Goal: Task Accomplishment & Management: Use online tool/utility

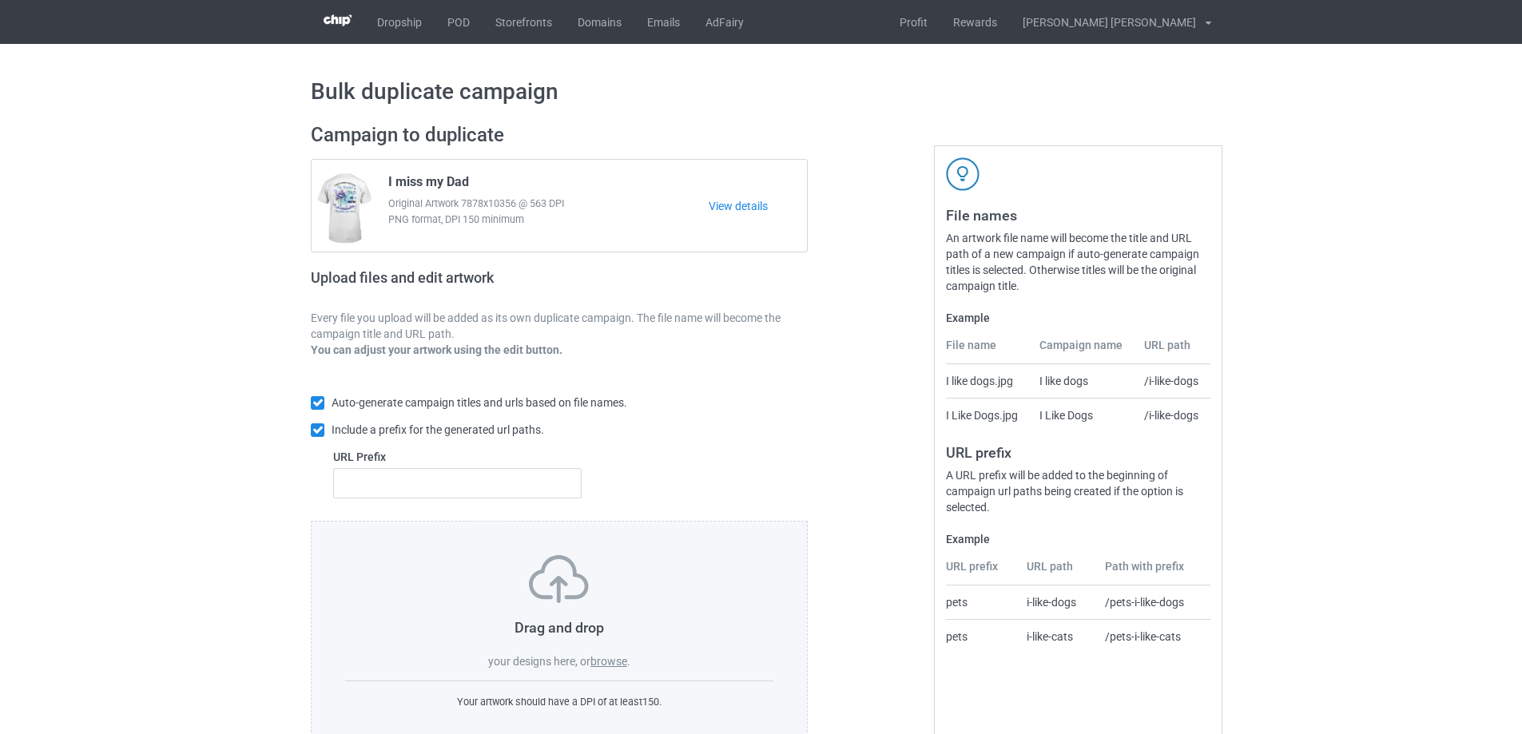
click at [613, 667] on label "browse" at bounding box center [609, 661] width 37 height 13
click at [0, 0] on input "browse" at bounding box center [0, 0] width 0 height 0
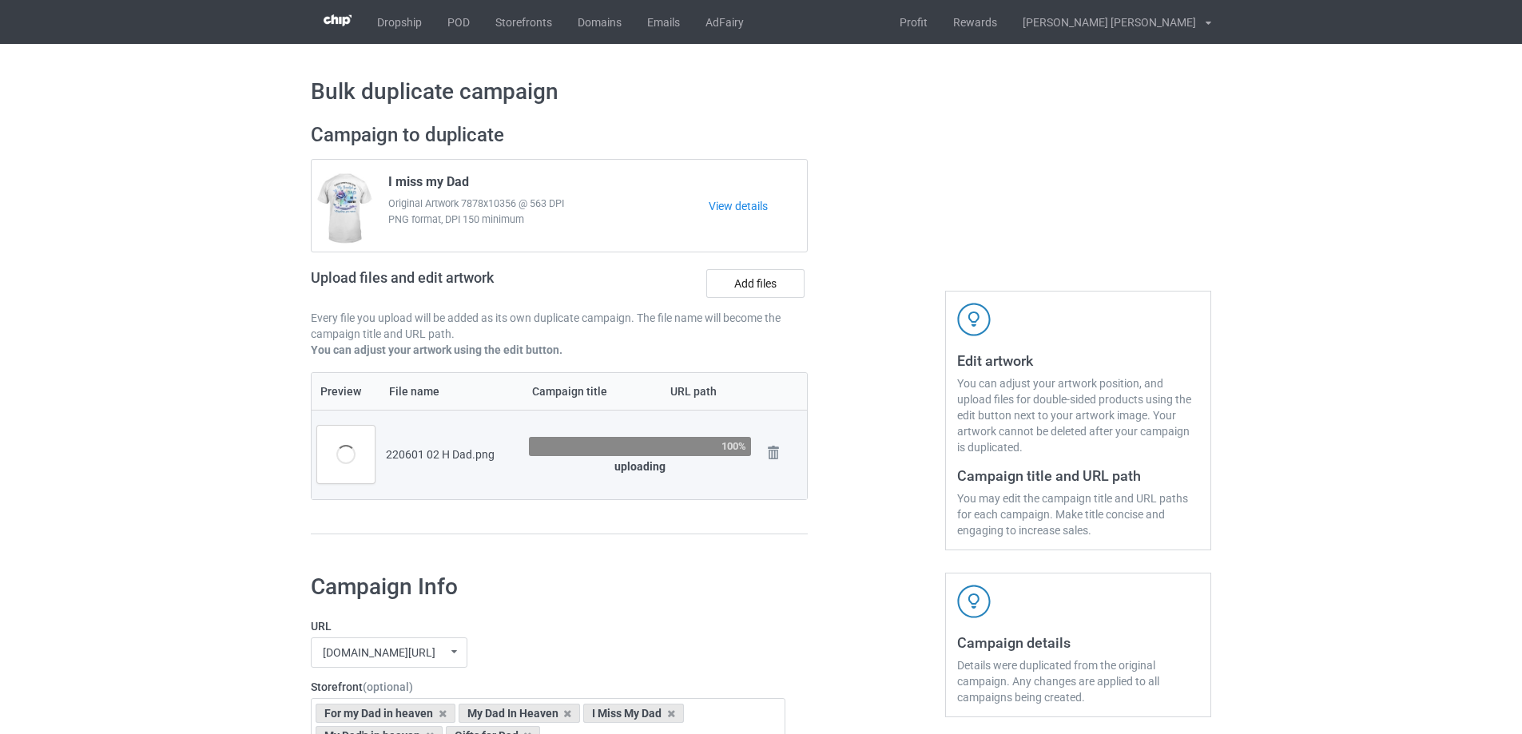
click at [389, 180] on span "I miss my Dad" at bounding box center [428, 185] width 81 height 22
drag, startPoint x: 387, startPoint y: 180, endPoint x: 481, endPoint y: 180, distance: 94.3
click at [481, 180] on div "I miss my Dad Original Artwork 7878x10356 @ 563 DPI PNG format, DPI 150 minimum" at bounding box center [543, 206] width 332 height 75
copy span "I miss my Dad"
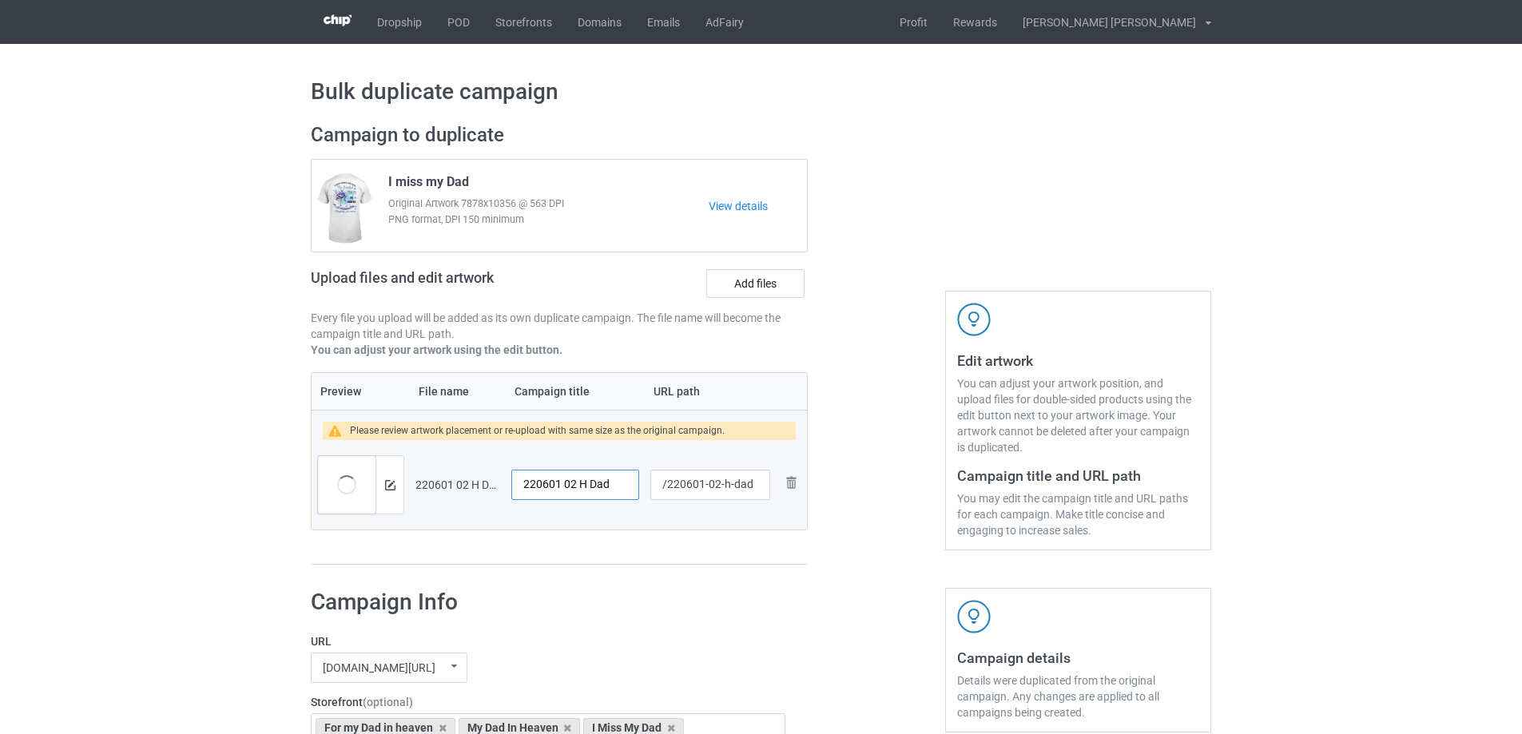
drag, startPoint x: 616, startPoint y: 483, endPoint x: 475, endPoint y: 487, distance: 140.7
click at [481, 487] on tr "Preview and edit artwork 220601 02 H Dad.png 220601 02 H Dad /220601-02-h-dad R…" at bounding box center [559, 485] width 495 height 90
paste input "I miss my"
type input "I miss my Dad"
drag, startPoint x: 718, startPoint y: 485, endPoint x: 753, endPoint y: 485, distance: 34.4
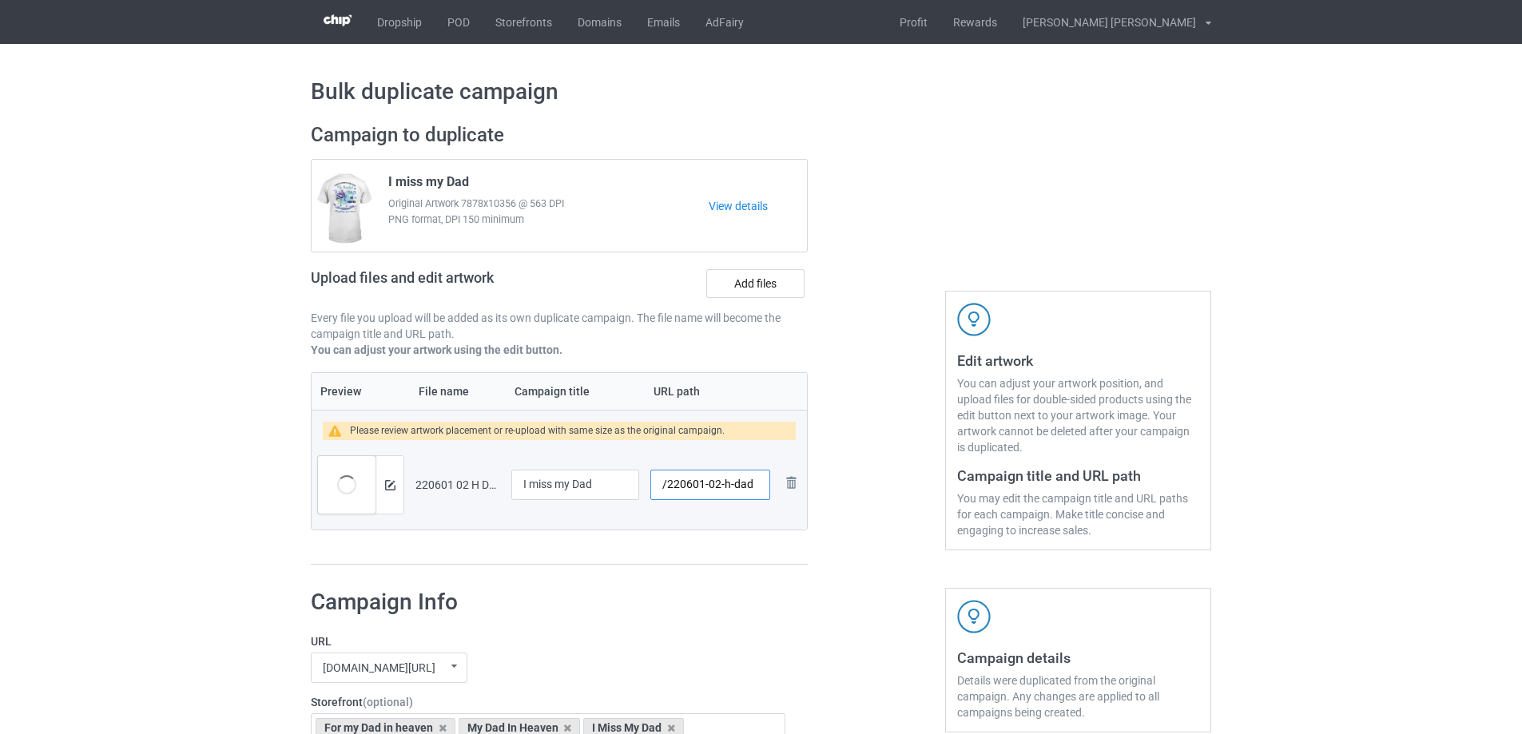
click at [753, 485] on input "/220601-02-h-dad" at bounding box center [710, 485] width 120 height 30
type input "/220601-02"
click at [386, 485] on img at bounding box center [390, 485] width 10 height 10
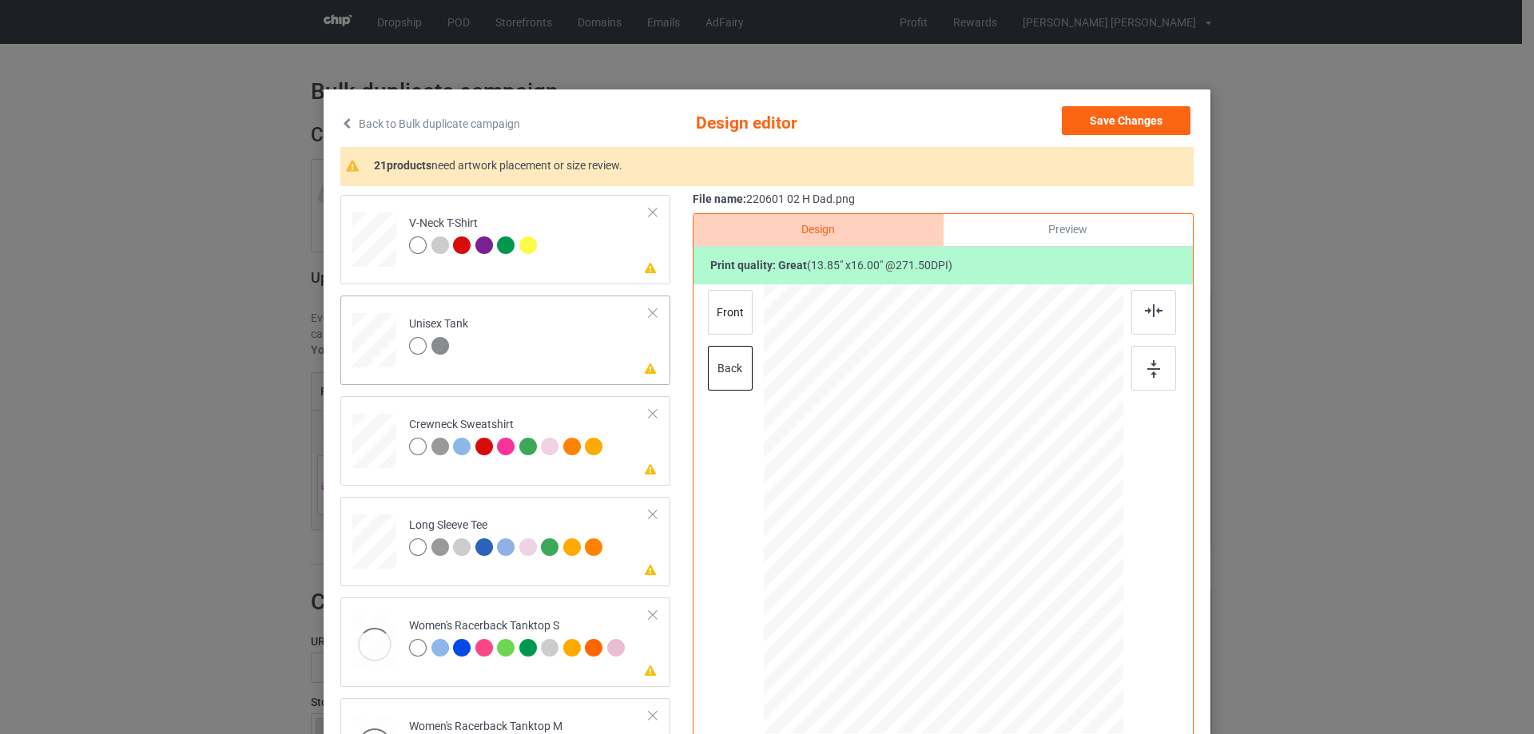
scroll to position [639, 0]
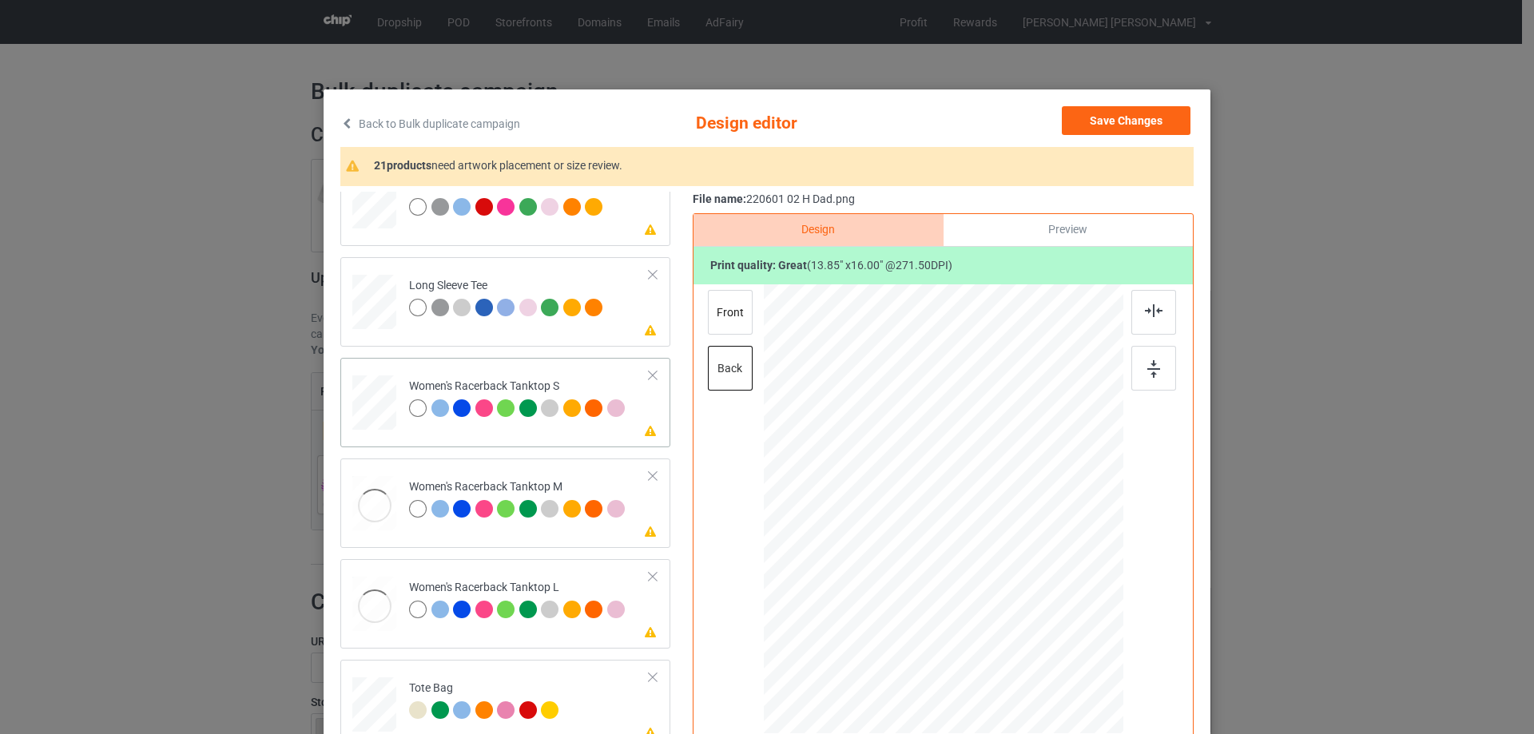
click at [360, 395] on div at bounding box center [374, 403] width 43 height 55
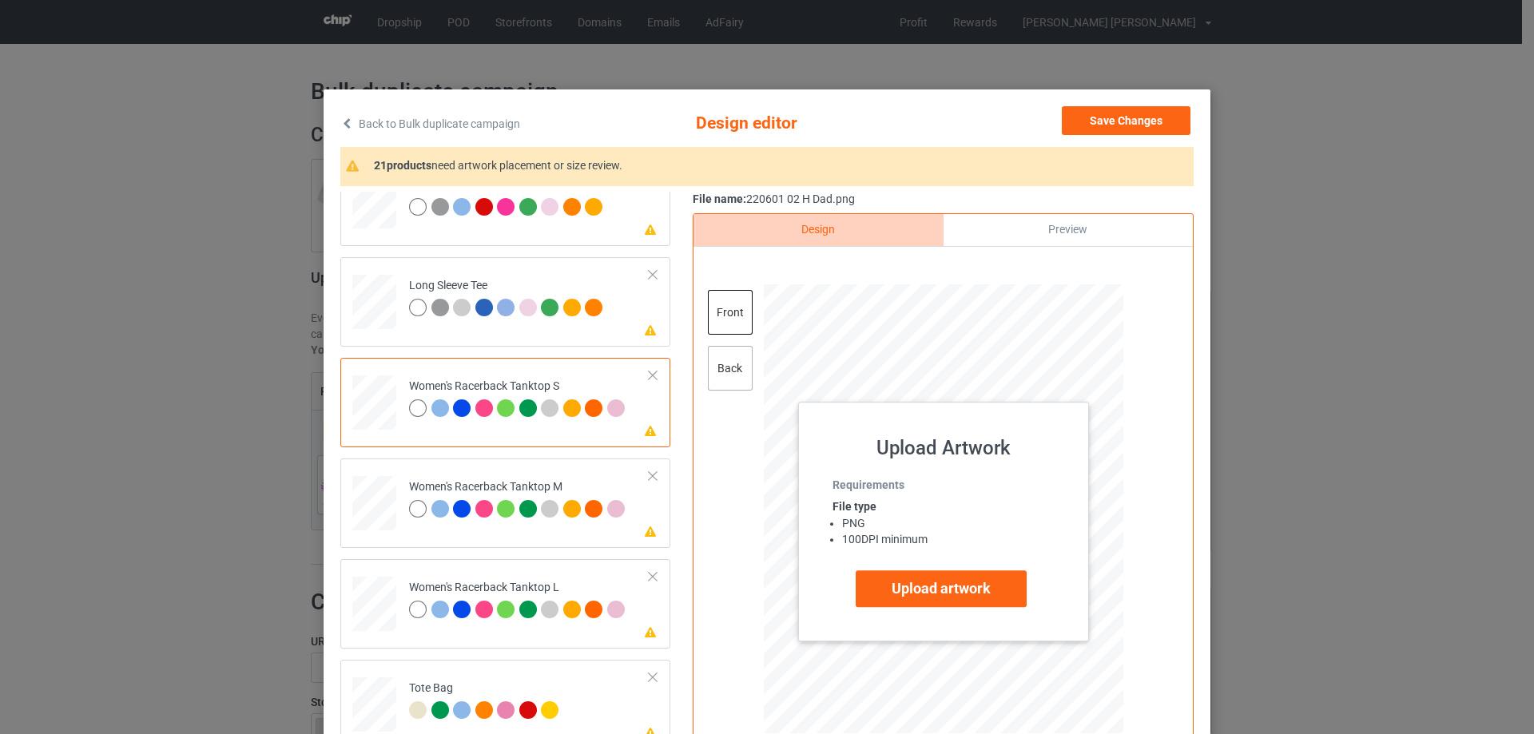
click at [726, 372] on div "back" at bounding box center [730, 368] width 45 height 45
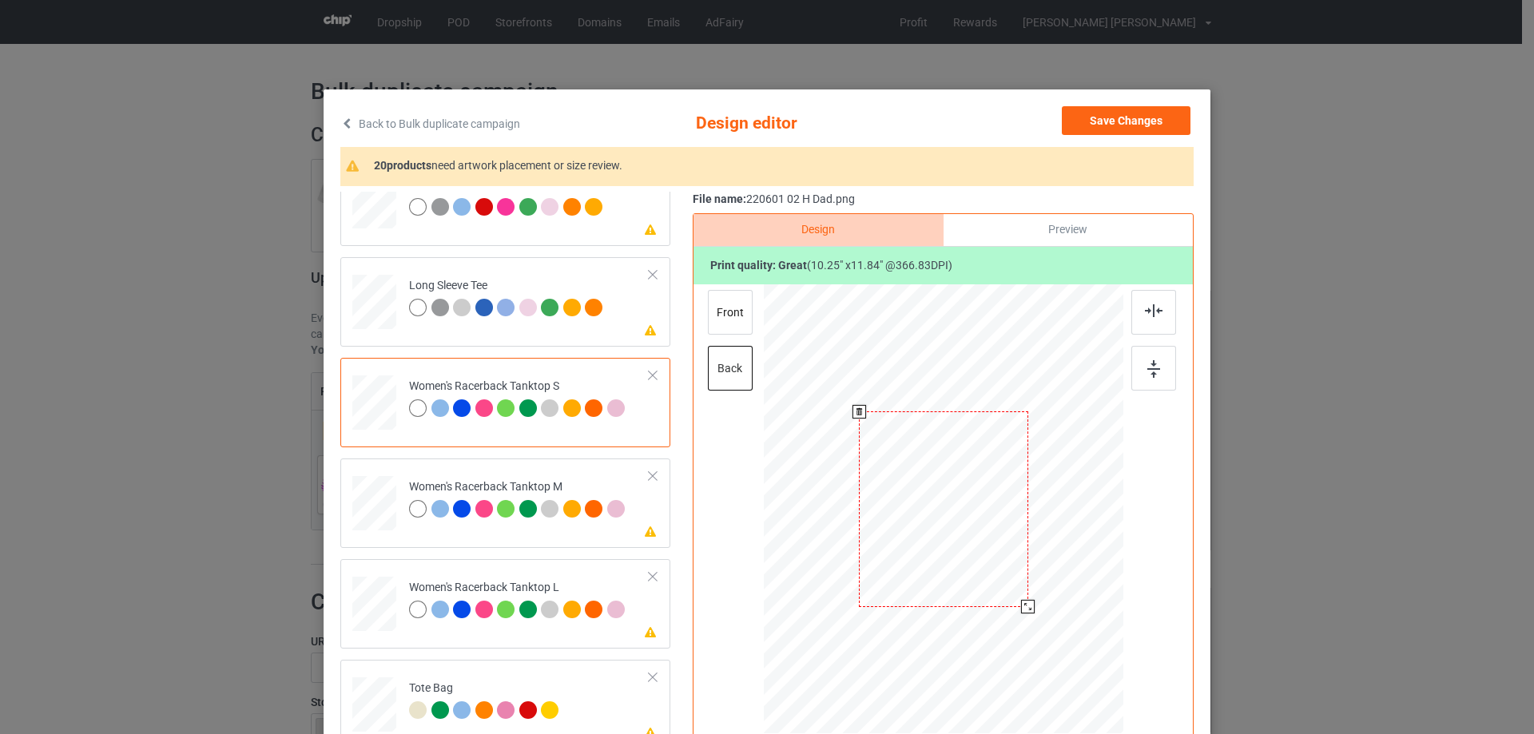
drag, startPoint x: 1037, startPoint y: 623, endPoint x: 1013, endPoint y: 583, distance: 47.3
click at [1030, 601] on div at bounding box center [944, 509] width 325 height 450
drag, startPoint x: 973, startPoint y: 548, endPoint x: 973, endPoint y: 561, distance: 12.8
click at [973, 561] on div at bounding box center [944, 521] width 168 height 193
click at [1149, 314] on img at bounding box center [1154, 310] width 18 height 13
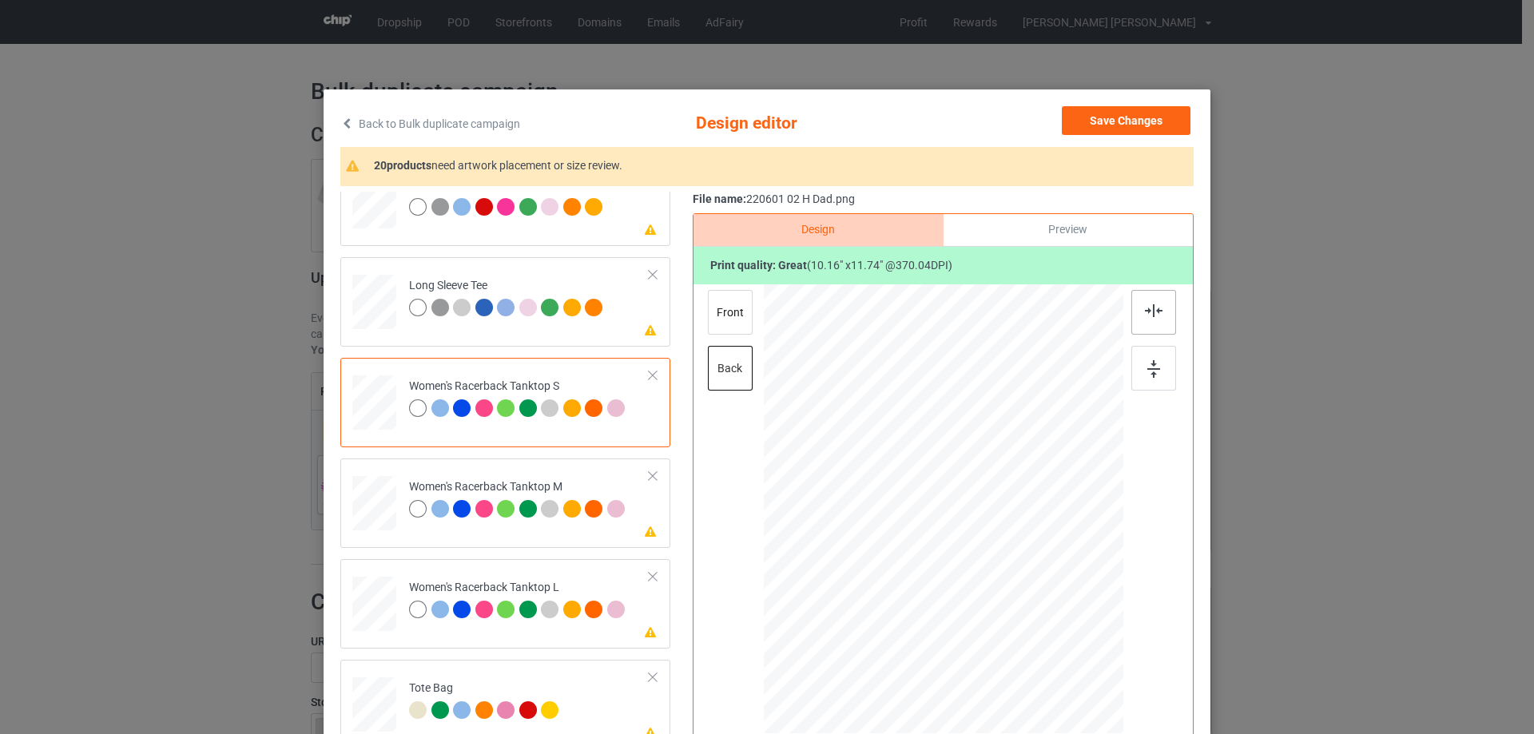
click at [1149, 314] on img at bounding box center [1154, 310] width 18 height 13
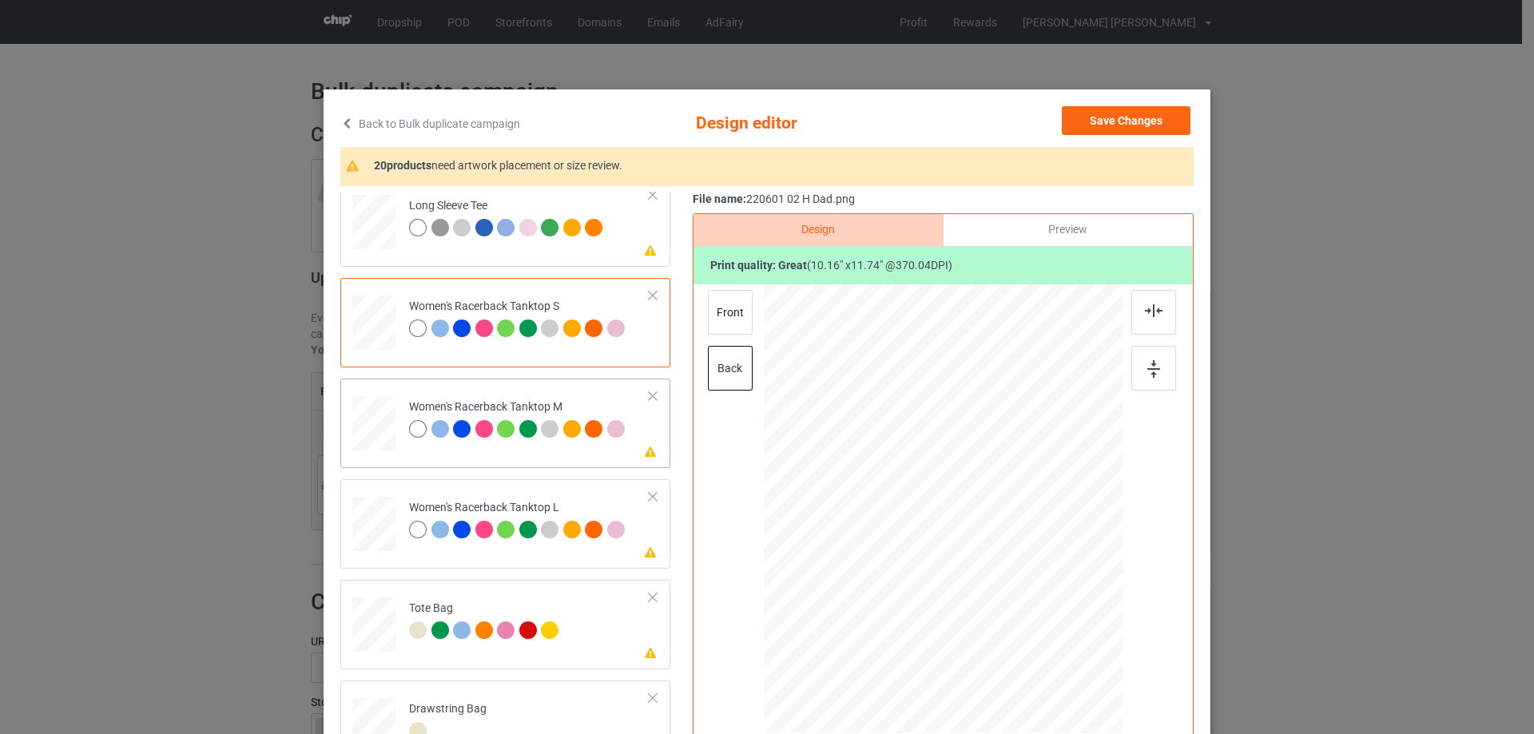
click at [360, 454] on div at bounding box center [374, 425] width 44 height 59
drag, startPoint x: 1039, startPoint y: 629, endPoint x: 1026, endPoint y: 601, distance: 30.8
click at [1026, 601] on div at bounding box center [1027, 606] width 14 height 14
drag, startPoint x: 959, startPoint y: 544, endPoint x: 957, endPoint y: 552, distance: 8.1
click at [957, 552] on div at bounding box center [942, 518] width 163 height 188
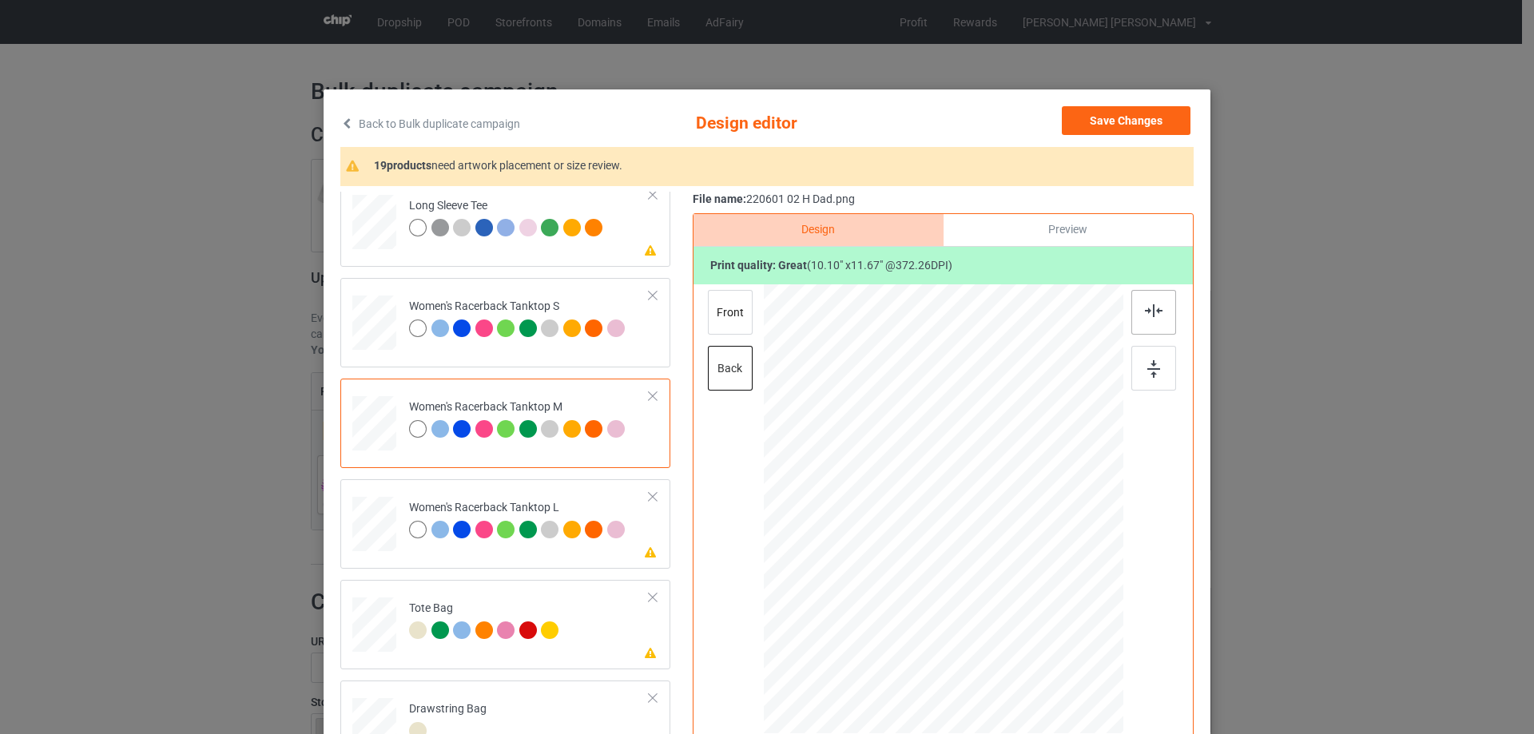
click at [1145, 316] on img at bounding box center [1154, 310] width 18 height 13
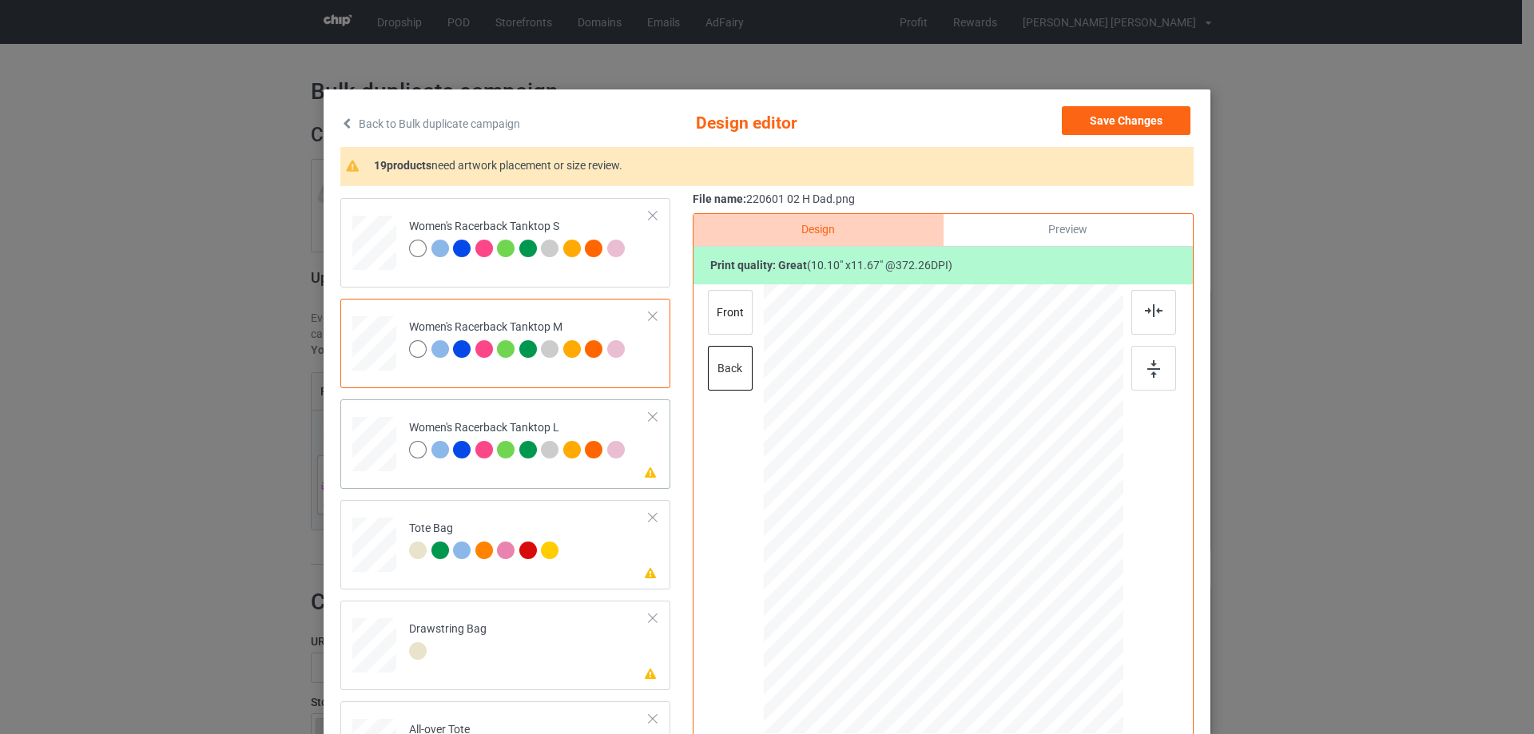
click at [360, 451] on div at bounding box center [374, 445] width 44 height 53
drag, startPoint x: 1046, startPoint y: 632, endPoint x: 1028, endPoint y: 594, distance: 42.2
click at [1028, 594] on div at bounding box center [944, 509] width 352 height 450
drag, startPoint x: 979, startPoint y: 541, endPoint x: 977, endPoint y: 549, distance: 8.1
click at [977, 549] on div at bounding box center [942, 517] width 160 height 185
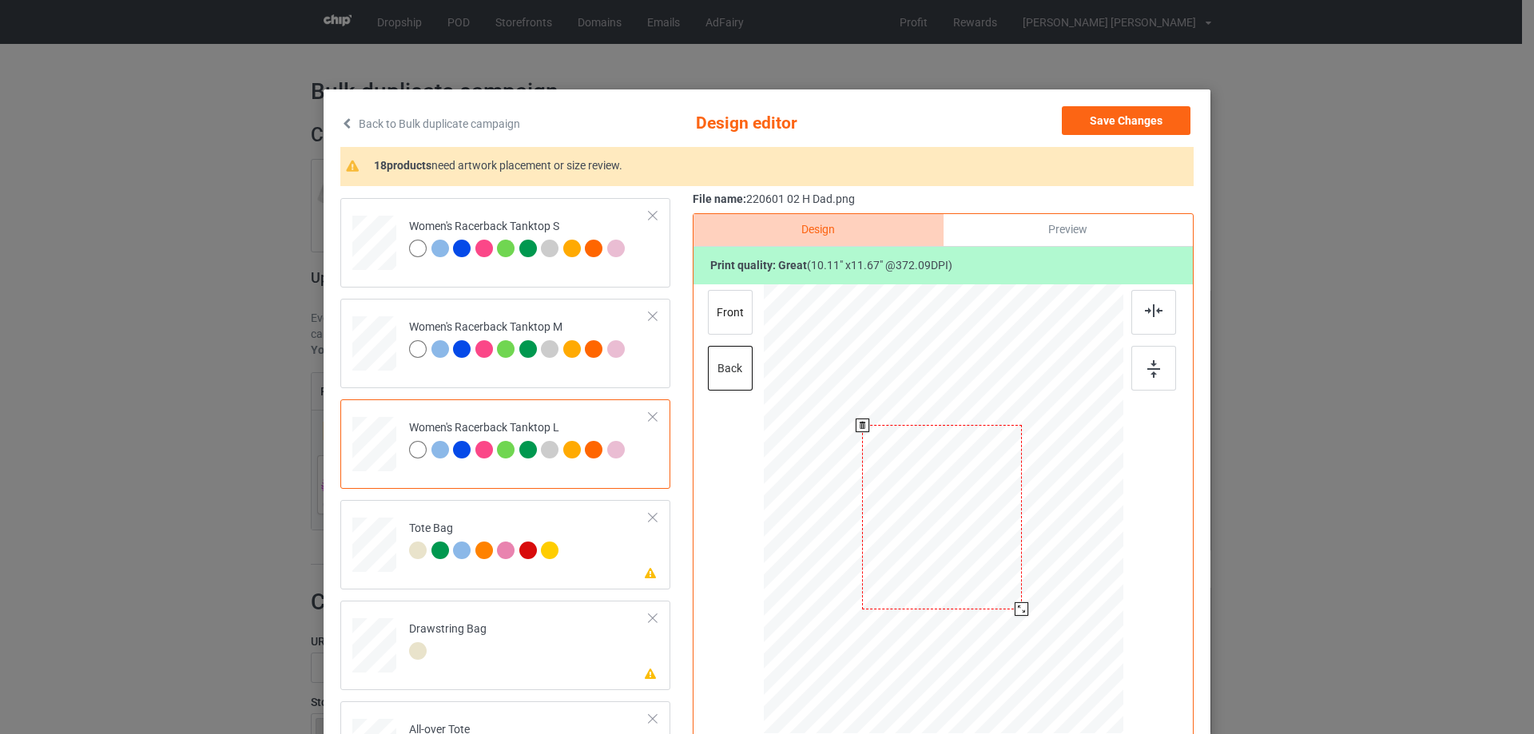
click at [977, 549] on div at bounding box center [942, 517] width 160 height 185
click at [958, 539] on div at bounding box center [944, 513] width 160 height 185
click at [1154, 312] on img at bounding box center [1154, 310] width 18 height 13
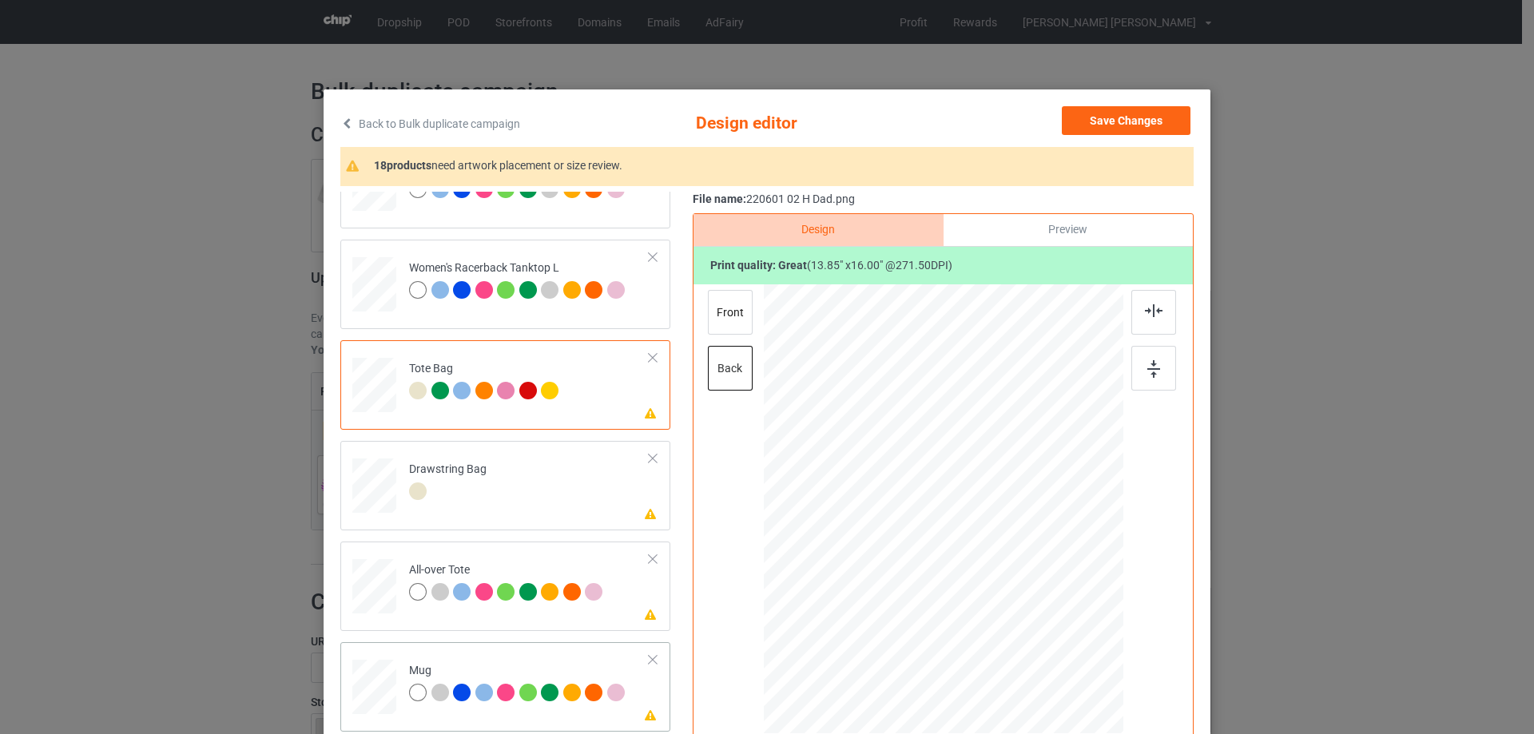
scroll to position [1119, 0]
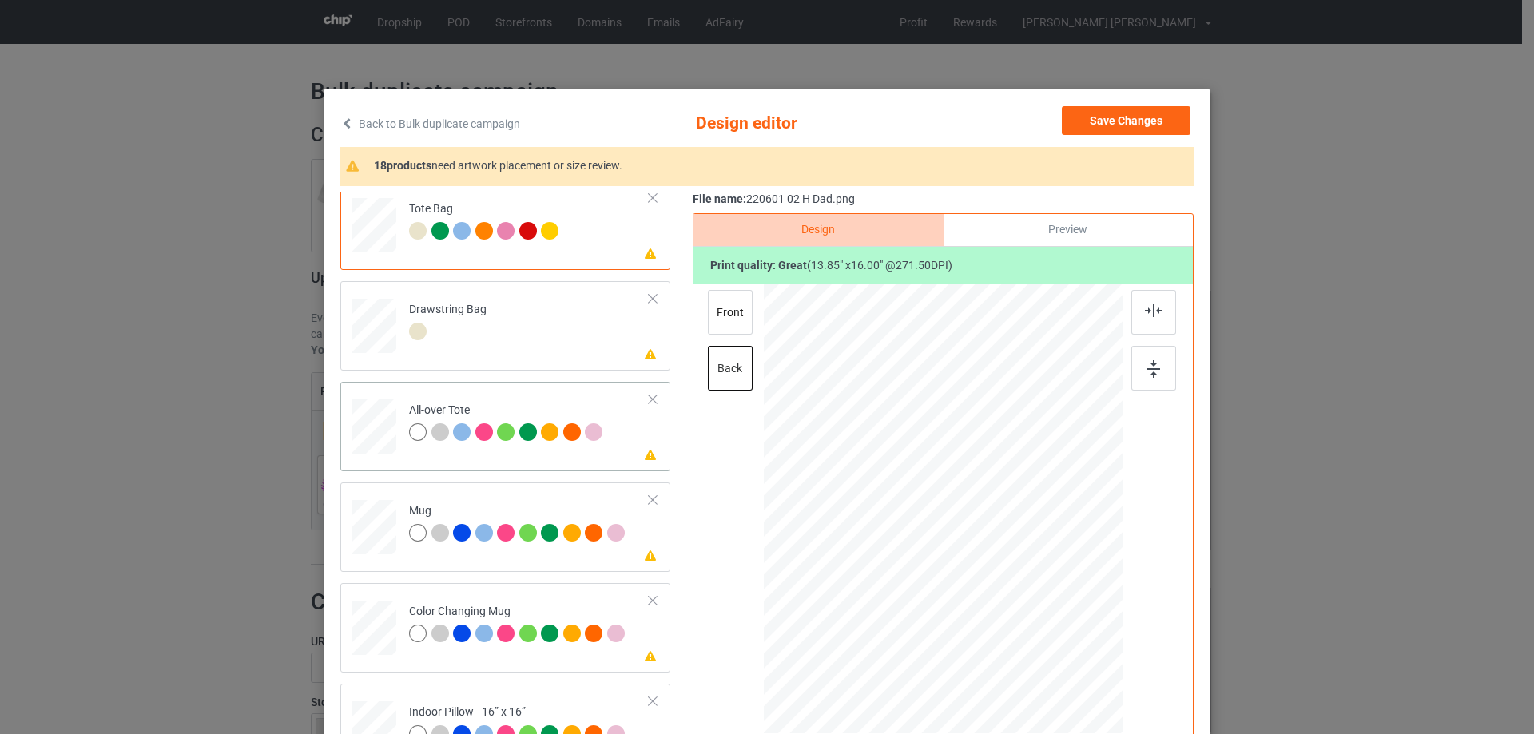
click at [367, 440] on div at bounding box center [374, 427] width 44 height 44
drag, startPoint x: 1045, startPoint y: 638, endPoint x: 1055, endPoint y: 649, distance: 14.1
click at [1055, 649] on div at bounding box center [1060, 645] width 14 height 14
click at [1008, 603] on div at bounding box center [943, 507] width 234 height 270
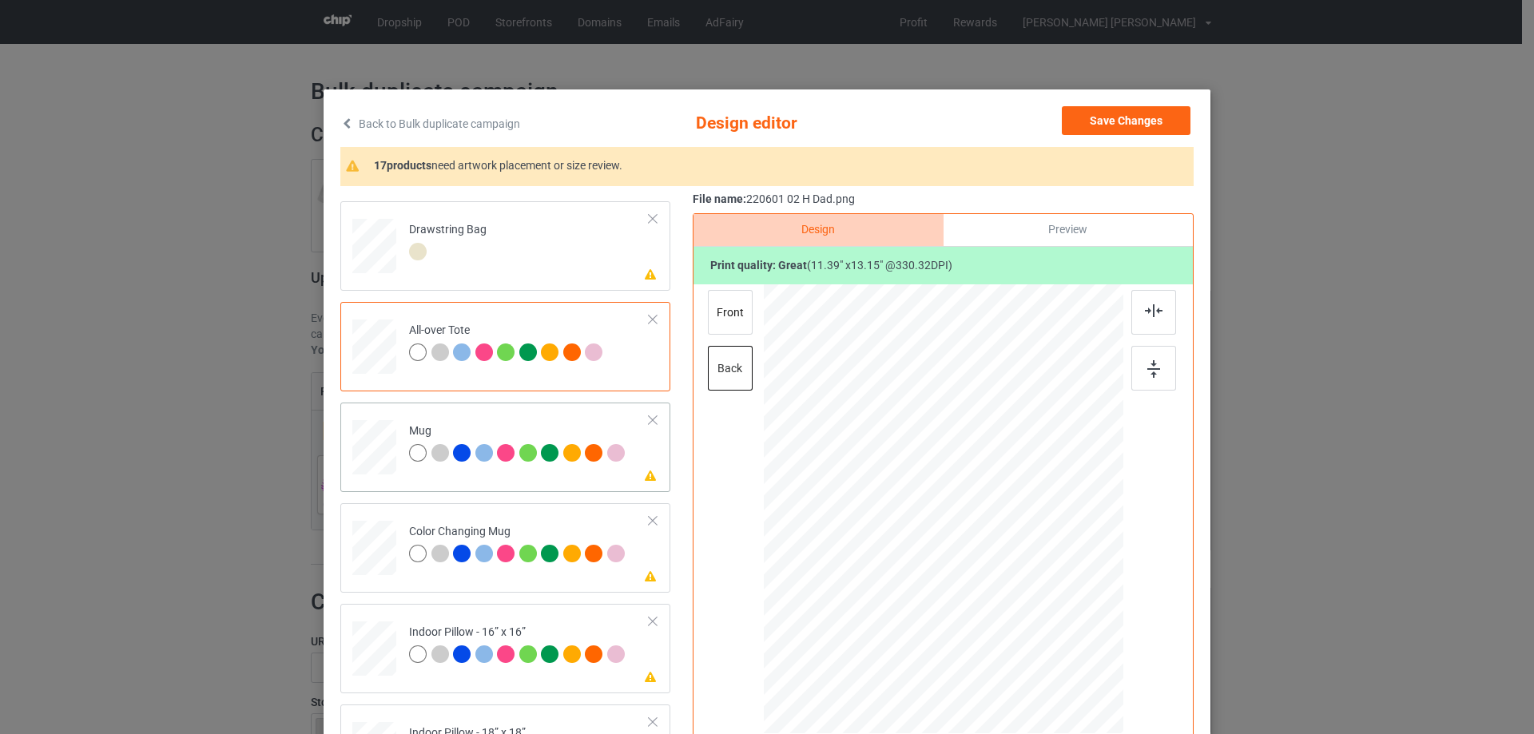
click at [375, 452] on div at bounding box center [374, 448] width 44 height 18
drag, startPoint x: 1049, startPoint y: 633, endPoint x: 1014, endPoint y: 566, distance: 75.8
click at [1014, 566] on div at bounding box center [944, 508] width 360 height 149
drag, startPoint x: 930, startPoint y: 524, endPoint x: 1029, endPoint y: 523, distance: 99.1
click at [1029, 523] on div at bounding box center [1042, 507] width 123 height 141
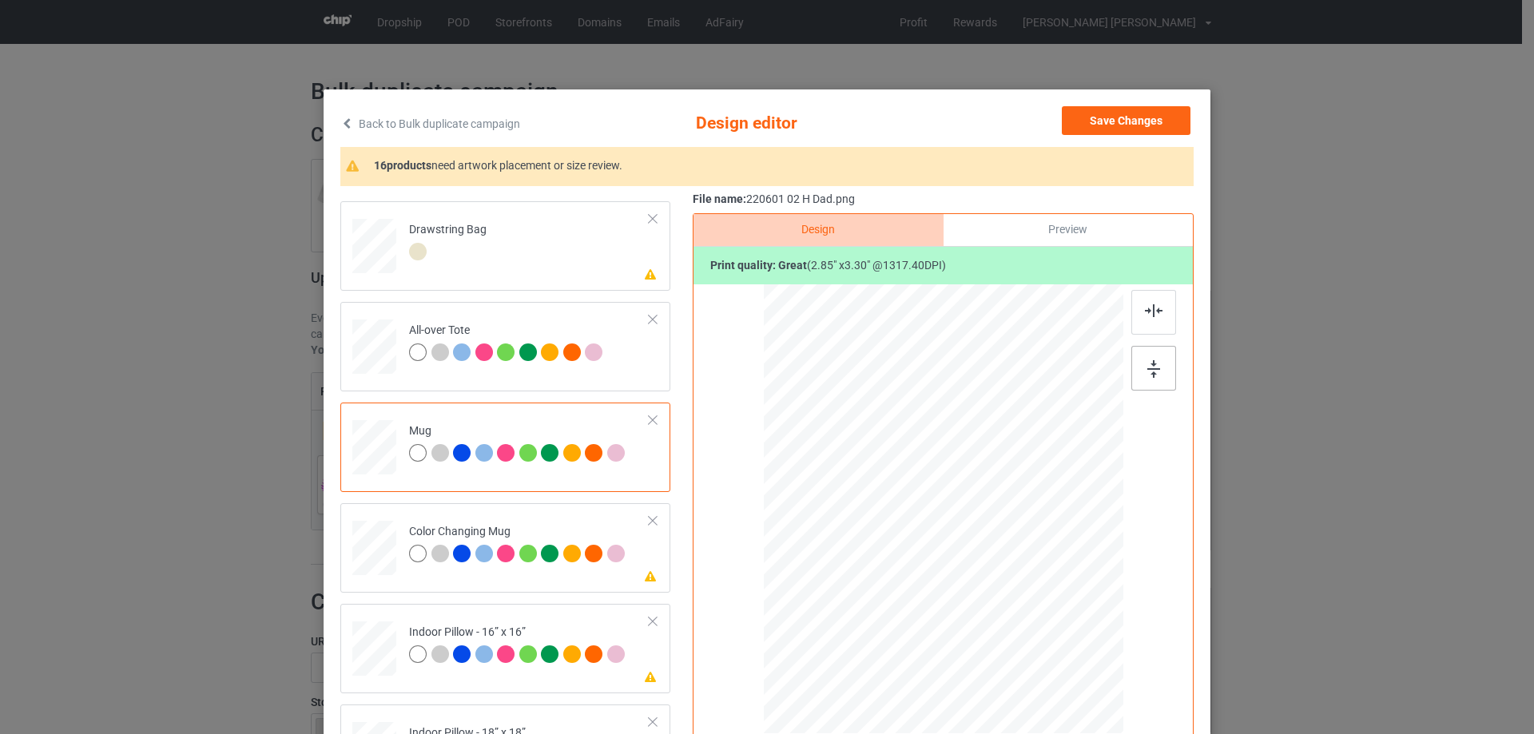
click at [1140, 376] on div at bounding box center [1154, 368] width 45 height 45
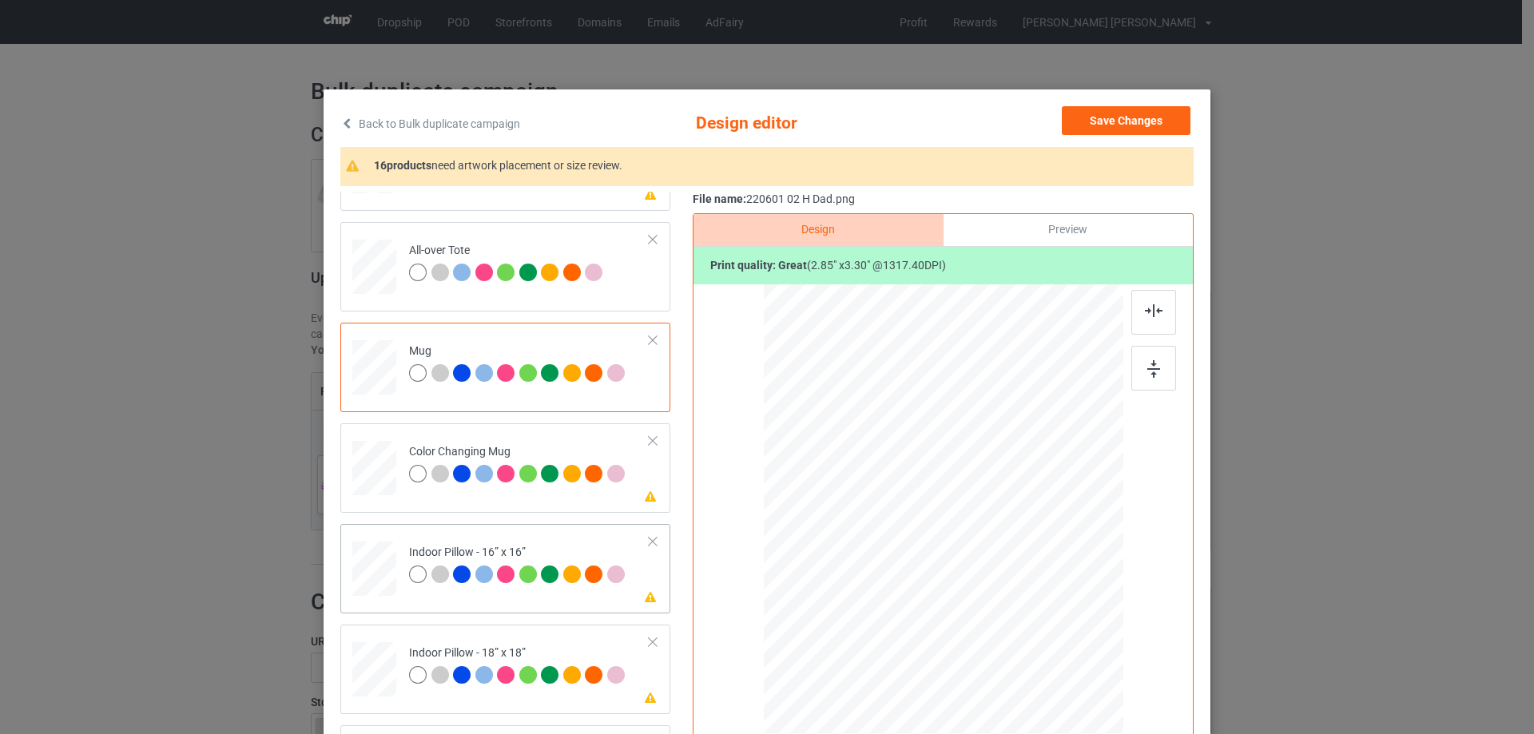
click at [373, 554] on div at bounding box center [374, 569] width 44 height 44
click at [1049, 637] on div at bounding box center [1055, 638] width 14 height 14
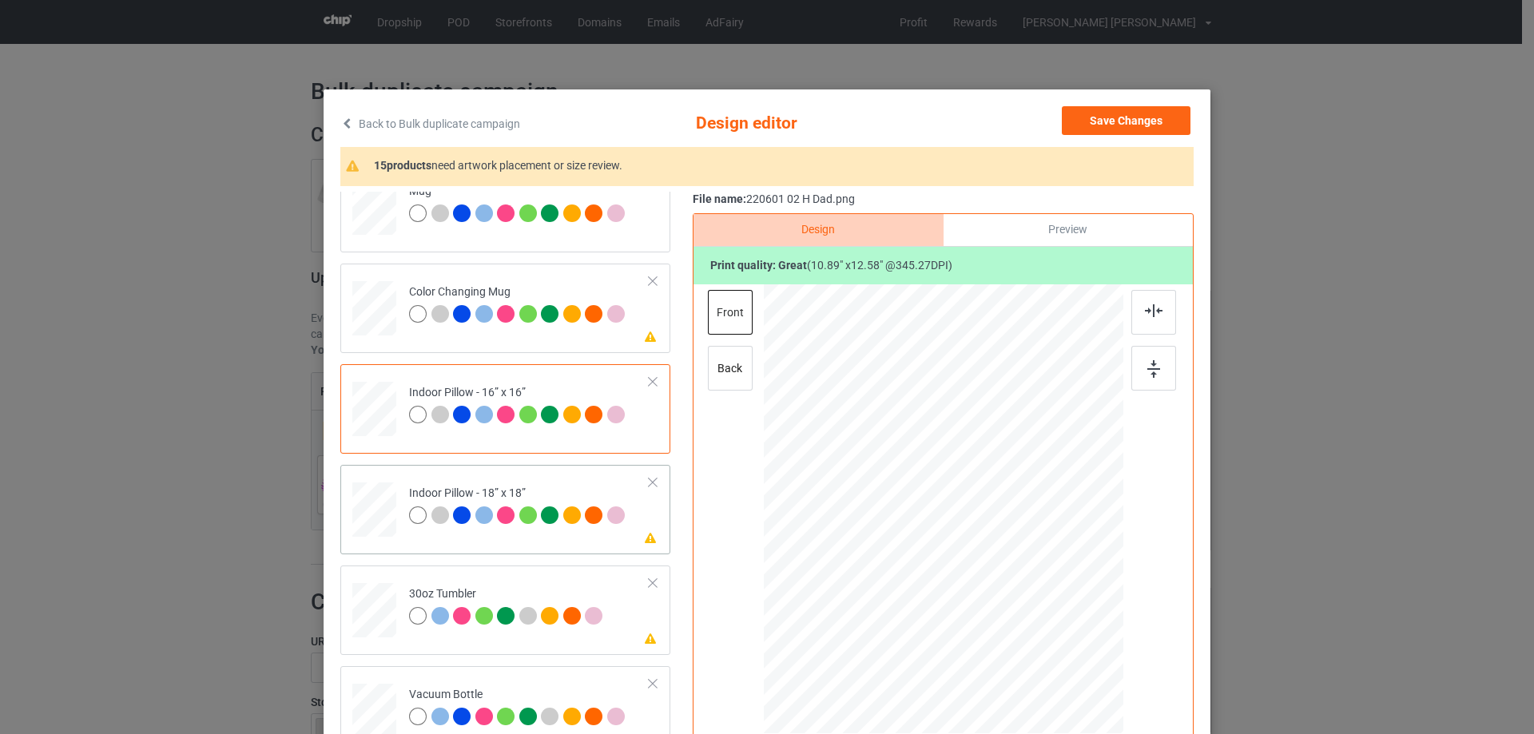
click at [366, 519] on div at bounding box center [374, 510] width 44 height 44
click at [1048, 640] on div at bounding box center [1055, 638] width 14 height 14
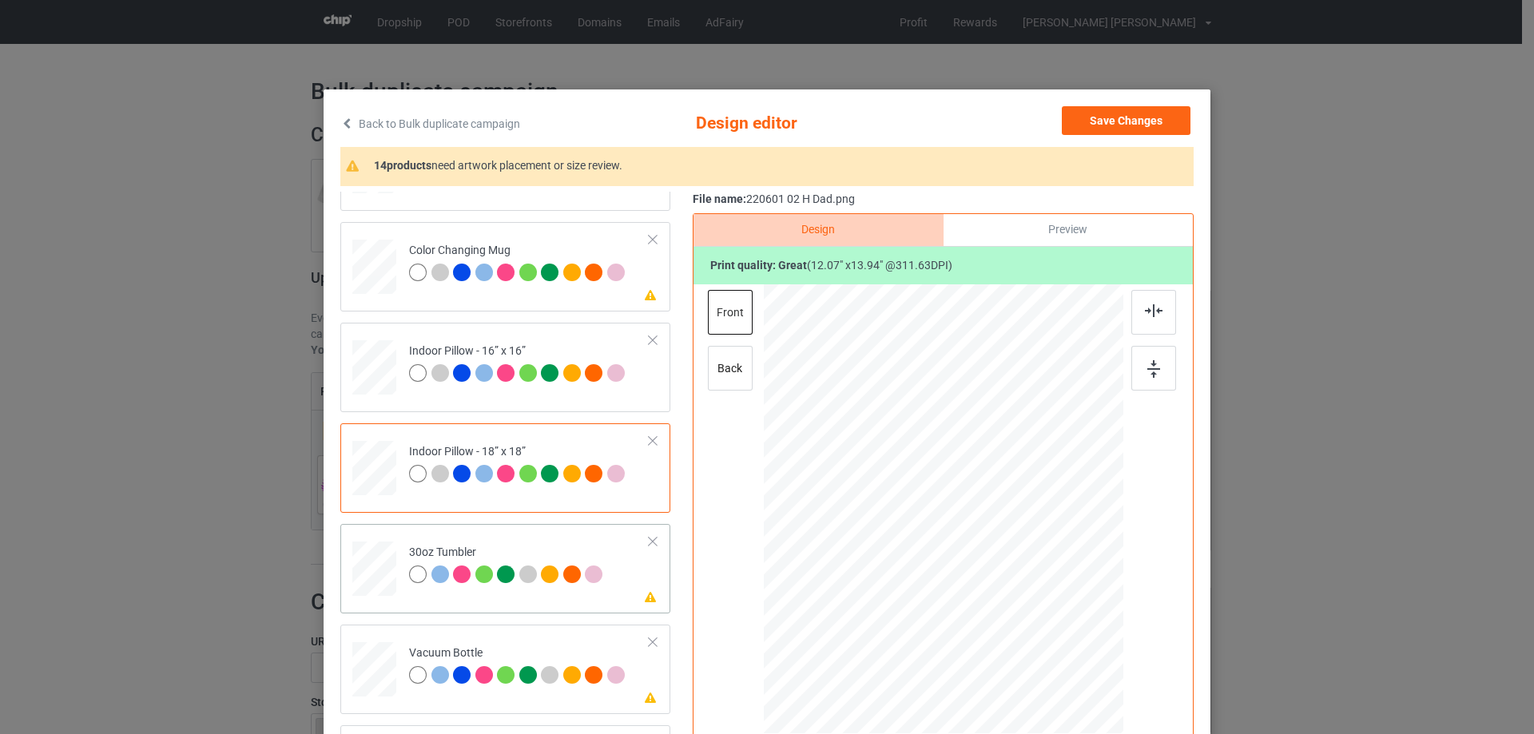
click at [384, 572] on div at bounding box center [374, 570] width 42 height 24
drag, startPoint x: 1041, startPoint y: 630, endPoint x: 996, endPoint y: 579, distance: 68.5
click at [996, 579] on div at bounding box center [1003, 578] width 14 height 14
drag, startPoint x: 963, startPoint y: 563, endPoint x: 876, endPoint y: 558, distance: 87.3
click at [876, 558] on div at bounding box center [856, 504] width 119 height 137
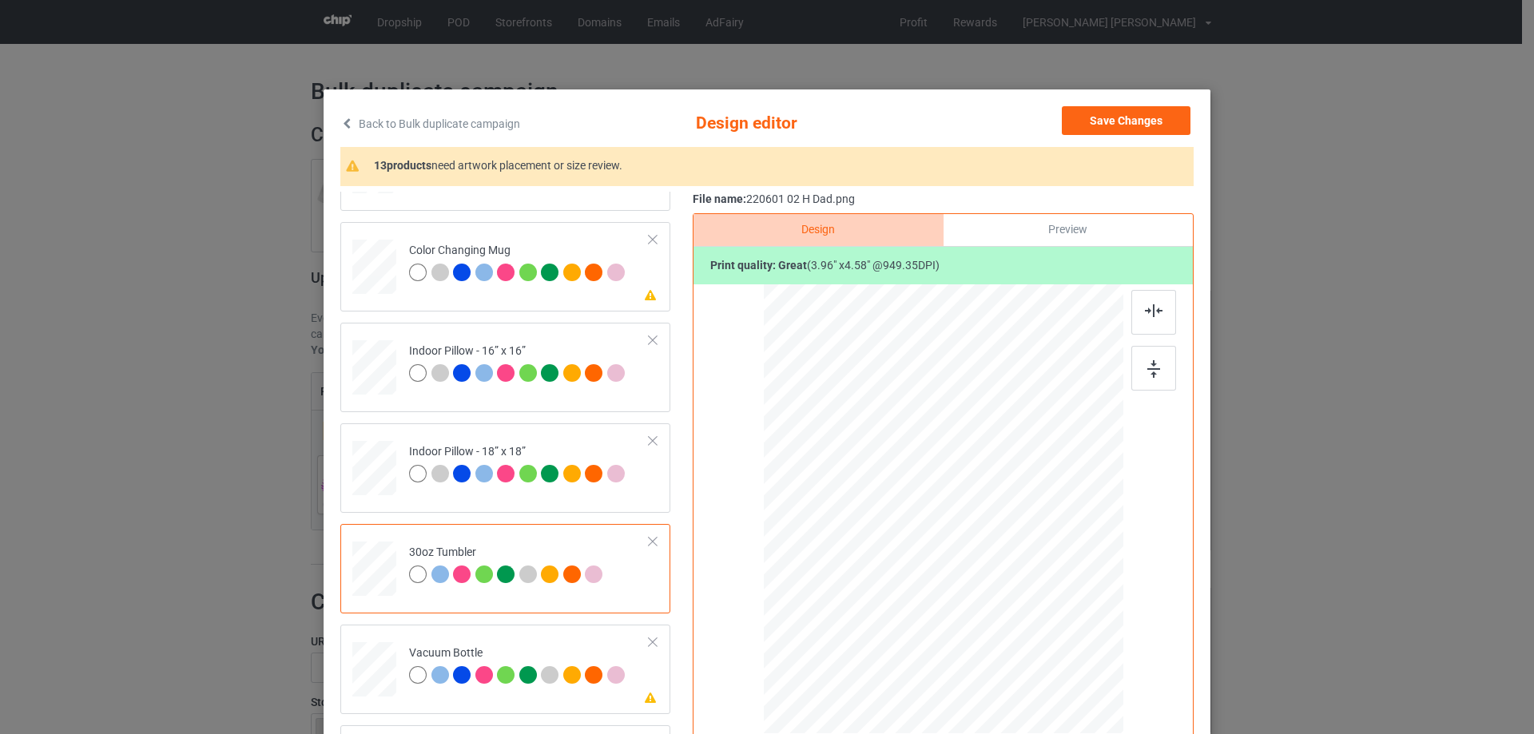
scroll to position [160, 0]
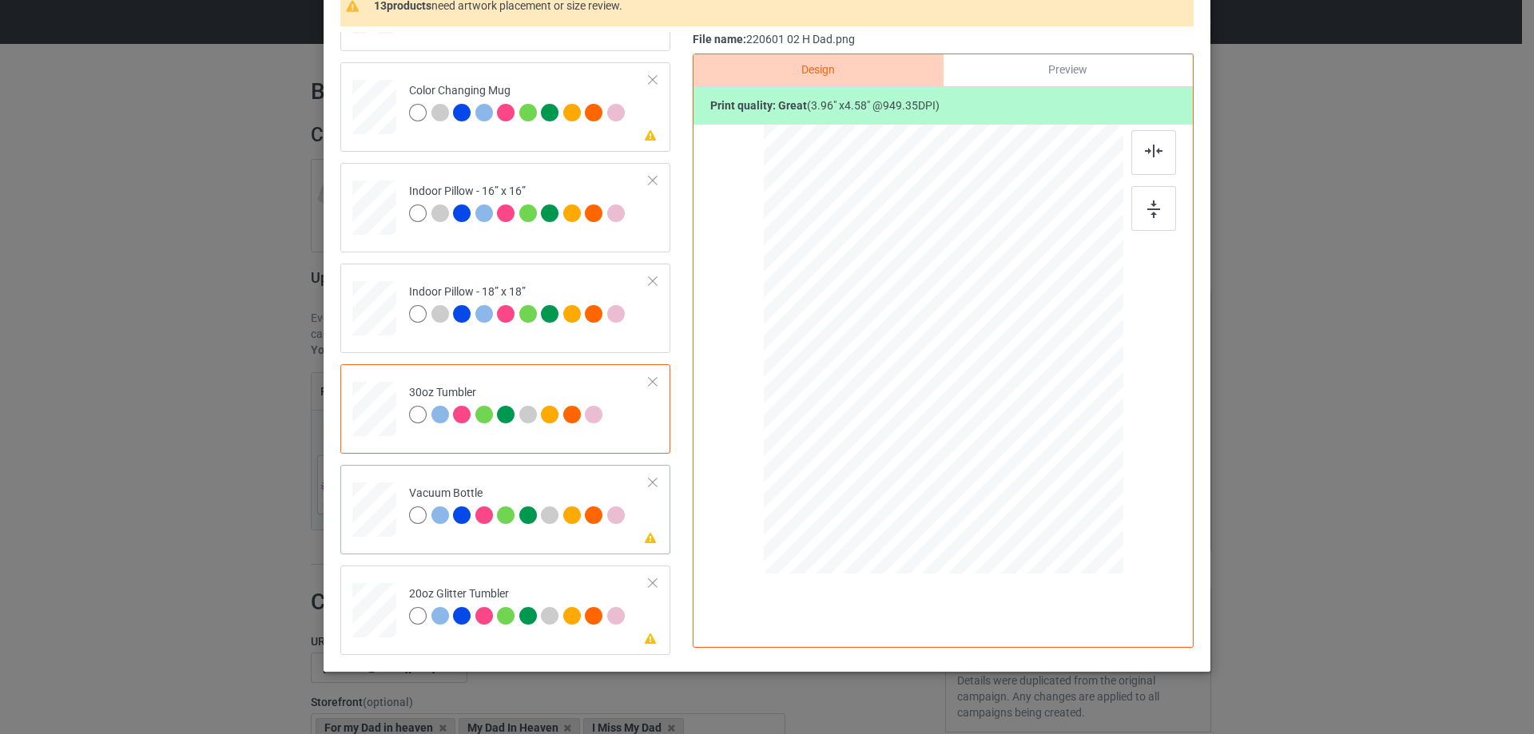
click at [379, 507] on div at bounding box center [374, 510] width 42 height 22
drag, startPoint x: 1040, startPoint y: 471, endPoint x: 1001, endPoint y: 412, distance: 70.3
click at [1001, 412] on div at bounding box center [1001, 416] width 14 height 14
drag, startPoint x: 973, startPoint y: 396, endPoint x: 887, endPoint y: 392, distance: 85.6
click at [887, 392] on div at bounding box center [858, 346] width 116 height 133
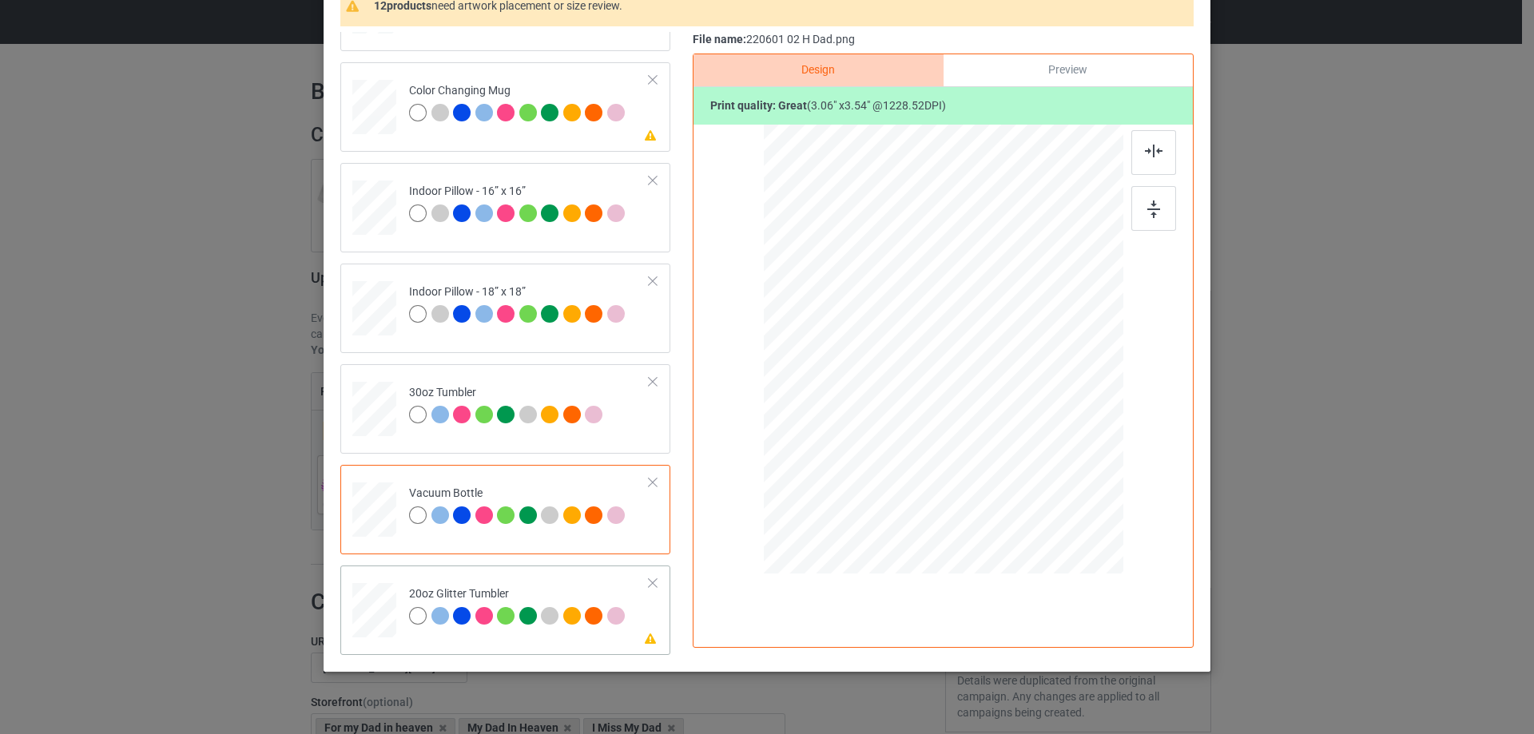
scroll to position [188, 0]
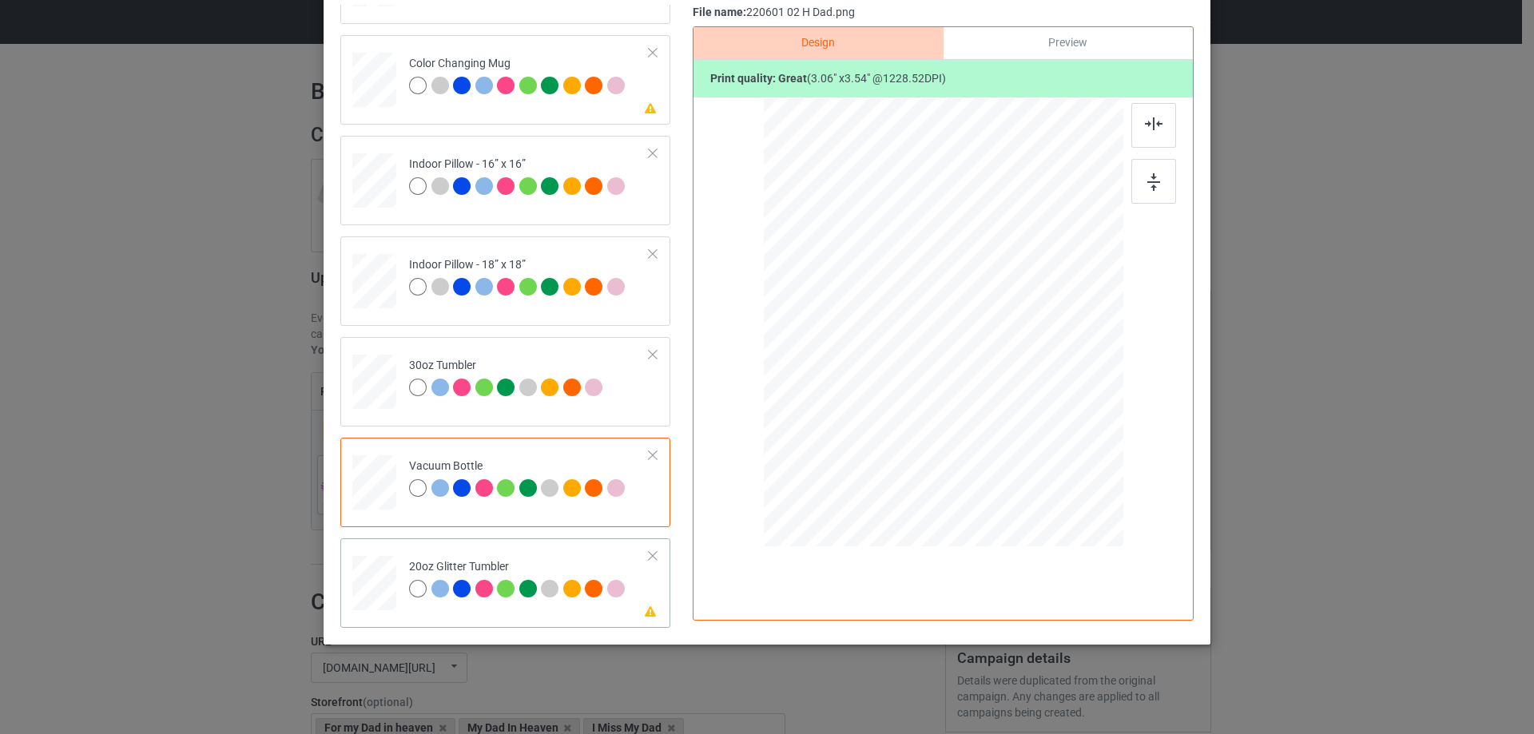
click at [372, 586] on div at bounding box center [375, 583] width 42 height 35
drag, startPoint x: 1043, startPoint y: 440, endPoint x: 1010, endPoint y: 401, distance: 51.1
click at [1010, 401] on div at bounding box center [1012, 402] width 14 height 14
drag, startPoint x: 969, startPoint y: 376, endPoint x: 889, endPoint y: 356, distance: 83.1
click at [889, 356] on div at bounding box center [863, 302] width 138 height 159
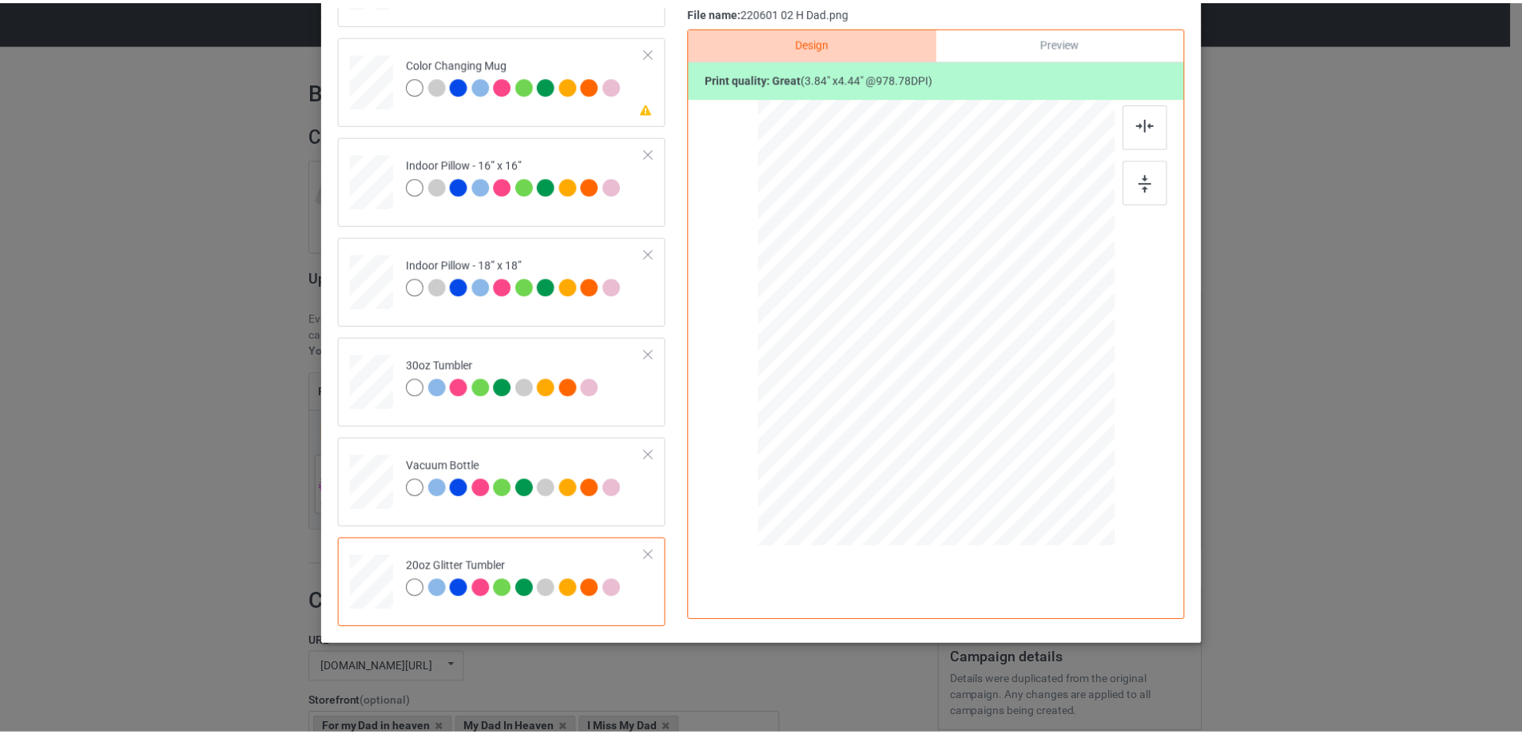
scroll to position [28, 0]
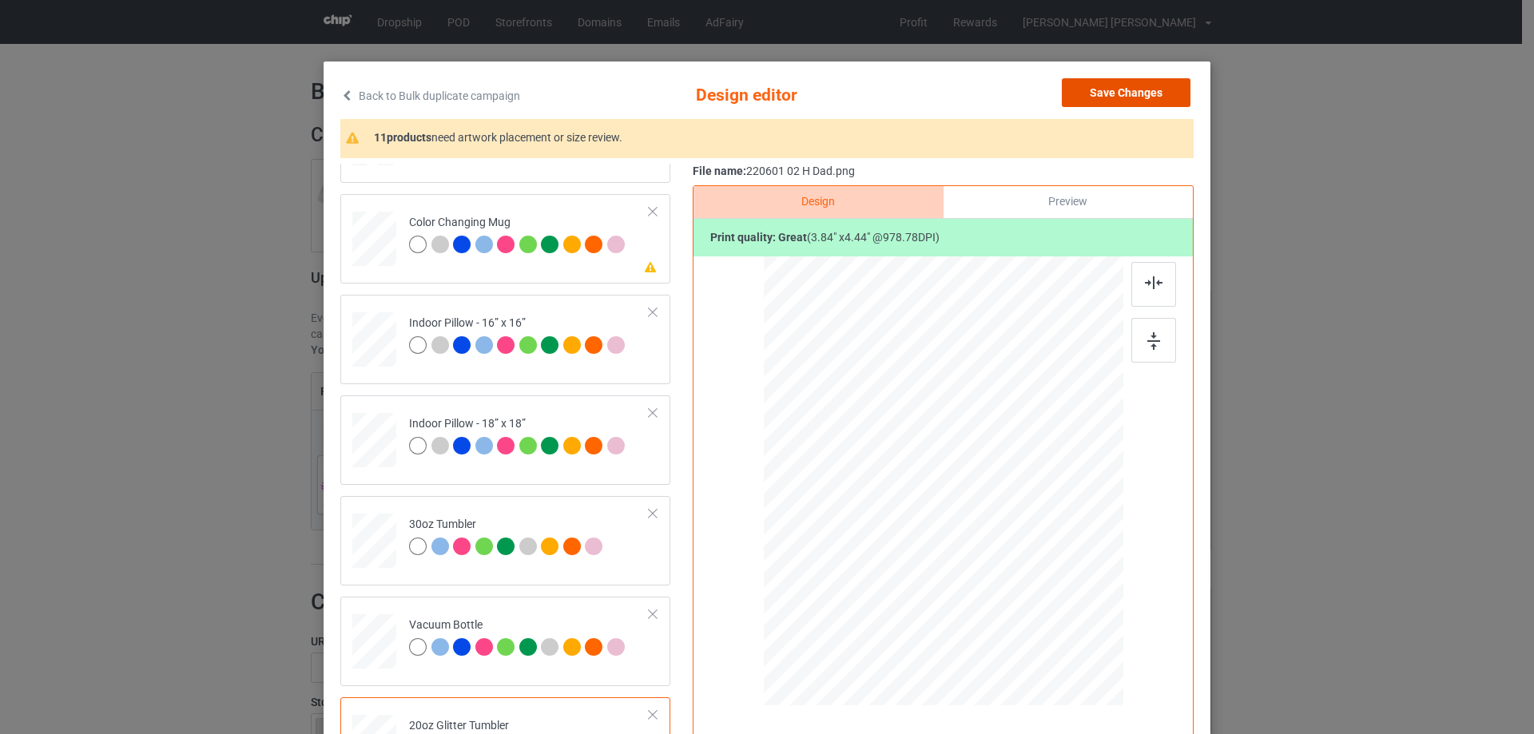
click at [1148, 93] on button "Save Changes" at bounding box center [1126, 92] width 129 height 29
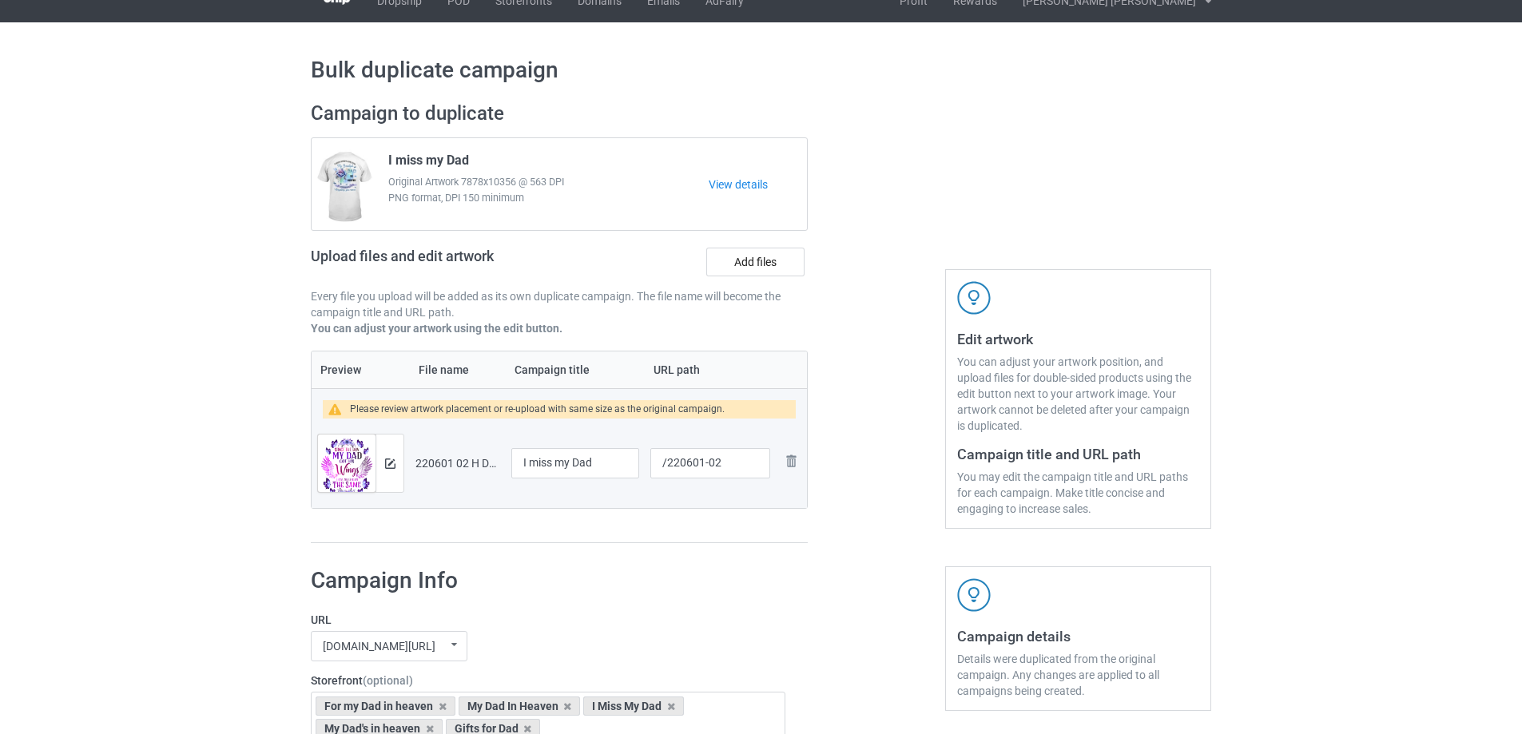
scroll to position [1354, 0]
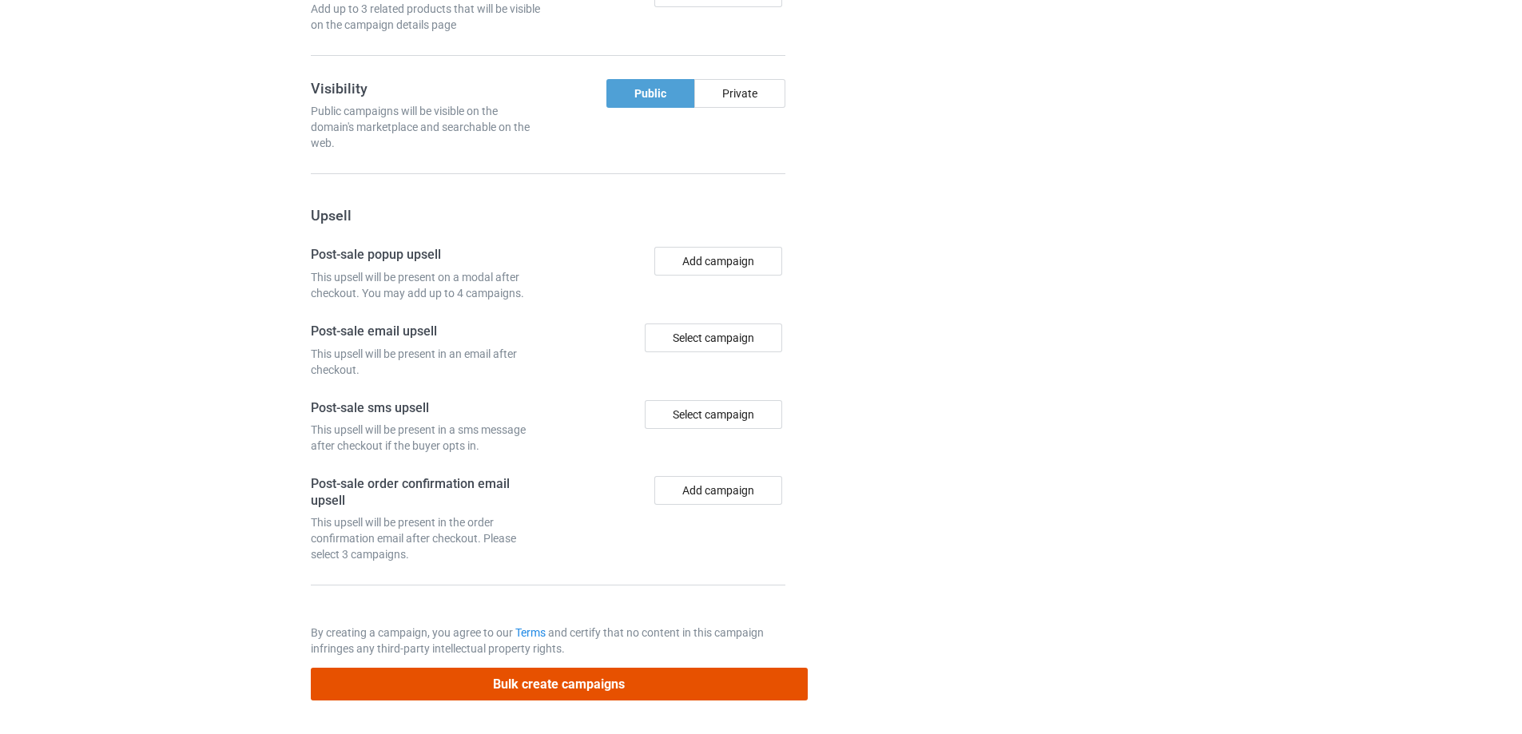
click at [619, 684] on button "Bulk create campaigns" at bounding box center [559, 684] width 497 height 33
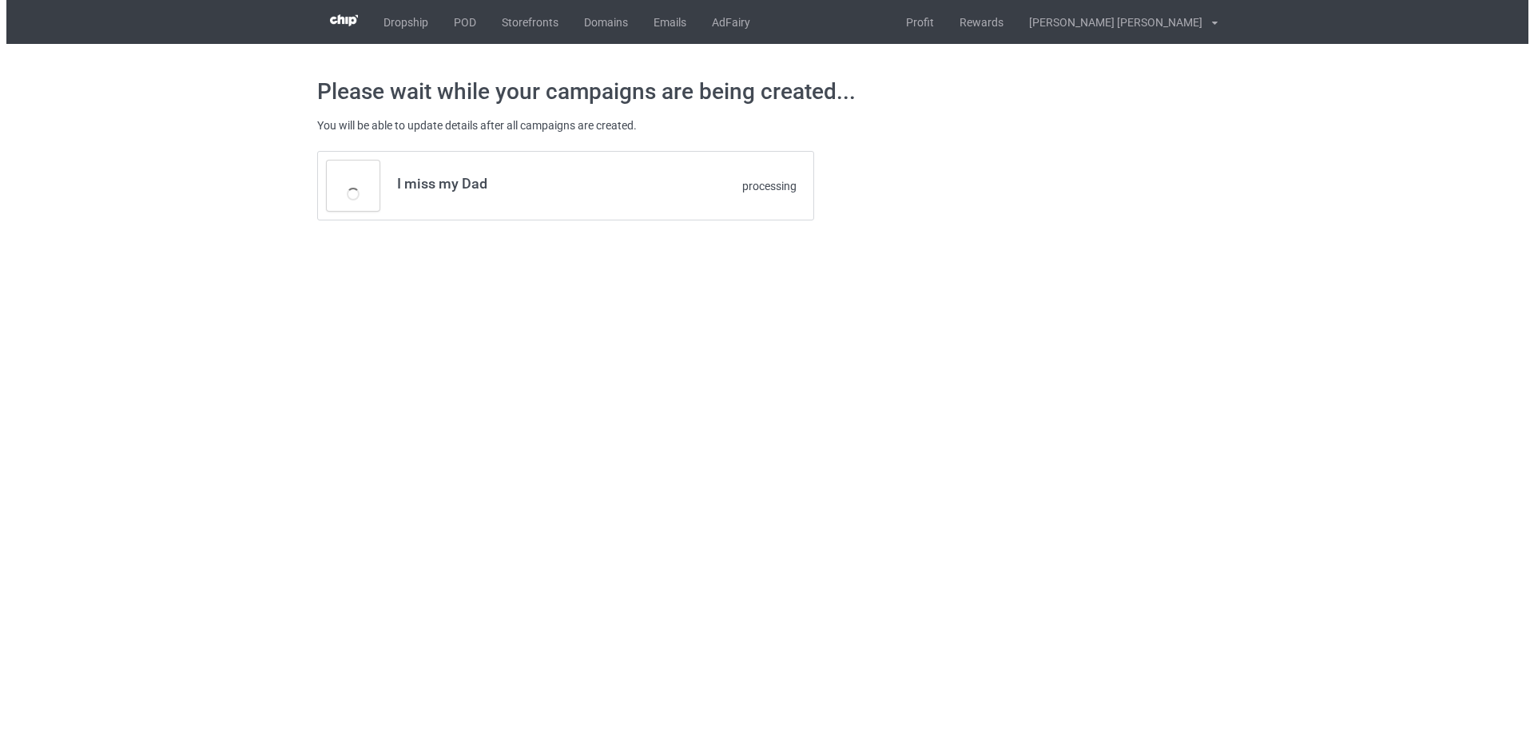
scroll to position [0, 0]
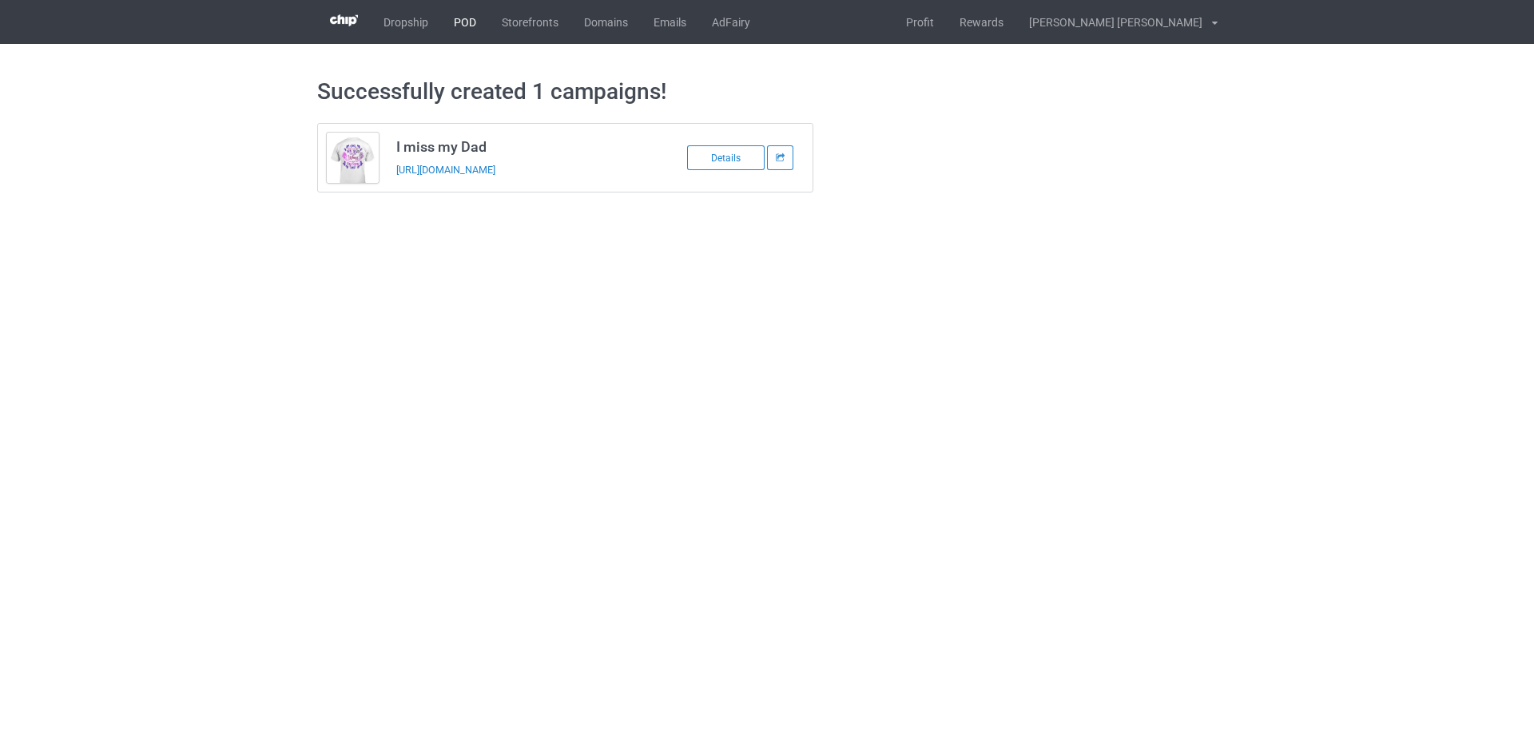
click at [467, 22] on link "POD" at bounding box center [465, 22] width 48 height 44
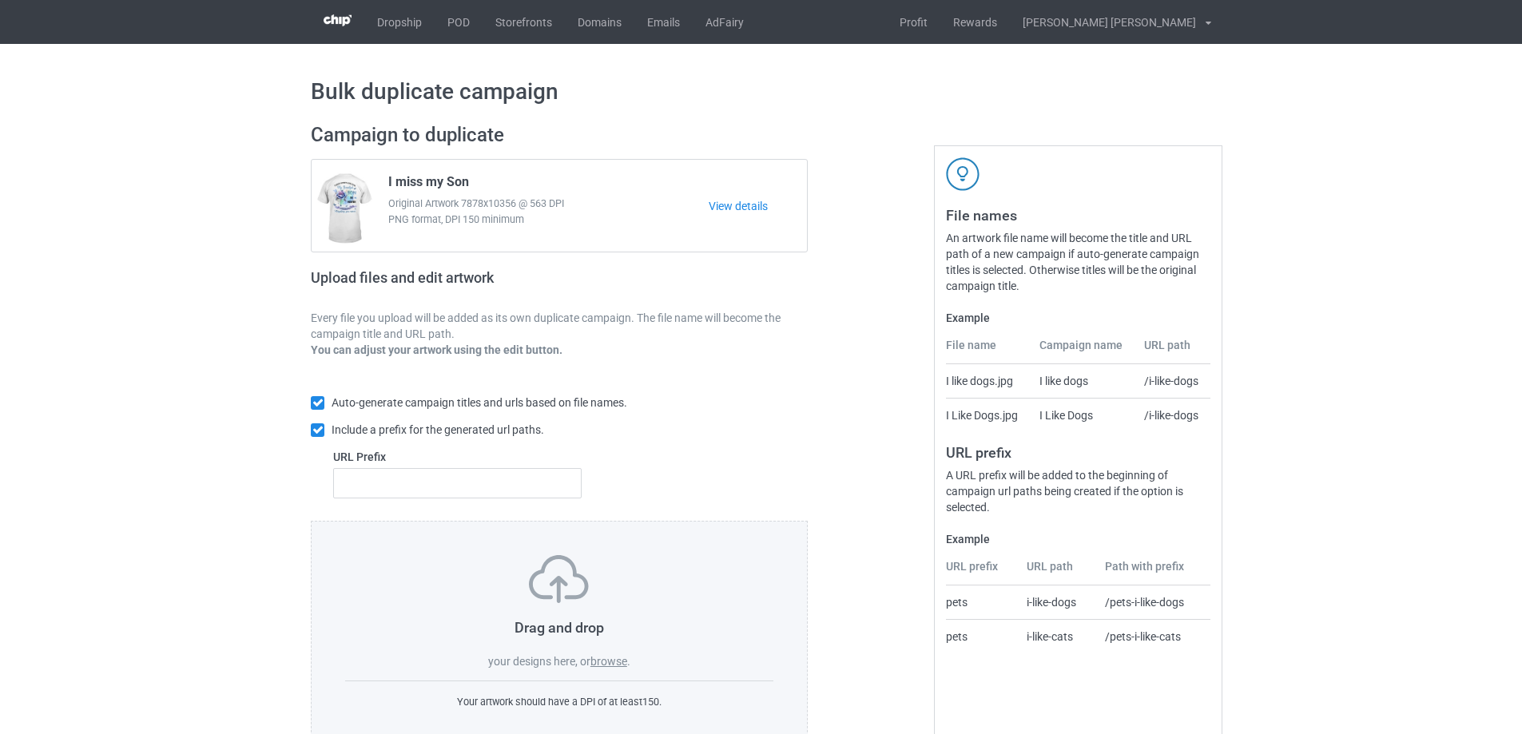
click at [619, 662] on label "browse" at bounding box center [609, 661] width 37 height 13
click at [0, 0] on input "browse" at bounding box center [0, 0] width 0 height 0
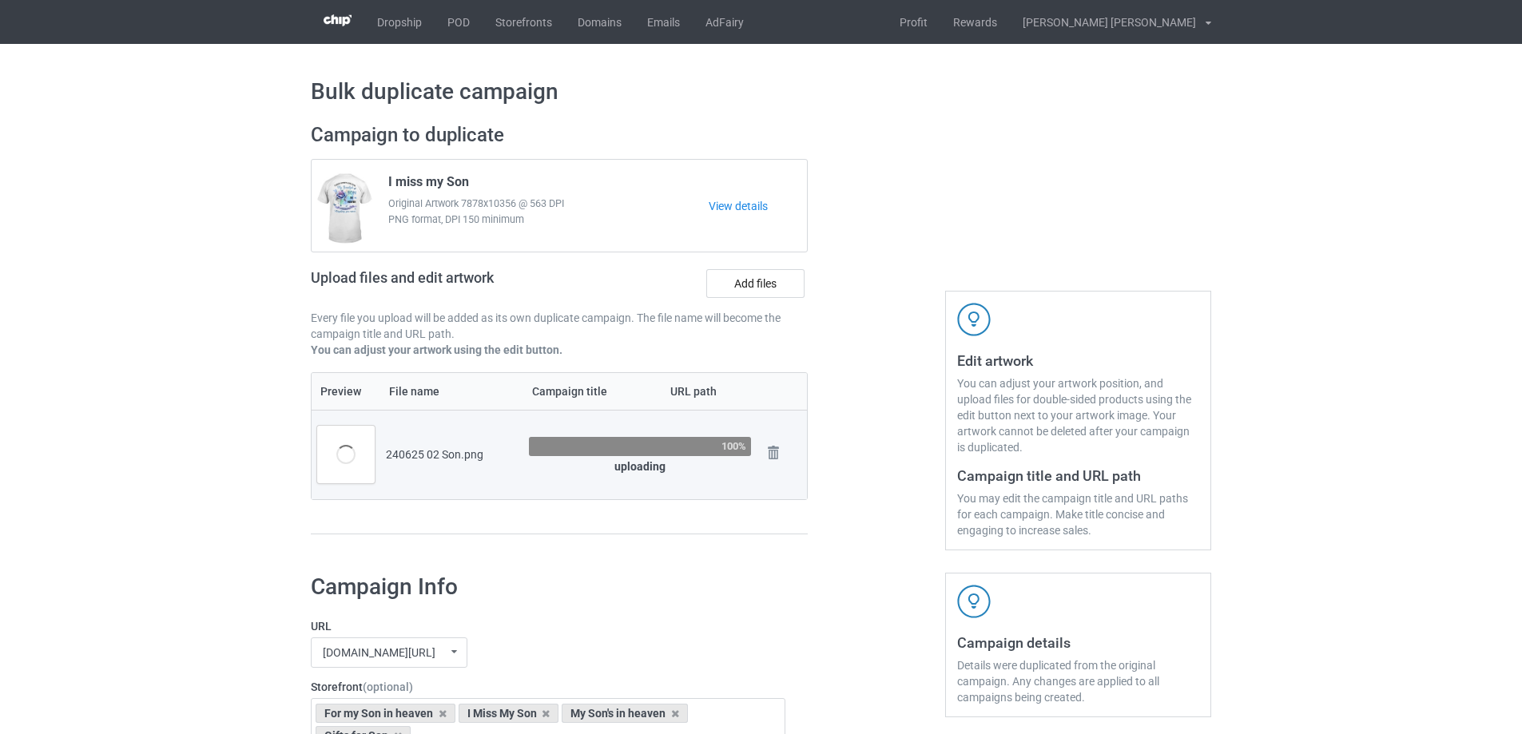
drag, startPoint x: 384, startPoint y: 178, endPoint x: 479, endPoint y: 179, distance: 94.3
click at [479, 179] on div "I miss my Son Original Artwork 7878x10356 @ 563 DPI PNG format, DPI 150 minimum" at bounding box center [543, 206] width 332 height 75
copy span "I miss my Son"
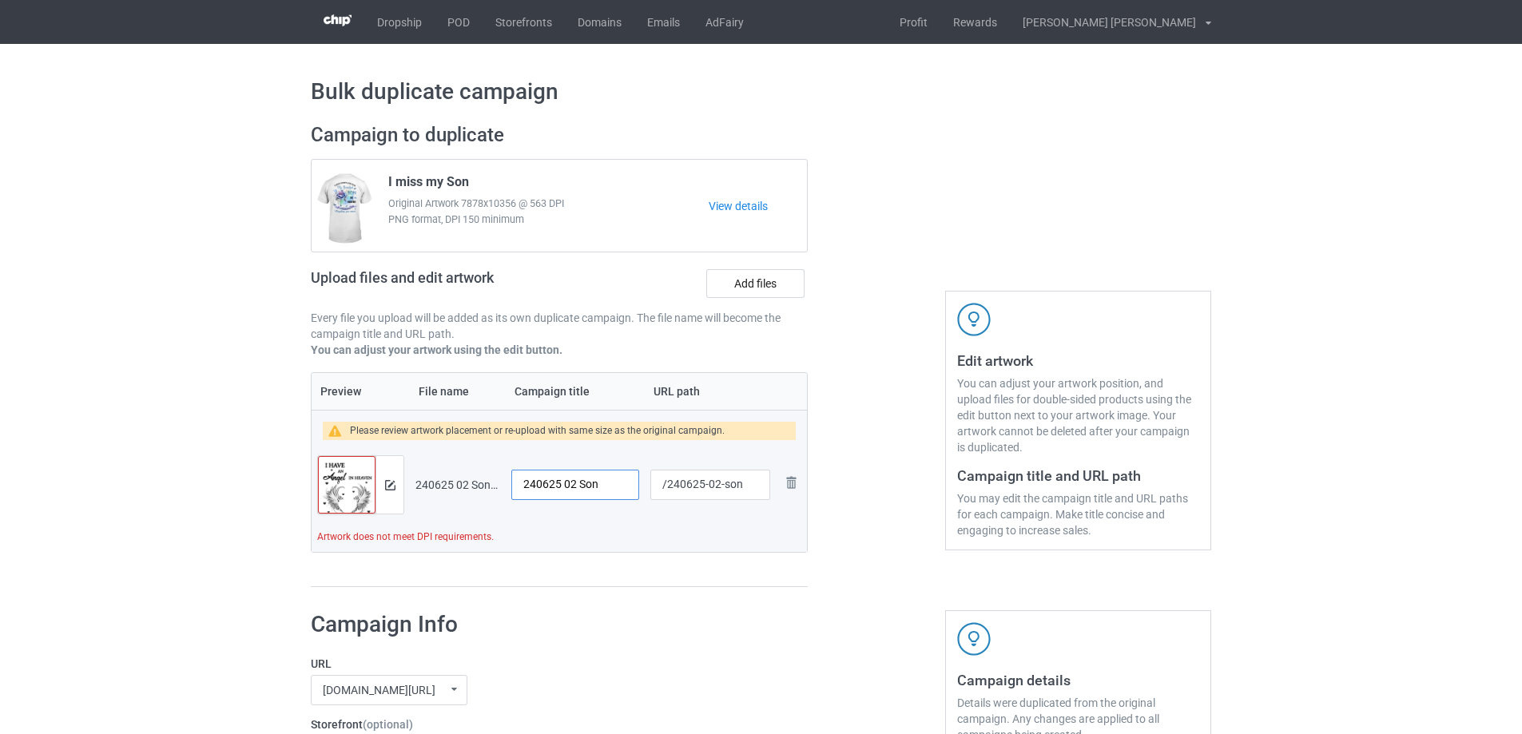
click at [571, 488] on input "240625 02 Son" at bounding box center [575, 485] width 128 height 30
paste input "I miss my"
type input "I miss my Son"
click at [721, 486] on input "/240625-02-son" at bounding box center [710, 485] width 120 height 30
drag, startPoint x: 719, startPoint y: 486, endPoint x: 750, endPoint y: 488, distance: 30.5
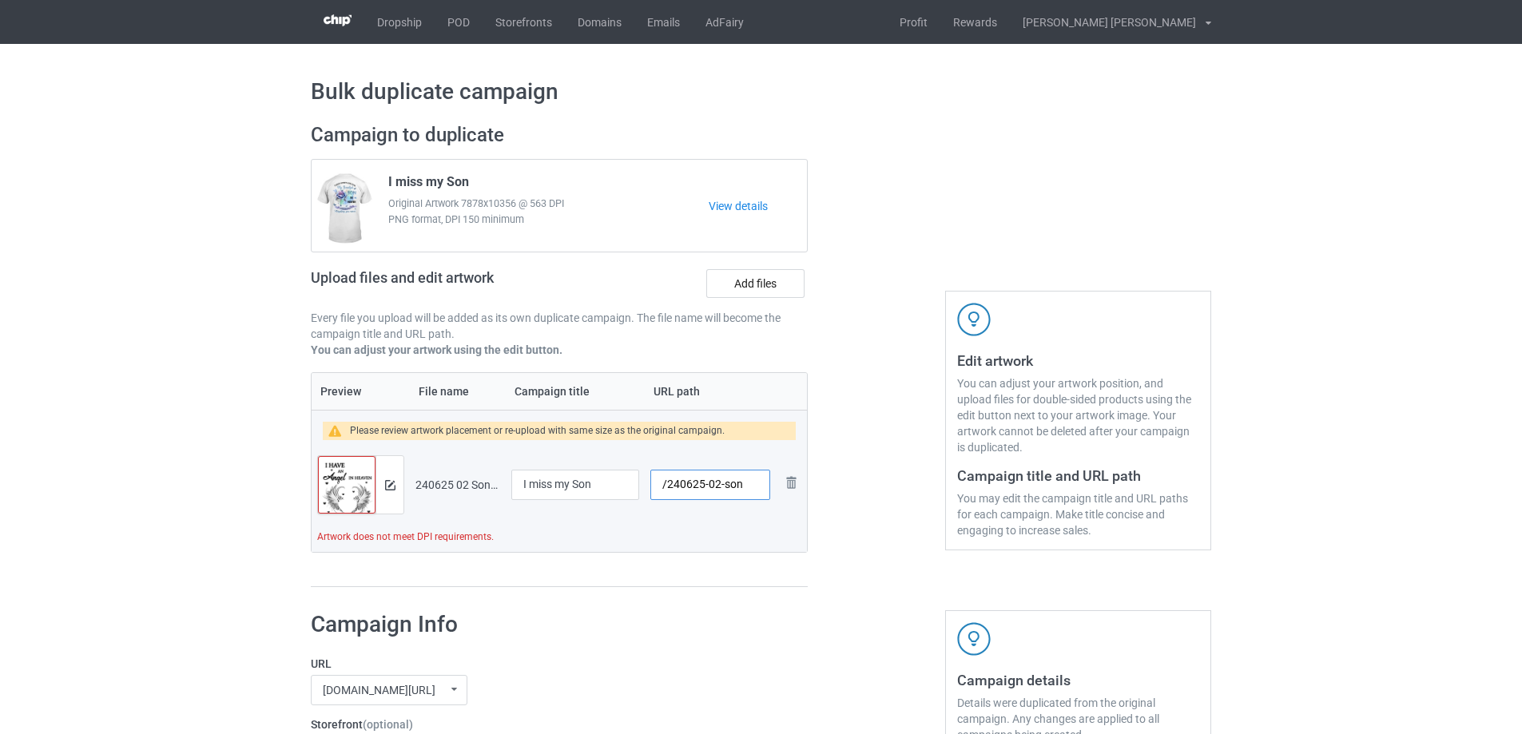
click at [750, 488] on input "/240625-02-son" at bounding box center [710, 485] width 120 height 30
type input "/240625-02"
click at [389, 481] on img at bounding box center [390, 485] width 10 height 10
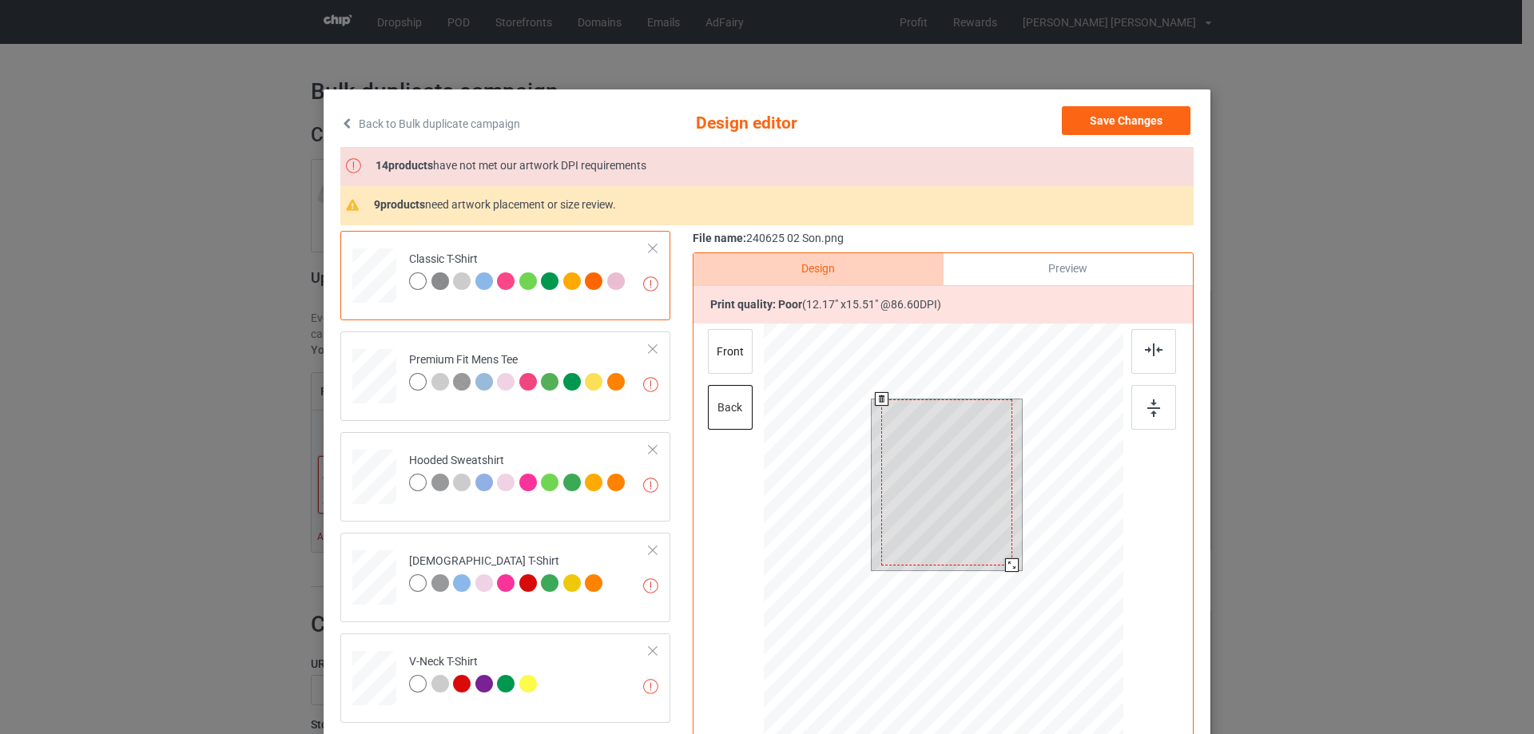
drag, startPoint x: 1005, startPoint y: 571, endPoint x: 915, endPoint y: 569, distance: 90.3
click at [1012, 572] on div at bounding box center [1012, 566] width 14 height 14
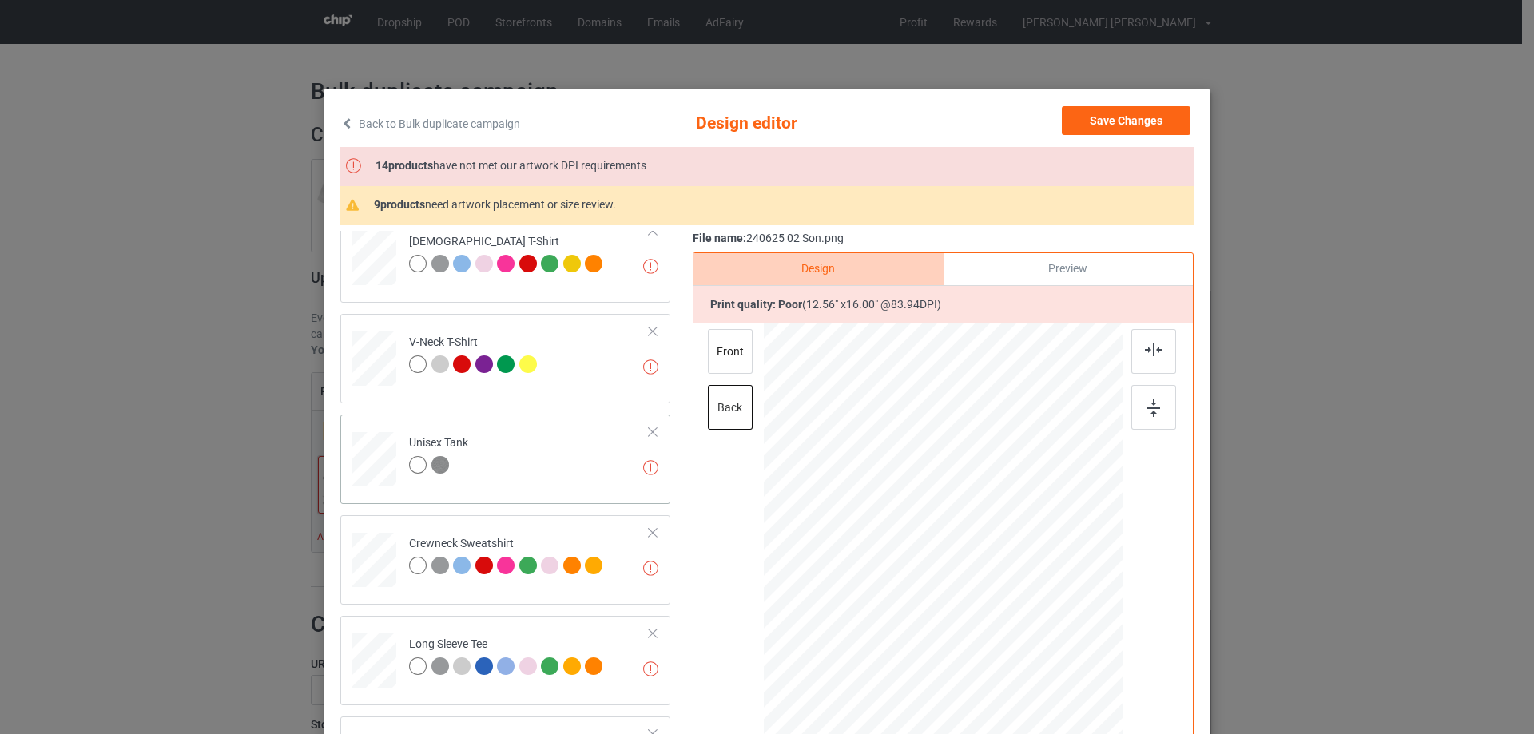
scroll to position [559, 0]
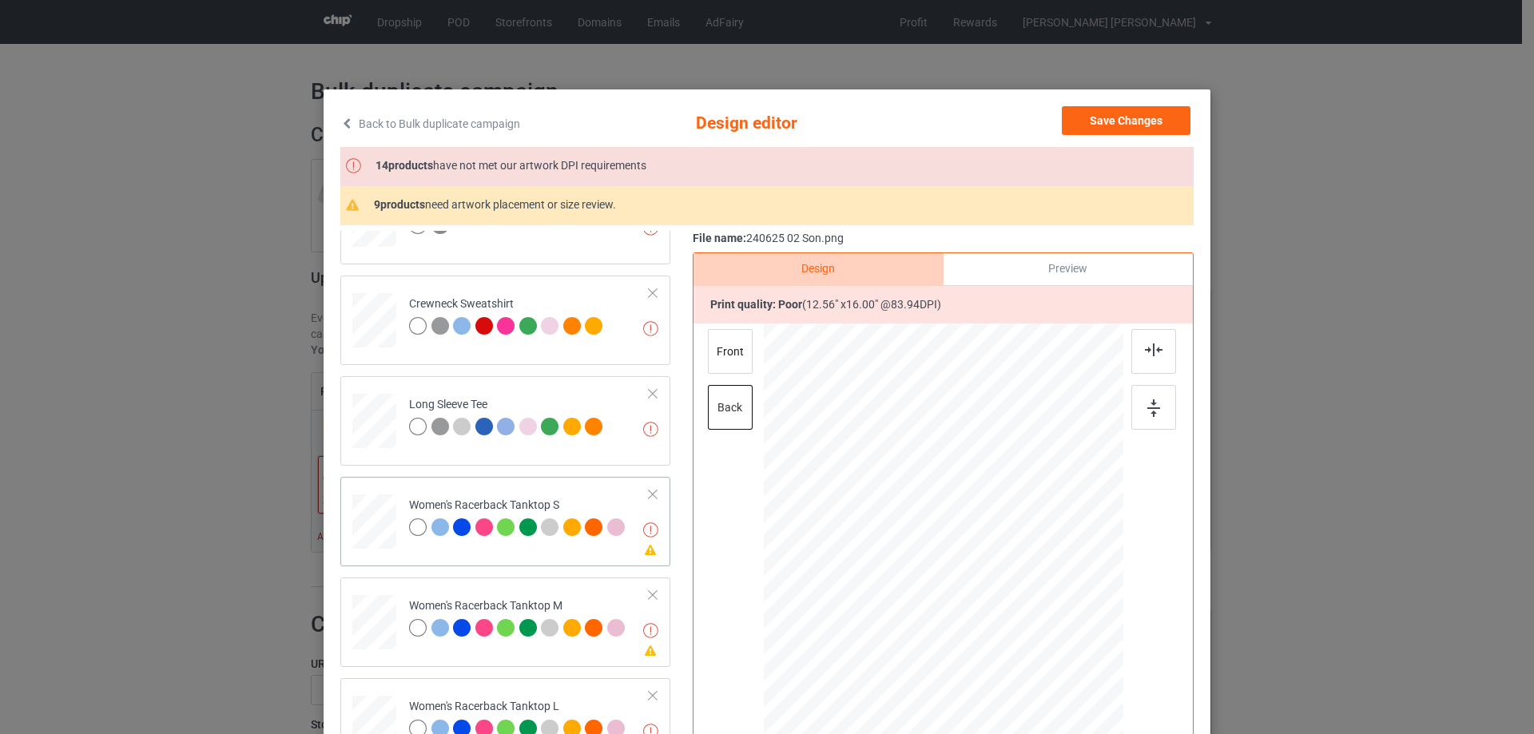
click at [379, 522] on div at bounding box center [374, 522] width 43 height 55
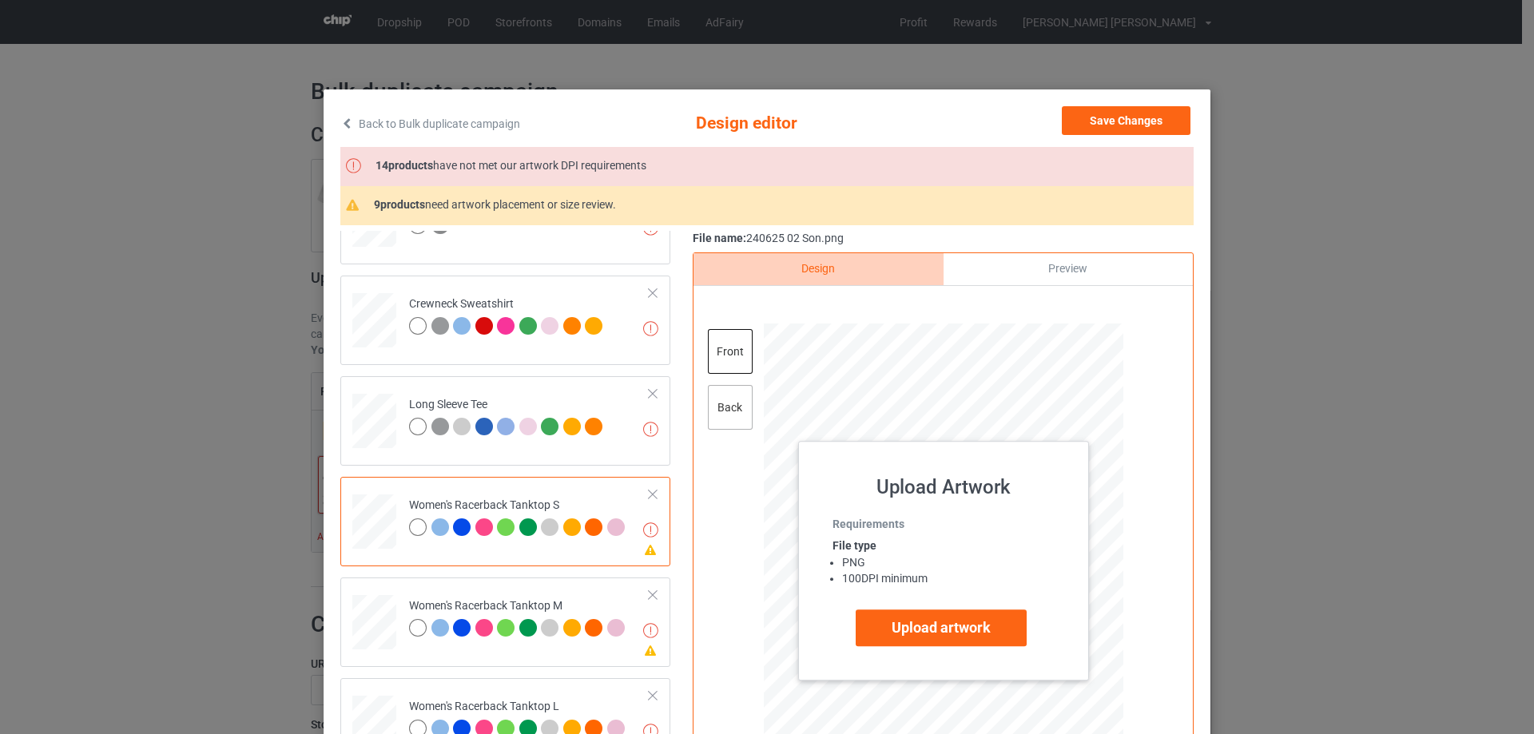
click at [718, 419] on div "back" at bounding box center [730, 407] width 45 height 45
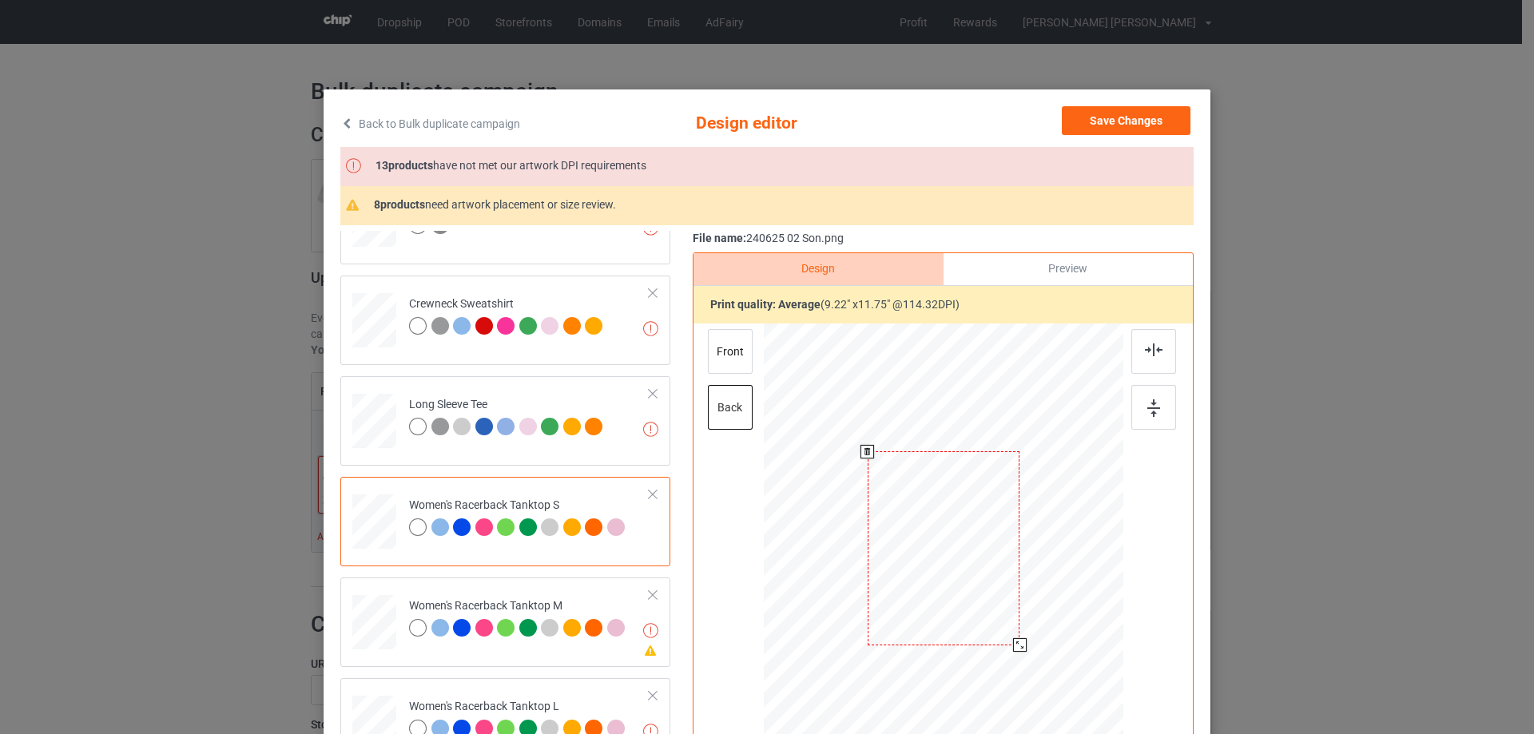
drag, startPoint x: 1035, startPoint y: 671, endPoint x: 1023, endPoint y: 635, distance: 38.7
click at [1023, 635] on div at bounding box center [944, 549] width 325 height 450
drag, startPoint x: 1001, startPoint y: 601, endPoint x: 1004, endPoint y: 638, distance: 37.7
click at [1004, 638] on div at bounding box center [947, 586] width 150 height 192
click at [1157, 352] on img at bounding box center [1154, 350] width 18 height 13
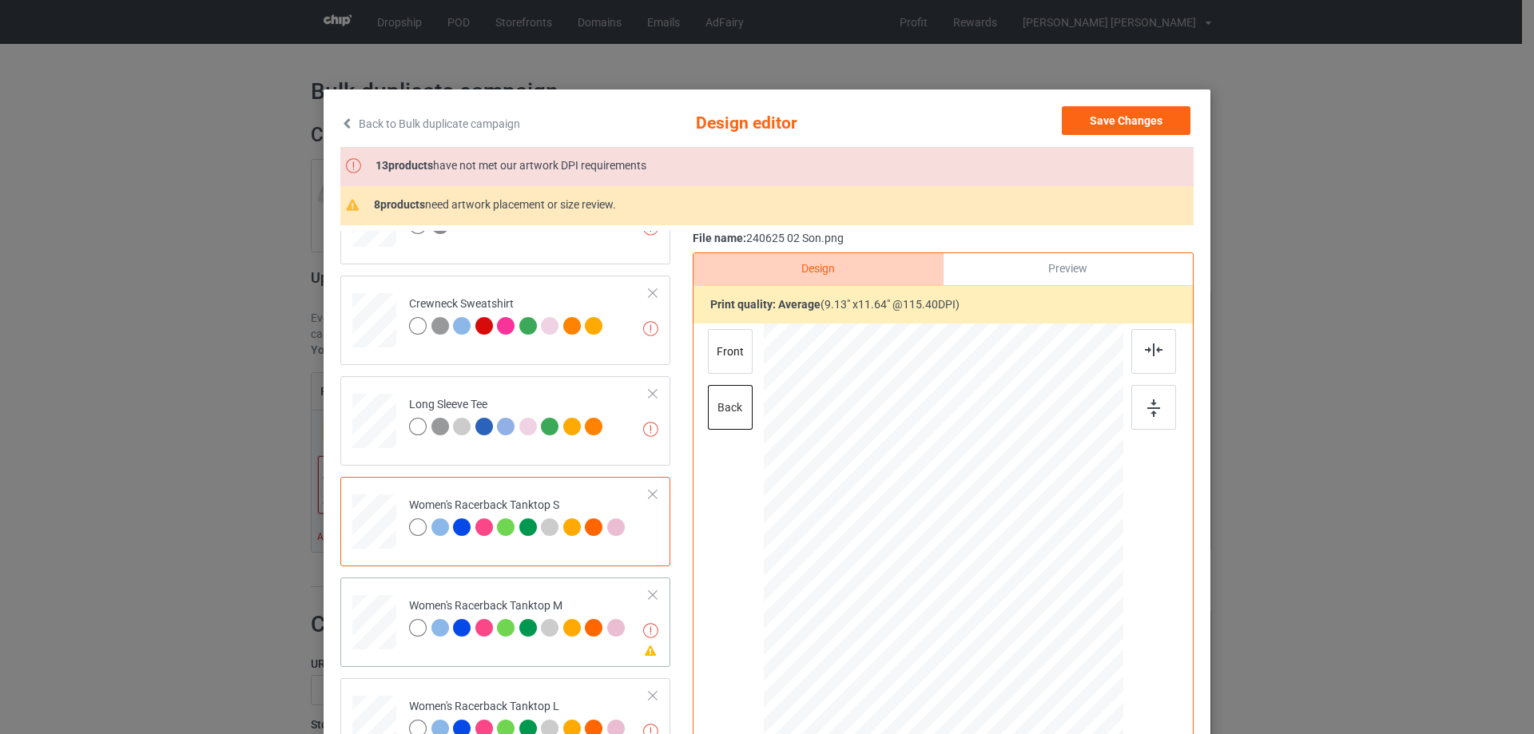
scroll to position [719, 0]
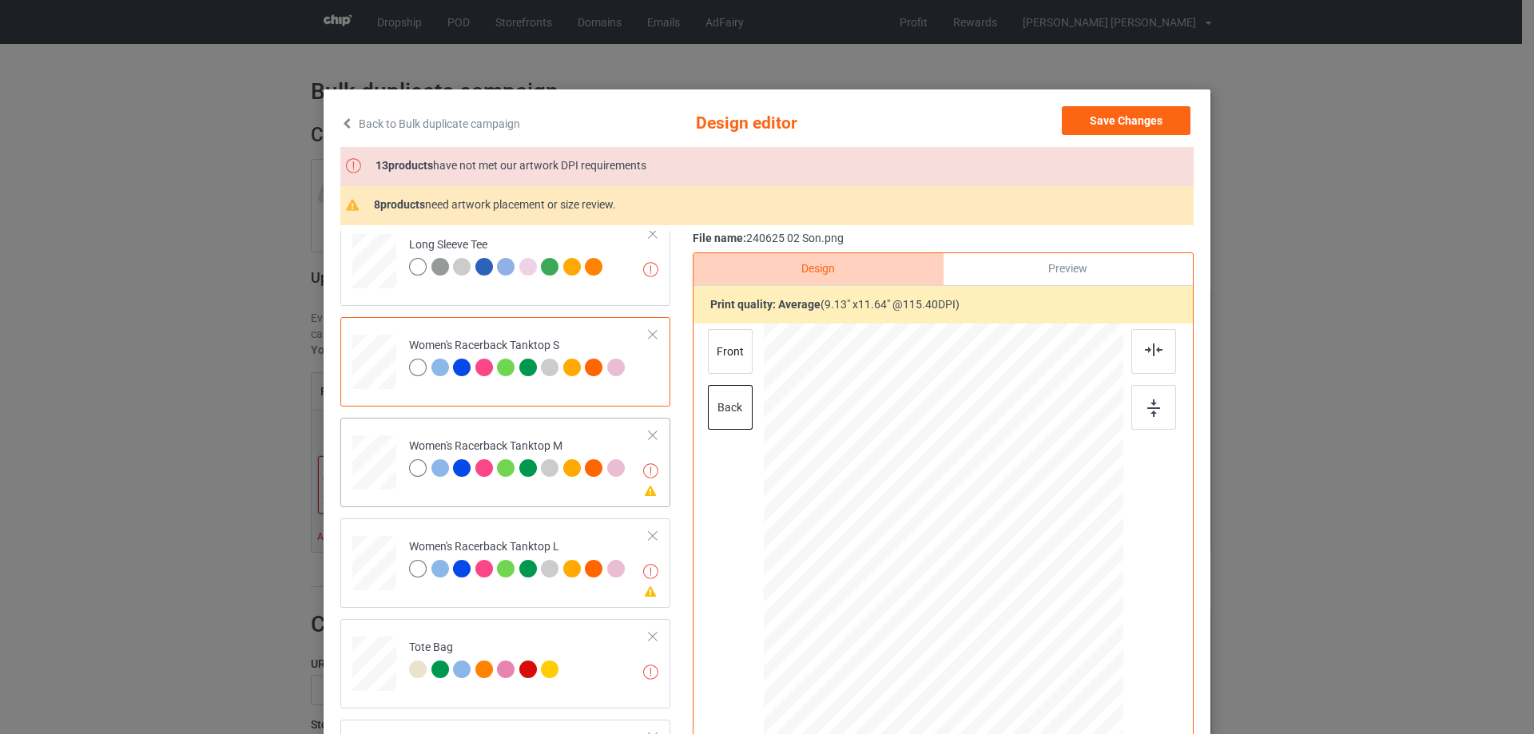
click at [378, 457] on div at bounding box center [374, 463] width 44 height 55
drag, startPoint x: 1042, startPoint y: 683, endPoint x: 979, endPoint y: 610, distance: 96.9
click at [1008, 638] on div at bounding box center [1015, 640] width 14 height 14
drag, startPoint x: 941, startPoint y: 564, endPoint x: 943, endPoint y: 587, distance: 22.4
click at [943, 587] on div at bounding box center [945, 570] width 134 height 171
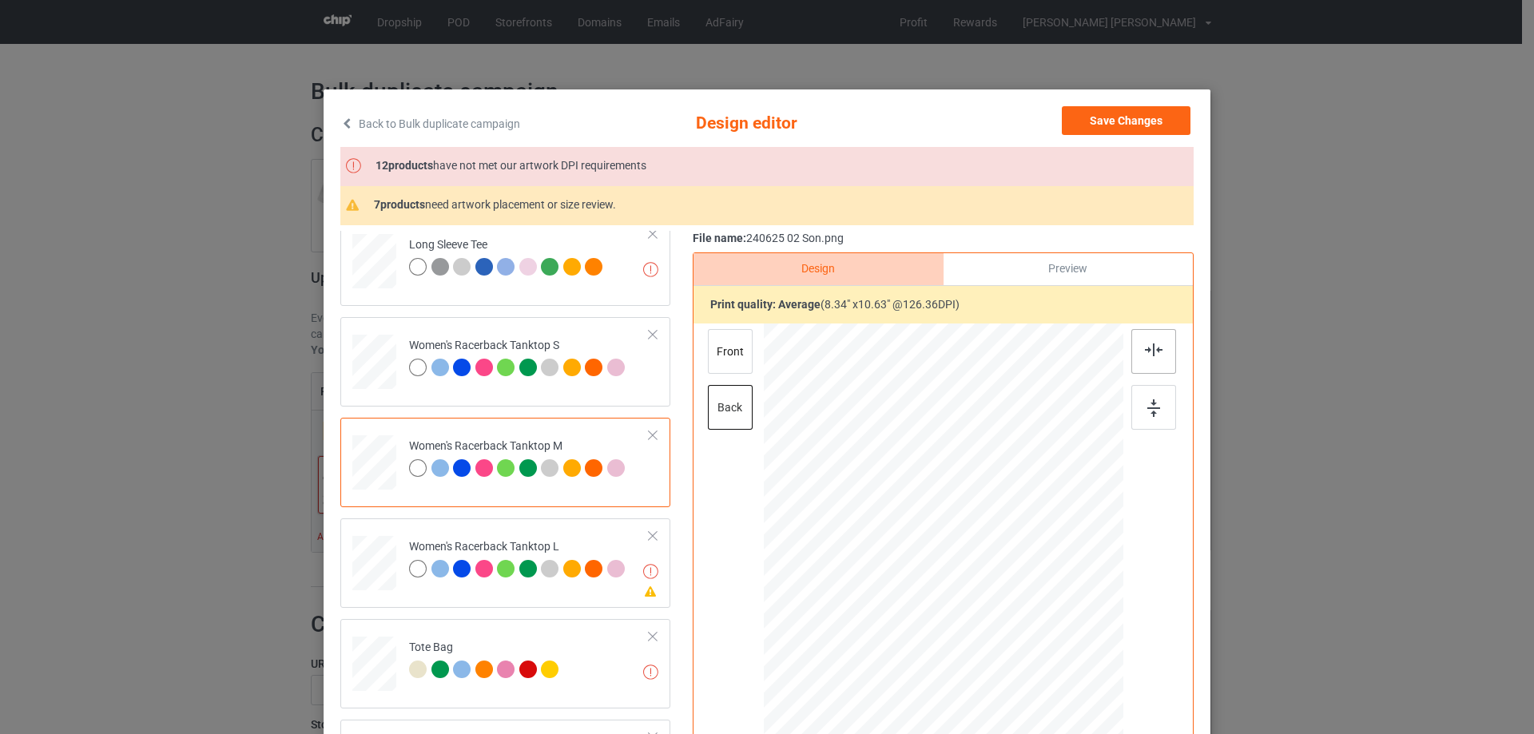
click at [1148, 346] on img at bounding box center [1154, 350] width 18 height 13
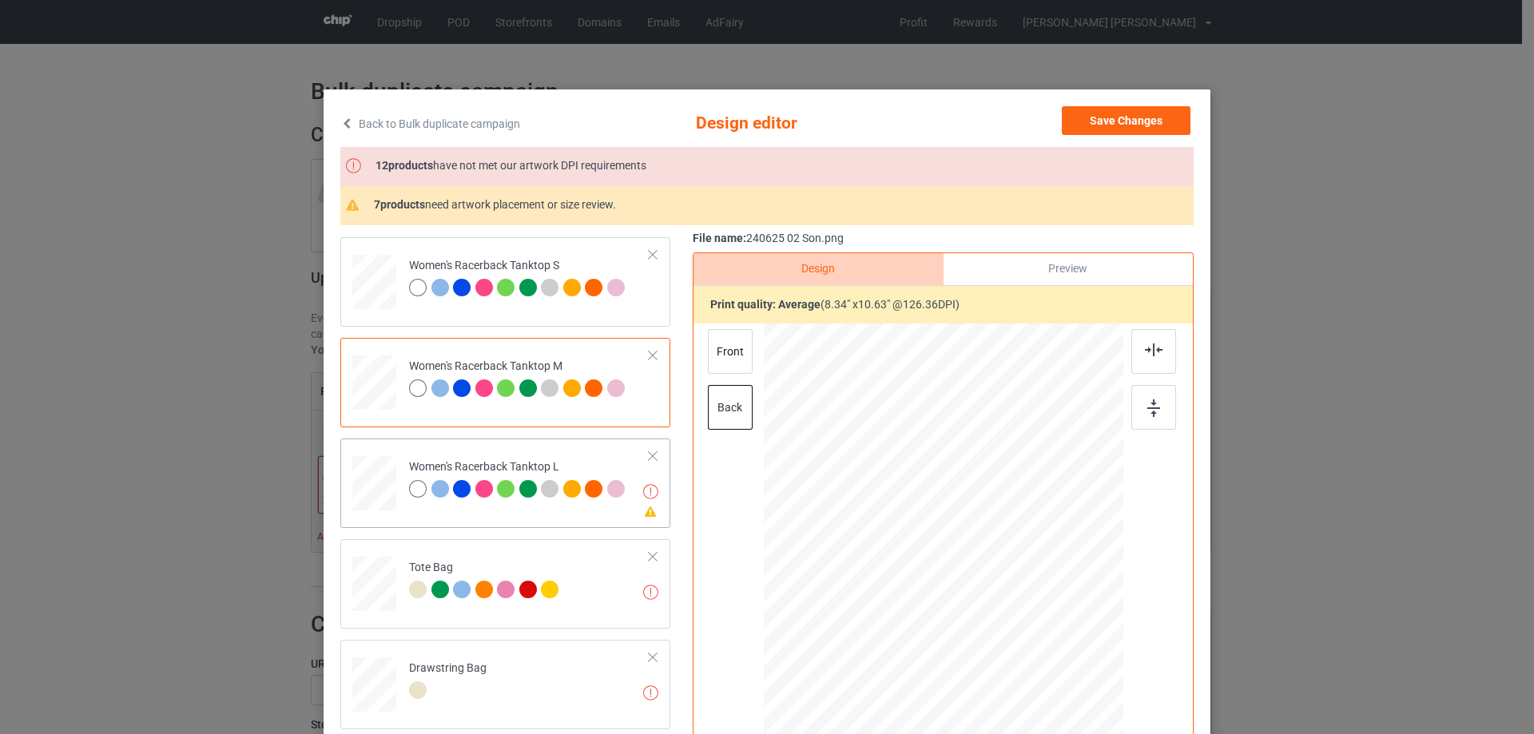
click at [369, 495] on div at bounding box center [374, 484] width 44 height 53
drag, startPoint x: 1042, startPoint y: 682, endPoint x: 965, endPoint y: 595, distance: 116.6
click at [1012, 635] on div at bounding box center [1015, 639] width 14 height 14
drag, startPoint x: 950, startPoint y: 567, endPoint x: 956, endPoint y: 591, distance: 24.6
click at [956, 591] on div at bounding box center [950, 573] width 141 height 180
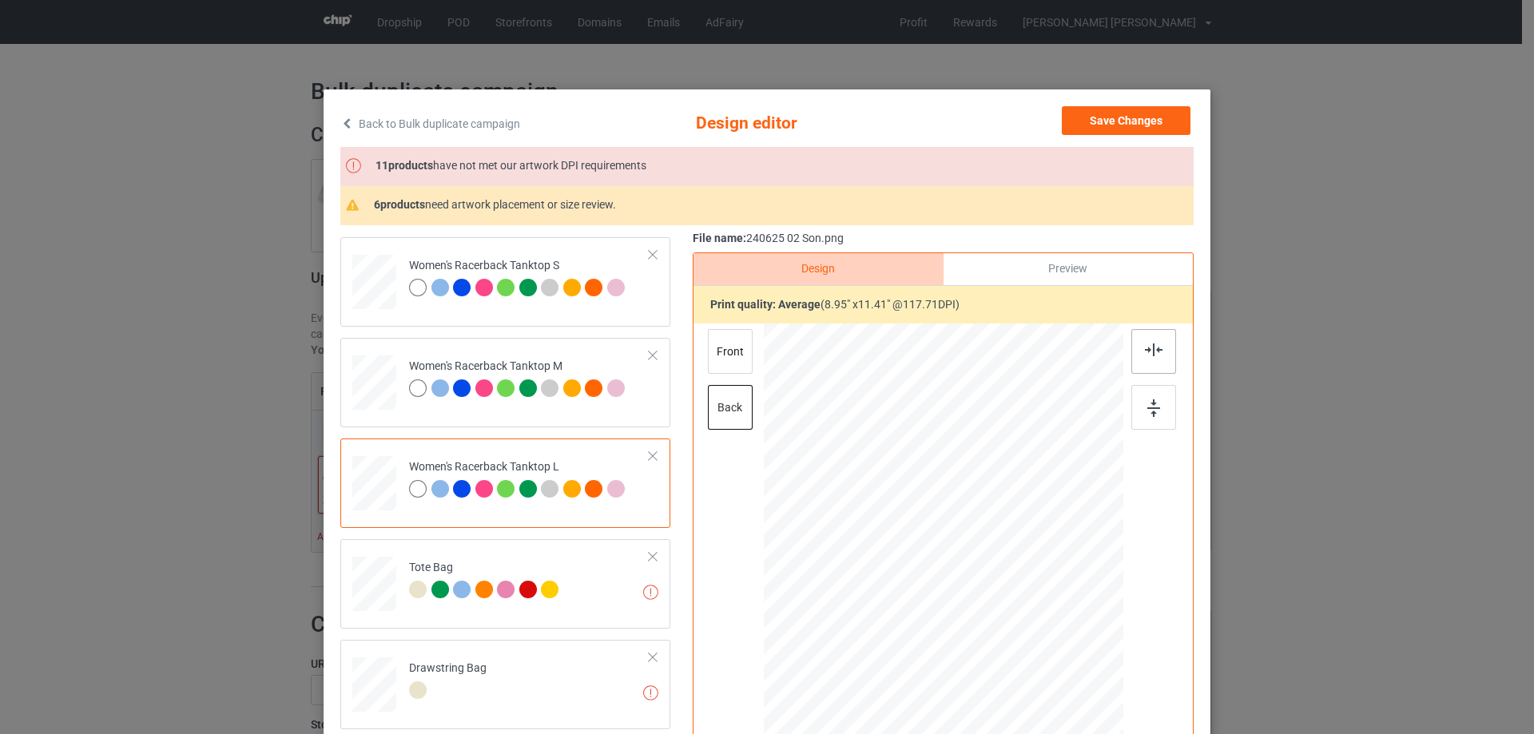
click at [1149, 347] on img at bounding box center [1154, 350] width 18 height 13
click at [924, 554] on div at bounding box center [947, 574] width 141 height 180
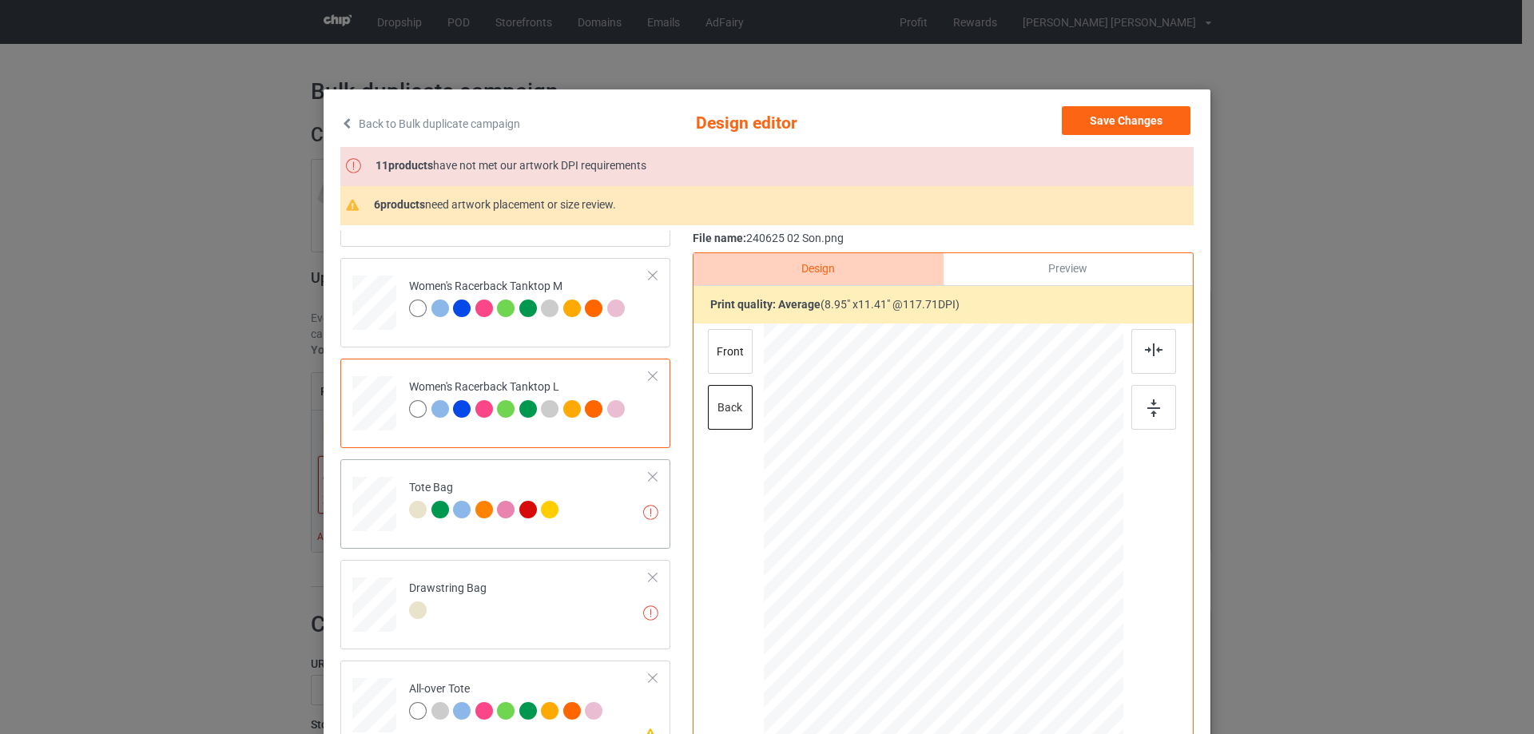
drag, startPoint x: 364, startPoint y: 519, endPoint x: 562, endPoint y: 519, distance: 197.4
click at [364, 519] on div at bounding box center [374, 512] width 21 height 24
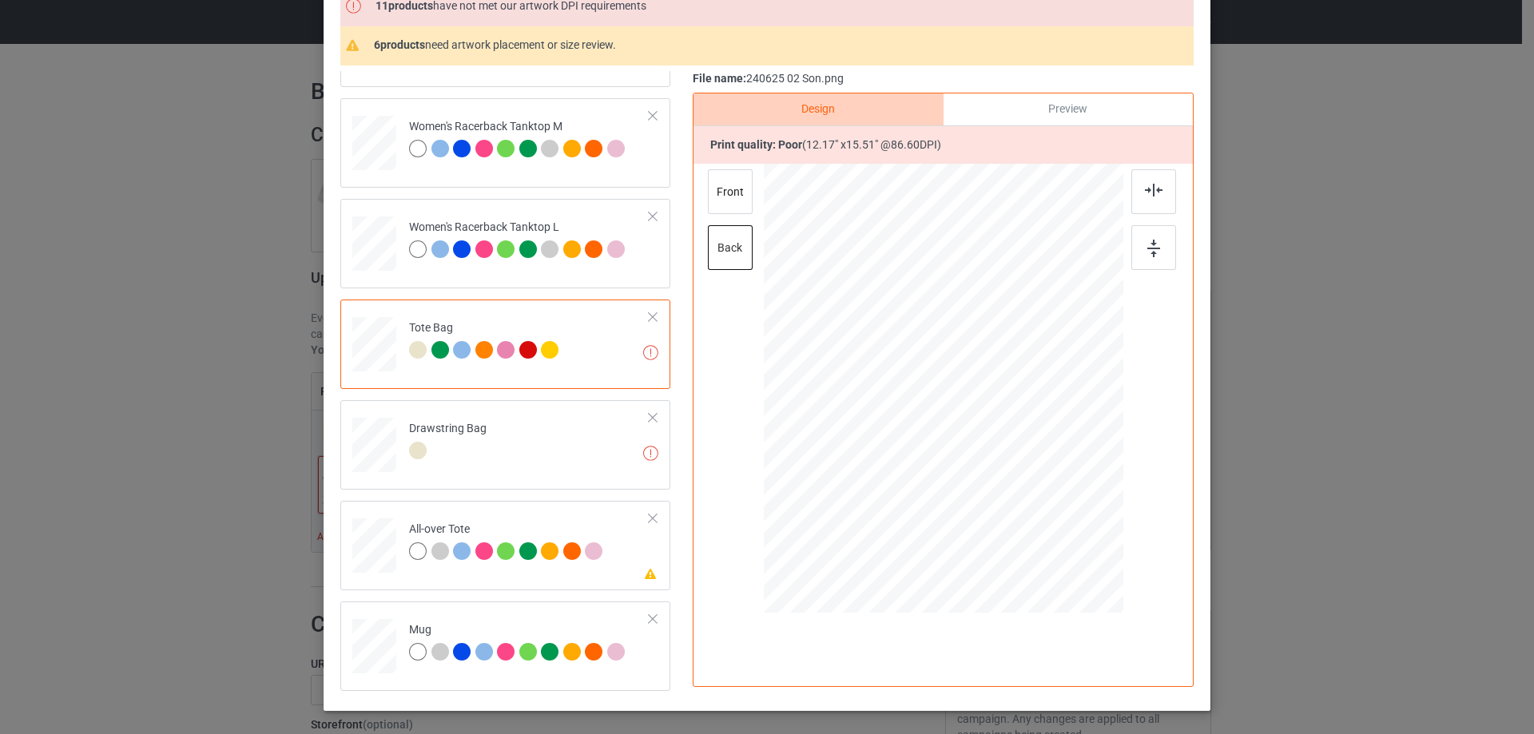
scroll to position [227, 0]
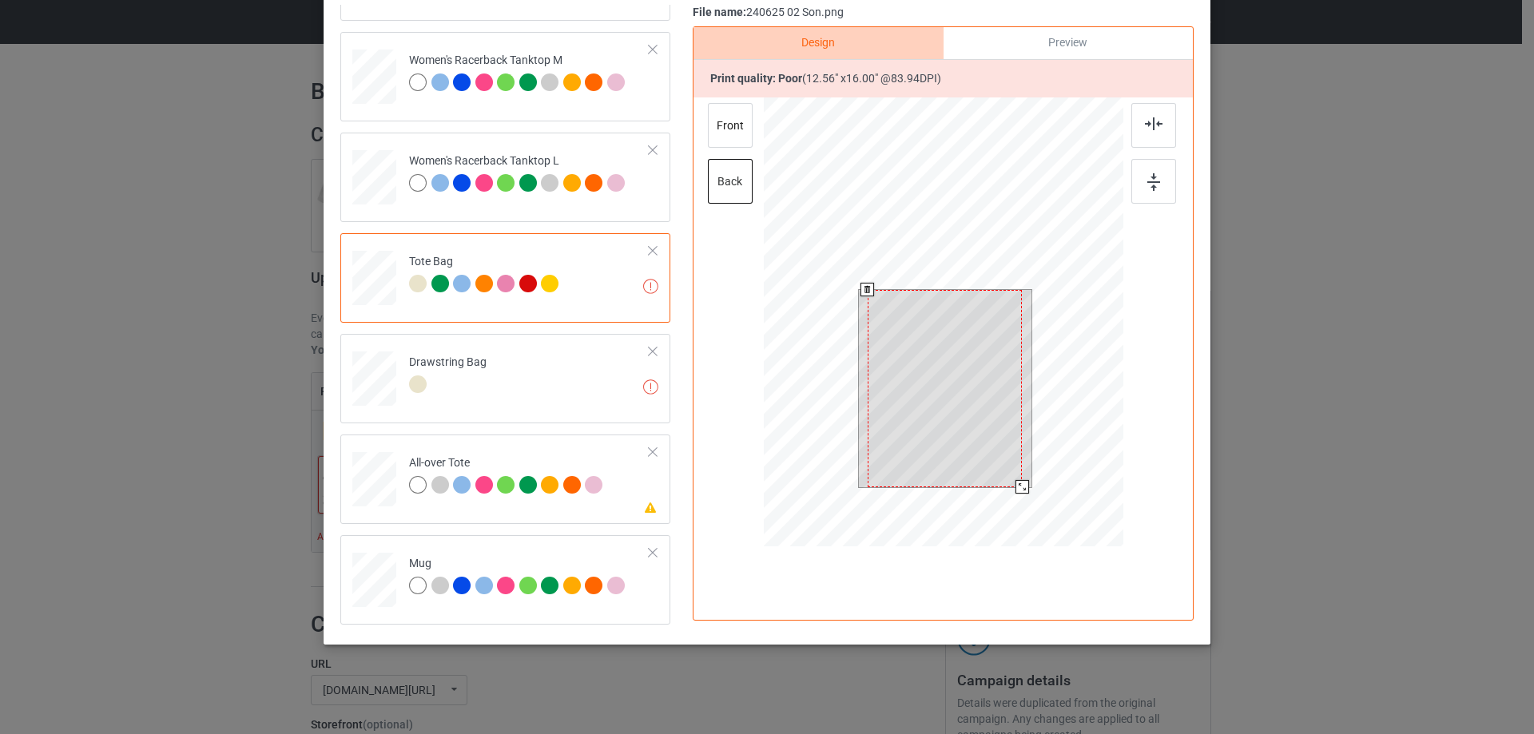
click at [1026, 513] on div at bounding box center [944, 324] width 360 height 454
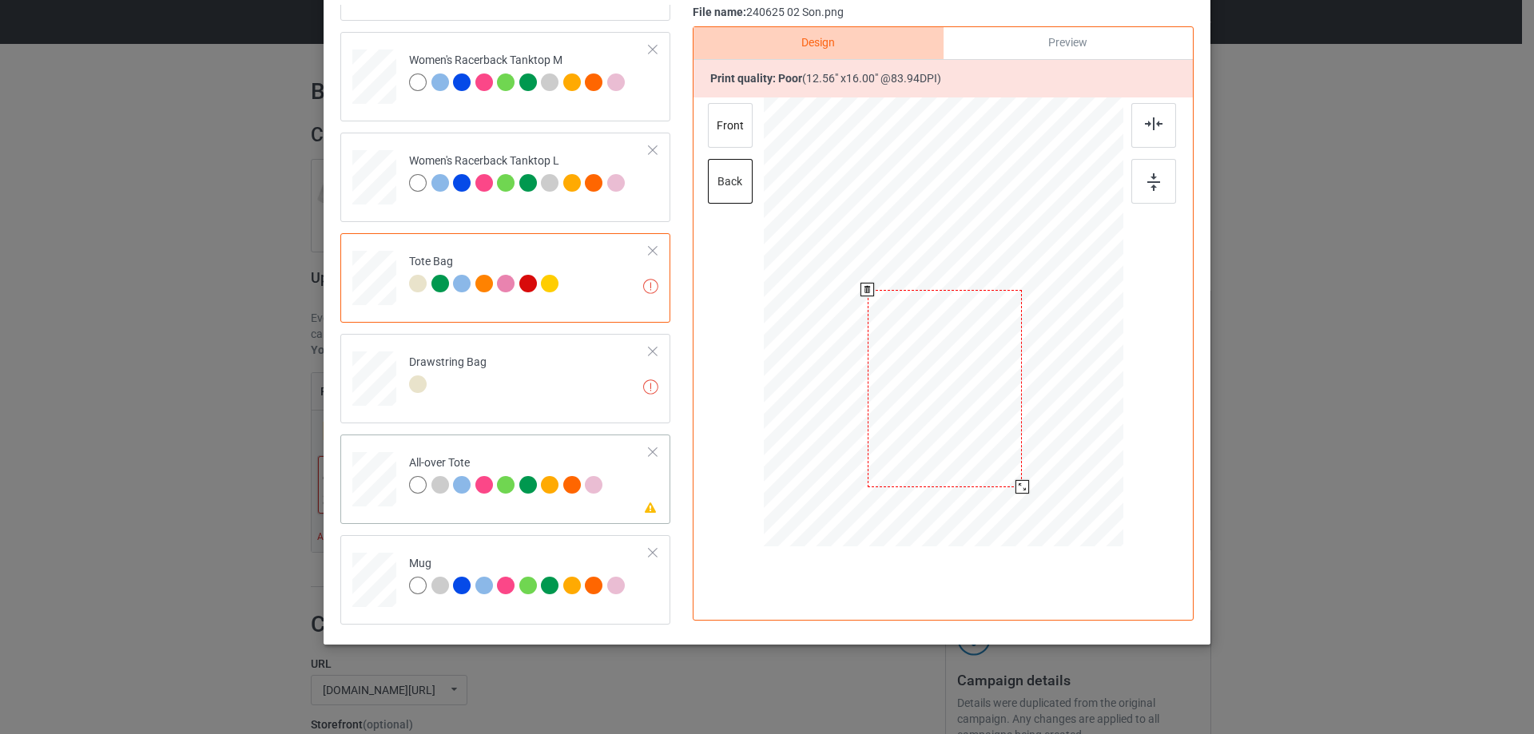
click at [364, 492] on div at bounding box center [374, 480] width 44 height 44
click at [362, 488] on div at bounding box center [374, 480] width 44 height 44
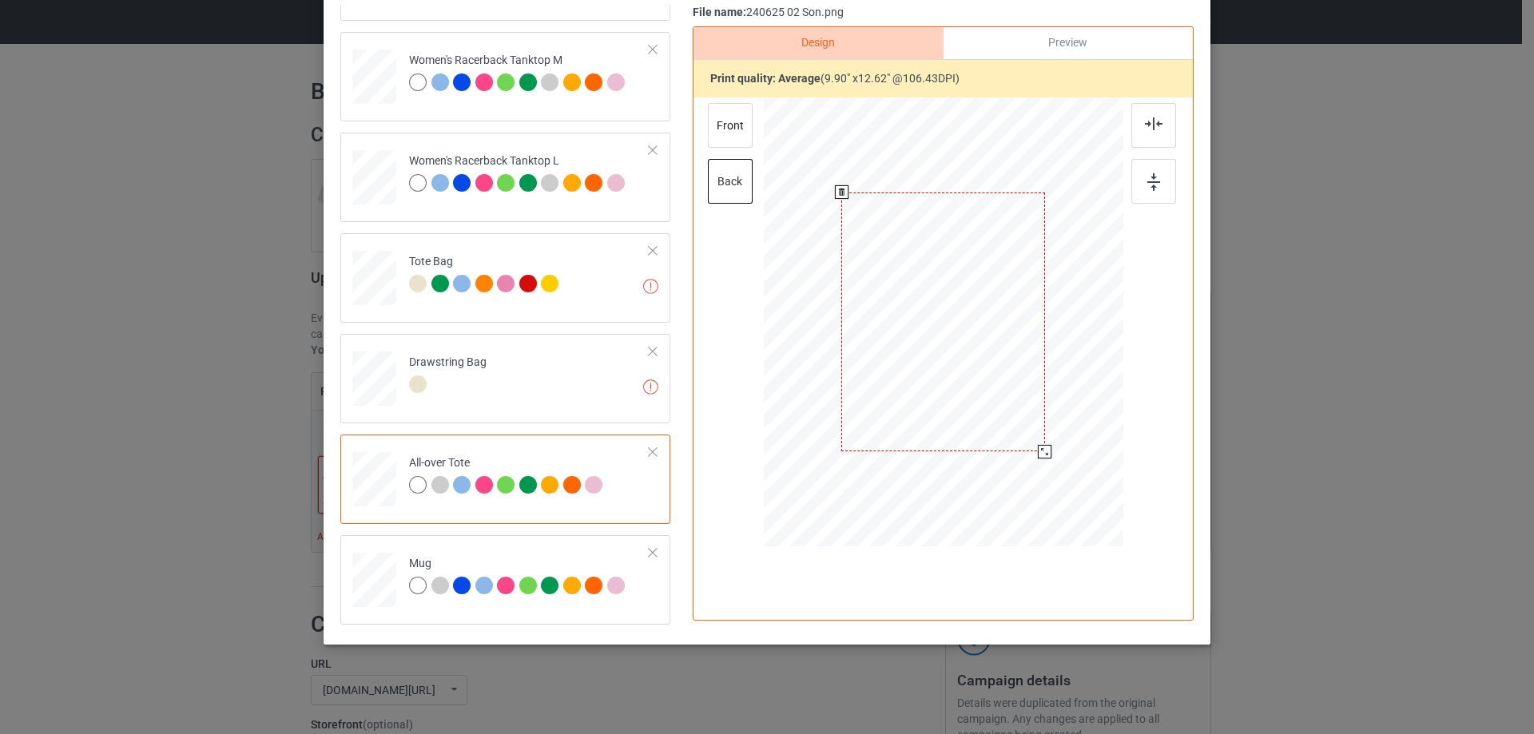
drag, startPoint x: 1044, startPoint y: 463, endPoint x: 997, endPoint y: 411, distance: 70.7
click at [1044, 449] on div at bounding box center [1045, 452] width 14 height 14
drag, startPoint x: 995, startPoint y: 408, endPoint x: 995, endPoint y: 399, distance: 9.6
click at [995, 399] on div at bounding box center [943, 312] width 203 height 258
click at [1155, 122] on img at bounding box center [1154, 123] width 18 height 13
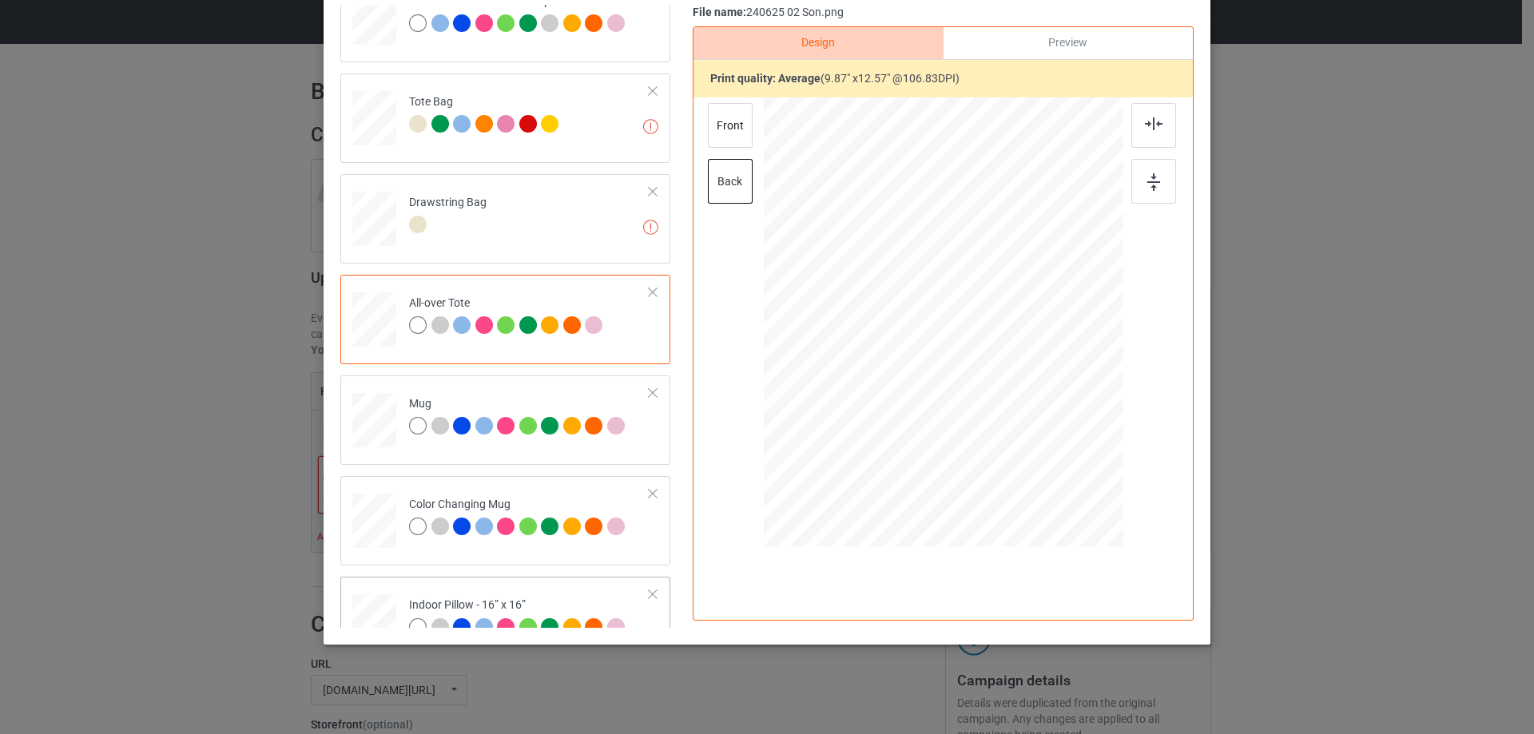
scroll to position [1119, 0]
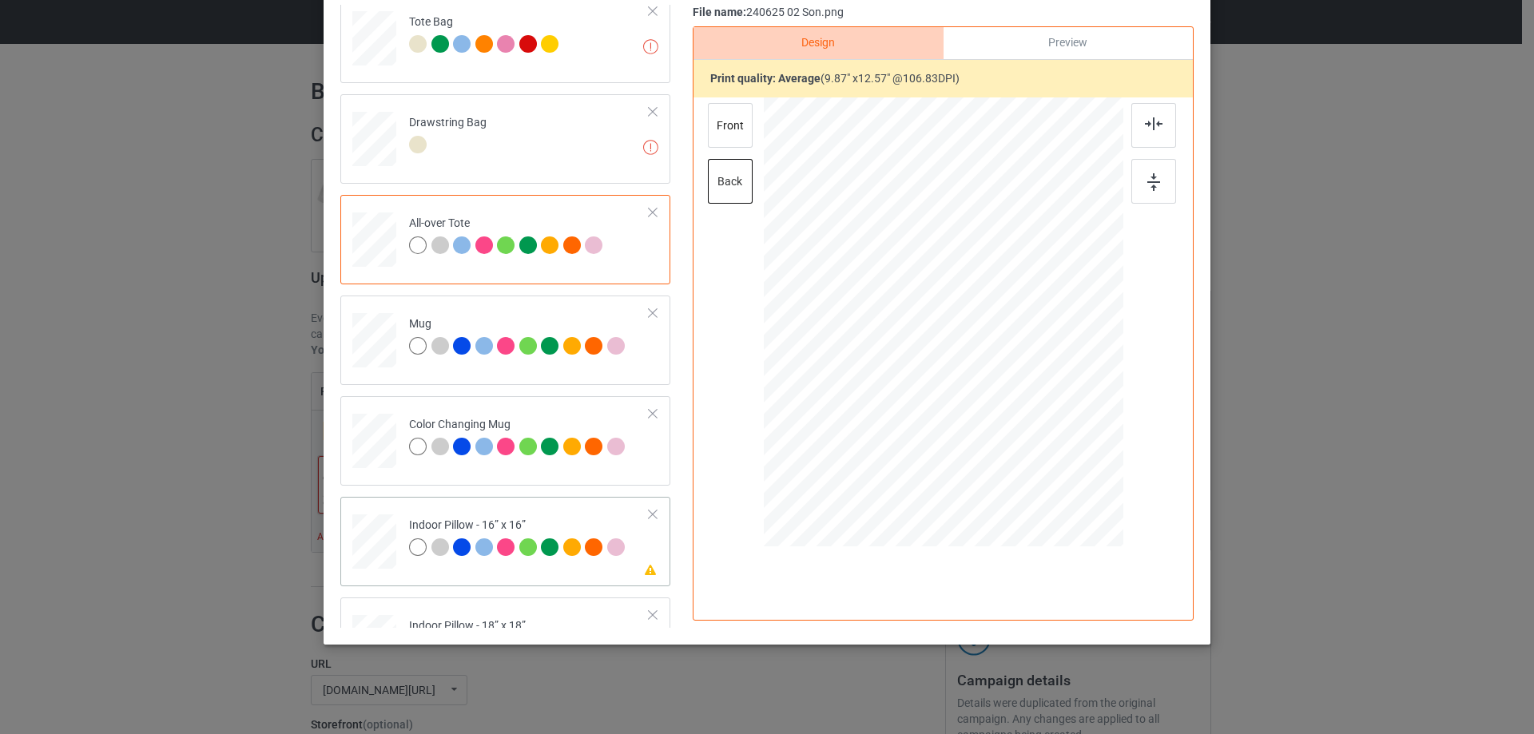
click at [376, 545] on div at bounding box center [374, 542] width 44 height 44
click at [1040, 452] on div at bounding box center [1043, 451] width 14 height 14
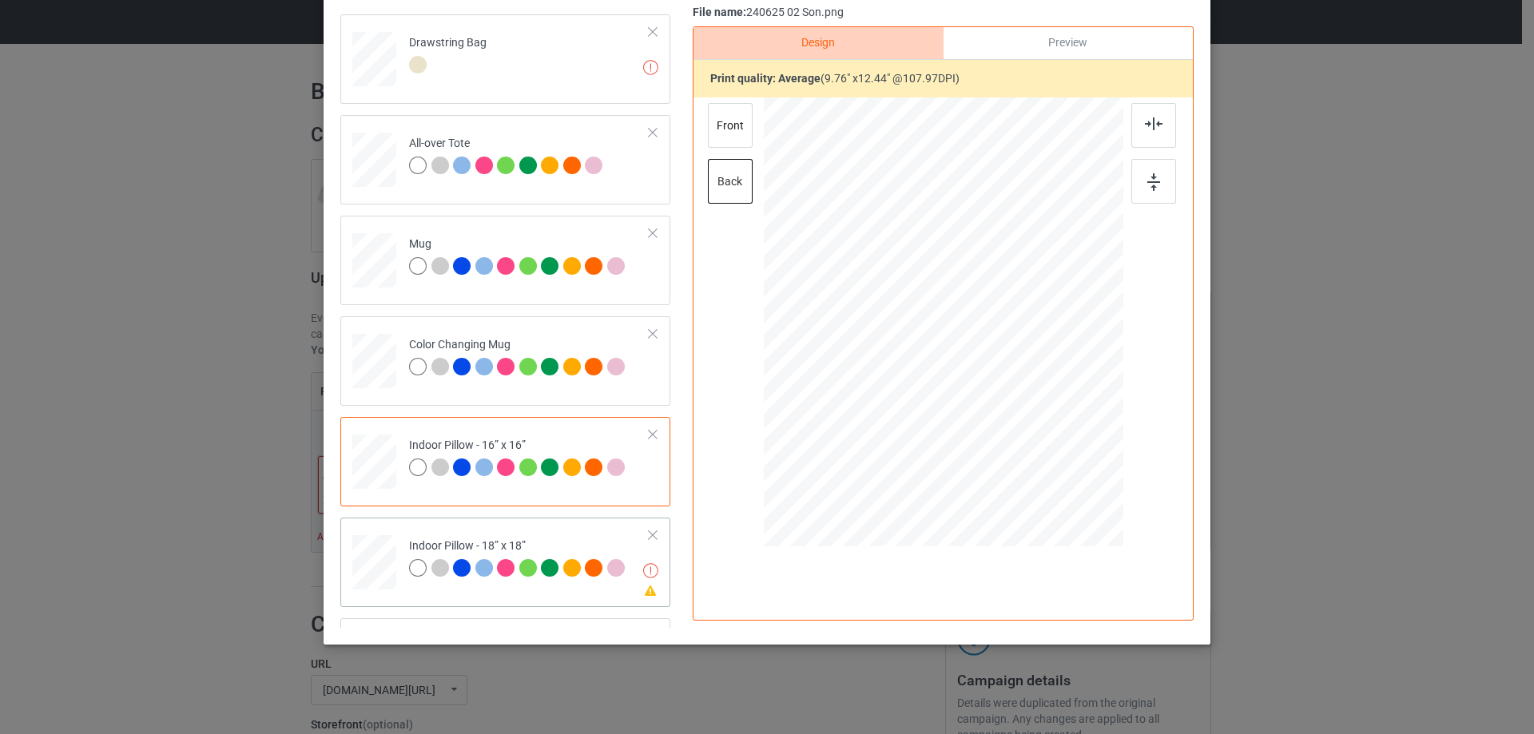
click at [383, 572] on div at bounding box center [374, 563] width 44 height 44
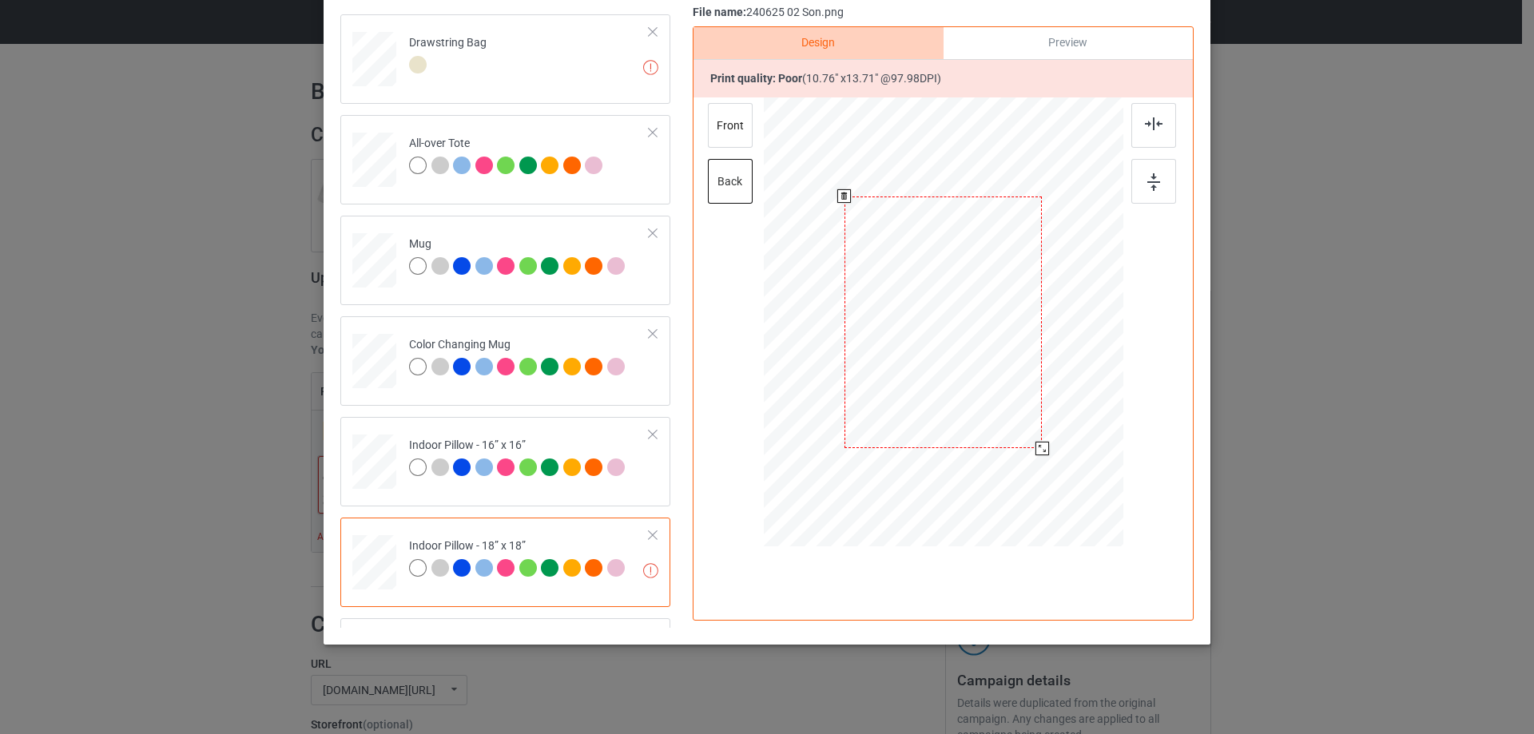
drag, startPoint x: 1048, startPoint y: 461, endPoint x: 1044, endPoint y: 446, distance: 15.7
click at [1044, 446] on div at bounding box center [943, 322] width 359 height 358
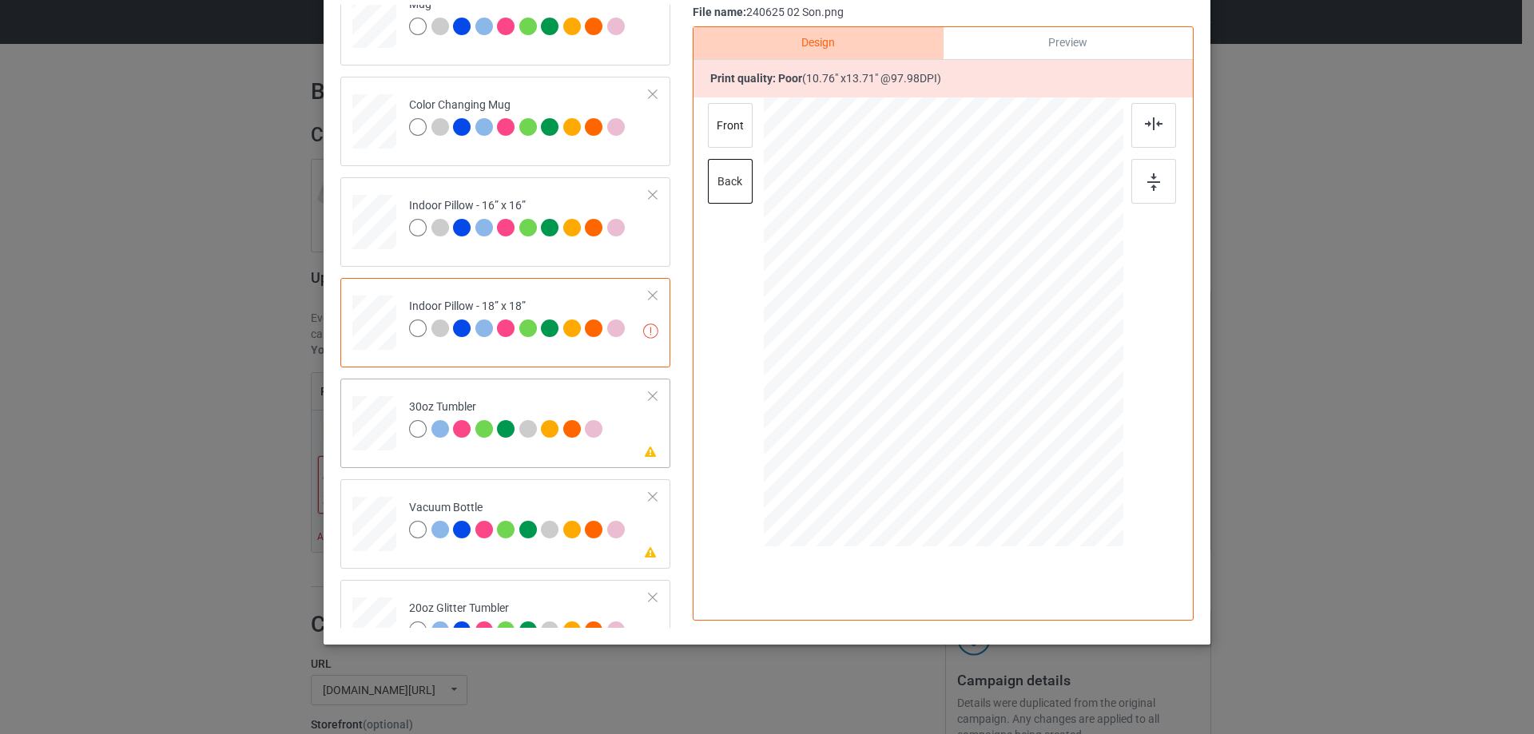
click at [367, 415] on div at bounding box center [374, 424] width 42 height 24
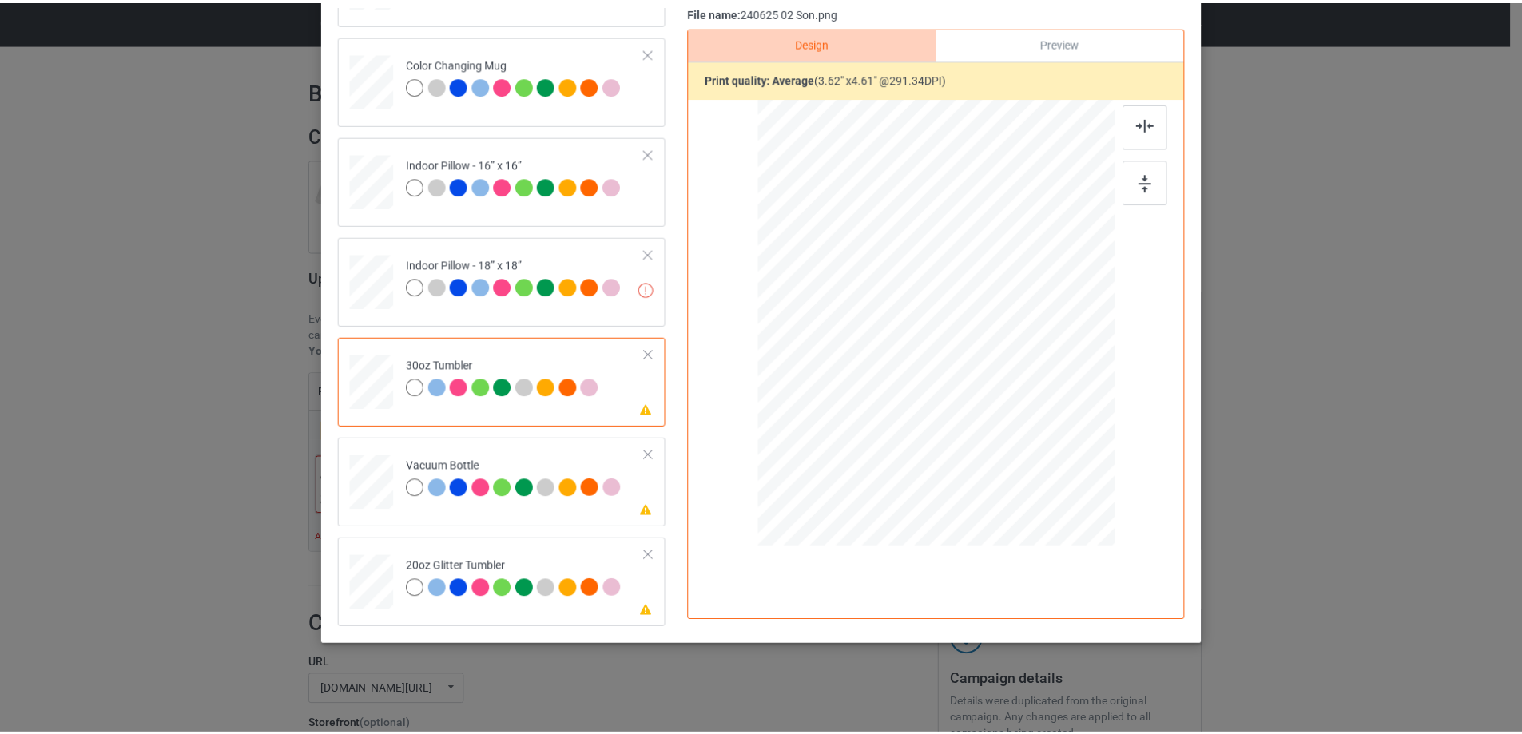
scroll to position [67, 0]
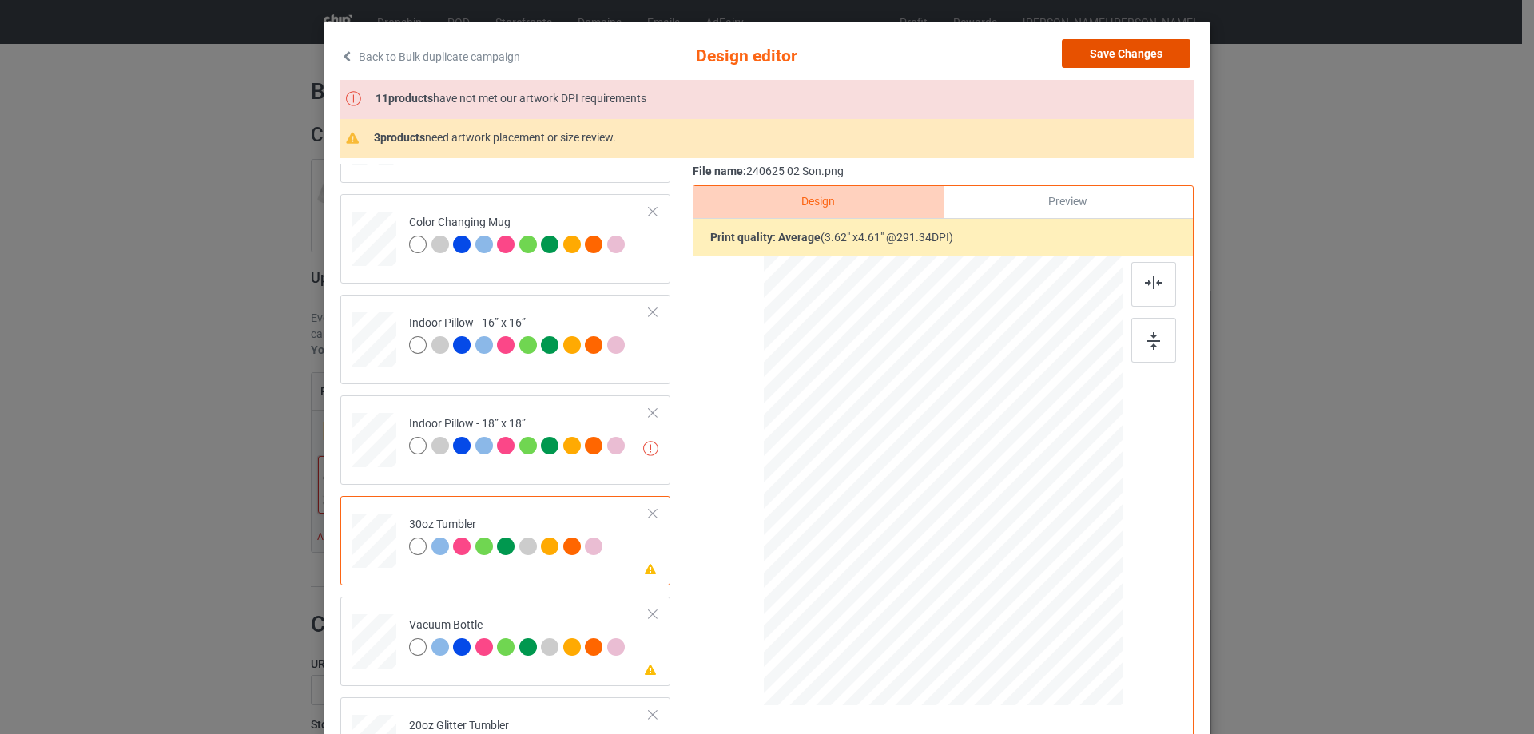
click at [1144, 54] on button "Save Changes" at bounding box center [1126, 53] width 129 height 29
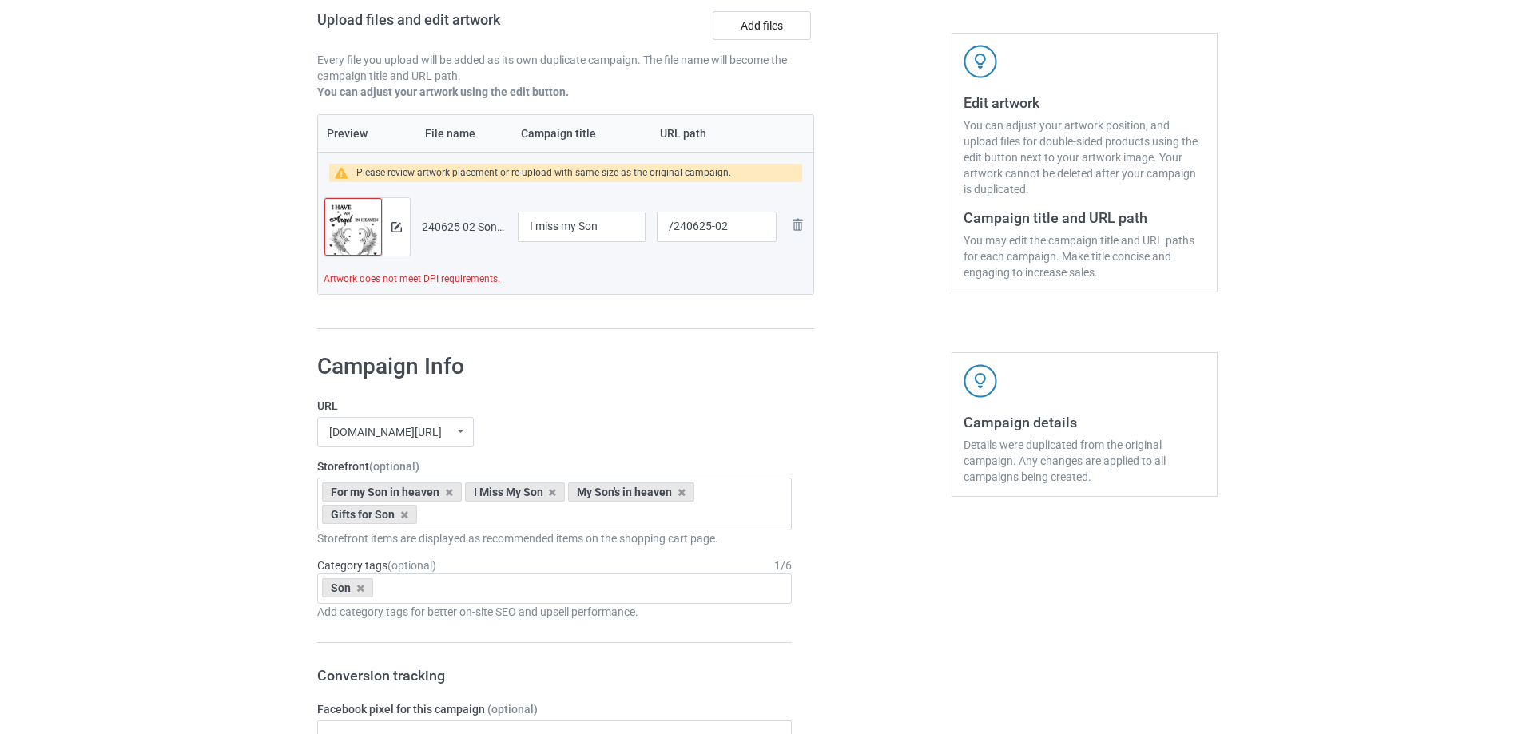
scroll to position [178, 0]
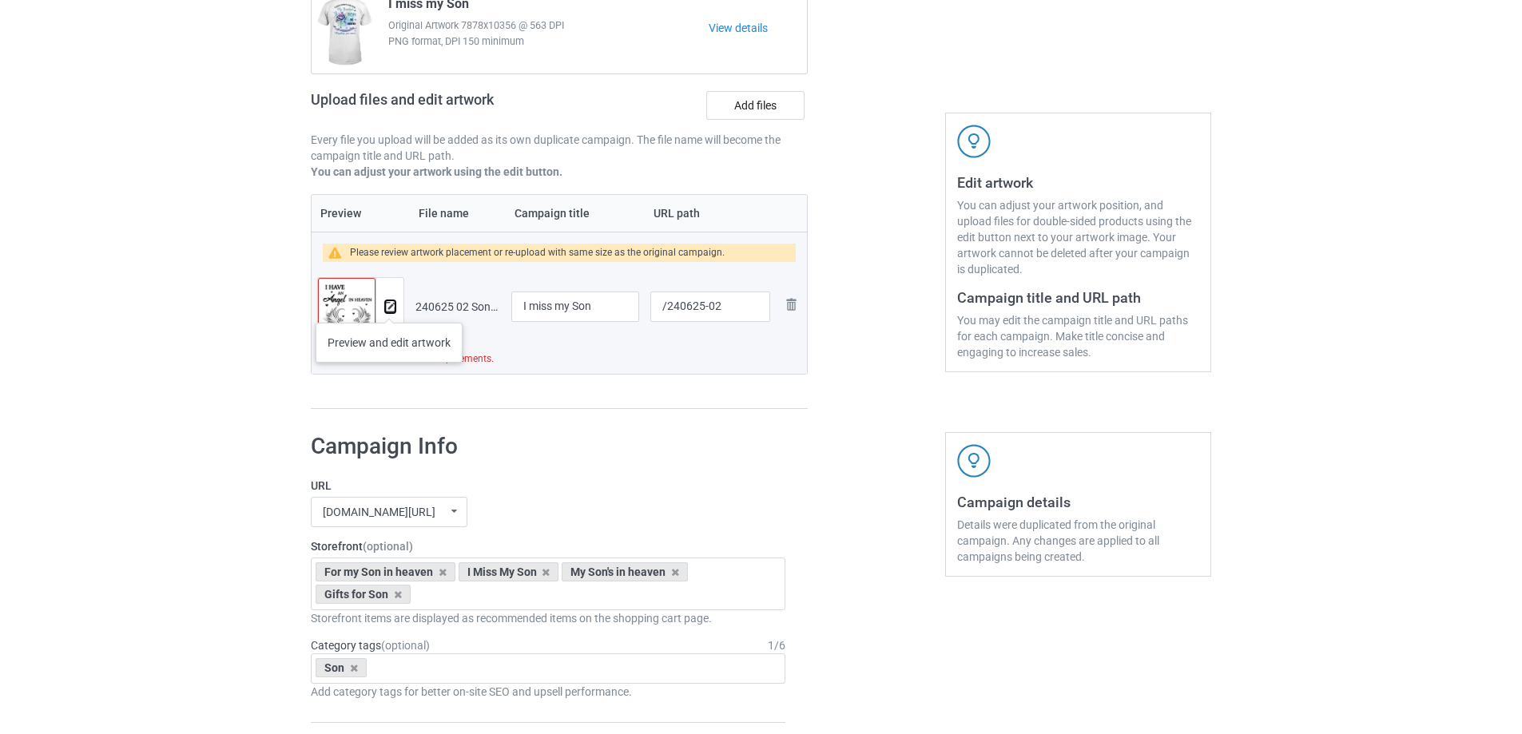
click at [389, 307] on img at bounding box center [390, 307] width 10 height 10
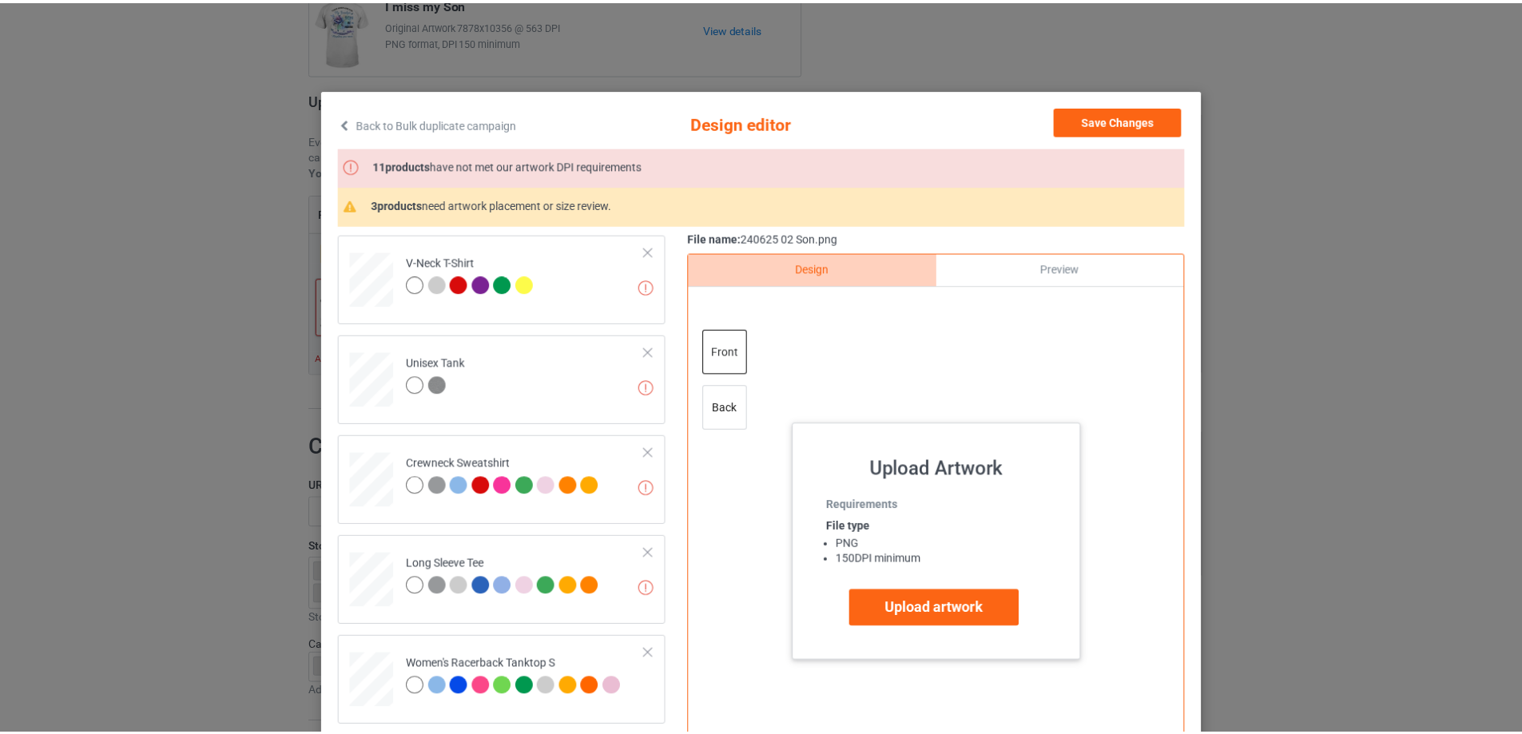
scroll to position [0, 0]
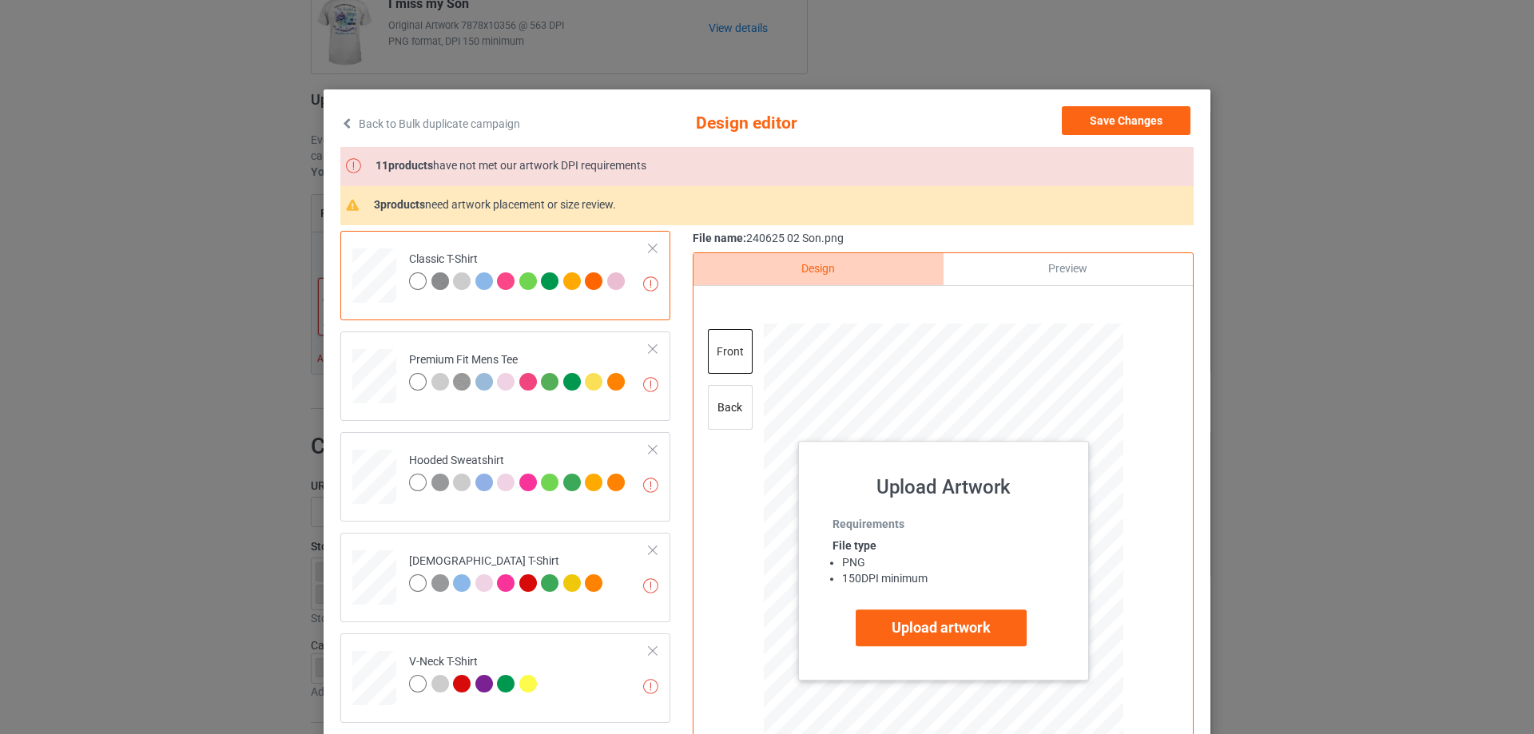
click at [366, 274] on div at bounding box center [375, 271] width 18 height 22
click at [746, 403] on div "back" at bounding box center [730, 407] width 45 height 45
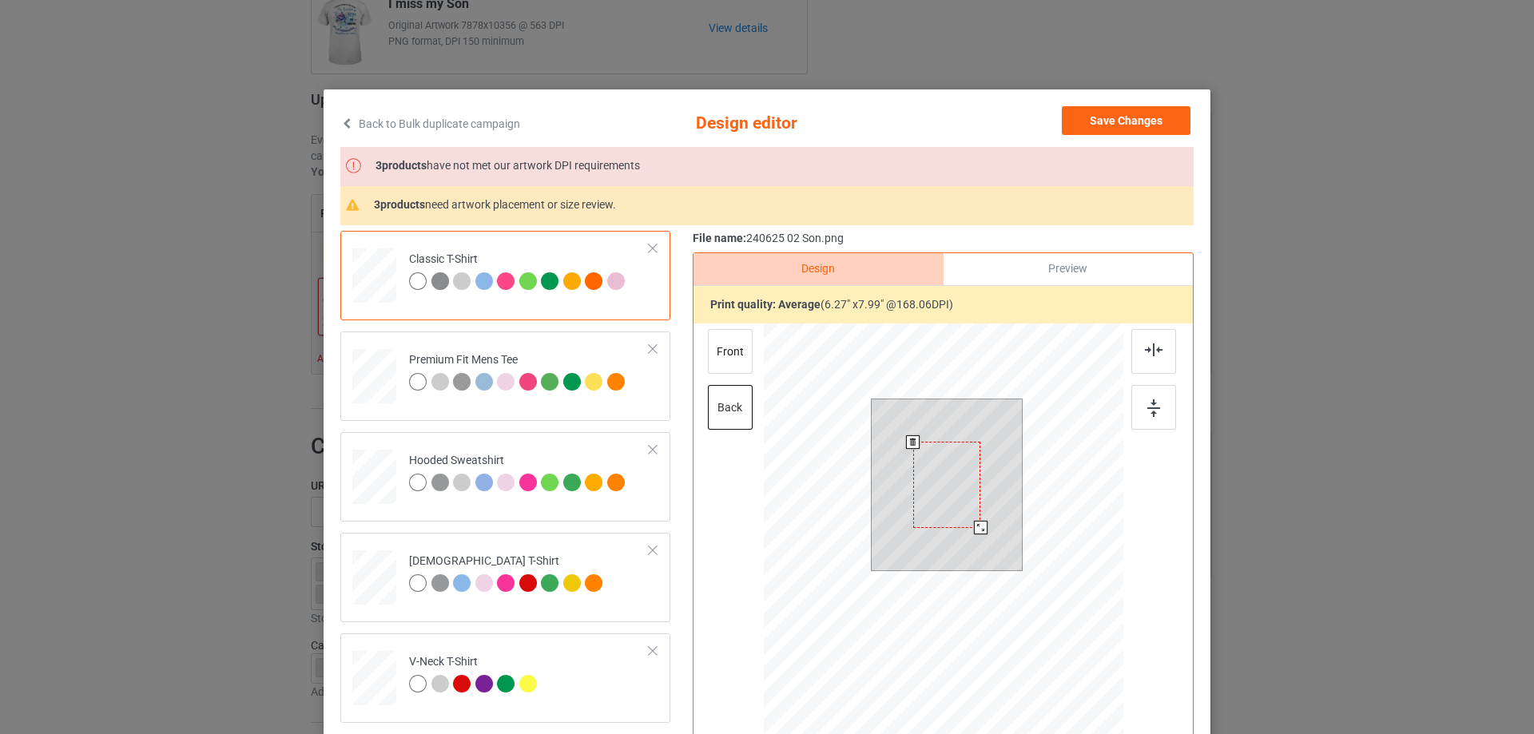
drag, startPoint x: 1005, startPoint y: 570, endPoint x: 993, endPoint y: 493, distance: 77.8
click at [993, 493] on div at bounding box center [947, 486] width 150 height 172
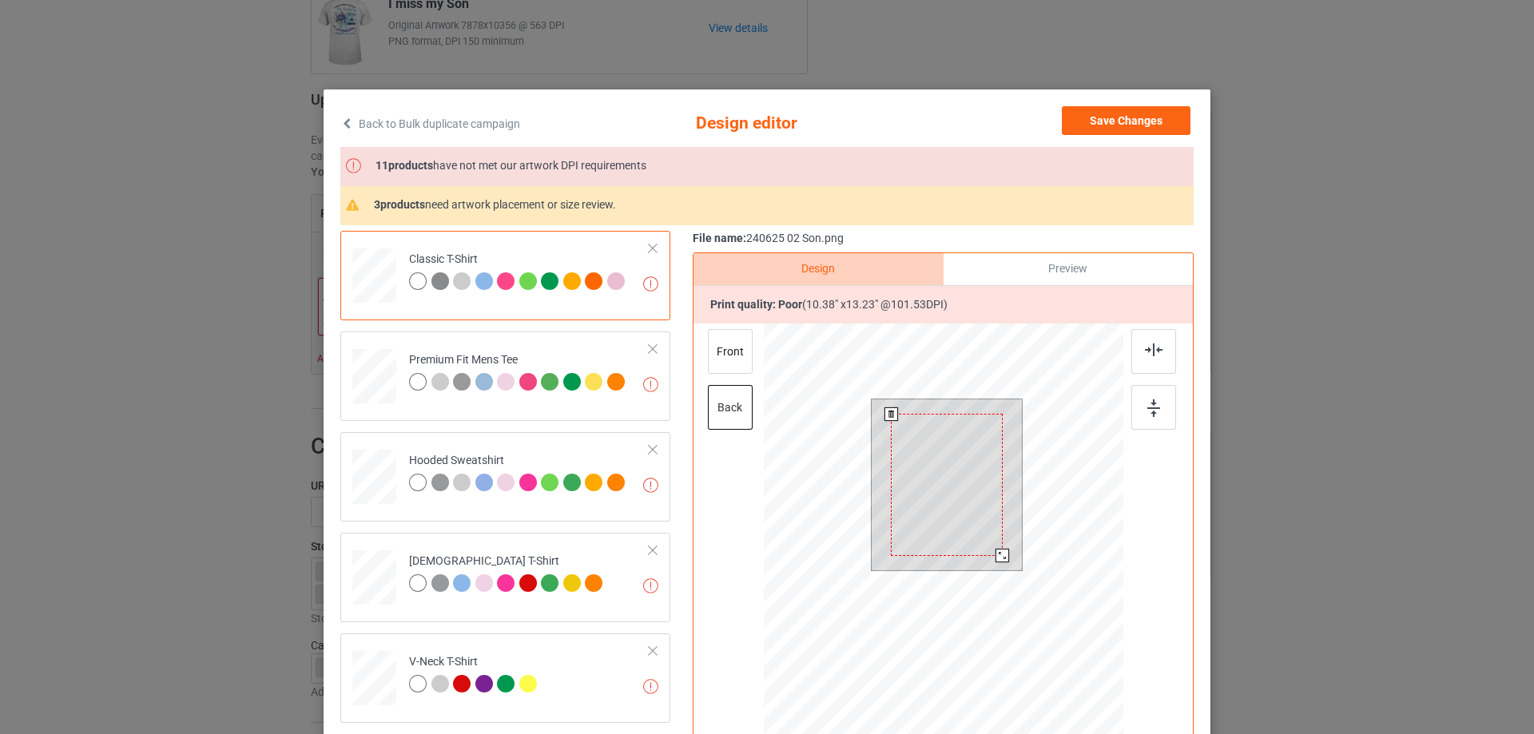
drag, startPoint x: 973, startPoint y: 532, endPoint x: 988, endPoint y: 567, distance: 37.3
click at [988, 567] on div at bounding box center [947, 486] width 150 height 172
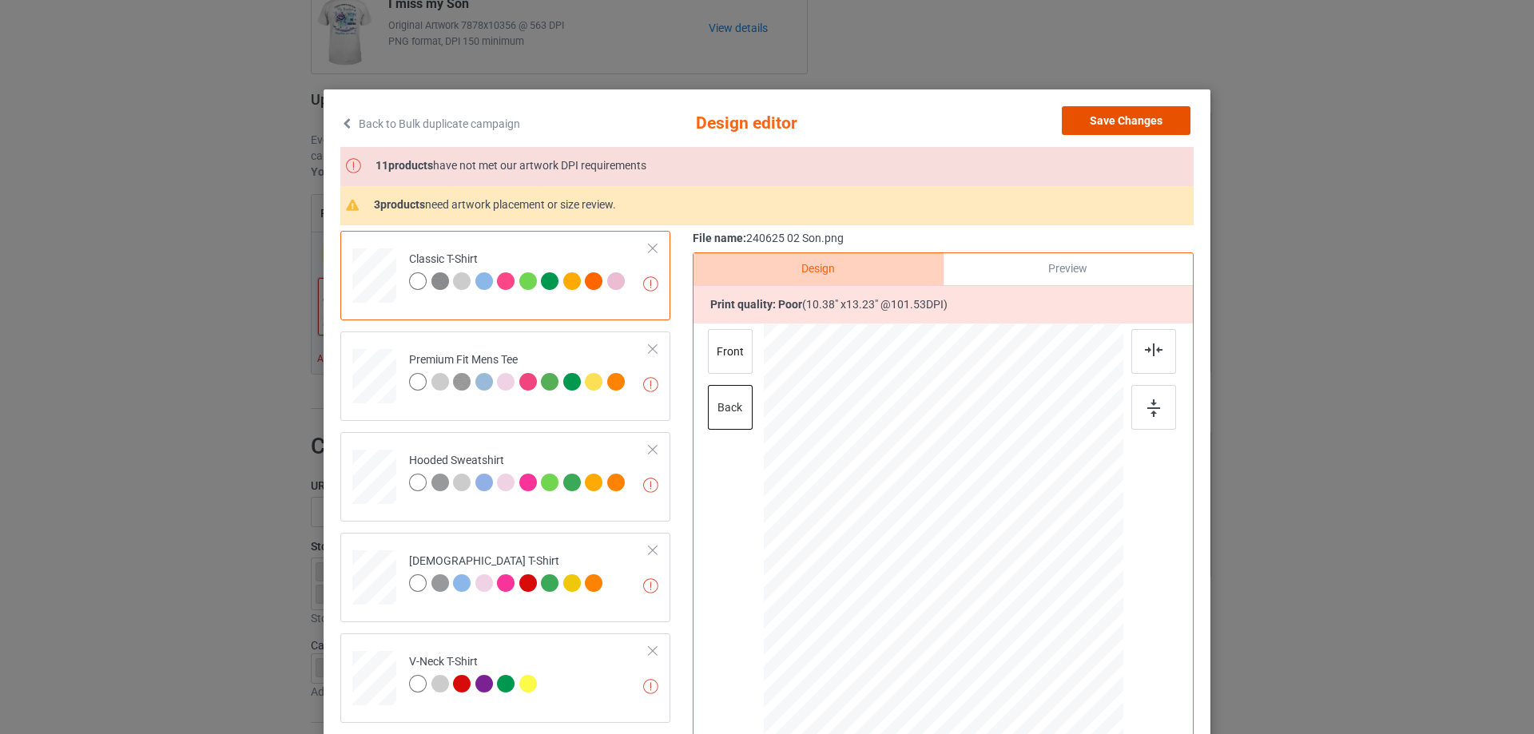
click at [1130, 118] on button "Save Changes" at bounding box center [1126, 120] width 129 height 29
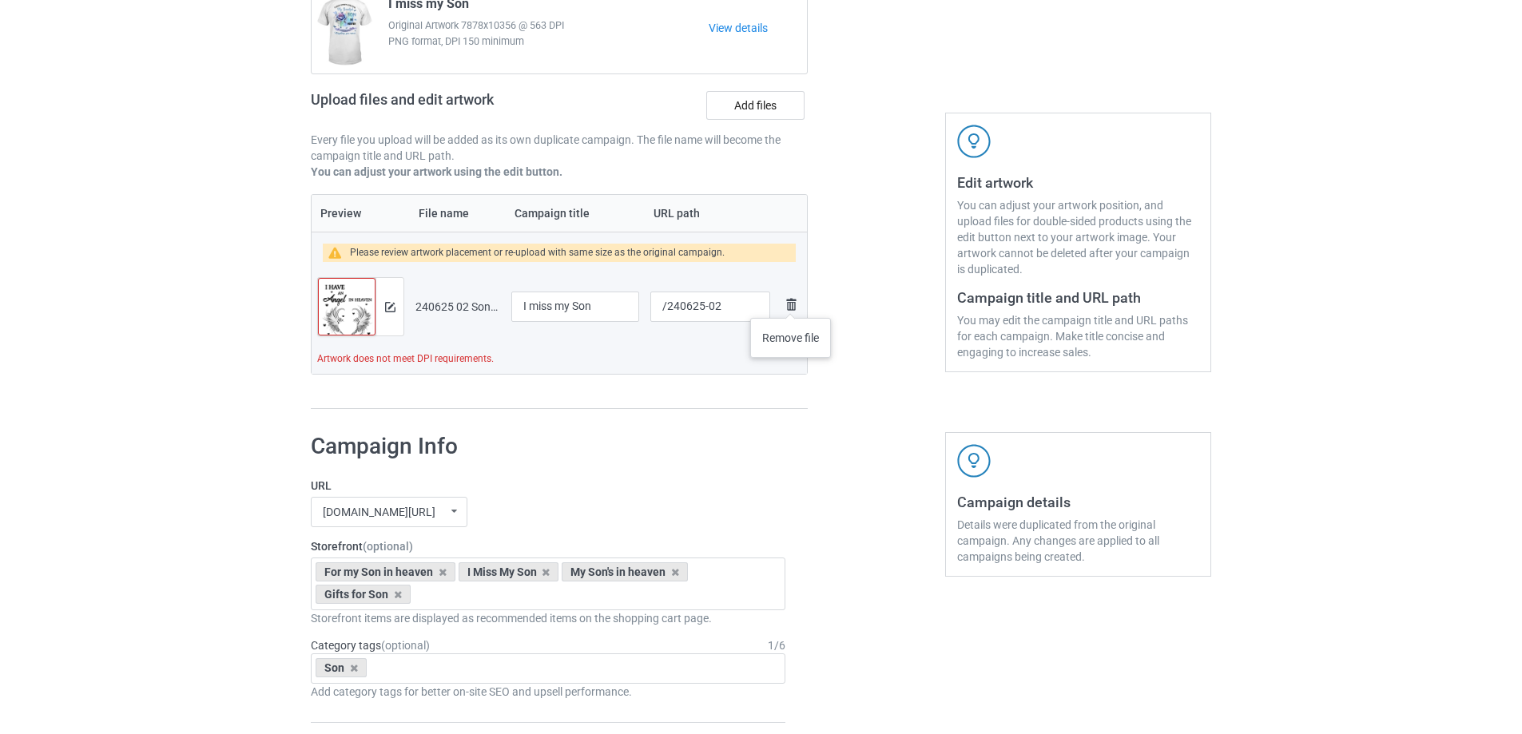
click at [791, 302] on img at bounding box center [791, 304] width 19 height 19
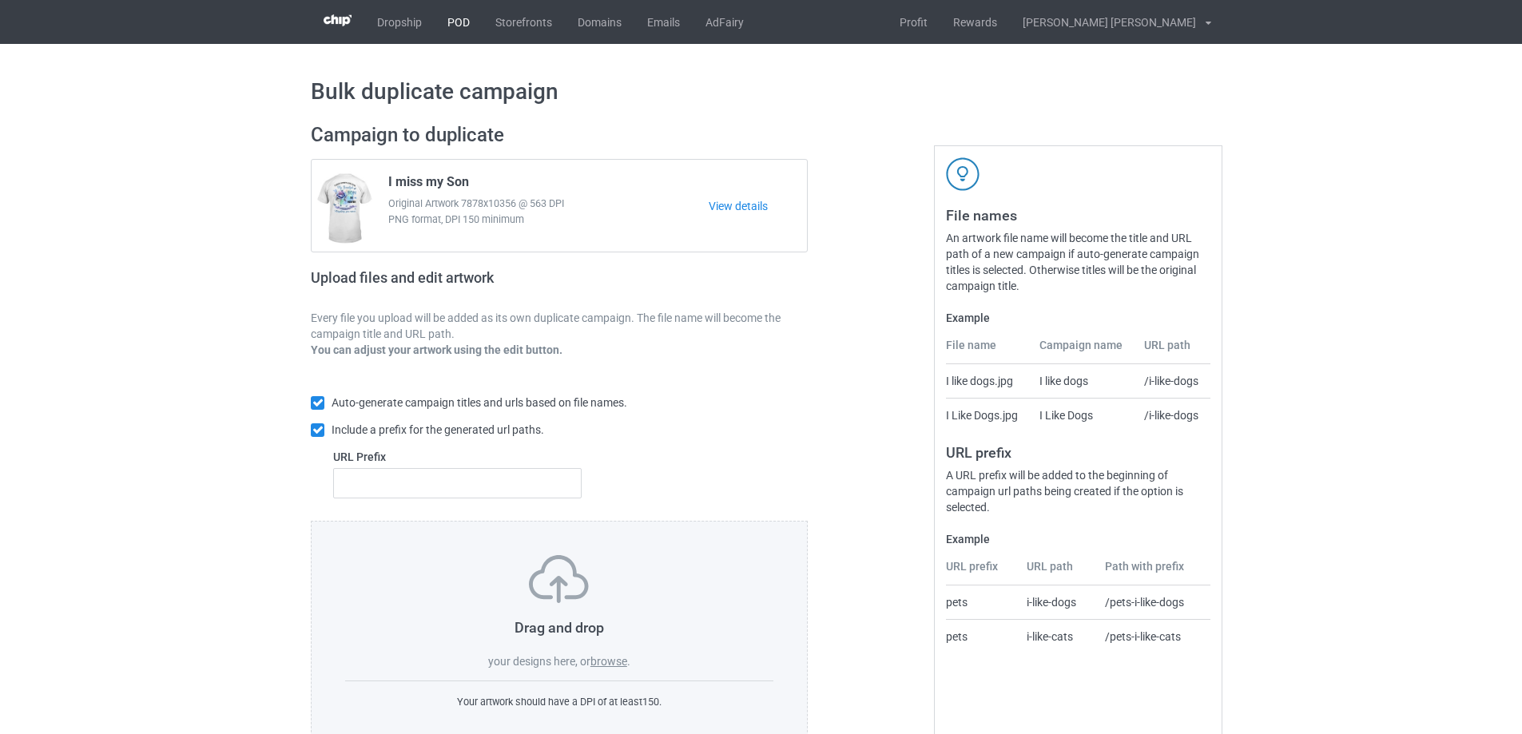
click at [455, 18] on link "POD" at bounding box center [459, 22] width 48 height 44
click at [623, 661] on label "browse" at bounding box center [609, 661] width 37 height 13
click at [0, 0] on input "browse" at bounding box center [0, 0] width 0 height 0
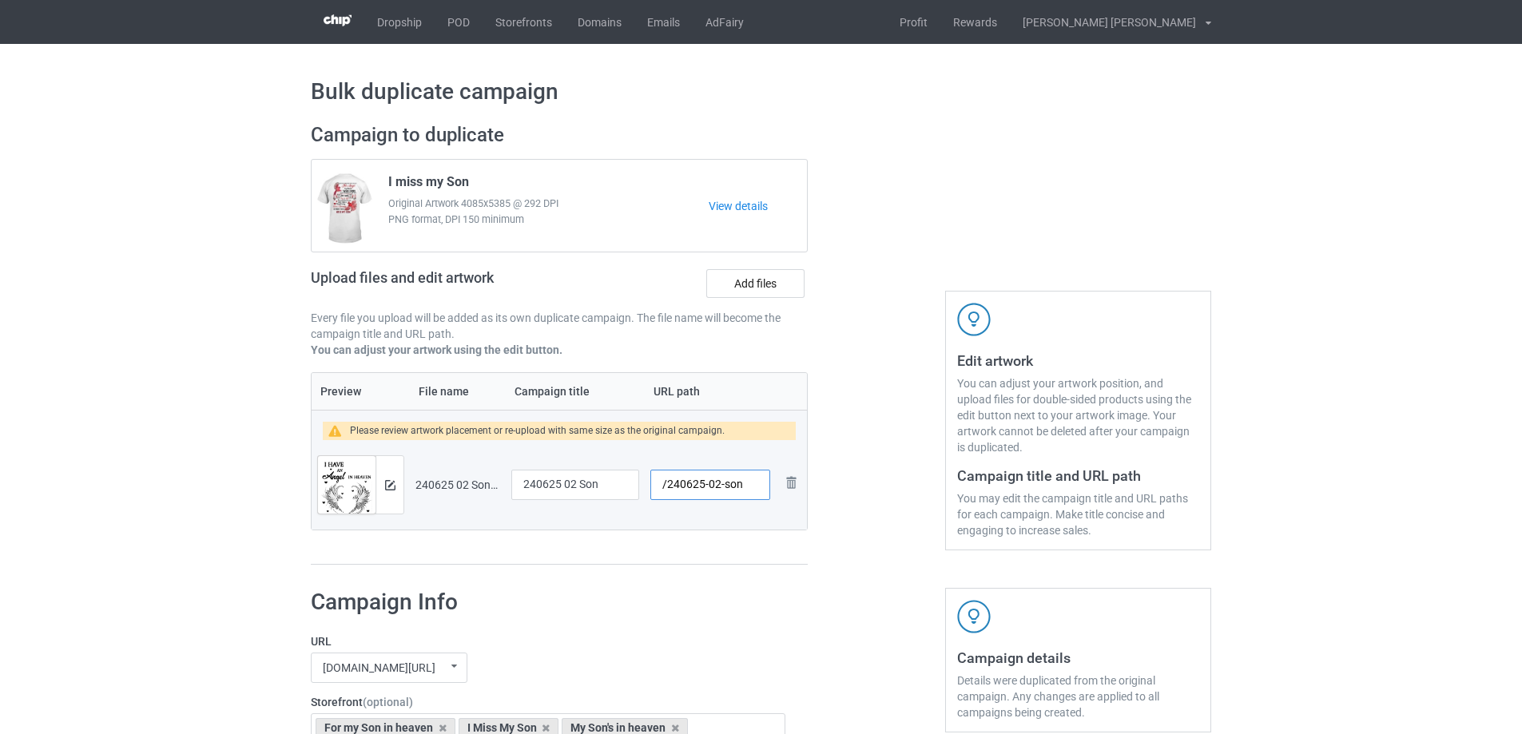
drag, startPoint x: 719, startPoint y: 489, endPoint x: 743, endPoint y: 489, distance: 24.0
click at [743, 489] on input "/240625-02-son" at bounding box center [710, 485] width 120 height 30
type input "/240625-02"
drag, startPoint x: 479, startPoint y: 177, endPoint x: 382, endPoint y: 178, distance: 97.5
click at [382, 178] on div "I miss my Son Original Artwork 4085x5385 @ 292 DPI PNG format, DPI 150 minimum" at bounding box center [543, 206] width 332 height 75
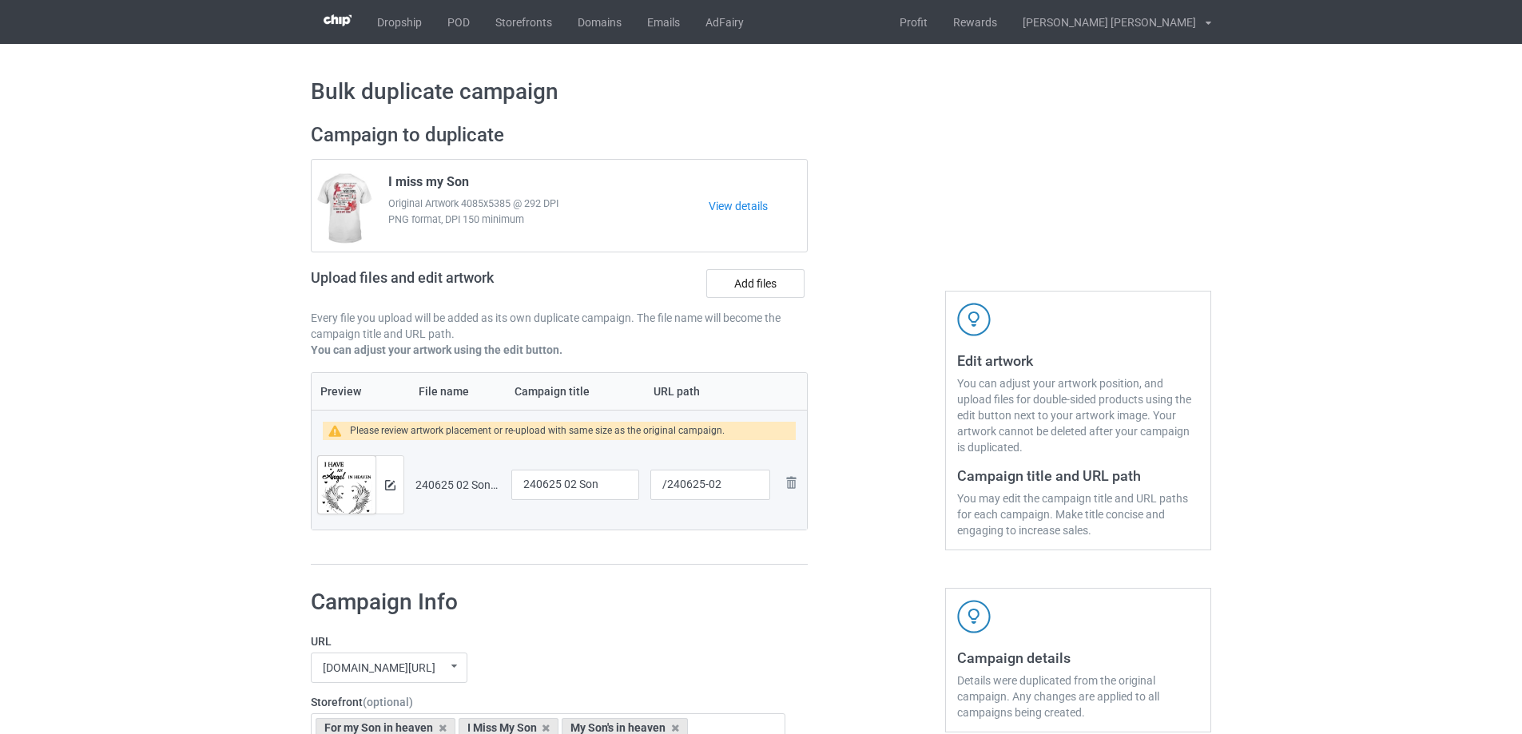
copy span "I miss my Son"
drag, startPoint x: 609, startPoint y: 487, endPoint x: 454, endPoint y: 468, distance: 156.1
click at [454, 468] on tr "Preview and edit artwork 240625 02 Son.png 240625 02 Son /240625-02 Remove file" at bounding box center [559, 485] width 495 height 90
paste input "I miss my"
type input "I miss my Son"
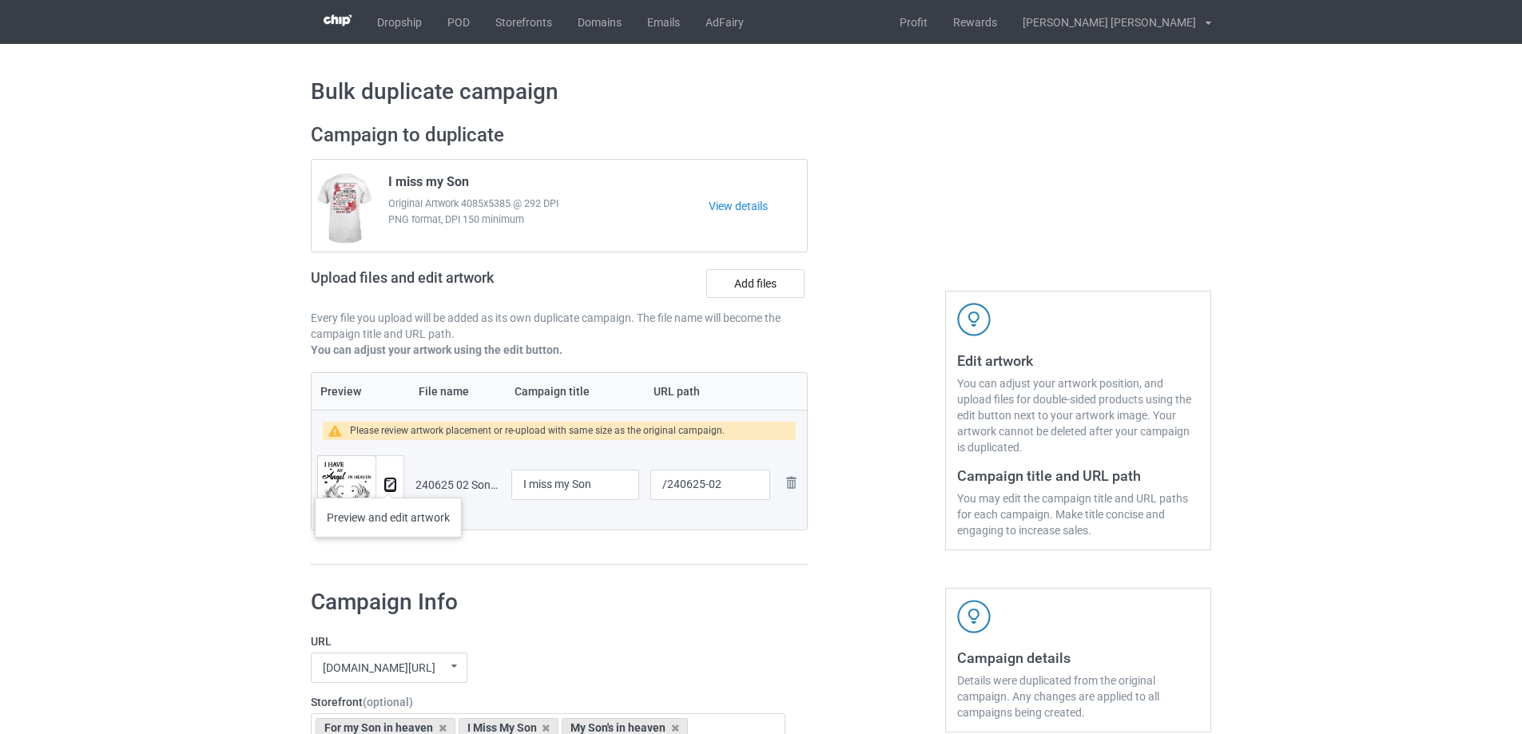
click at [388, 482] on img at bounding box center [390, 485] width 10 height 10
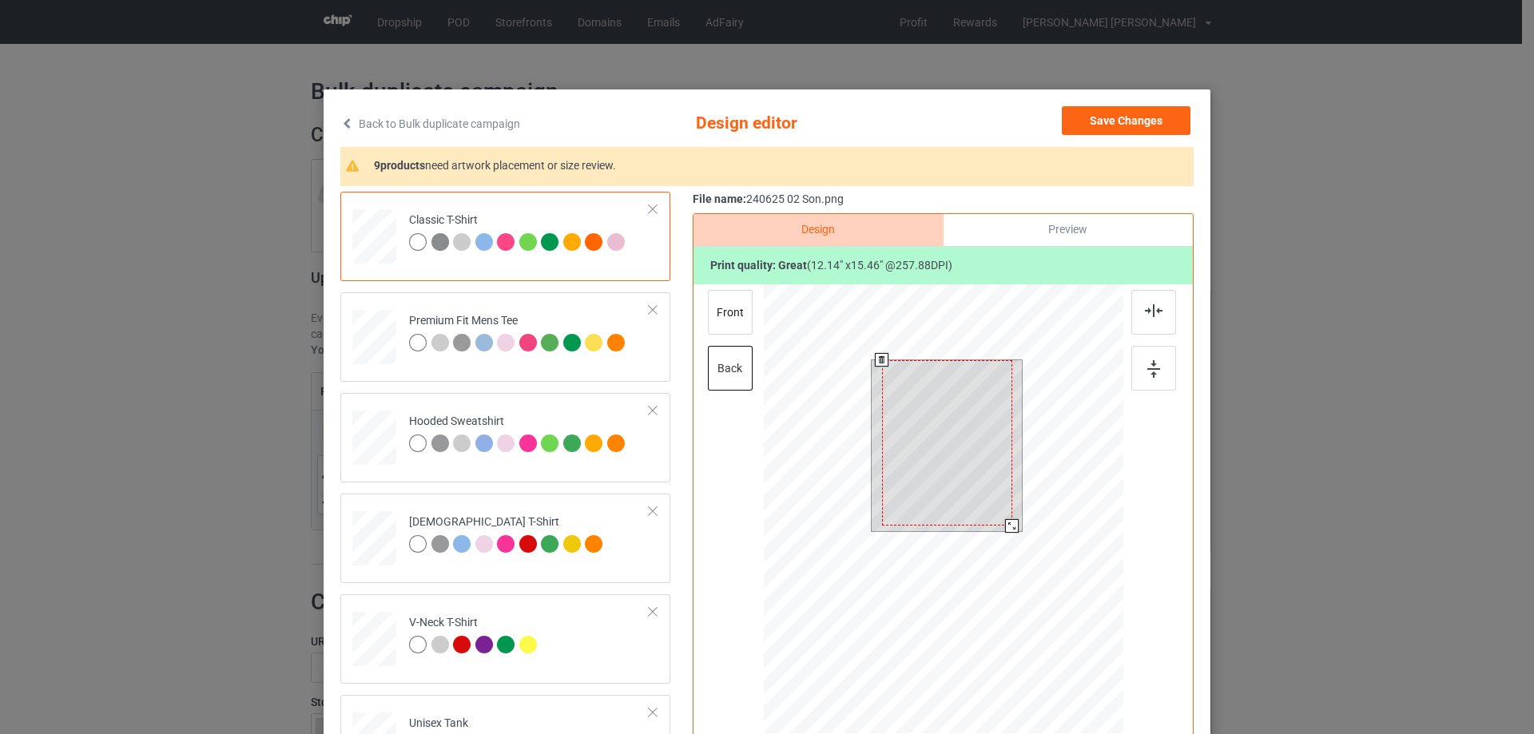
click at [1009, 533] on div at bounding box center [1012, 526] width 14 height 14
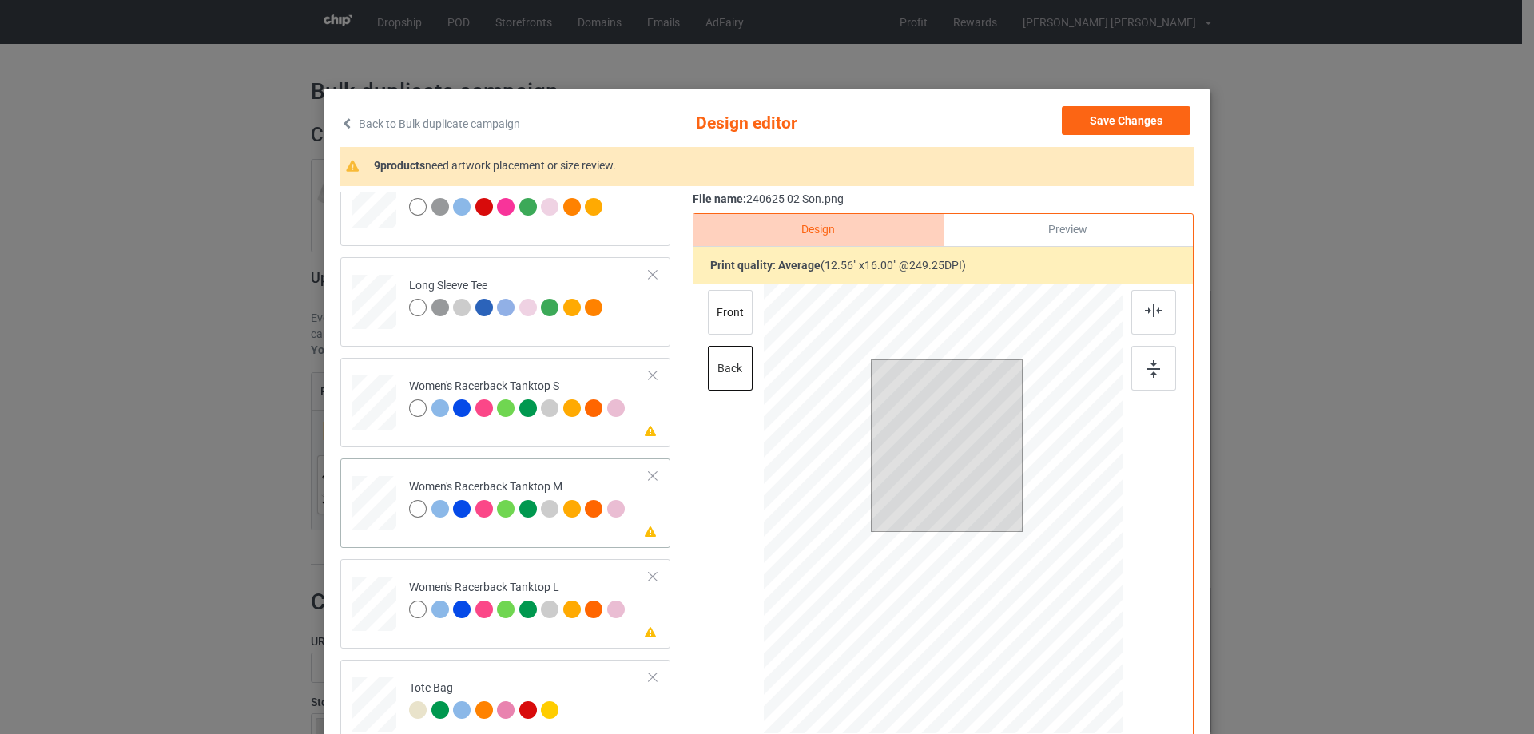
scroll to position [719, 0]
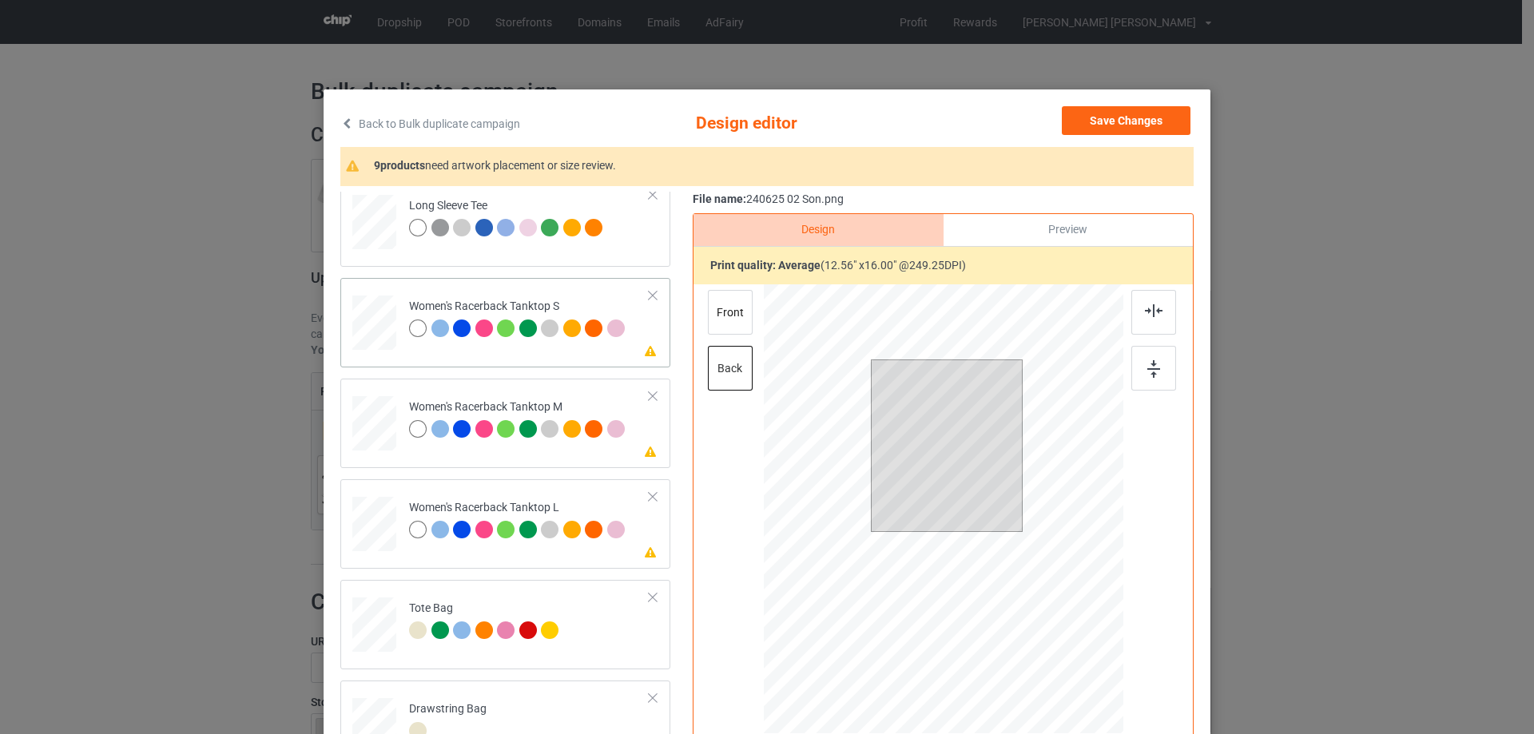
click at [384, 336] on div at bounding box center [374, 323] width 43 height 55
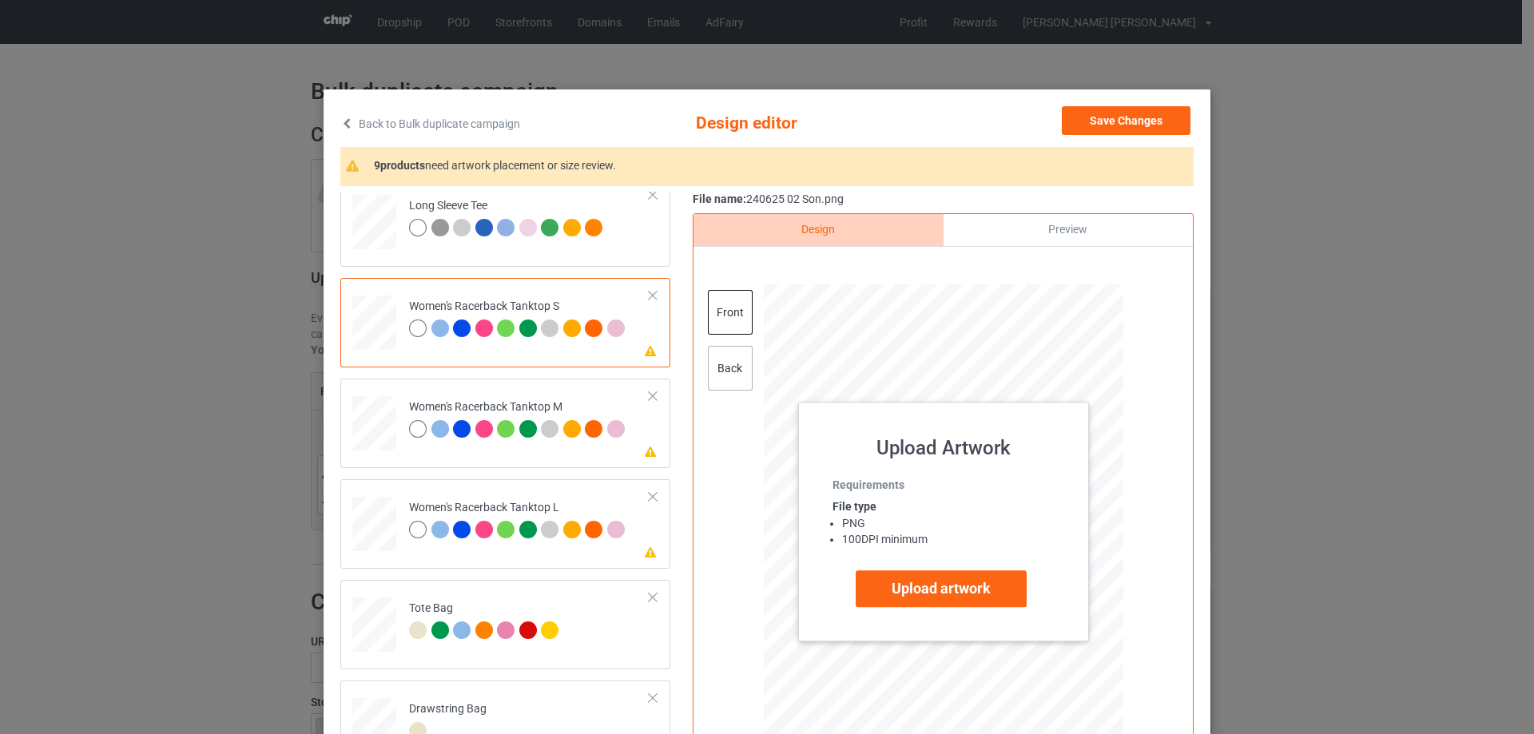
click at [734, 372] on div "back" at bounding box center [730, 368] width 45 height 45
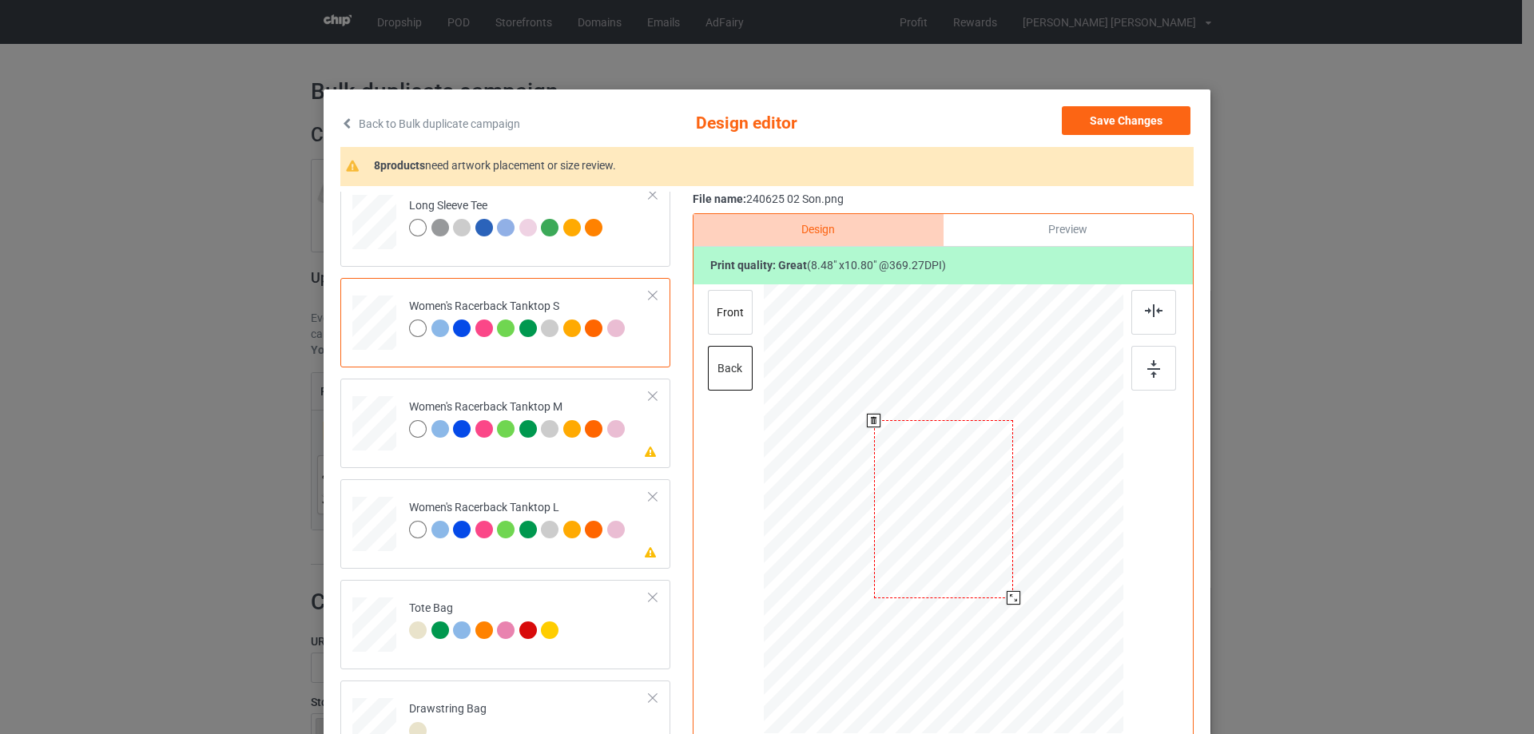
drag, startPoint x: 1035, startPoint y: 634, endPoint x: 1013, endPoint y: 594, distance: 45.4
click at [1013, 594] on div at bounding box center [1014, 598] width 14 height 14
drag, startPoint x: 966, startPoint y: 574, endPoint x: 966, endPoint y: 561, distance: 12.8
click at [966, 561] on div at bounding box center [947, 536] width 140 height 178
click at [1157, 321] on div at bounding box center [1154, 312] width 45 height 45
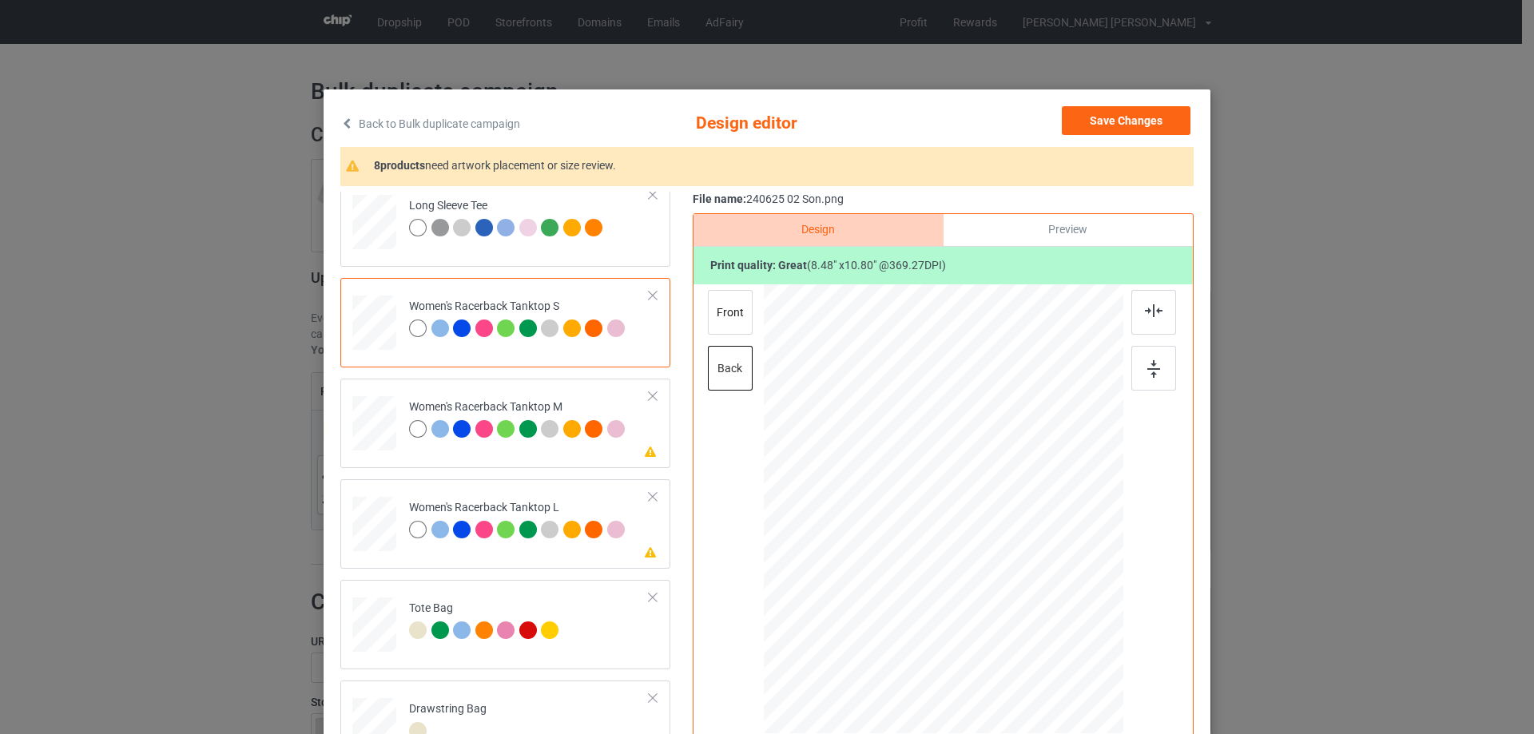
scroll to position [160, 0]
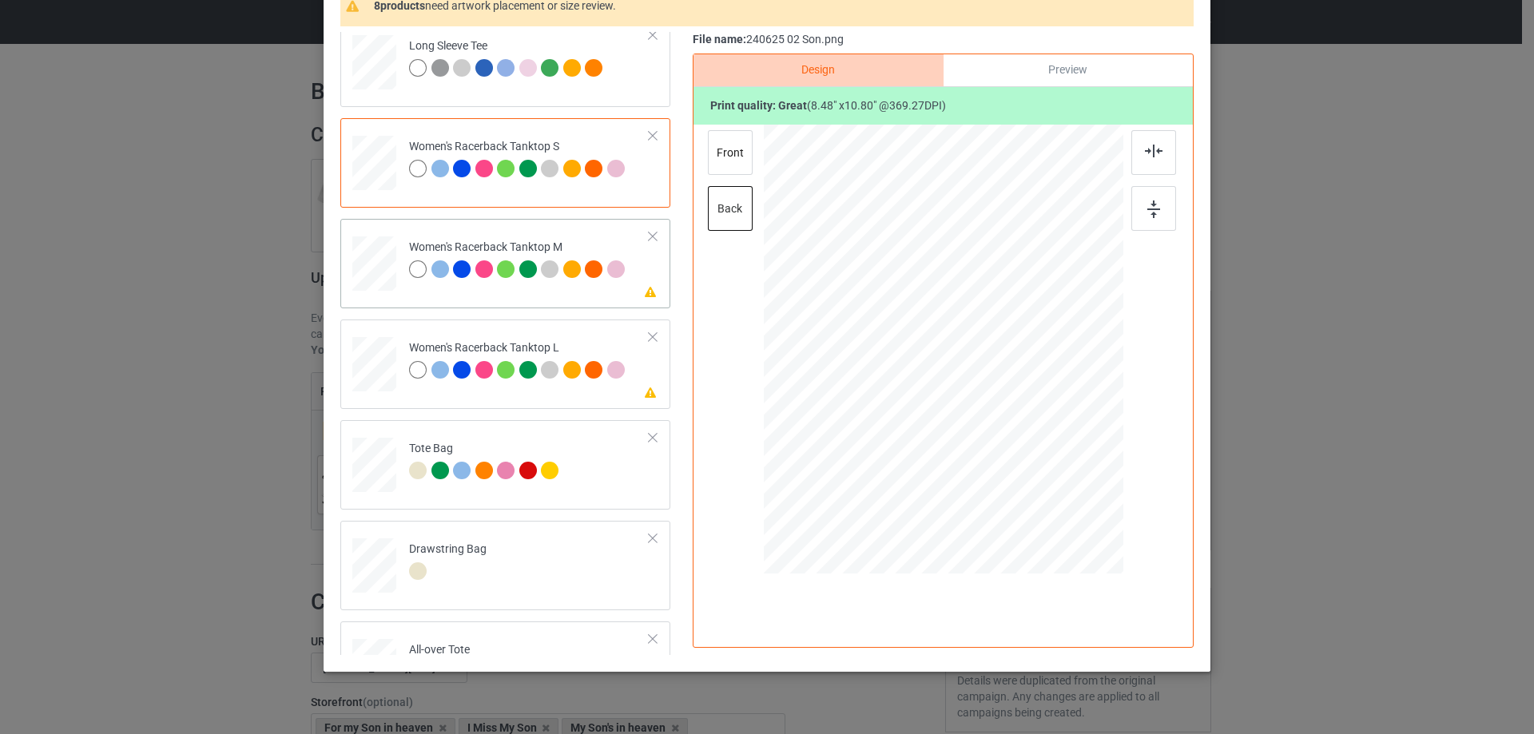
click at [368, 255] on div at bounding box center [374, 264] width 44 height 55
drag, startPoint x: 1041, startPoint y: 479, endPoint x: 1011, endPoint y: 435, distance: 53.4
click at [1011, 435] on div at bounding box center [1011, 436] width 14 height 14
drag, startPoint x: 963, startPoint y: 398, endPoint x: 969, endPoint y: 418, distance: 21.0
click at [969, 418] on div at bounding box center [950, 369] width 136 height 173
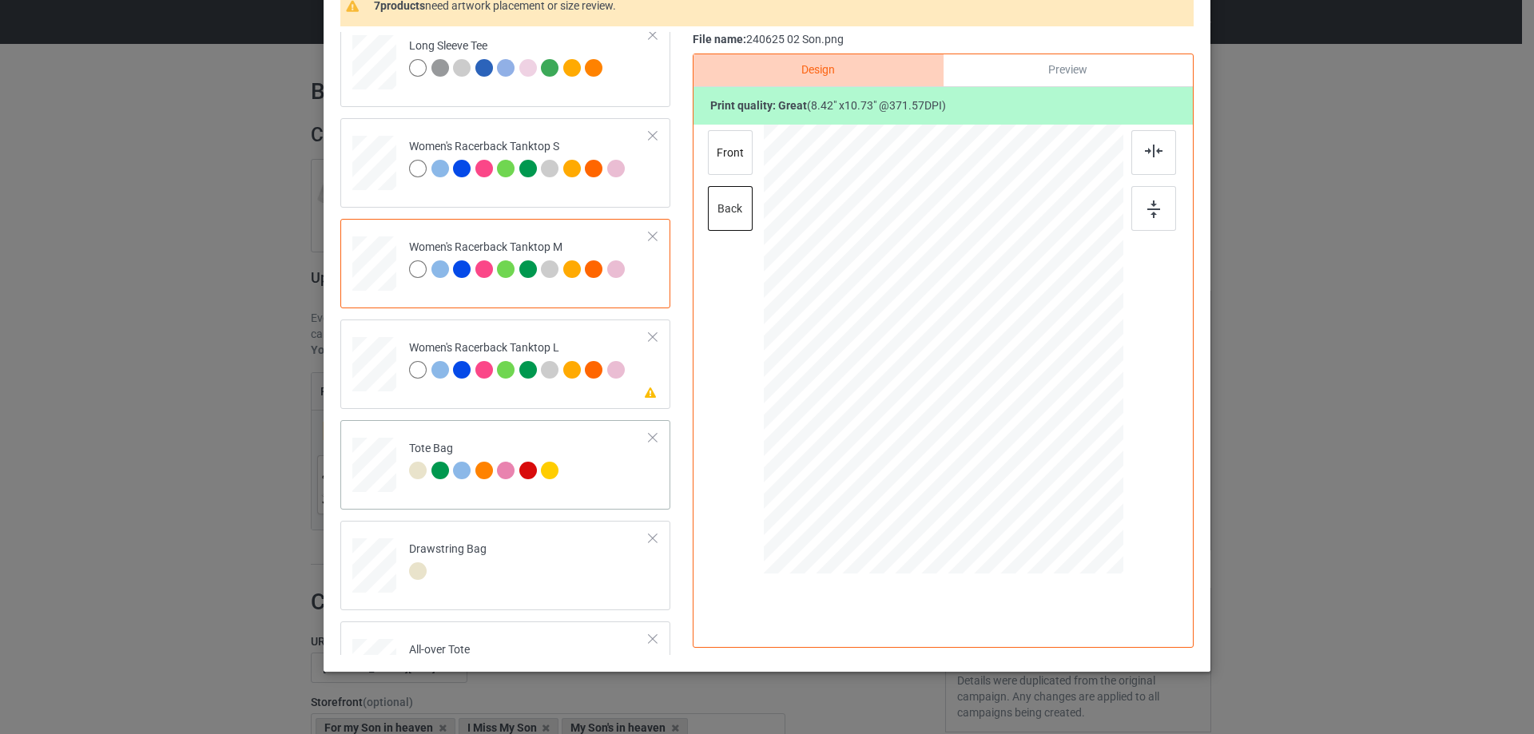
scroll to position [879, 0]
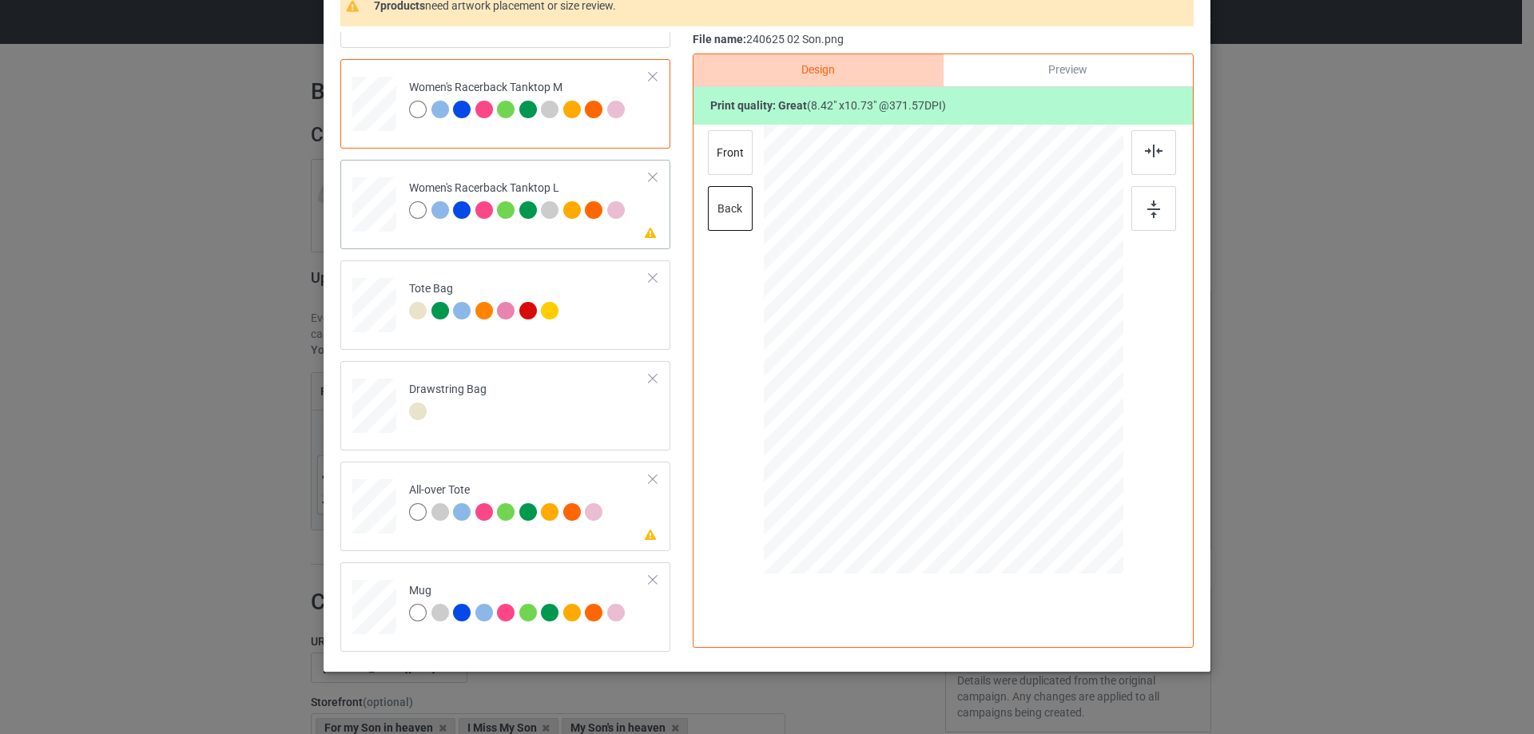
click at [364, 214] on div at bounding box center [374, 205] width 44 height 53
drag, startPoint x: 1041, startPoint y: 485, endPoint x: 1004, endPoint y: 432, distance: 64.3
click at [1007, 433] on div at bounding box center [1012, 437] width 14 height 14
drag, startPoint x: 917, startPoint y: 356, endPoint x: 922, endPoint y: 369, distance: 14.4
click at [922, 369] on div at bounding box center [948, 363] width 134 height 170
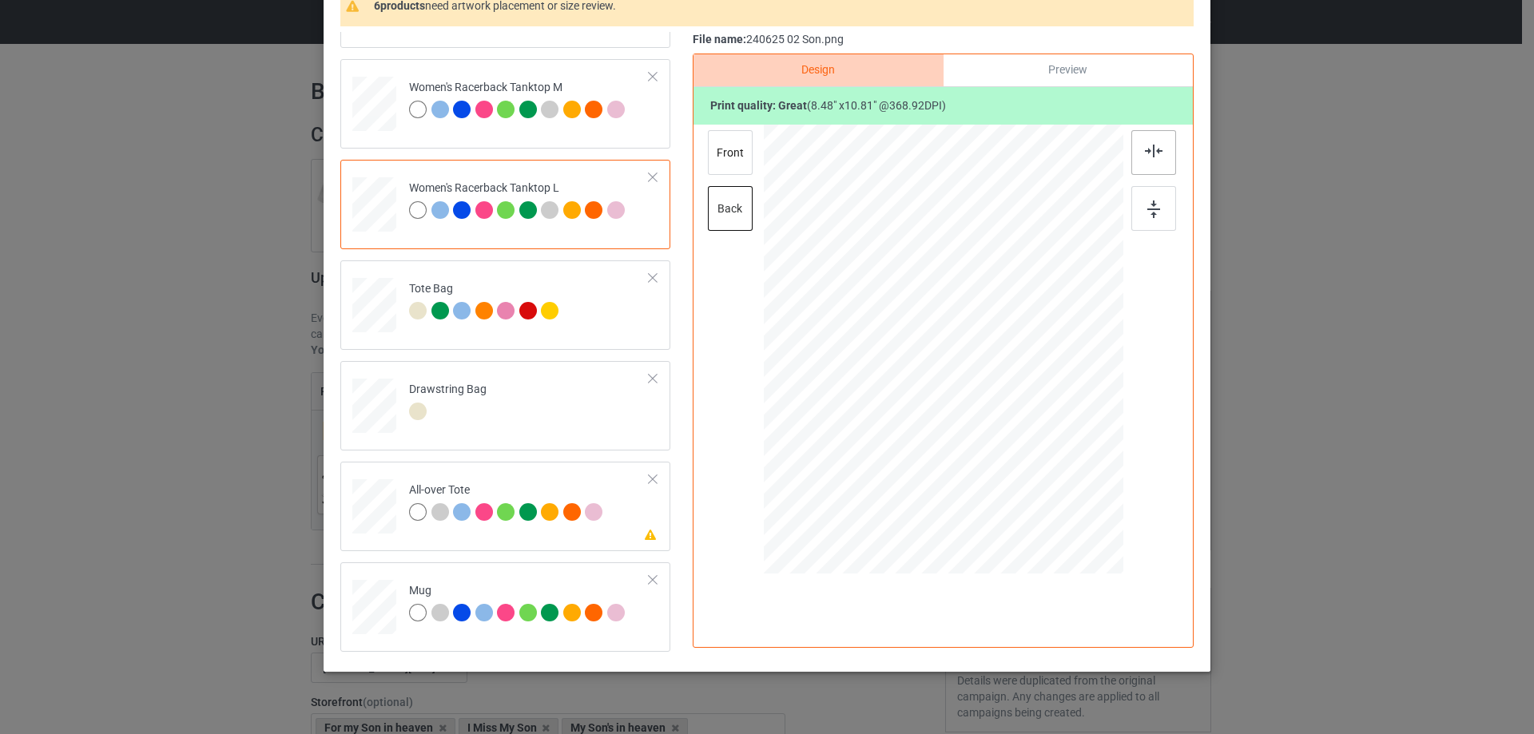
click at [1148, 158] on div at bounding box center [1154, 152] width 45 height 45
click at [1031, 306] on div at bounding box center [944, 350] width 352 height 450
click at [943, 362] on div at bounding box center [948, 365] width 134 height 170
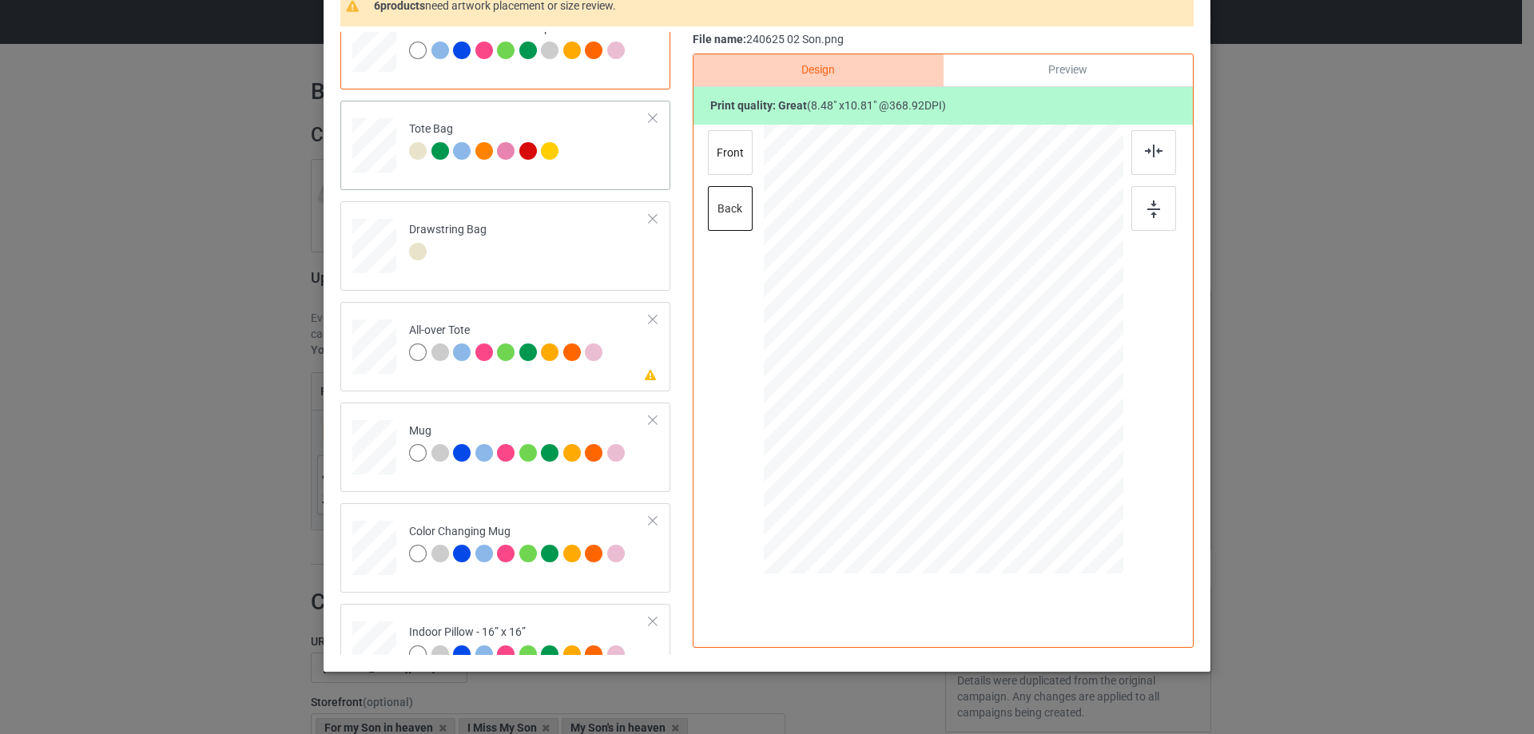
click at [364, 149] on div at bounding box center [374, 153] width 21 height 24
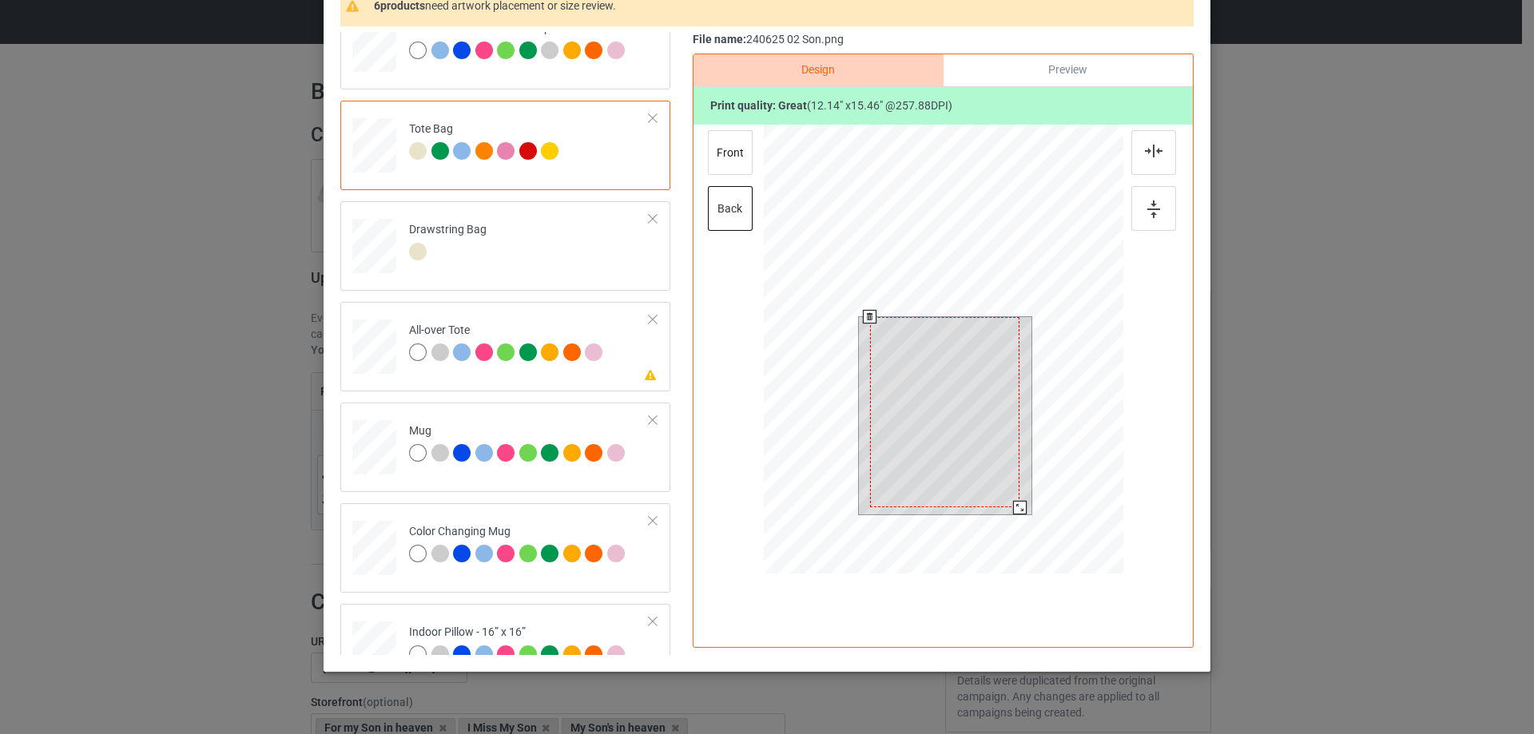
click at [1022, 528] on div at bounding box center [944, 352] width 360 height 454
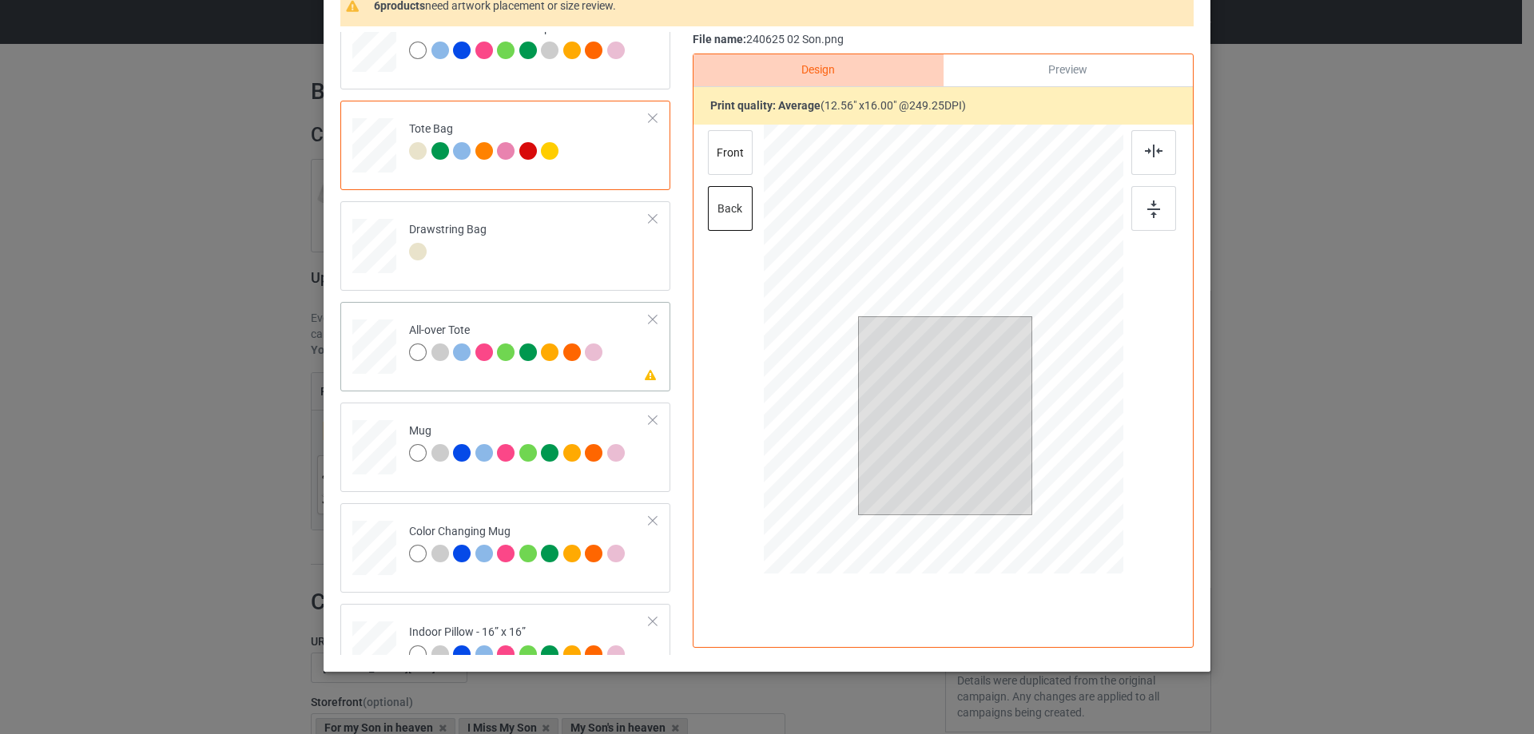
click at [376, 355] on div at bounding box center [374, 347] width 44 height 44
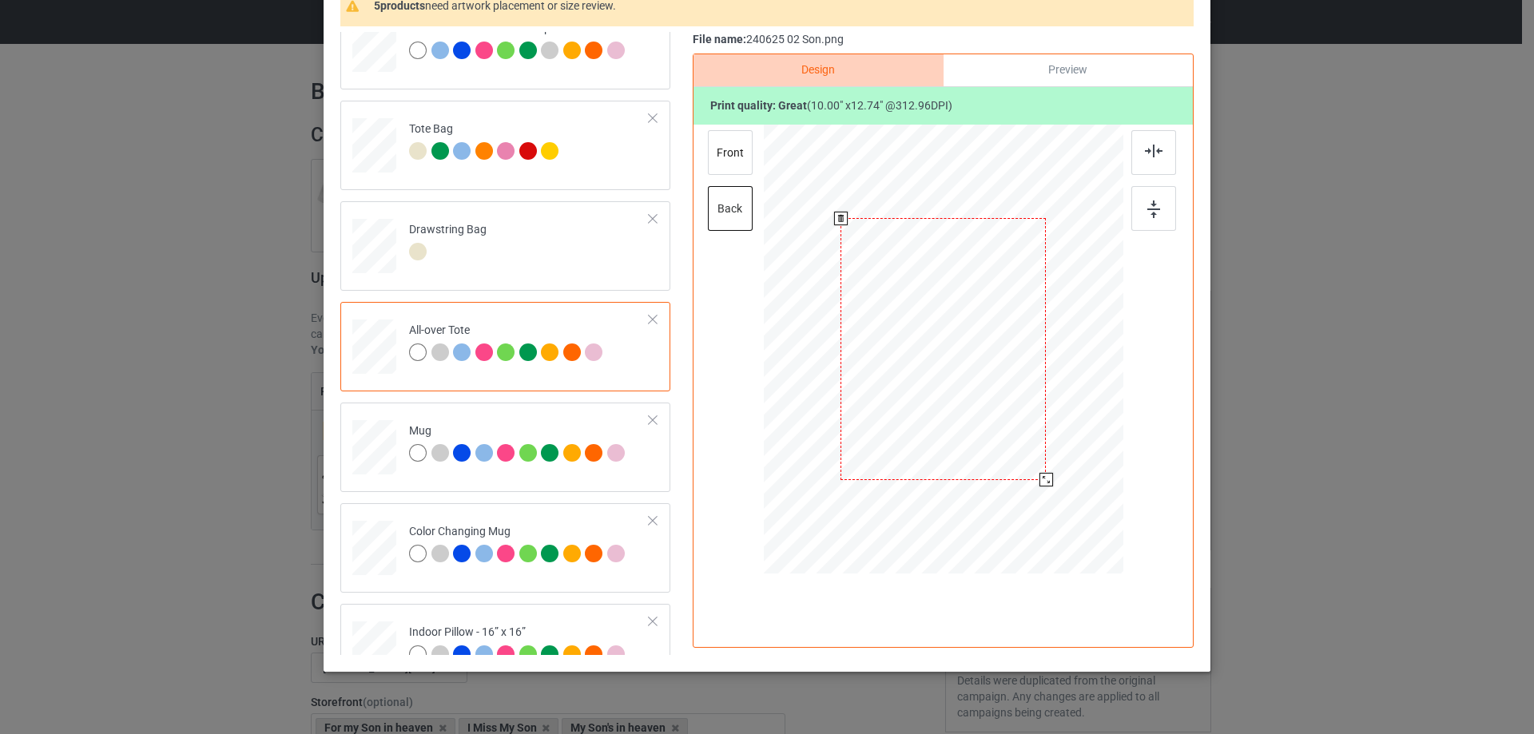
drag, startPoint x: 1048, startPoint y: 485, endPoint x: 1046, endPoint y: 476, distance: 9.1
click at [1046, 476] on div at bounding box center [1047, 480] width 14 height 14
click at [1032, 451] on div at bounding box center [944, 346] width 205 height 262
click at [1149, 154] on img at bounding box center [1154, 151] width 18 height 13
click at [433, 464] on div at bounding box center [443, 455] width 22 height 22
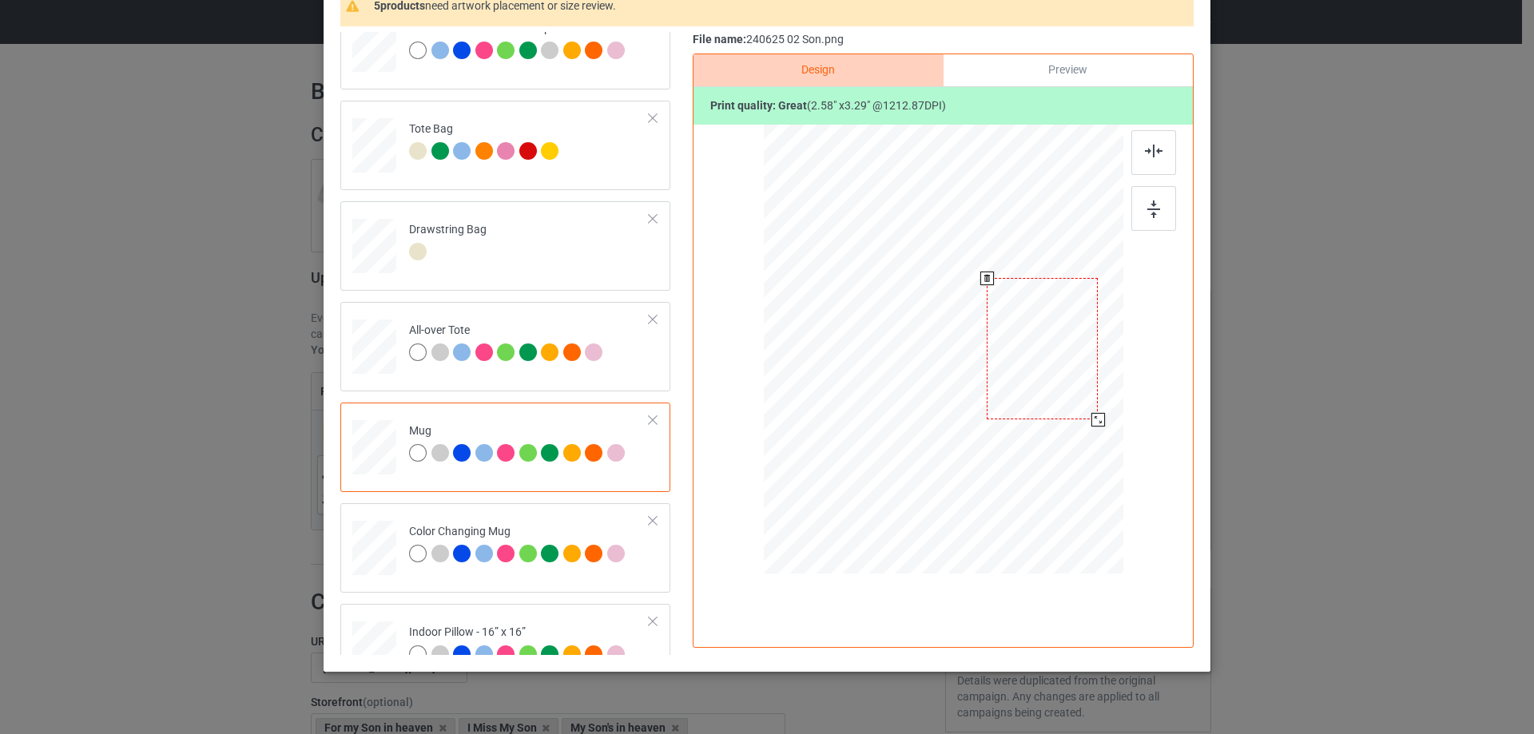
click at [1092, 419] on div at bounding box center [1099, 420] width 14 height 14
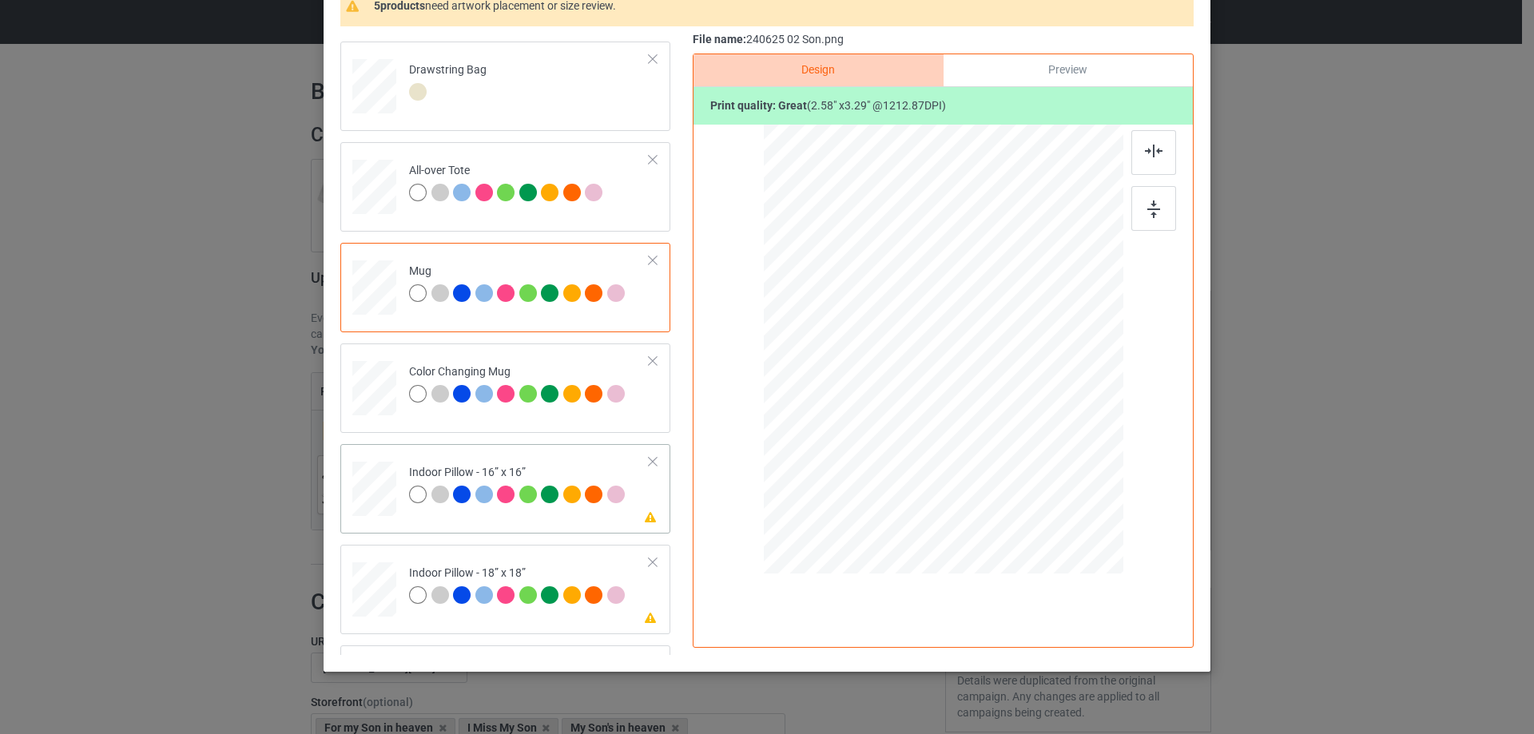
click at [370, 487] on div at bounding box center [374, 489] width 44 height 44
drag, startPoint x: 1040, startPoint y: 487, endPoint x: 527, endPoint y: 461, distance: 512.9
click at [1037, 468] on div at bounding box center [1041, 474] width 14 height 14
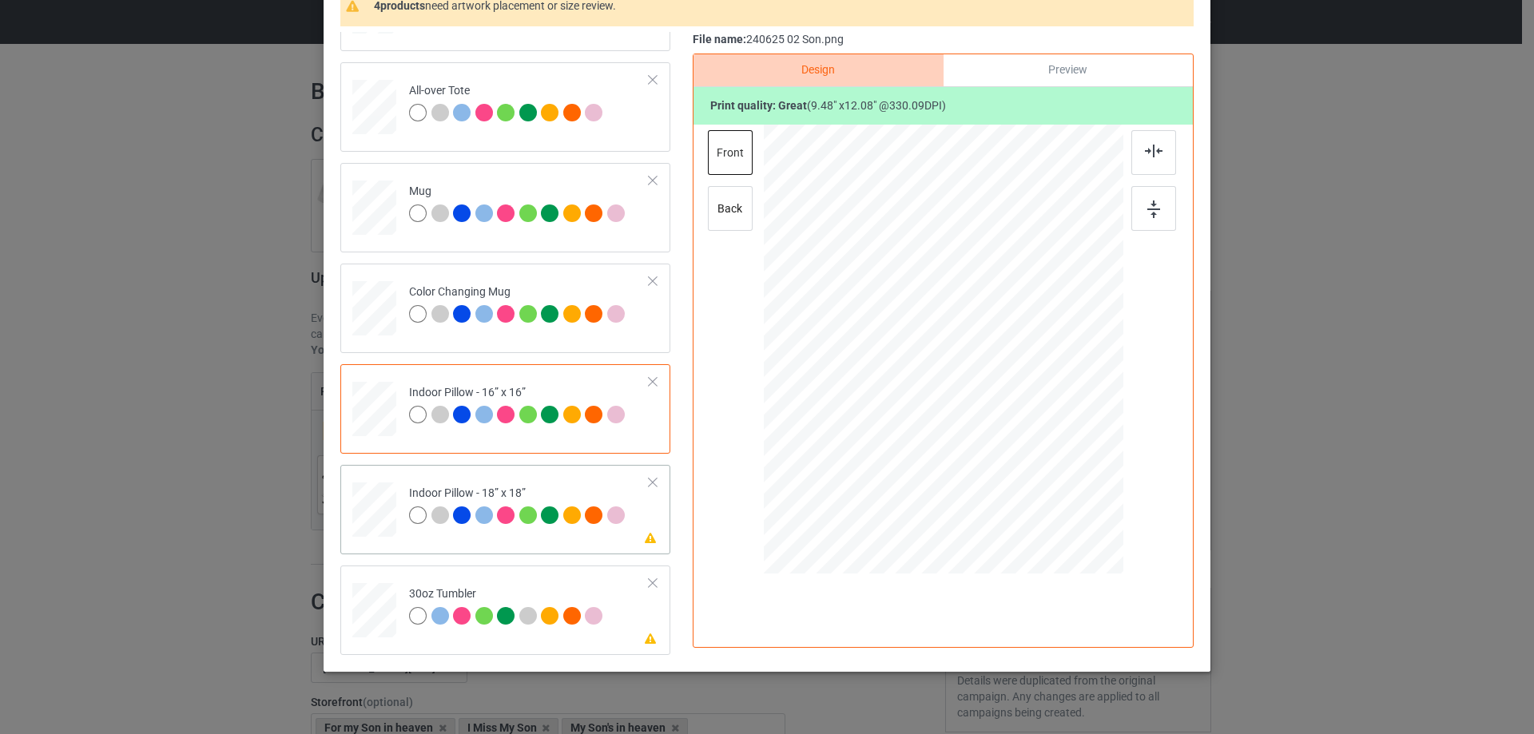
click at [368, 531] on div at bounding box center [374, 510] width 44 height 44
drag, startPoint x: 1045, startPoint y: 491, endPoint x: 361, endPoint y: 475, distance: 684.2
click at [1037, 475] on div at bounding box center [1041, 474] width 14 height 14
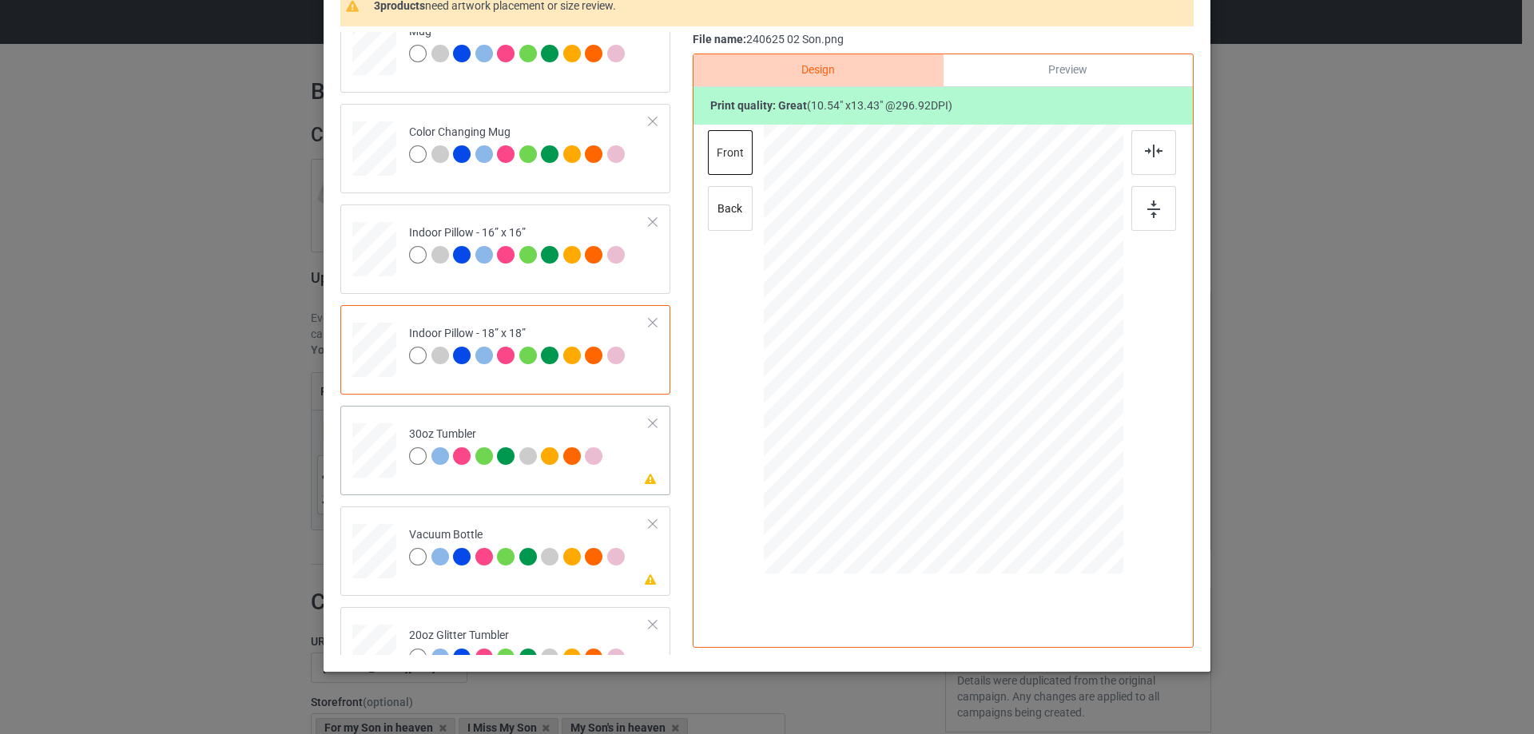
click at [370, 459] on div at bounding box center [374, 452] width 42 height 24
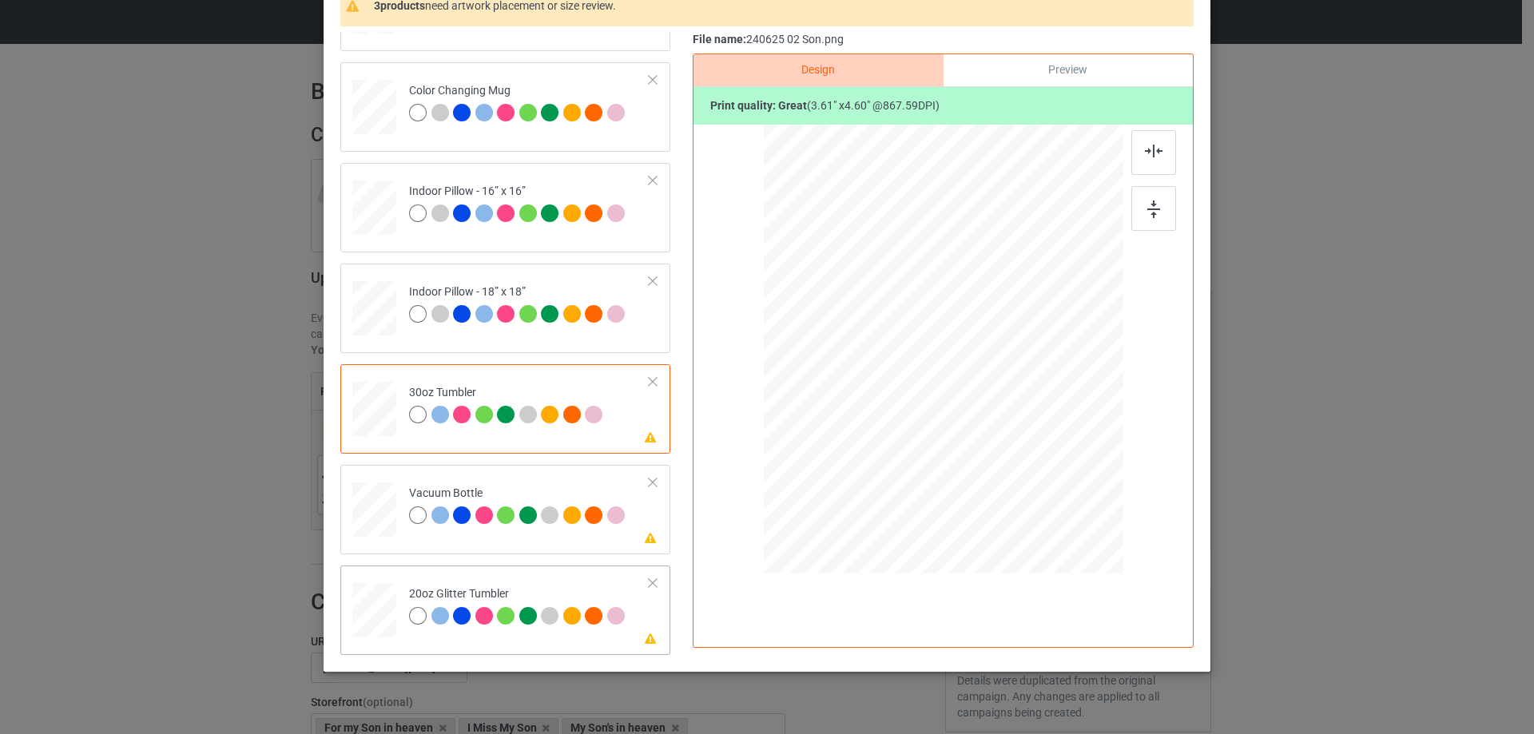
click at [365, 609] on div at bounding box center [375, 610] width 42 height 35
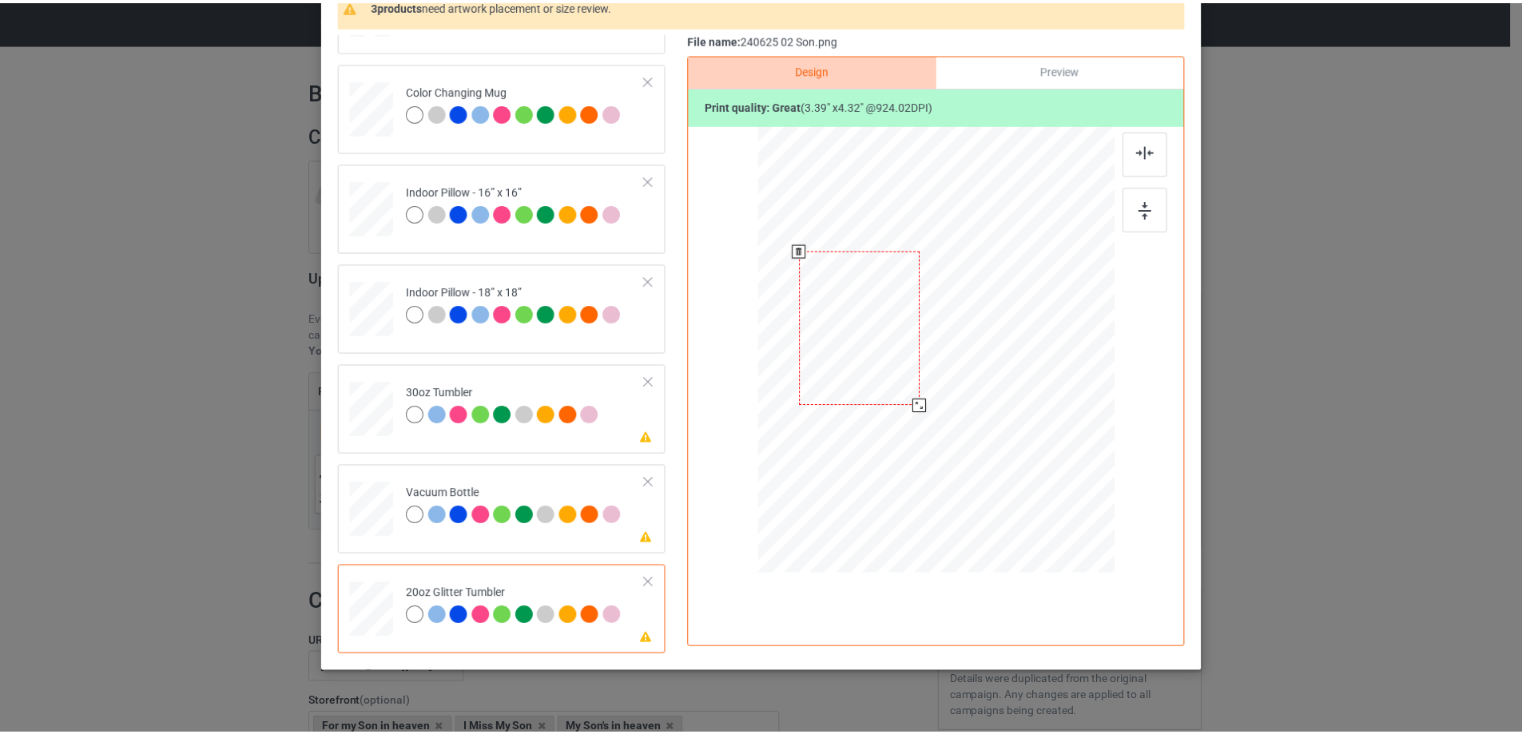
scroll to position [0, 0]
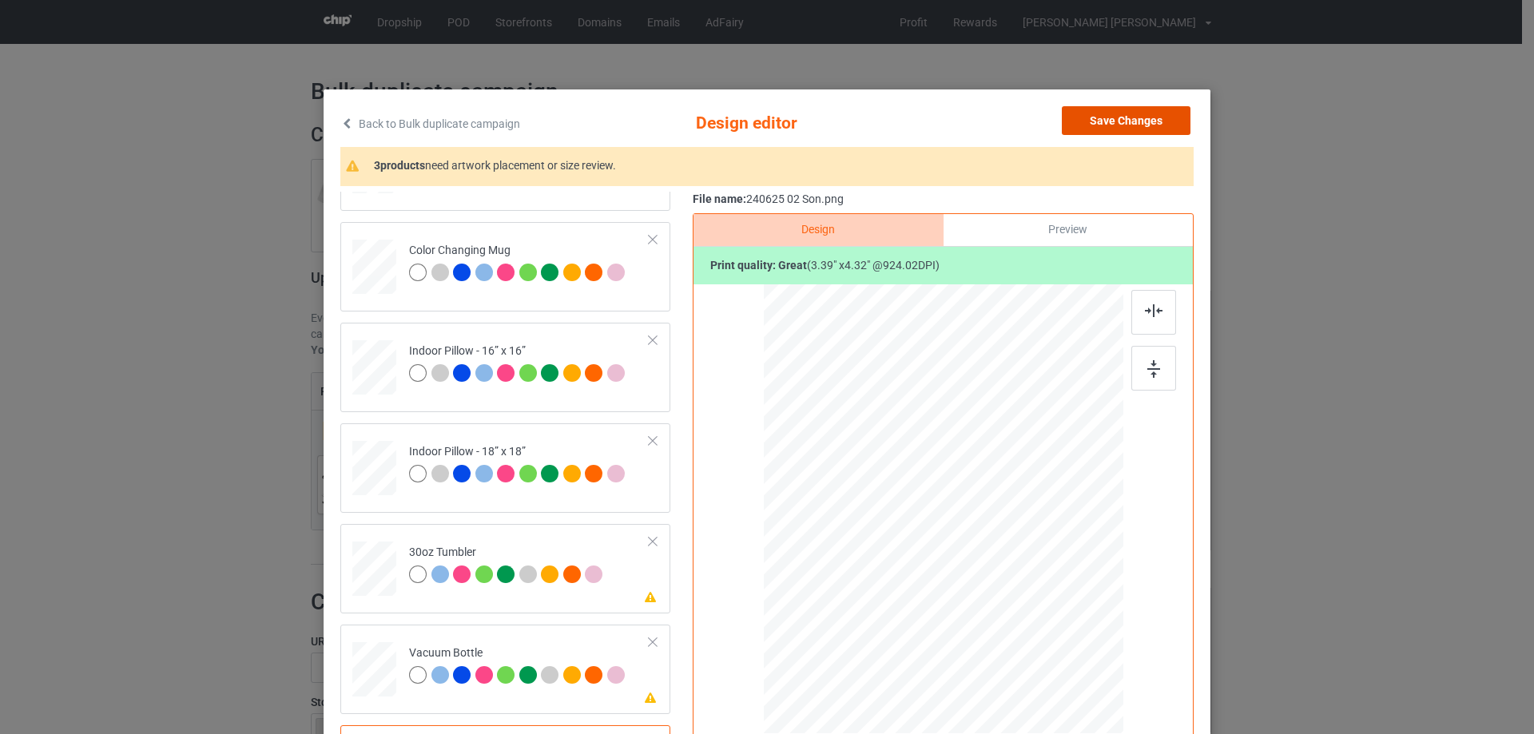
click at [1126, 118] on button "Save Changes" at bounding box center [1126, 120] width 129 height 29
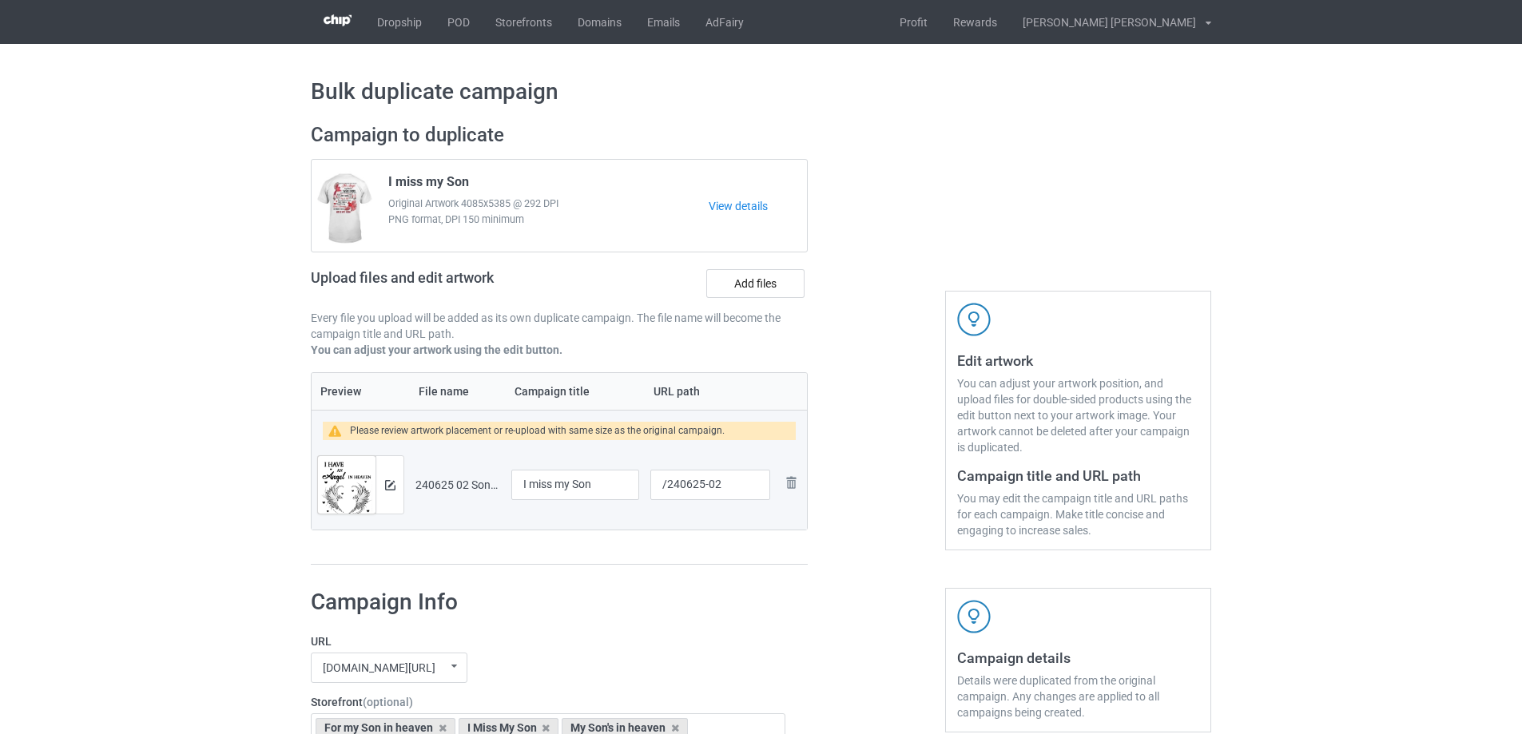
scroll to position [1354, 0]
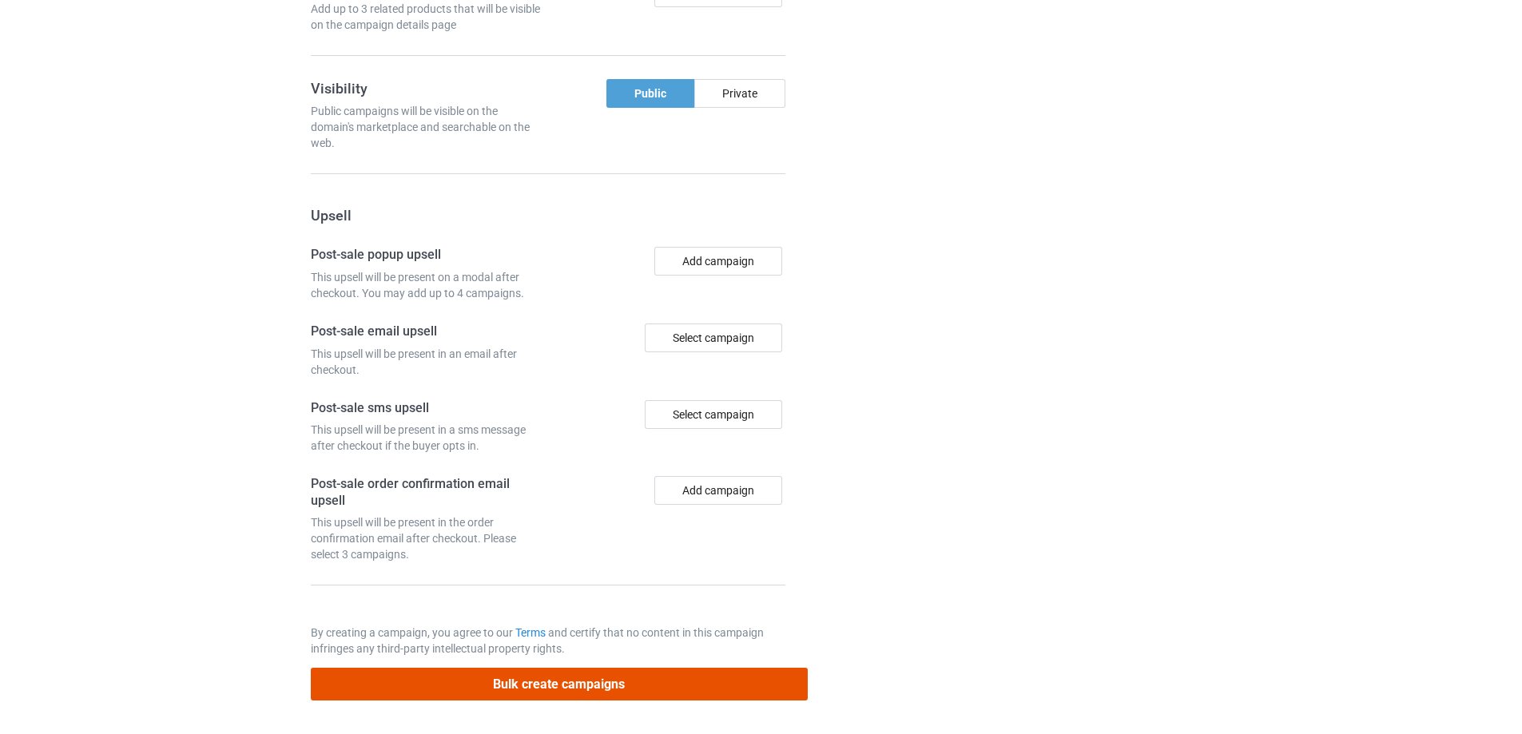
click at [587, 690] on button "Bulk create campaigns" at bounding box center [559, 684] width 497 height 33
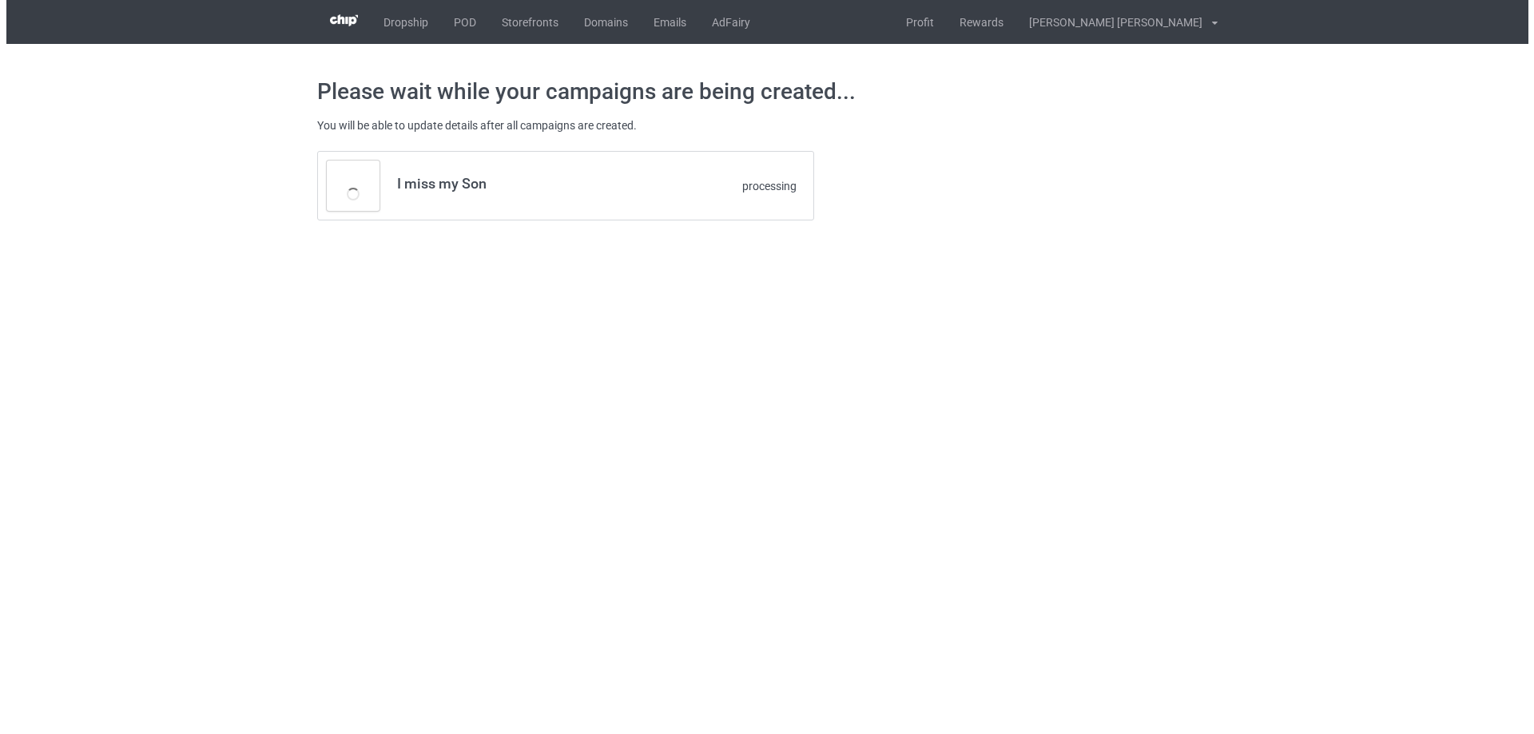
scroll to position [0, 0]
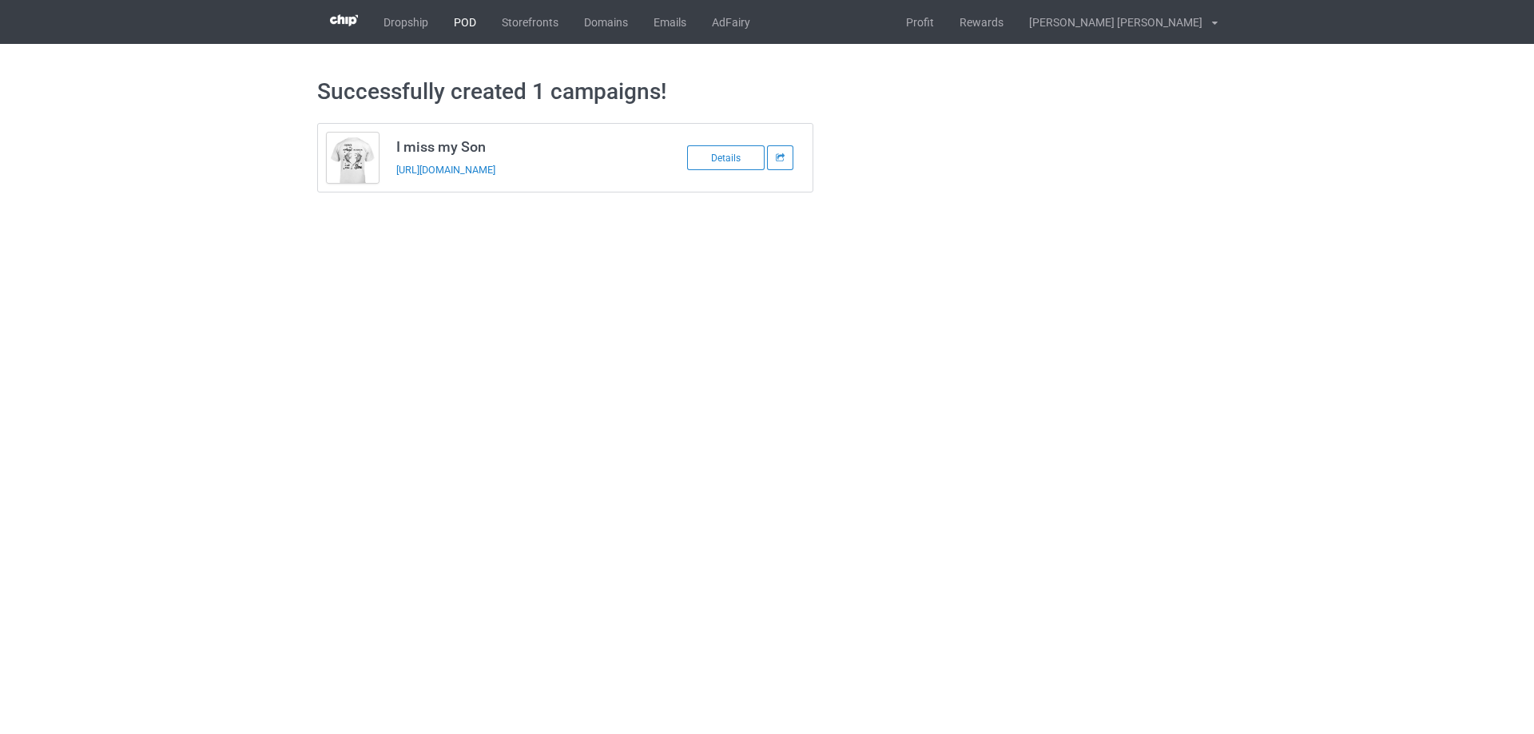
click at [471, 22] on link "POD" at bounding box center [465, 22] width 48 height 44
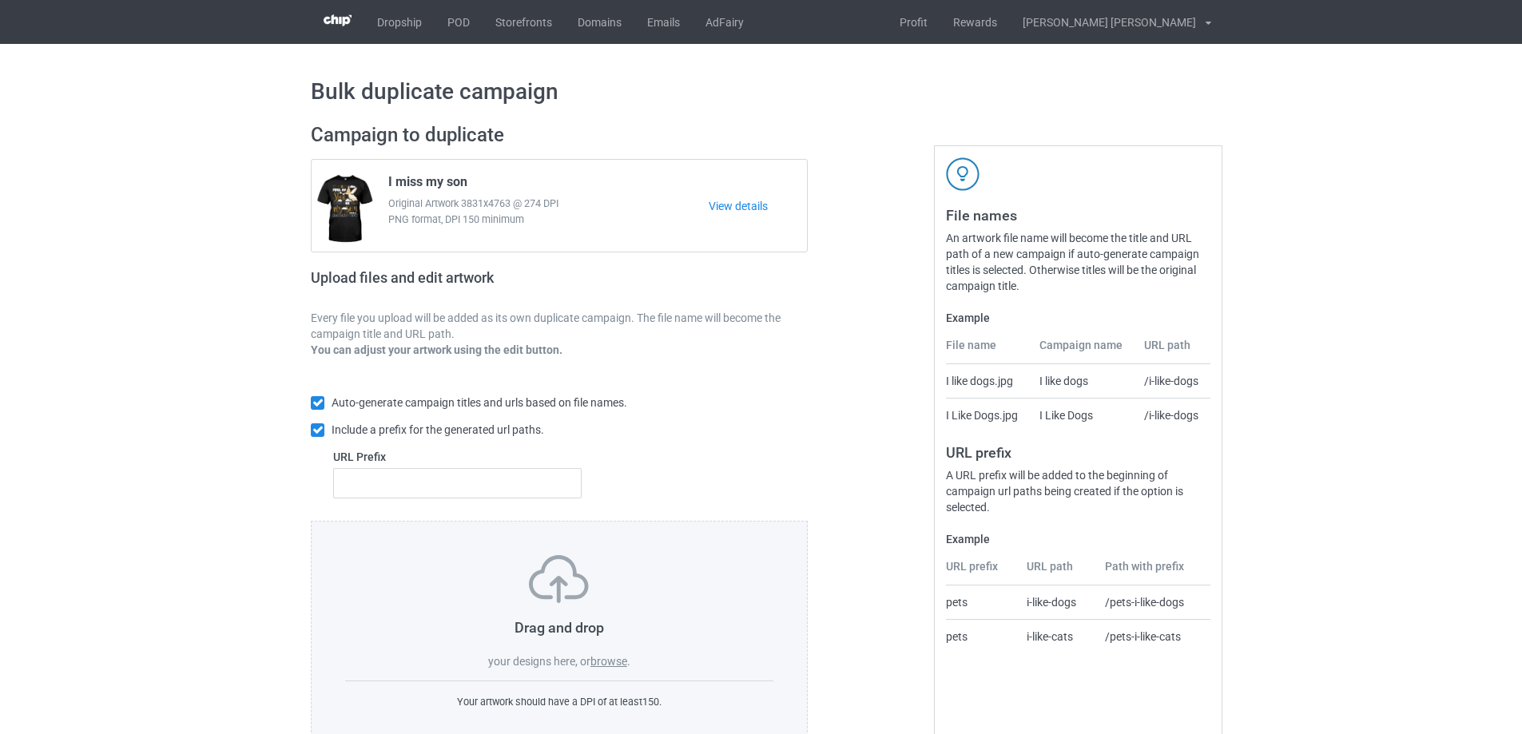
click at [603, 662] on label "browse" at bounding box center [609, 661] width 37 height 13
click at [0, 0] on input "browse" at bounding box center [0, 0] width 0 height 0
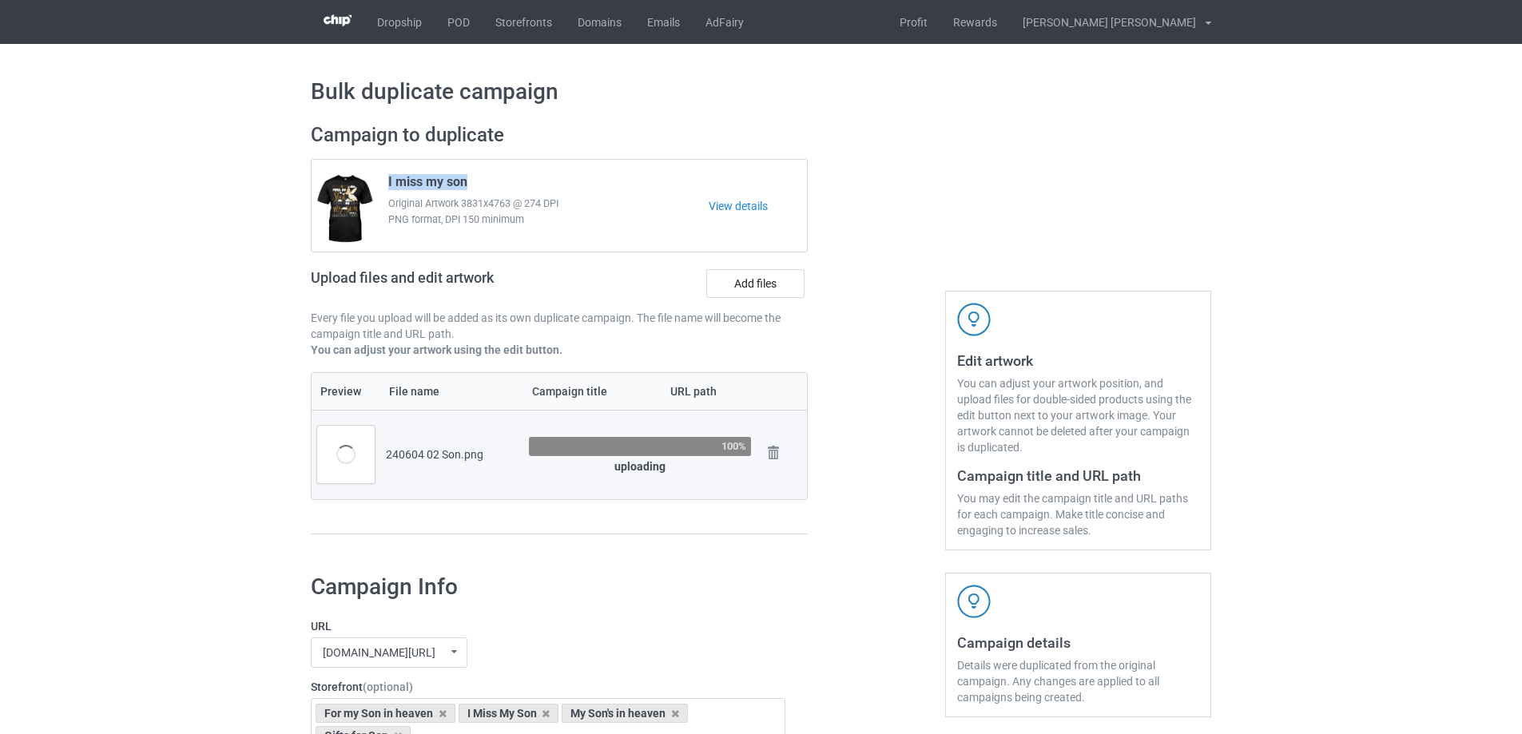
drag, startPoint x: 471, startPoint y: 182, endPoint x: 382, endPoint y: 182, distance: 89.5
click at [382, 182] on div "I miss my son Original Artwork 3831x4763 @ 274 DPI PNG format, DPI 150 minimum" at bounding box center [543, 206] width 332 height 75
copy span "I miss my son"
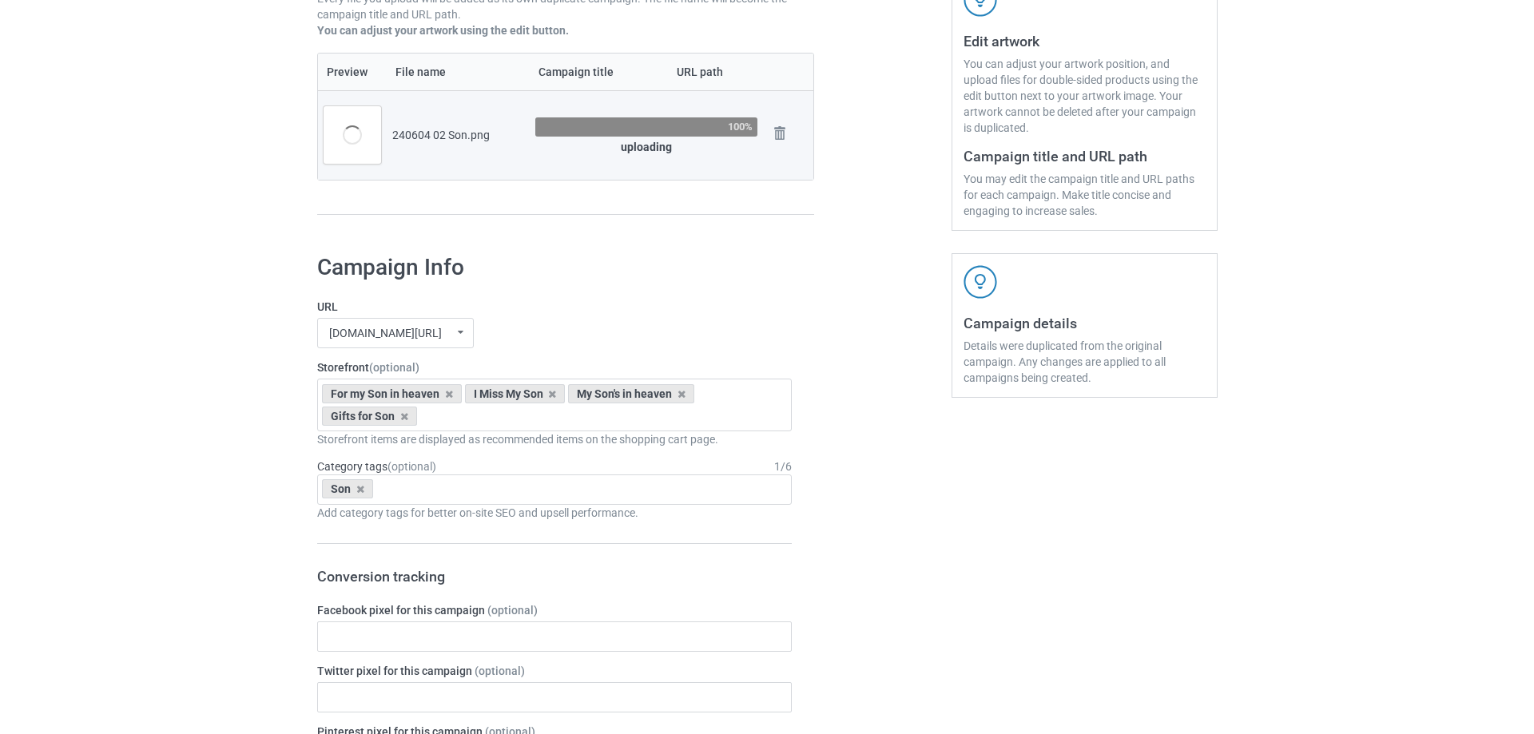
scroll to position [80, 0]
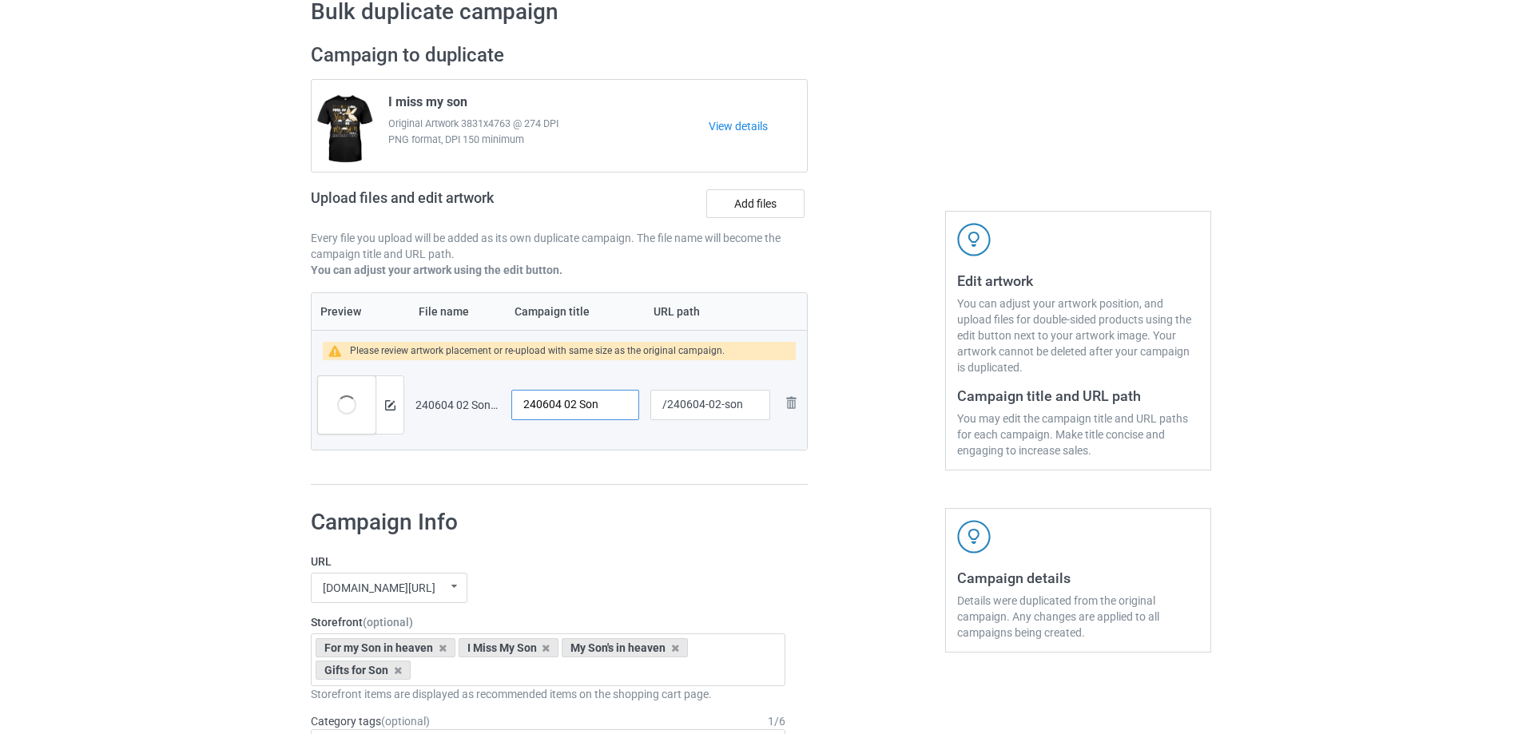
click at [599, 412] on input "240604 02 Son" at bounding box center [575, 405] width 128 height 30
paste input "I miss my s"
type input "I miss my son"
drag, startPoint x: 721, startPoint y: 408, endPoint x: 746, endPoint y: 411, distance: 25.8
click at [746, 411] on input "/240604-02-son" at bounding box center [710, 405] width 120 height 30
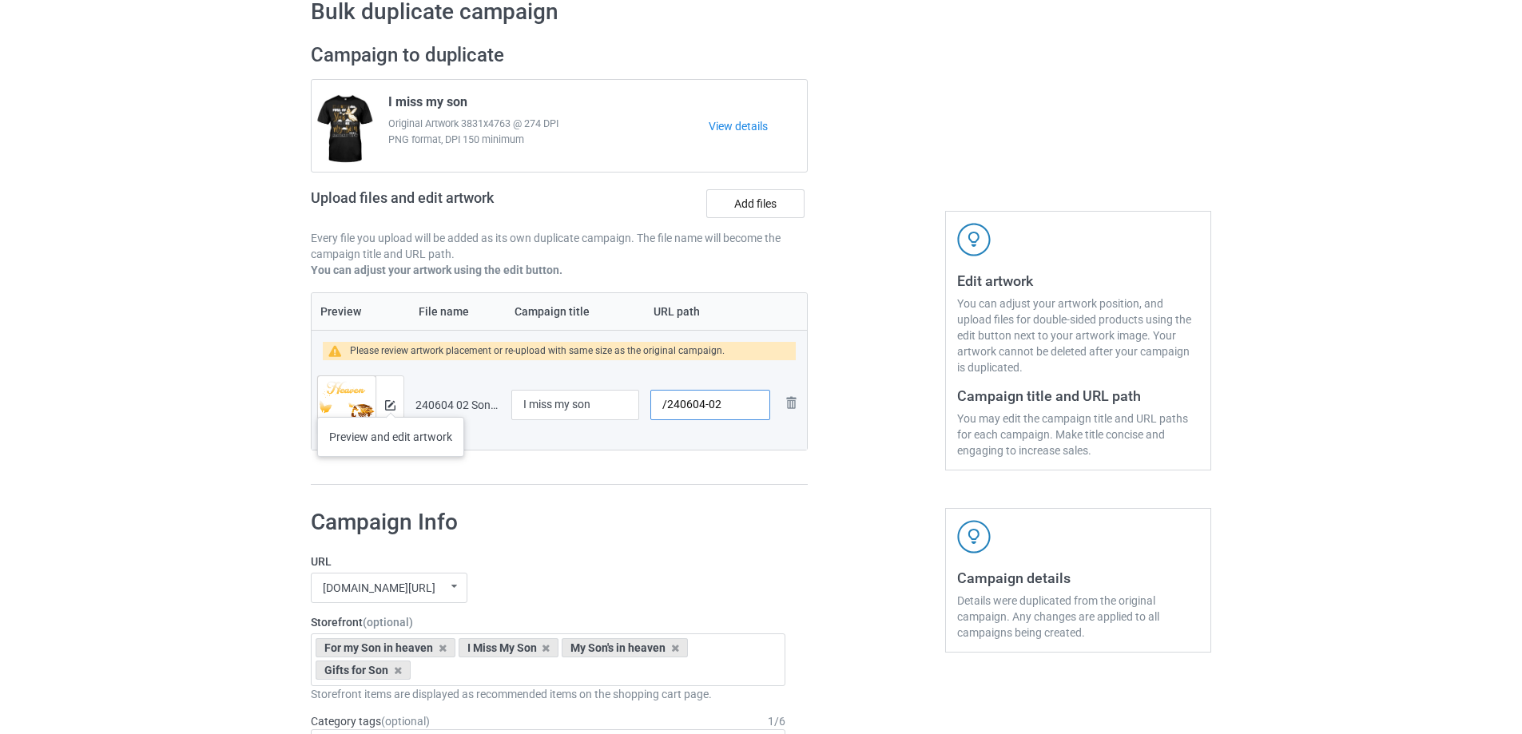
type input "/240604-02"
click at [391, 401] on img at bounding box center [390, 405] width 10 height 10
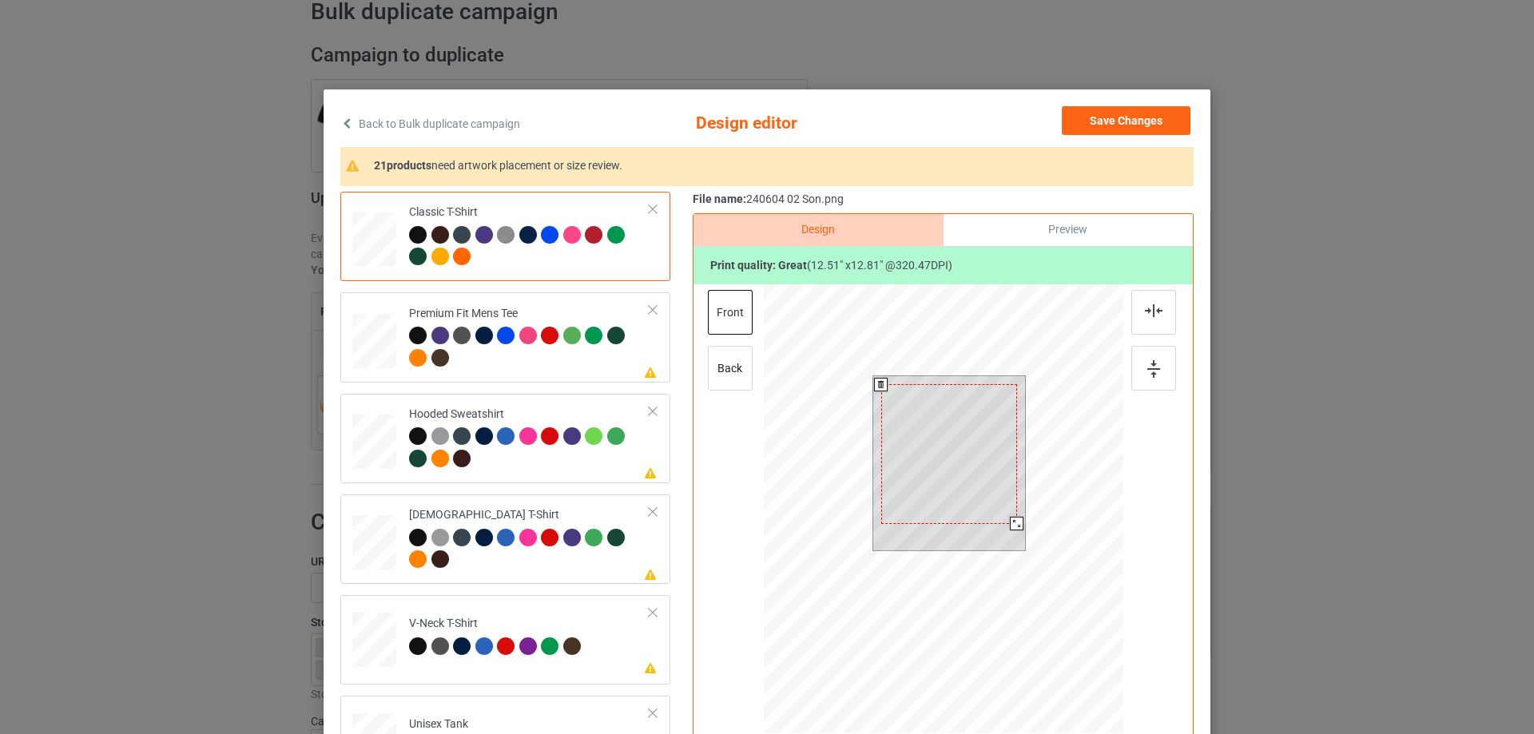
drag, startPoint x: 1024, startPoint y: 533, endPoint x: 1005, endPoint y: 522, distance: 21.5
click at [1012, 527] on div at bounding box center [1017, 524] width 14 height 14
click at [995, 511] on div at bounding box center [948, 449] width 135 height 138
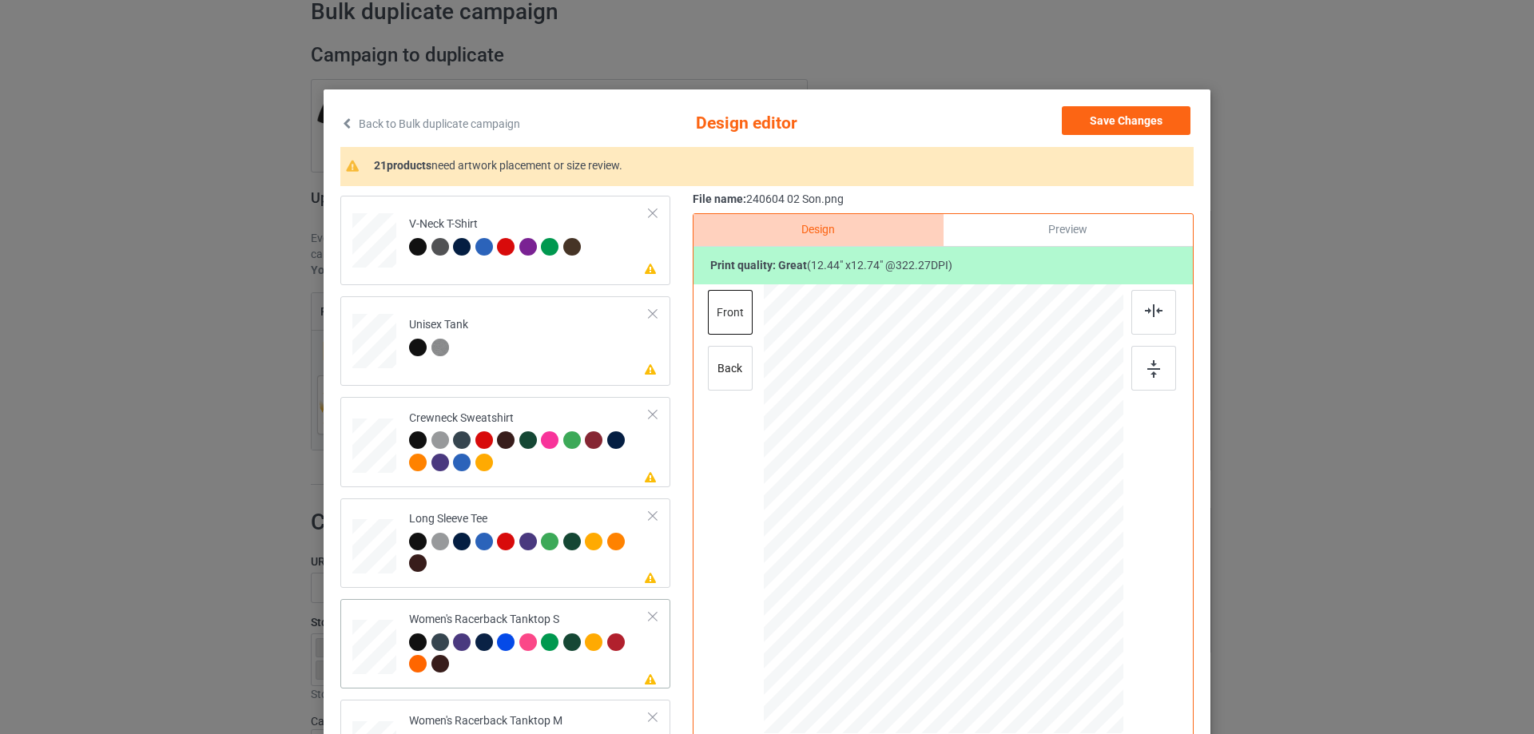
scroll to position [559, 0]
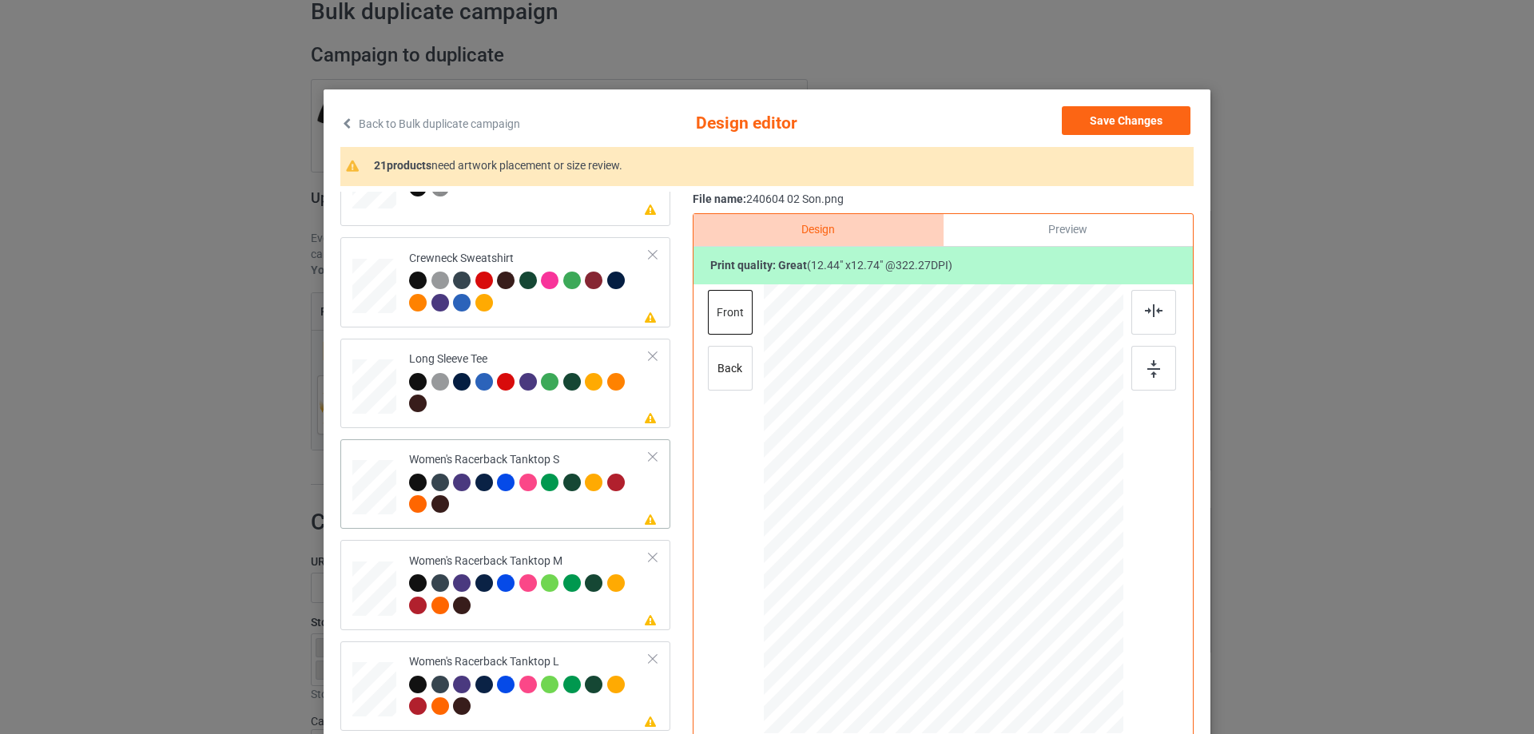
click at [355, 476] on div at bounding box center [374, 487] width 43 height 55
drag, startPoint x: 1045, startPoint y: 616, endPoint x: 1036, endPoint y: 596, distance: 22.2
click at [1036, 596] on div at bounding box center [944, 509] width 350 height 450
drag, startPoint x: 1013, startPoint y: 575, endPoint x: 1013, endPoint y: 585, distance: 9.6
click at [1013, 585] on div at bounding box center [943, 518] width 181 height 185
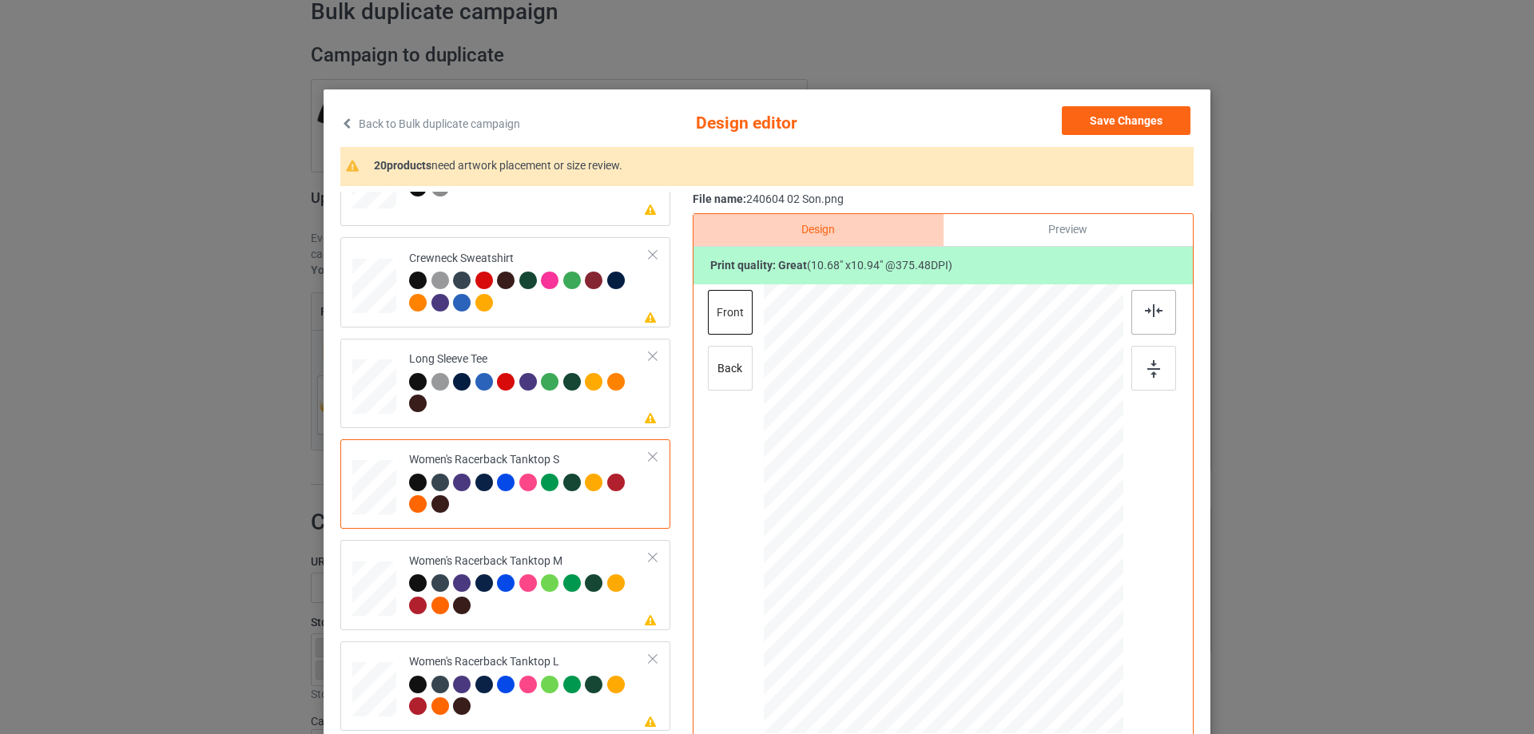
click at [1153, 312] on img at bounding box center [1154, 310] width 18 height 13
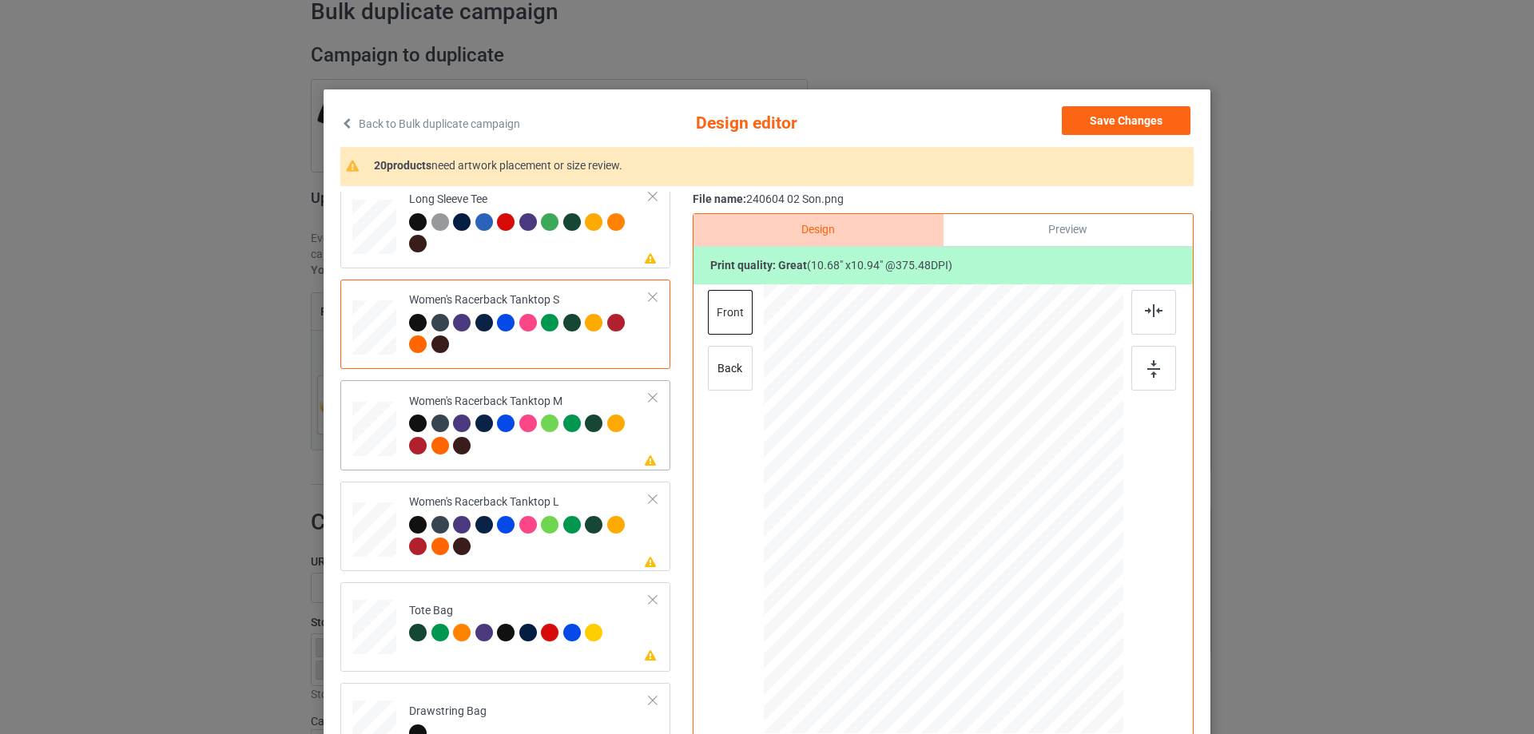
click at [378, 434] on div at bounding box center [374, 429] width 44 height 55
drag, startPoint x: 1046, startPoint y: 625, endPoint x: 1039, endPoint y: 596, distance: 29.7
click at [1039, 596] on div at bounding box center [944, 509] width 360 height 450
drag, startPoint x: 1005, startPoint y: 557, endPoint x: 1008, endPoint y: 567, distance: 10.7
click at [1008, 567] on div at bounding box center [945, 519] width 181 height 185
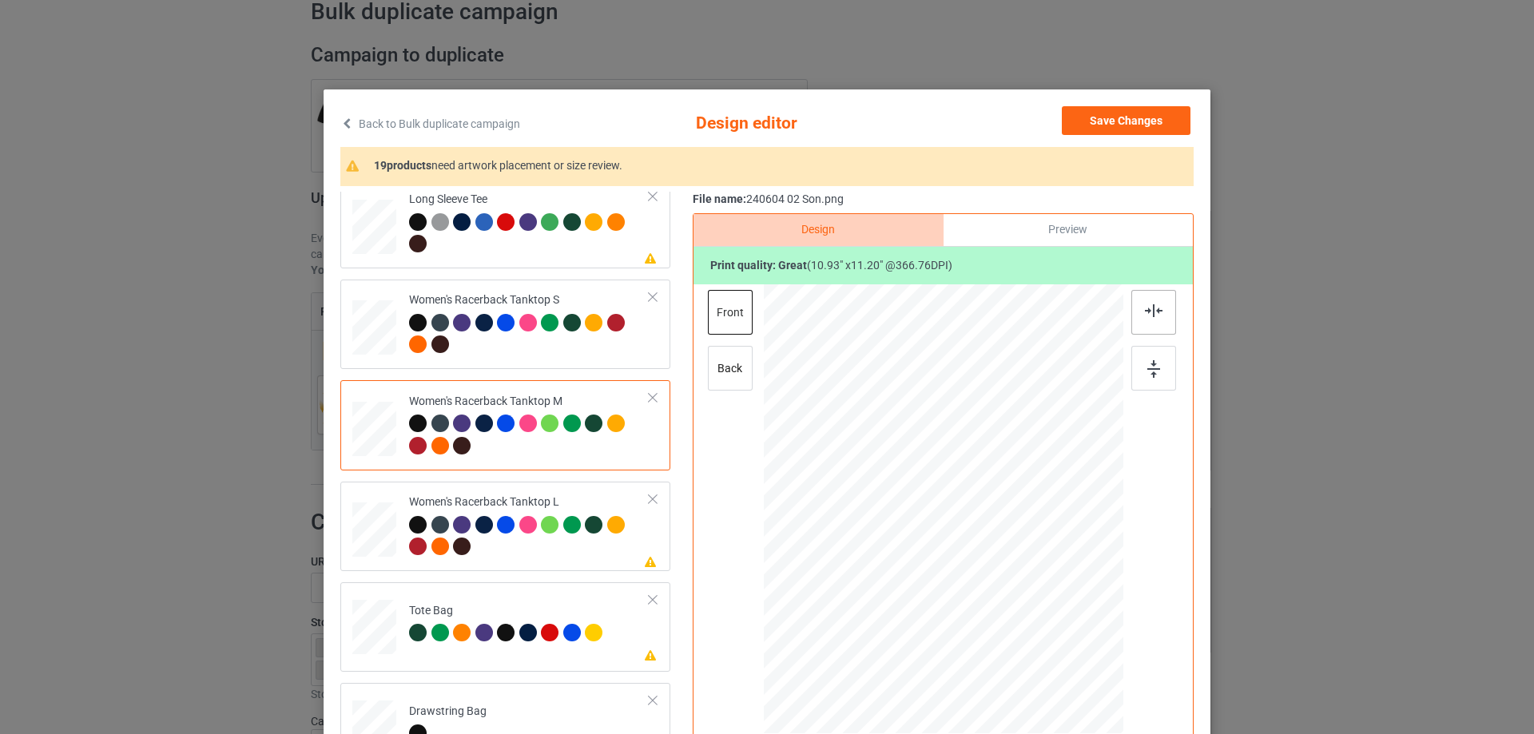
click at [1152, 311] on img at bounding box center [1154, 310] width 18 height 13
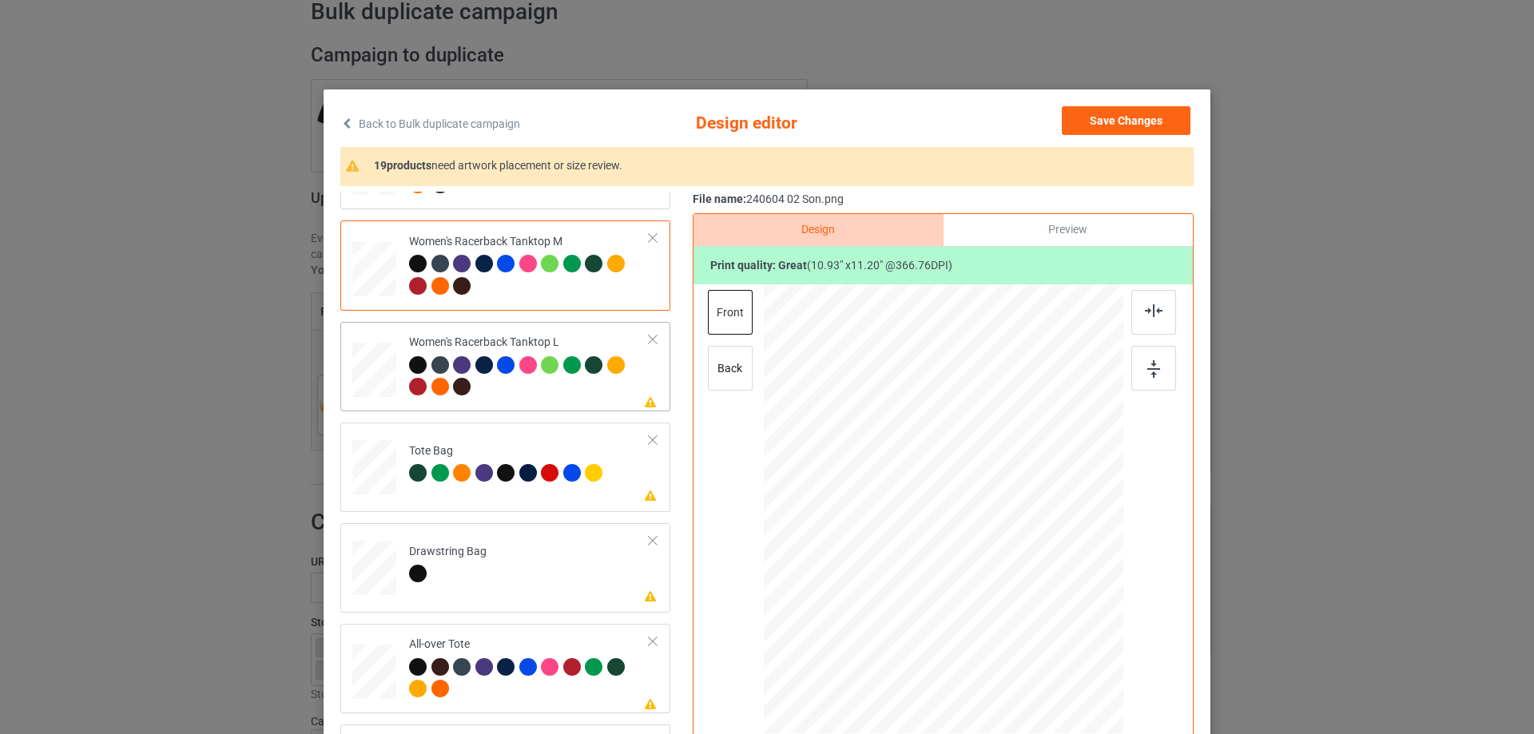
click at [380, 384] on div at bounding box center [374, 370] width 44 height 53
drag, startPoint x: 1043, startPoint y: 622, endPoint x: 1024, endPoint y: 594, distance: 33.5
click at [1024, 594] on div at bounding box center [1028, 597] width 14 height 14
drag, startPoint x: 984, startPoint y: 541, endPoint x: 984, endPoint y: 552, distance: 11.2
click at [984, 552] on div at bounding box center [943, 521] width 169 height 173
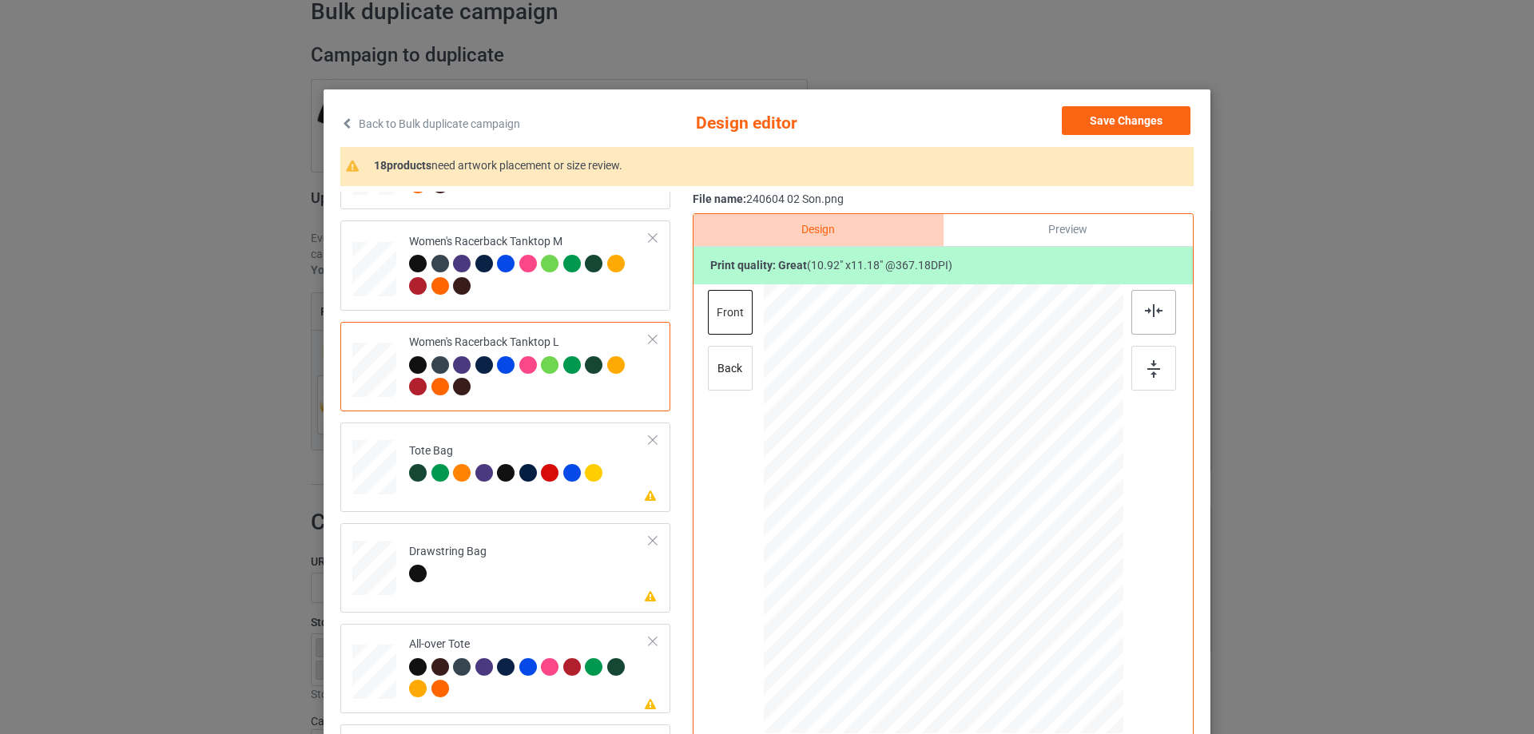
click at [1145, 310] on img at bounding box center [1154, 310] width 18 height 13
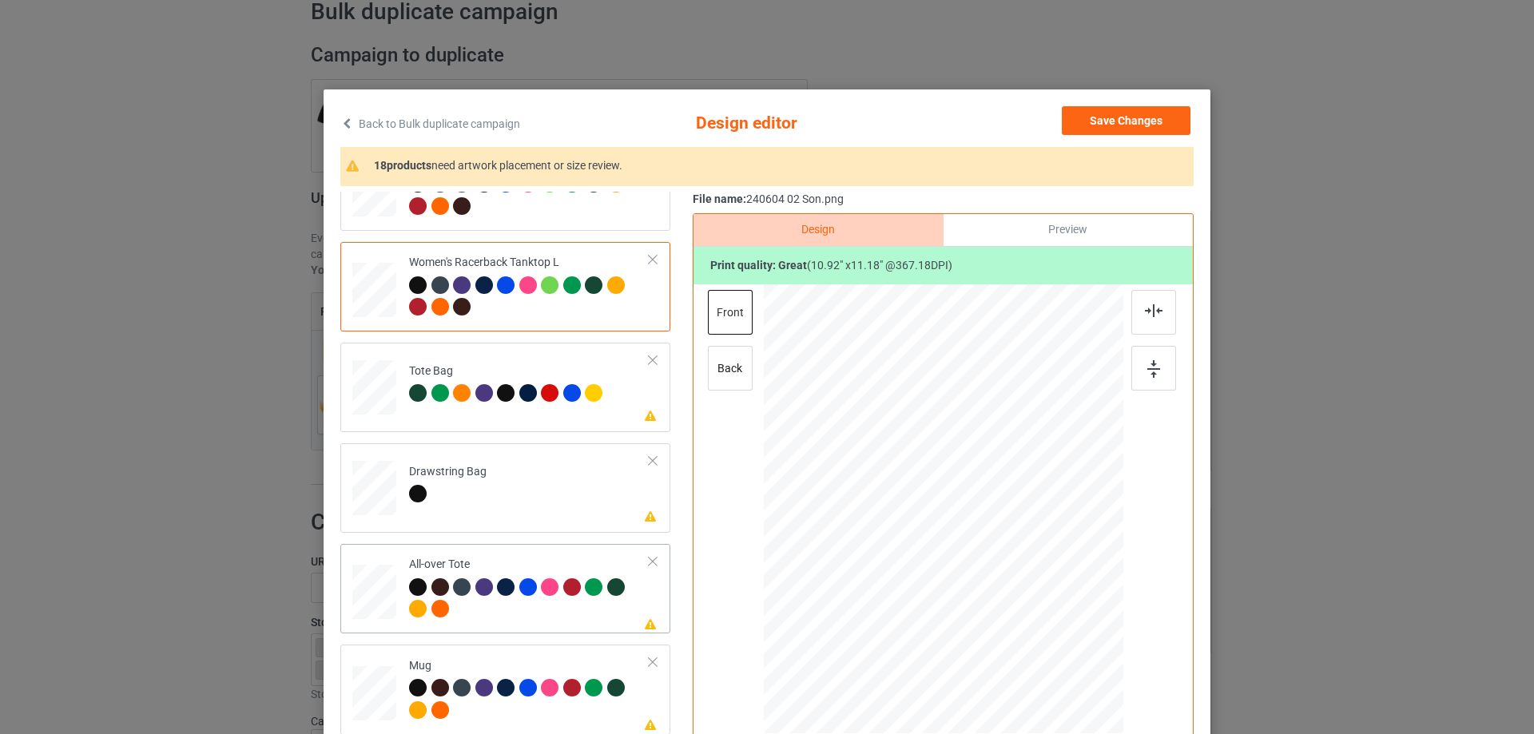
click at [384, 583] on div at bounding box center [374, 593] width 44 height 44
drag, startPoint x: 1046, startPoint y: 615, endPoint x: 1056, endPoint y: 638, distance: 24.7
click at [1061, 638] on div at bounding box center [1068, 637] width 14 height 14
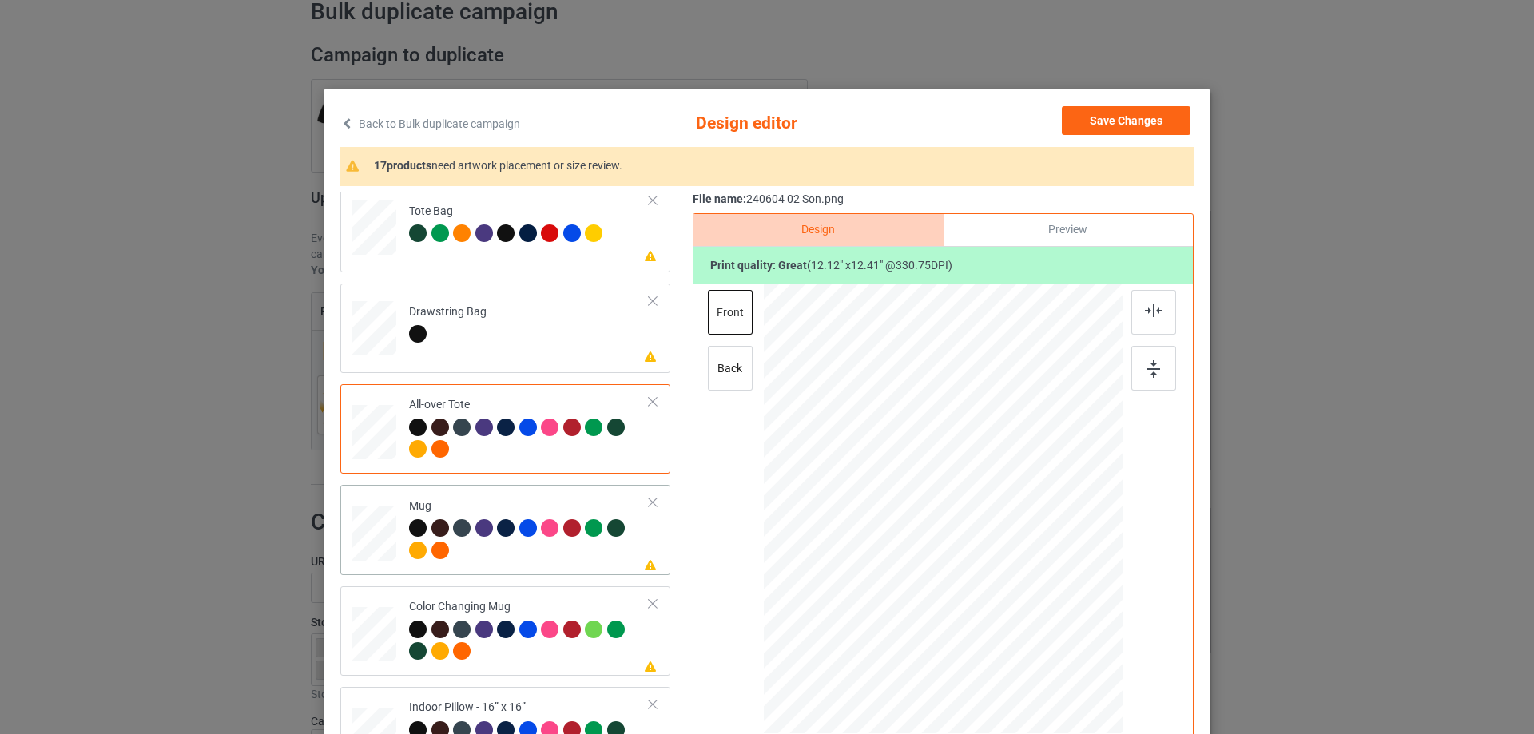
scroll to position [1199, 0]
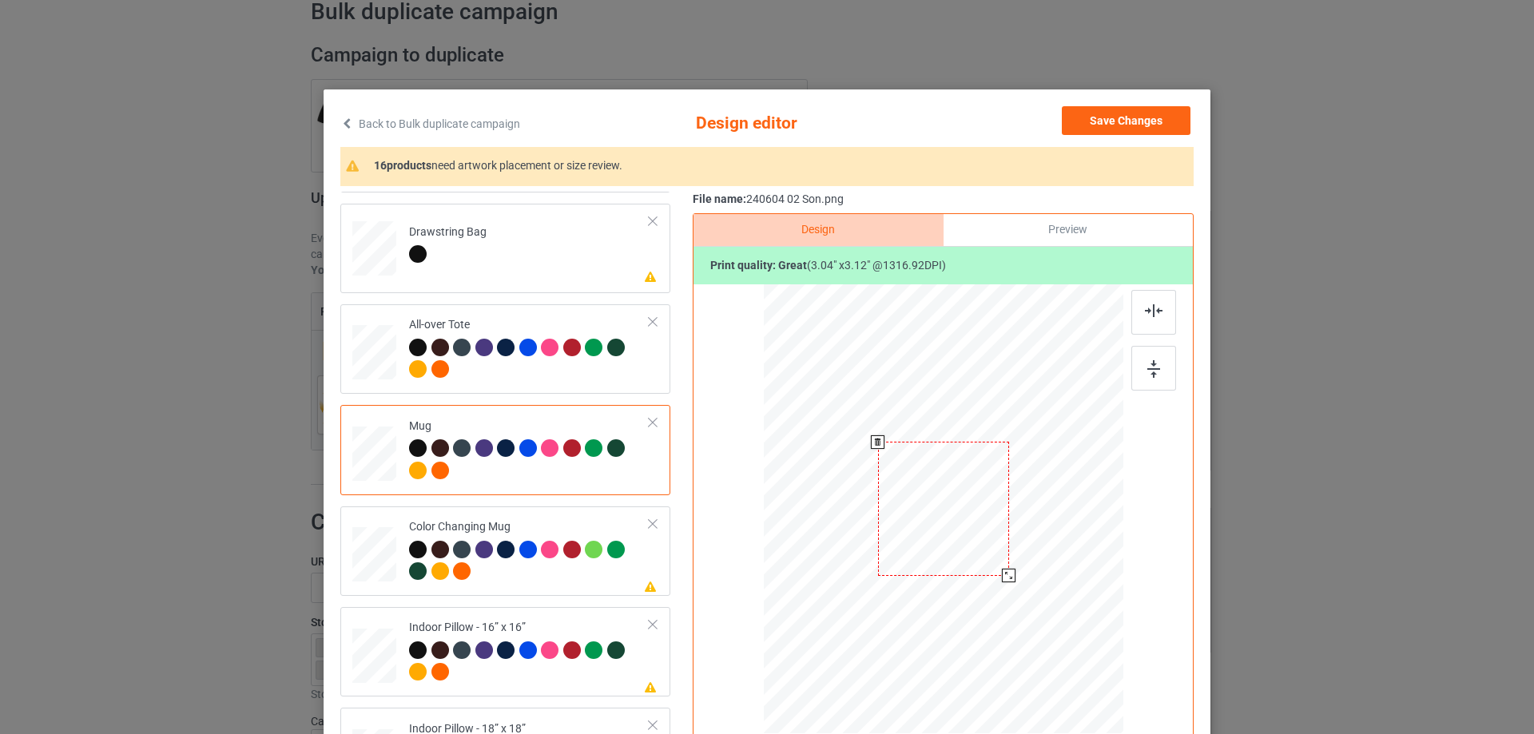
drag, startPoint x: 1044, startPoint y: 623, endPoint x: 1001, endPoint y: 579, distance: 61.0
click at [1002, 579] on div at bounding box center [1009, 576] width 14 height 14
drag, startPoint x: 969, startPoint y: 558, endPoint x: 1068, endPoint y: 558, distance: 98.3
click at [1068, 558] on div at bounding box center [1042, 509] width 131 height 134
click at [1168, 369] on div at bounding box center [1154, 368] width 45 height 45
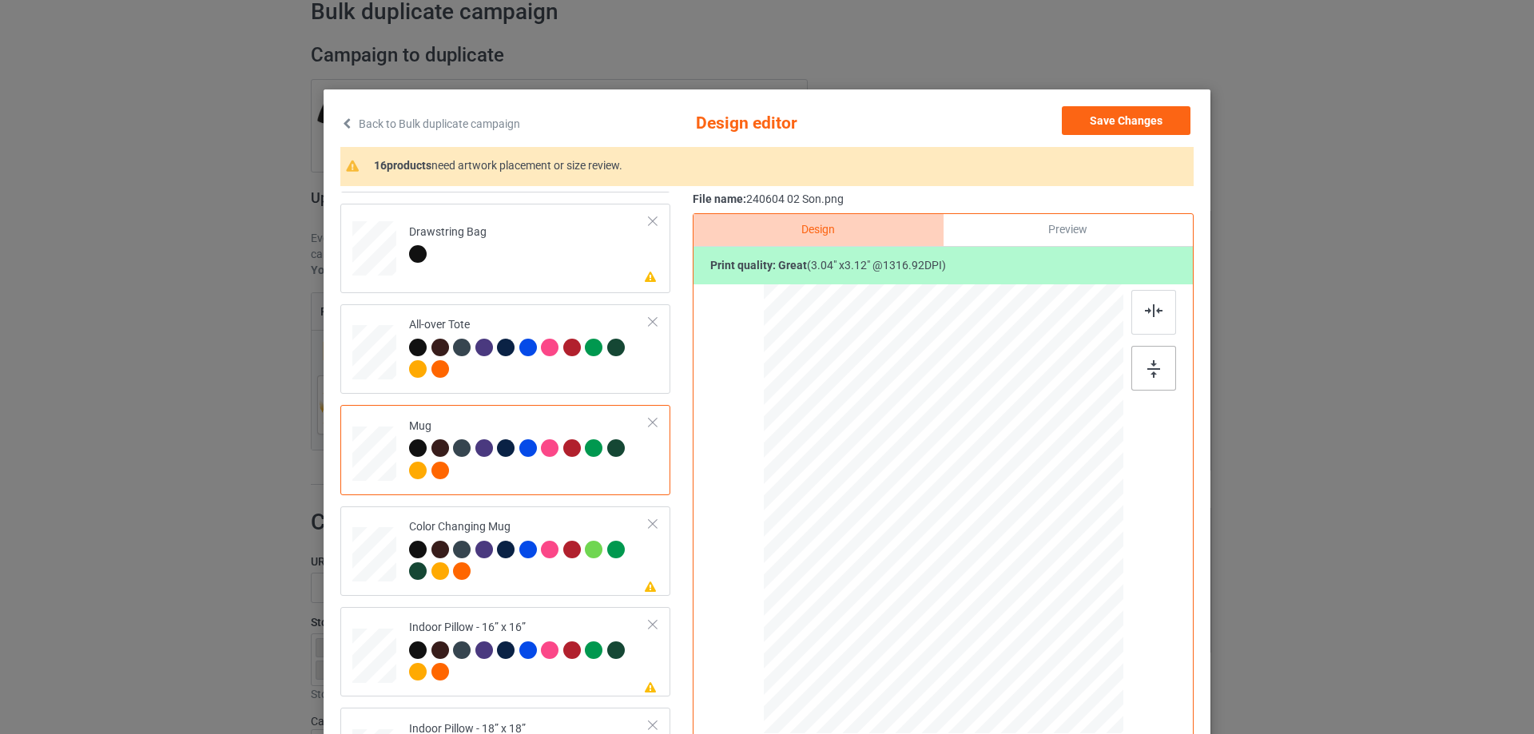
click at [1160, 368] on div at bounding box center [1154, 368] width 45 height 45
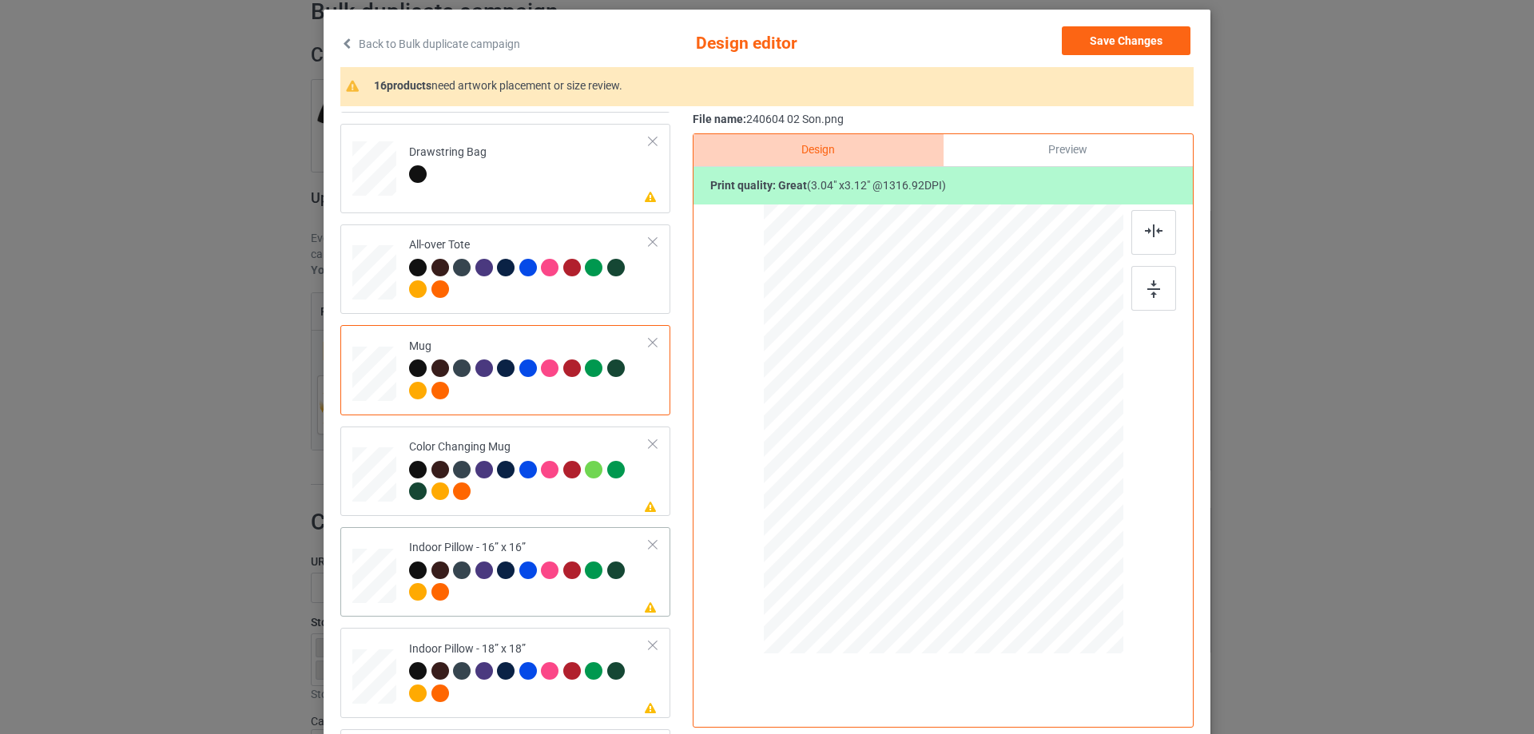
click at [390, 560] on div at bounding box center [374, 576] width 44 height 44
drag, startPoint x: 1041, startPoint y: 543, endPoint x: 1048, endPoint y: 551, distance: 10.2
click at [1049, 551] on div at bounding box center [1056, 546] width 14 height 14
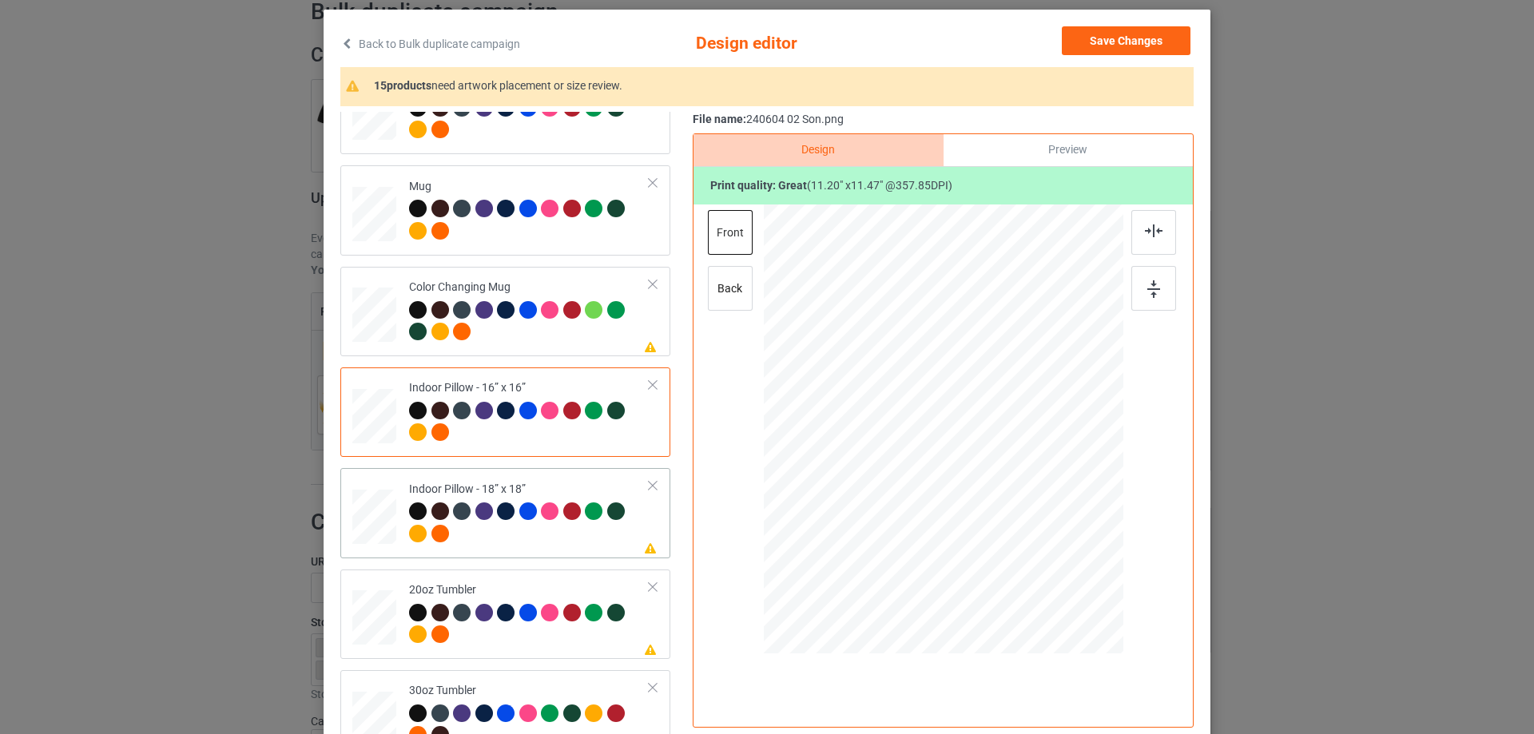
click at [369, 516] on div at bounding box center [374, 517] width 44 height 44
click at [1052, 549] on div at bounding box center [1059, 548] width 14 height 14
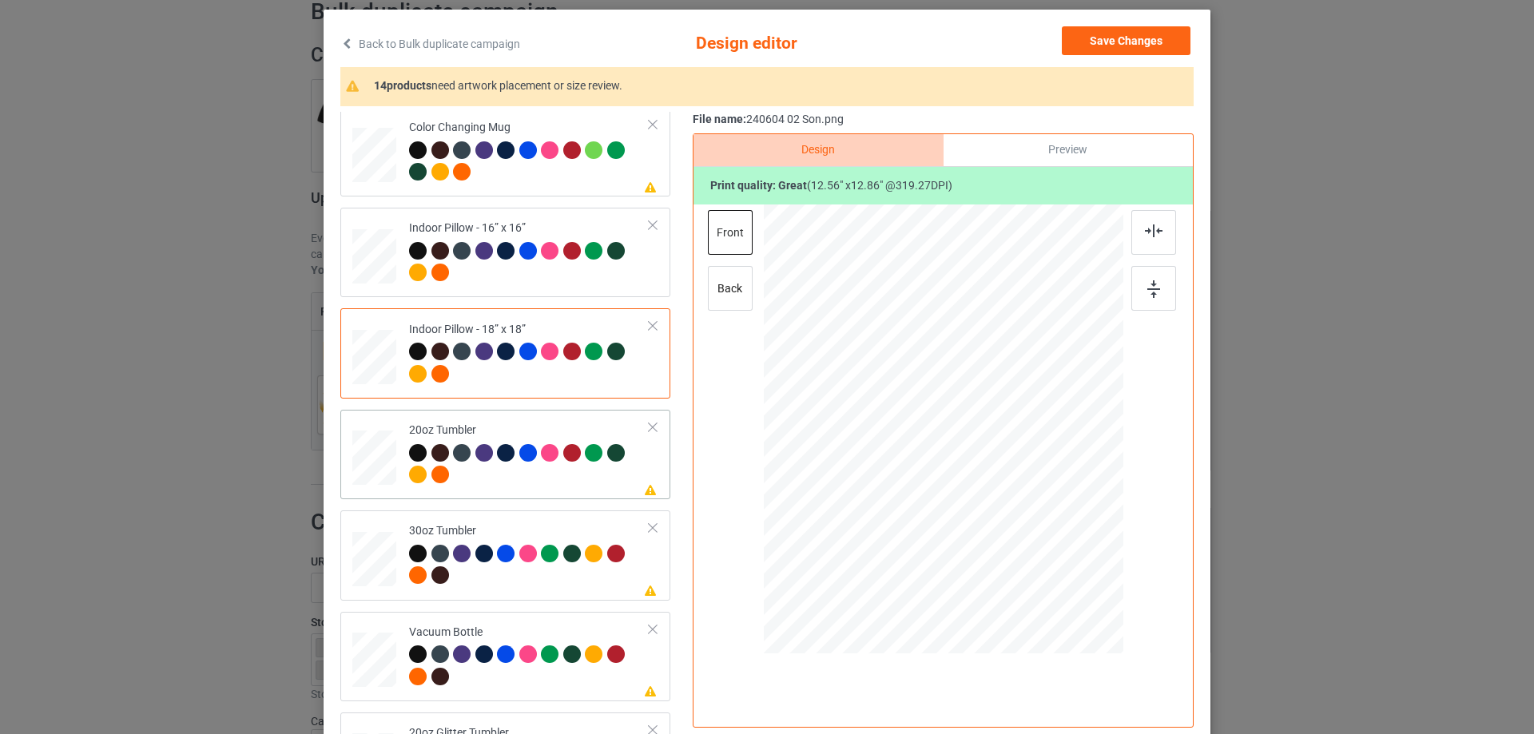
click at [375, 465] on div at bounding box center [374, 459] width 42 height 26
drag, startPoint x: 1041, startPoint y: 532, endPoint x: 1009, endPoint y: 487, distance: 55.6
click at [1009, 487] on div at bounding box center [943, 429] width 340 height 206
click at [1001, 496] on div at bounding box center [1008, 495] width 14 height 14
drag, startPoint x: 887, startPoint y: 472, endPoint x: 905, endPoint y: 468, distance: 18.8
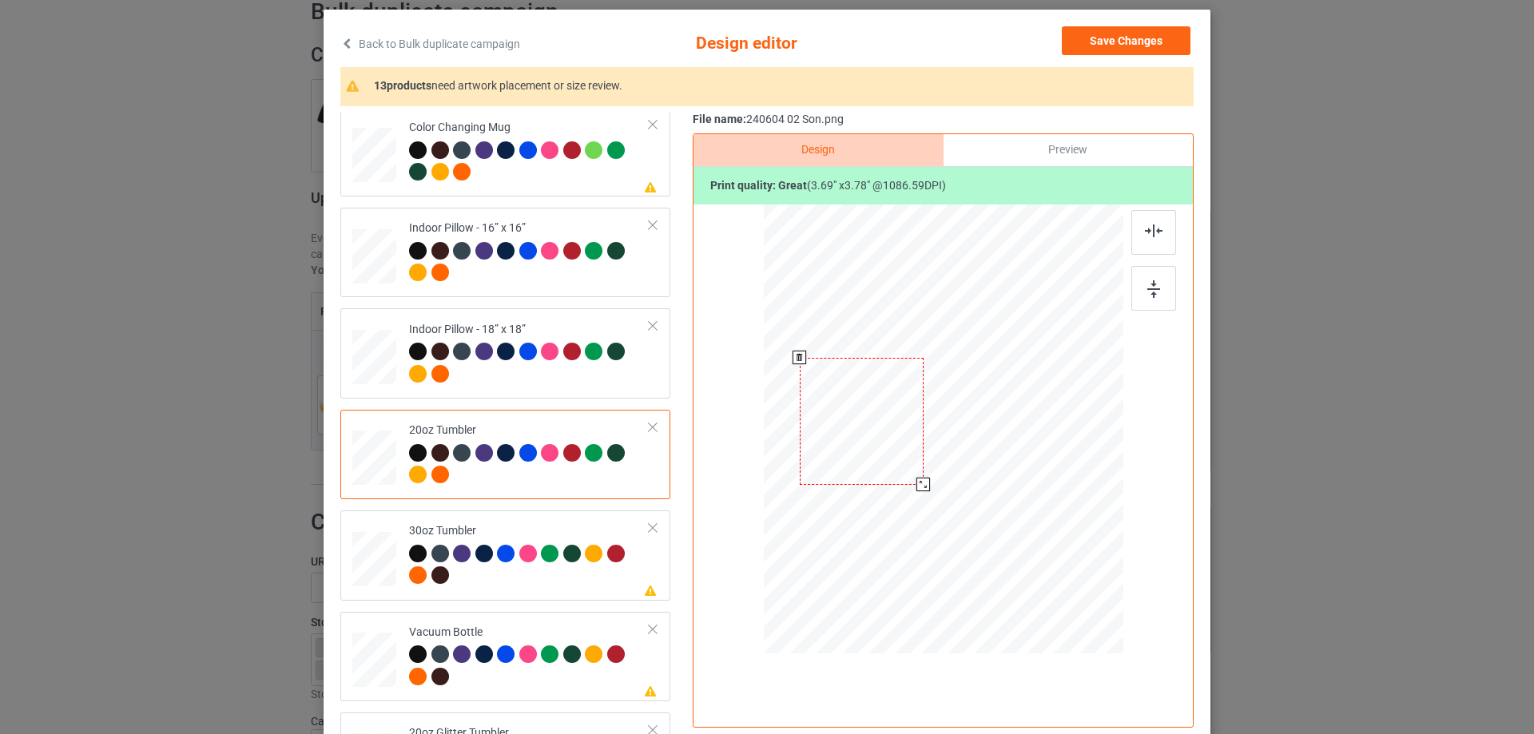
click at [905, 468] on div at bounding box center [862, 421] width 124 height 127
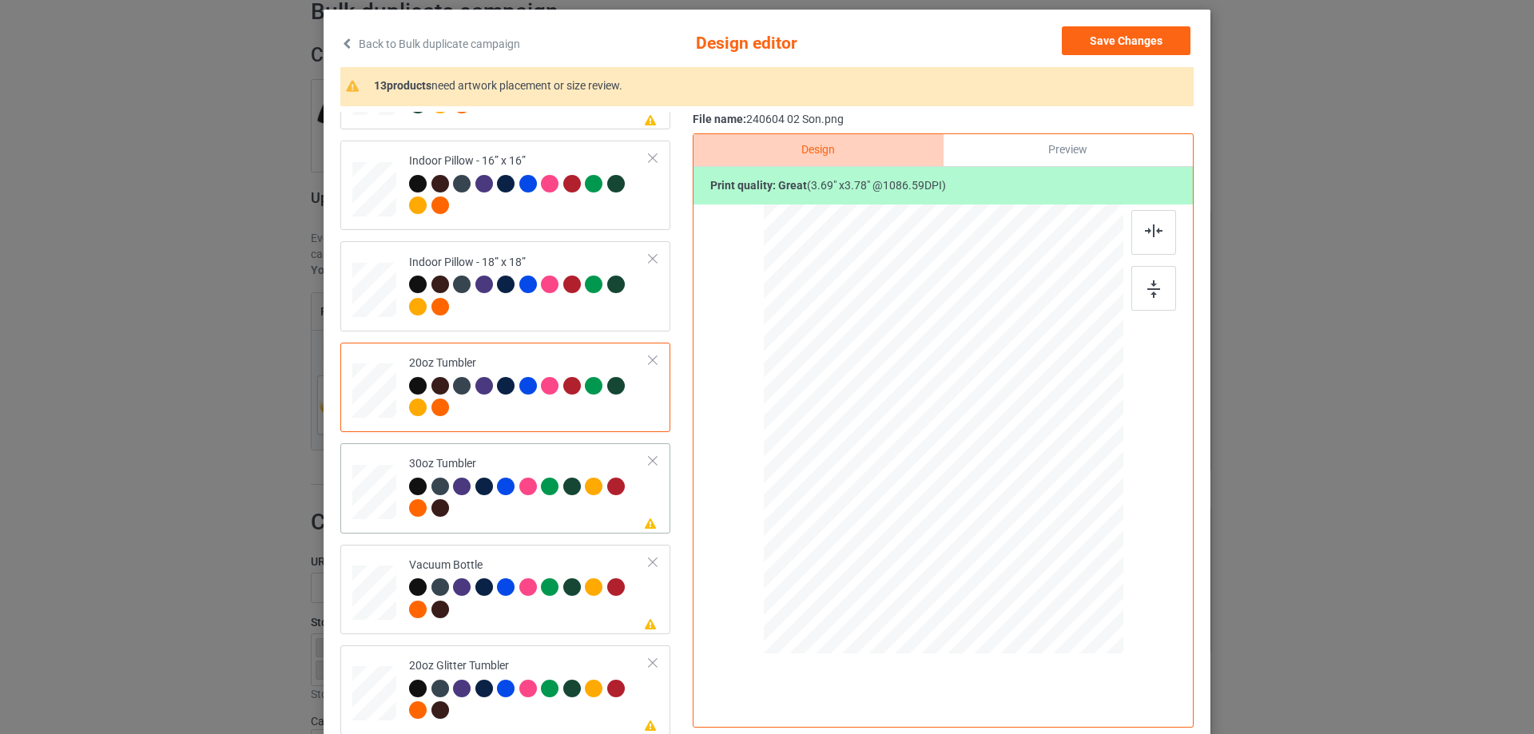
click at [378, 485] on div at bounding box center [374, 492] width 42 height 24
drag, startPoint x: 1040, startPoint y: 536, endPoint x: 993, endPoint y: 493, distance: 64.5
click at [996, 493] on div at bounding box center [1003, 490] width 14 height 14
drag, startPoint x: 973, startPoint y: 447, endPoint x: 889, endPoint y: 441, distance: 84.1
click at [889, 441] on div at bounding box center [860, 424] width 118 height 121
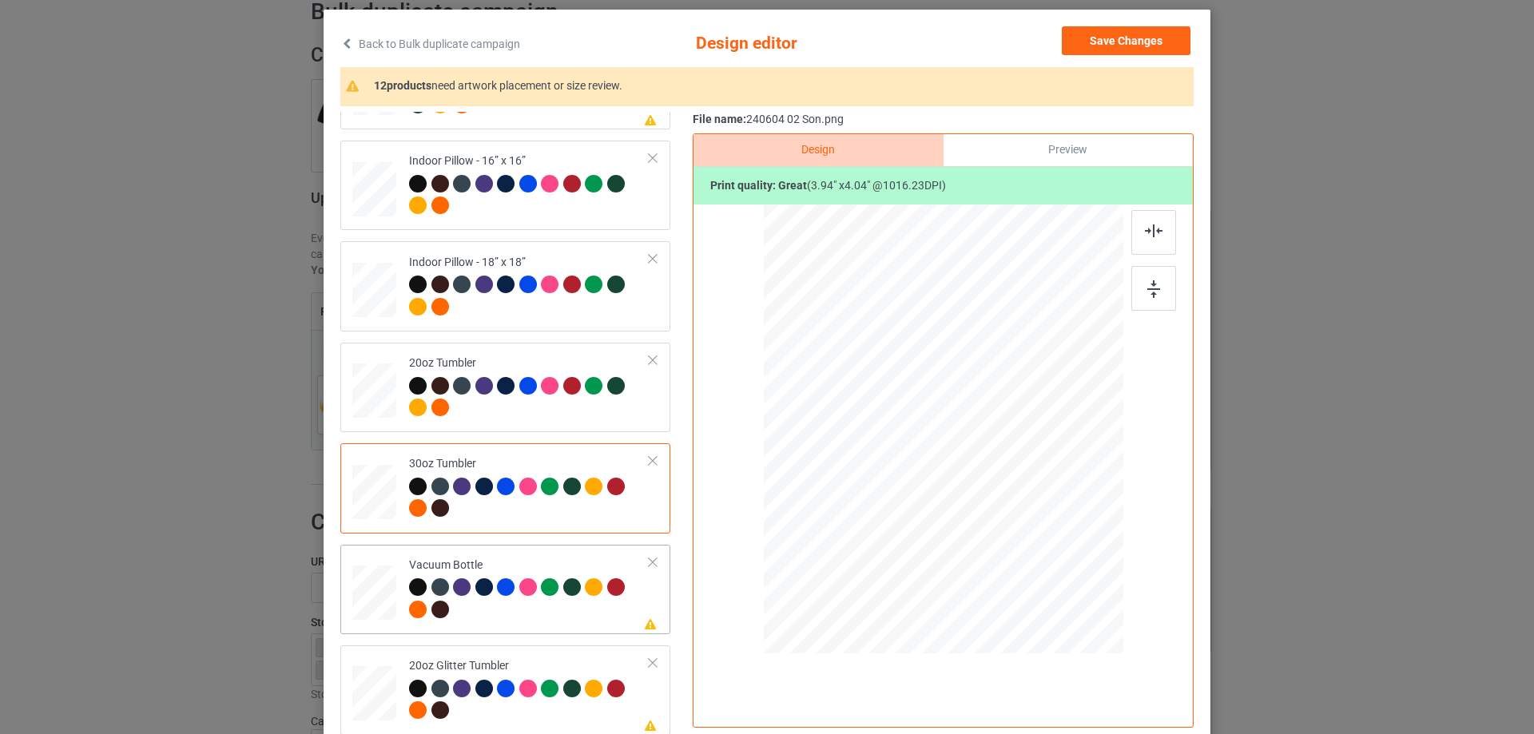
scroll to position [188, 0]
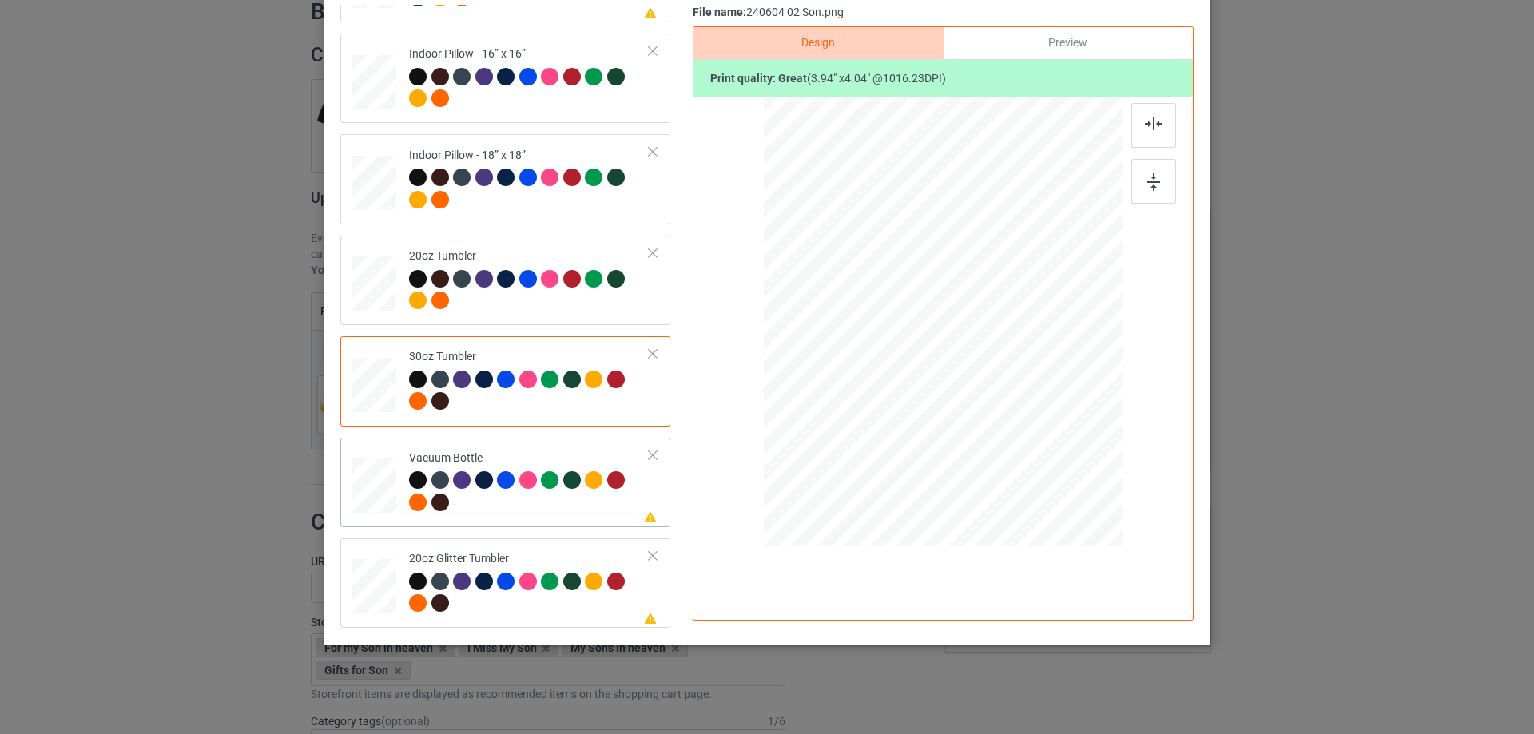
click at [368, 483] on div at bounding box center [374, 486] width 42 height 22
drag, startPoint x: 1040, startPoint y: 427, endPoint x: 987, endPoint y: 368, distance: 79.2
click at [1002, 377] on div at bounding box center [1004, 384] width 14 height 14
drag, startPoint x: 969, startPoint y: 355, endPoint x: 884, endPoint y: 350, distance: 84.8
click at [884, 350] on div at bounding box center [858, 318] width 119 height 122
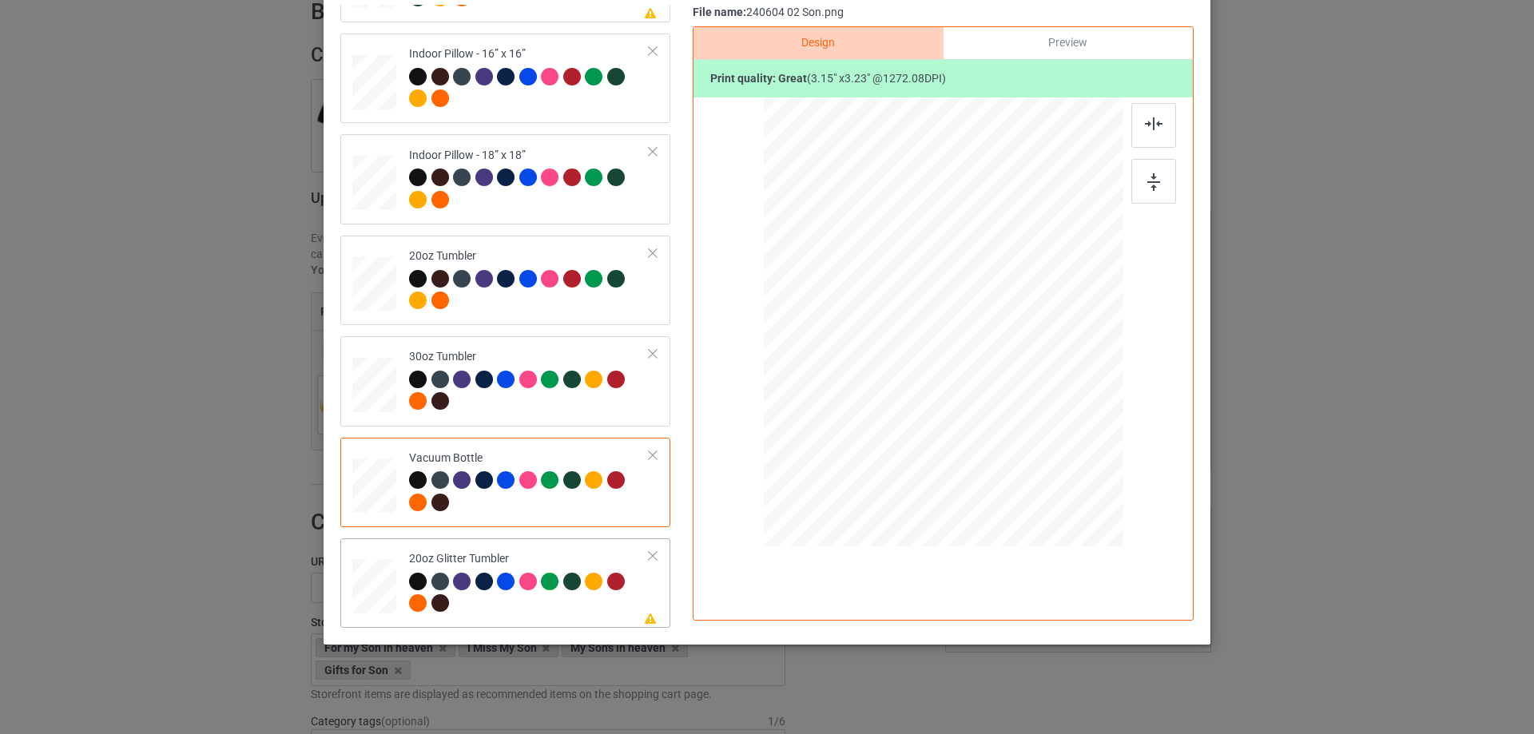
click at [372, 577] on div at bounding box center [375, 586] width 42 height 35
drag, startPoint x: 1040, startPoint y: 430, endPoint x: 1001, endPoint y: 387, distance: 57.7
click at [1004, 388] on div at bounding box center [1010, 391] width 14 height 14
drag, startPoint x: 967, startPoint y: 370, endPoint x: 896, endPoint y: 325, distance: 84.0
click at [896, 325] on div at bounding box center [861, 277] width 128 height 131
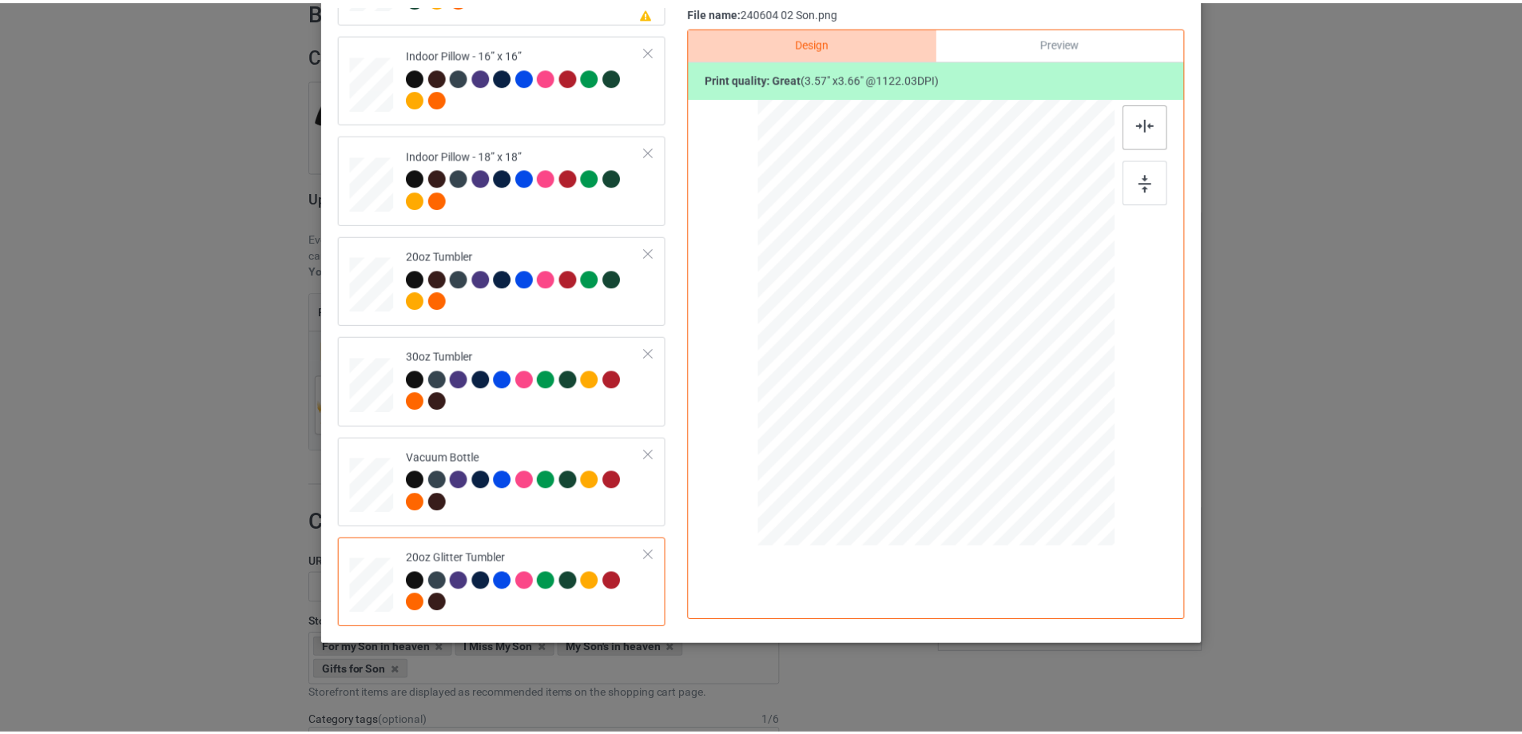
scroll to position [108, 0]
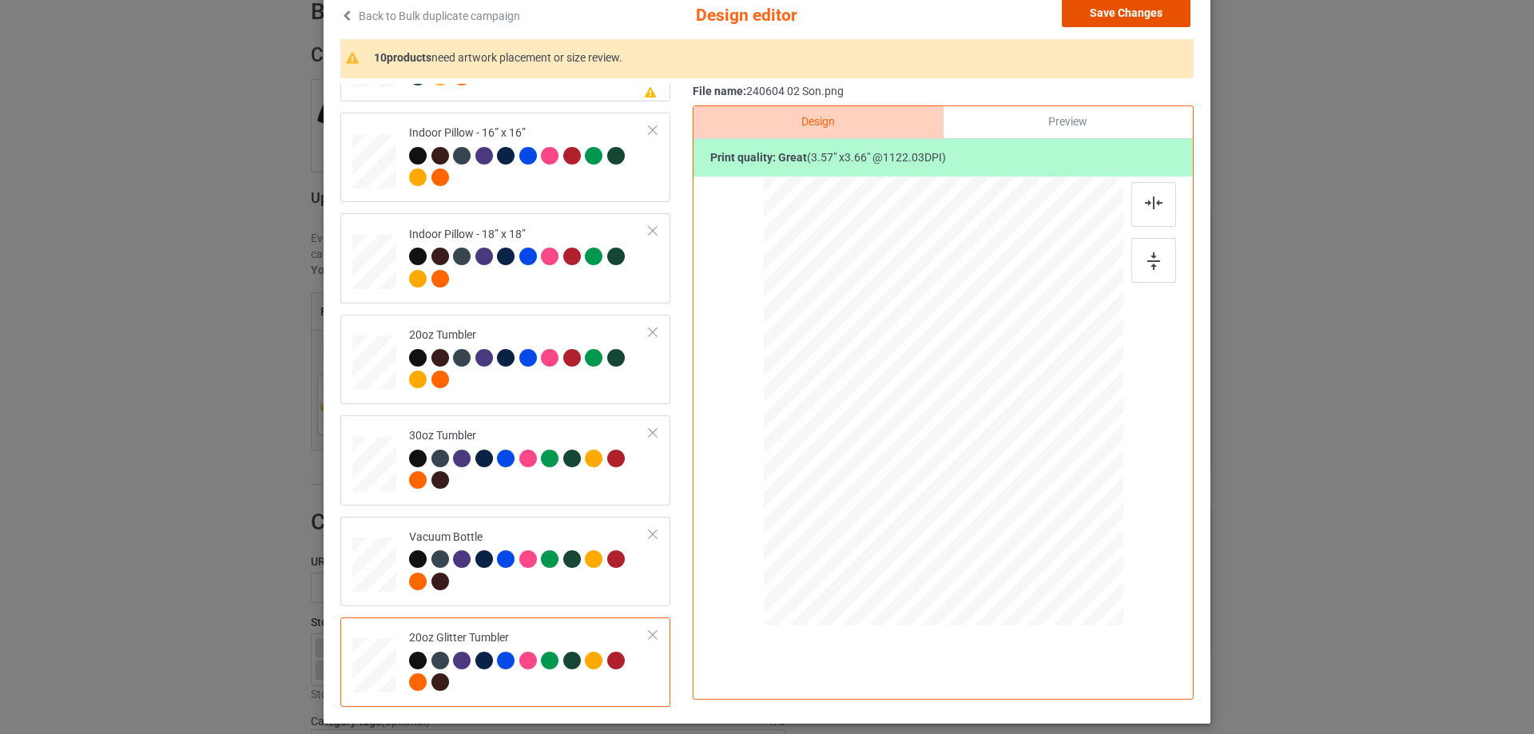
click at [1123, 10] on button "Save Changes" at bounding box center [1126, 12] width 129 height 29
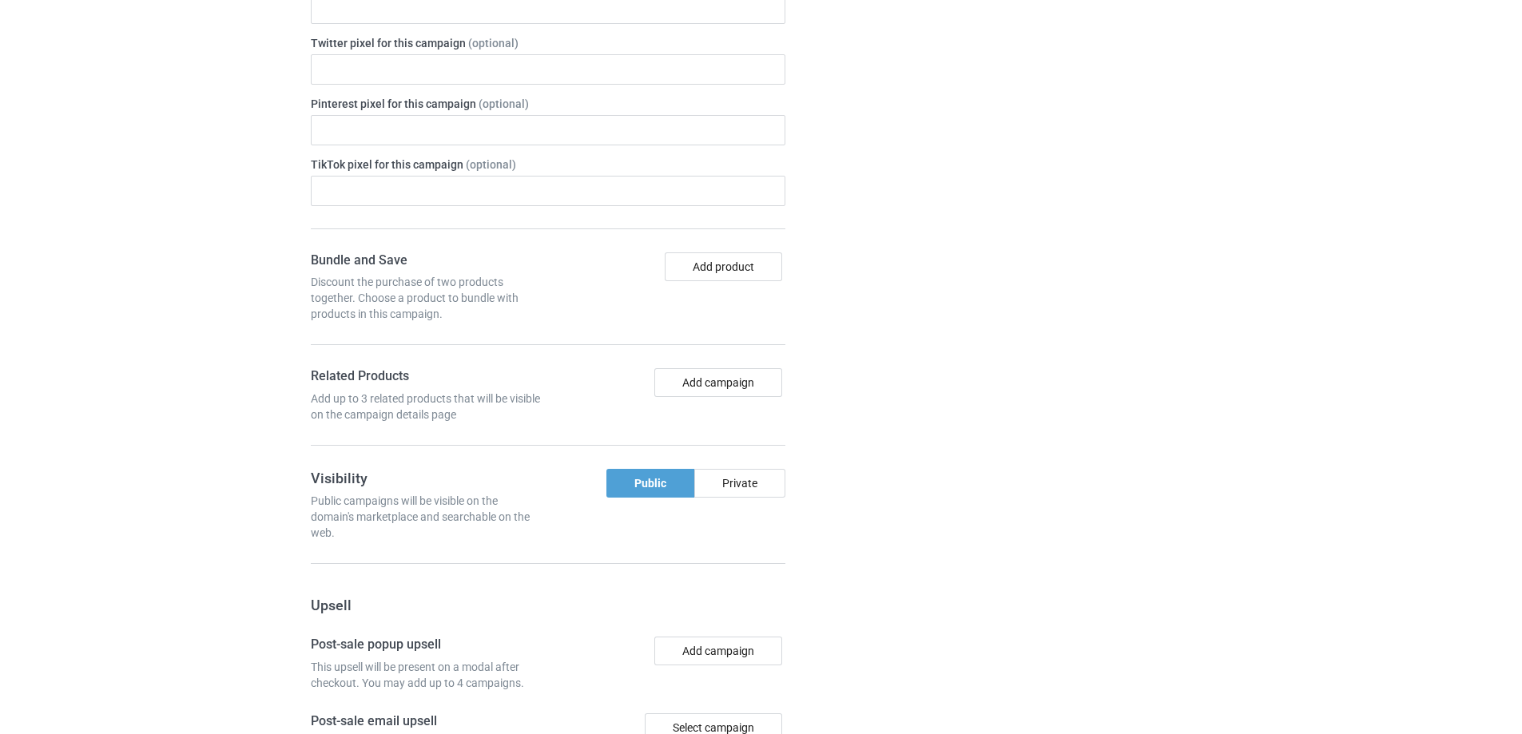
scroll to position [1354, 0]
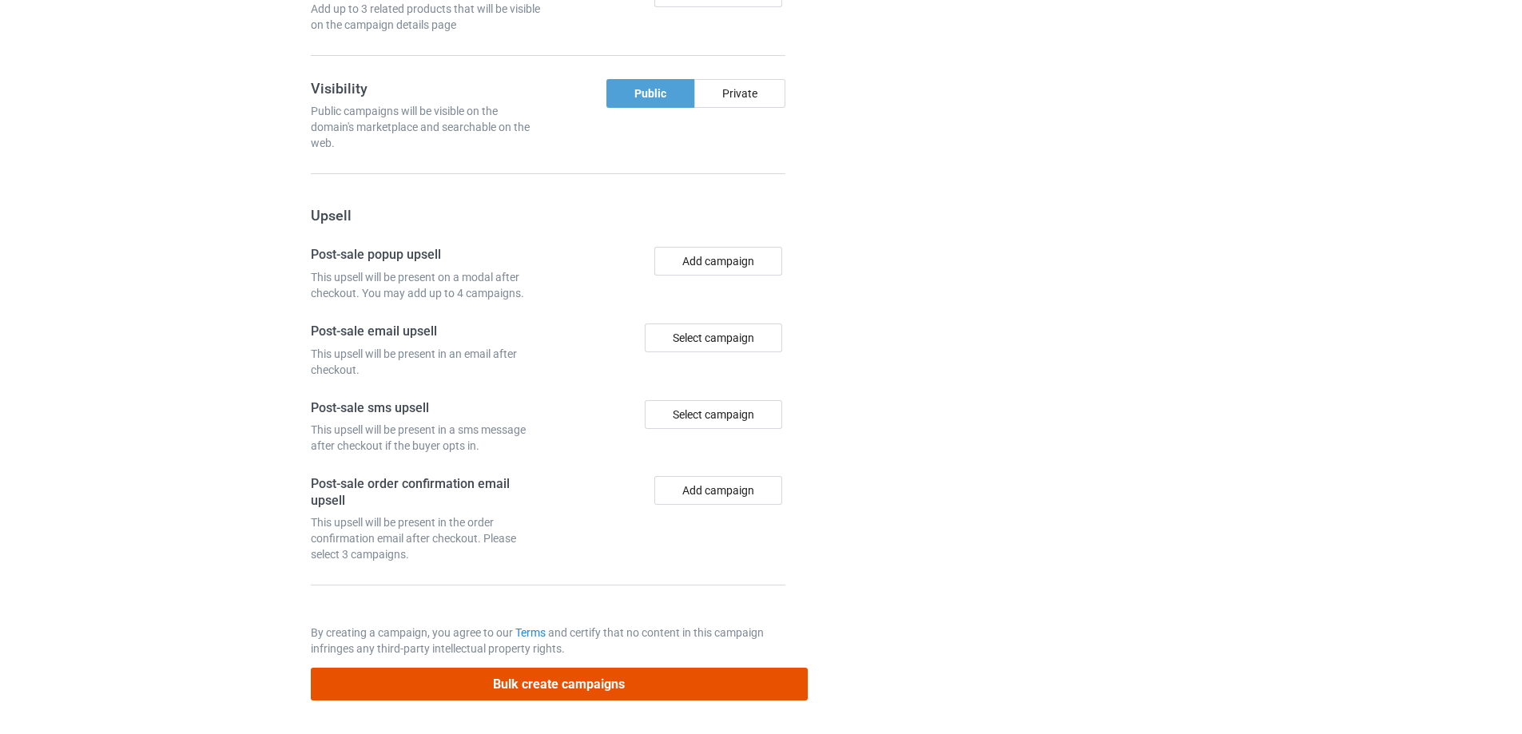
click at [671, 677] on button "Bulk create campaigns" at bounding box center [559, 684] width 497 height 33
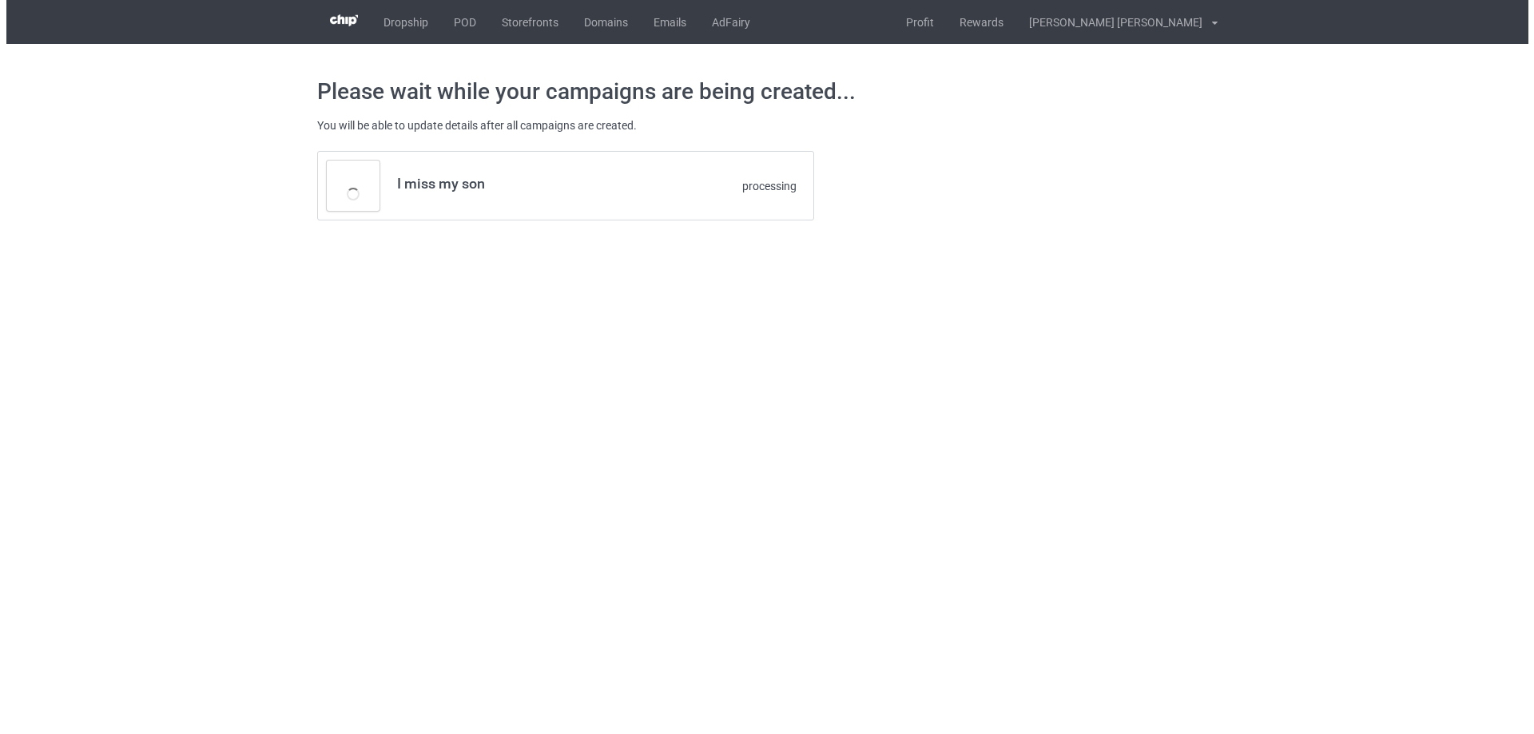
scroll to position [0, 0]
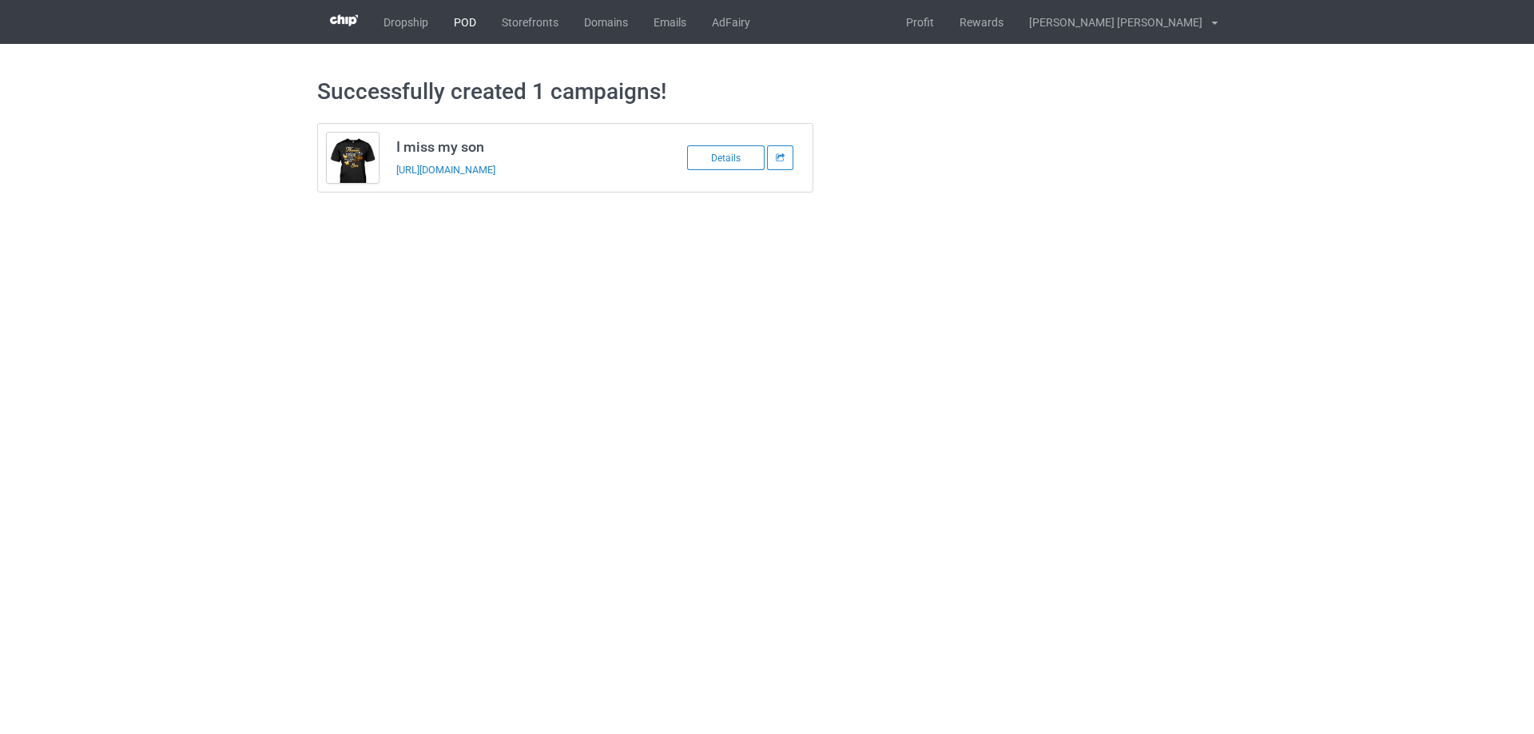
click at [467, 20] on link "POD" at bounding box center [465, 22] width 48 height 44
